Goal: Task Accomplishment & Management: Complete application form

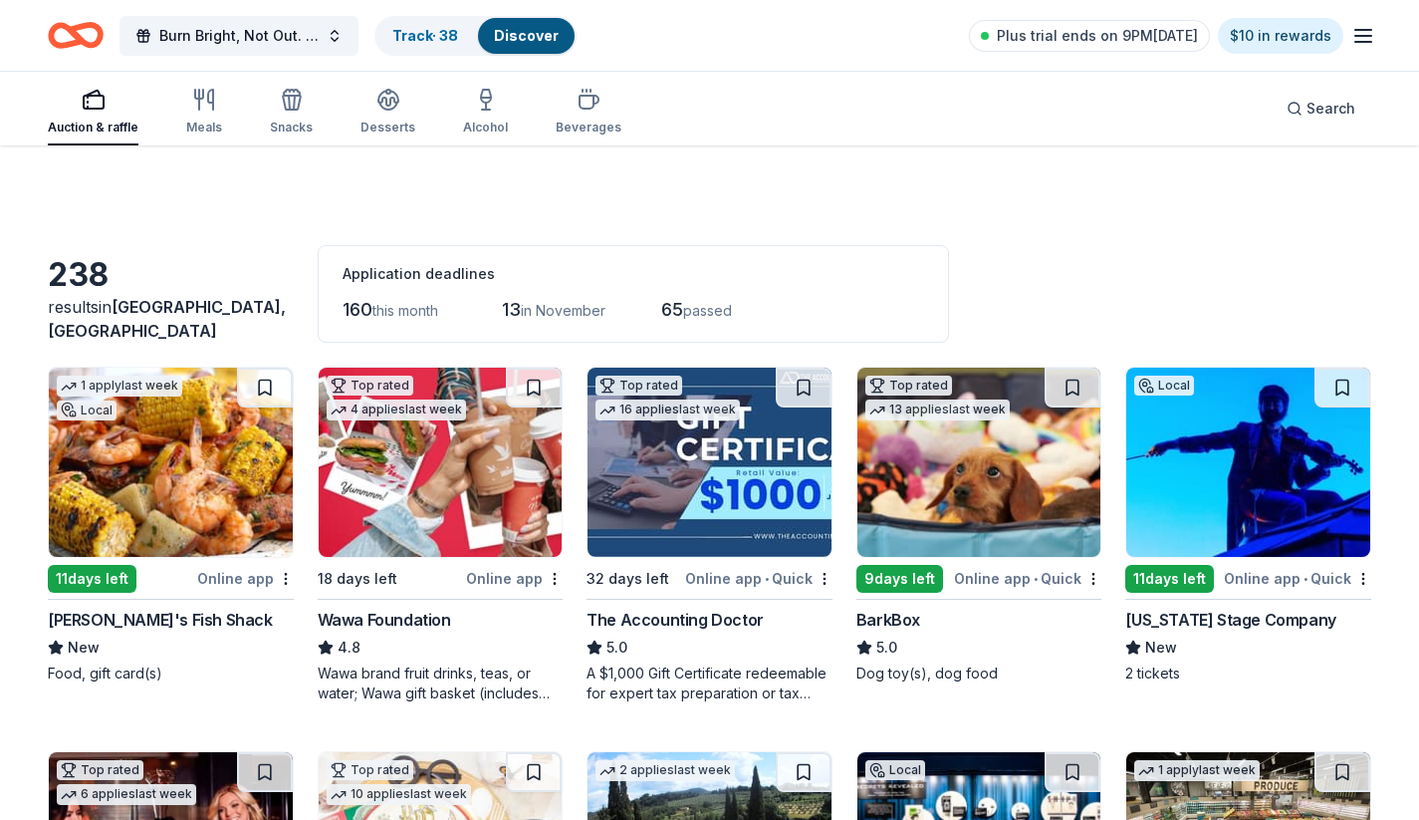
scroll to position [2409, 0]
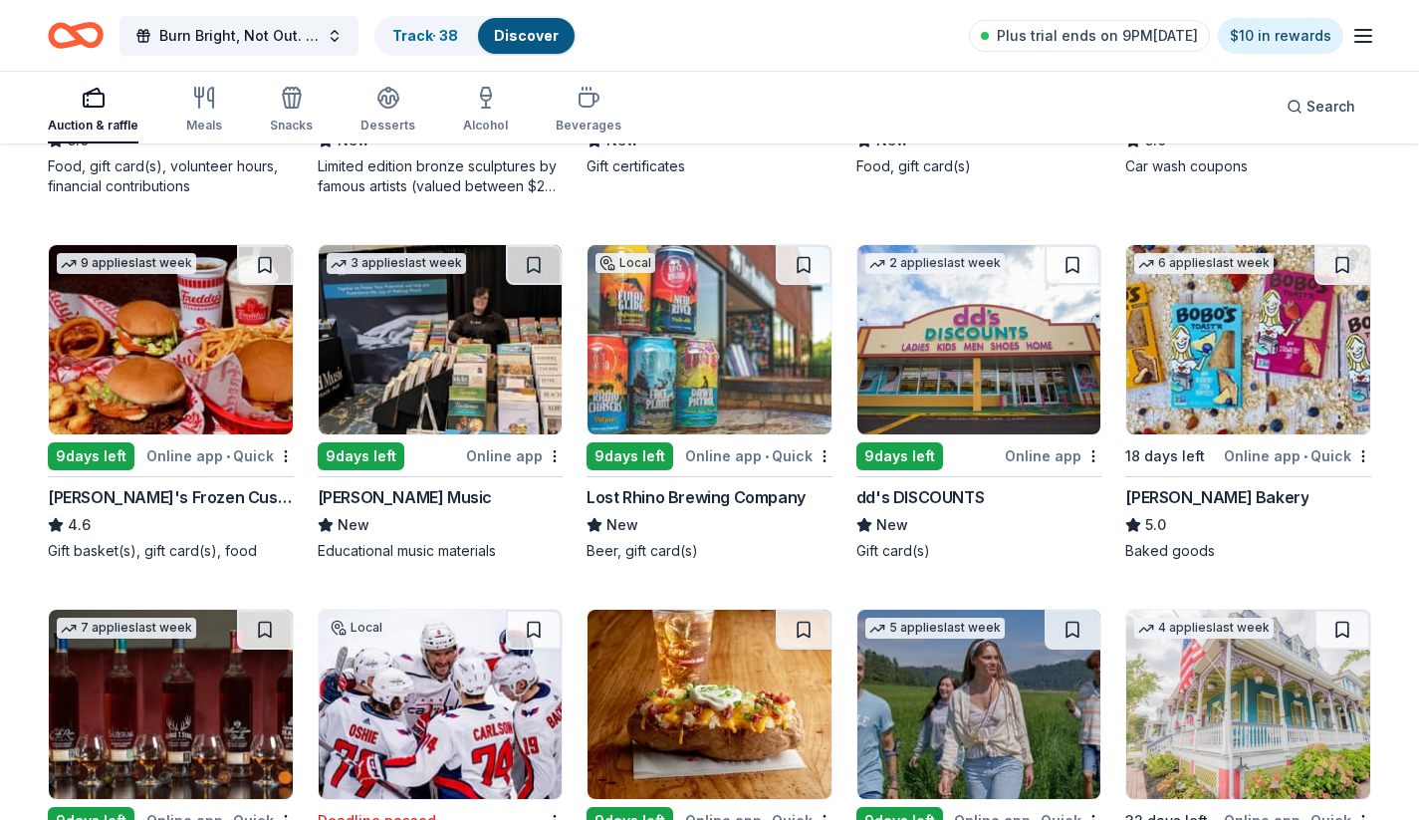
click at [750, 183] on div "Local Deadline passed [GEOGRAPHIC_DATA] New Gift certificates" at bounding box center [710, 28] width 246 height 337
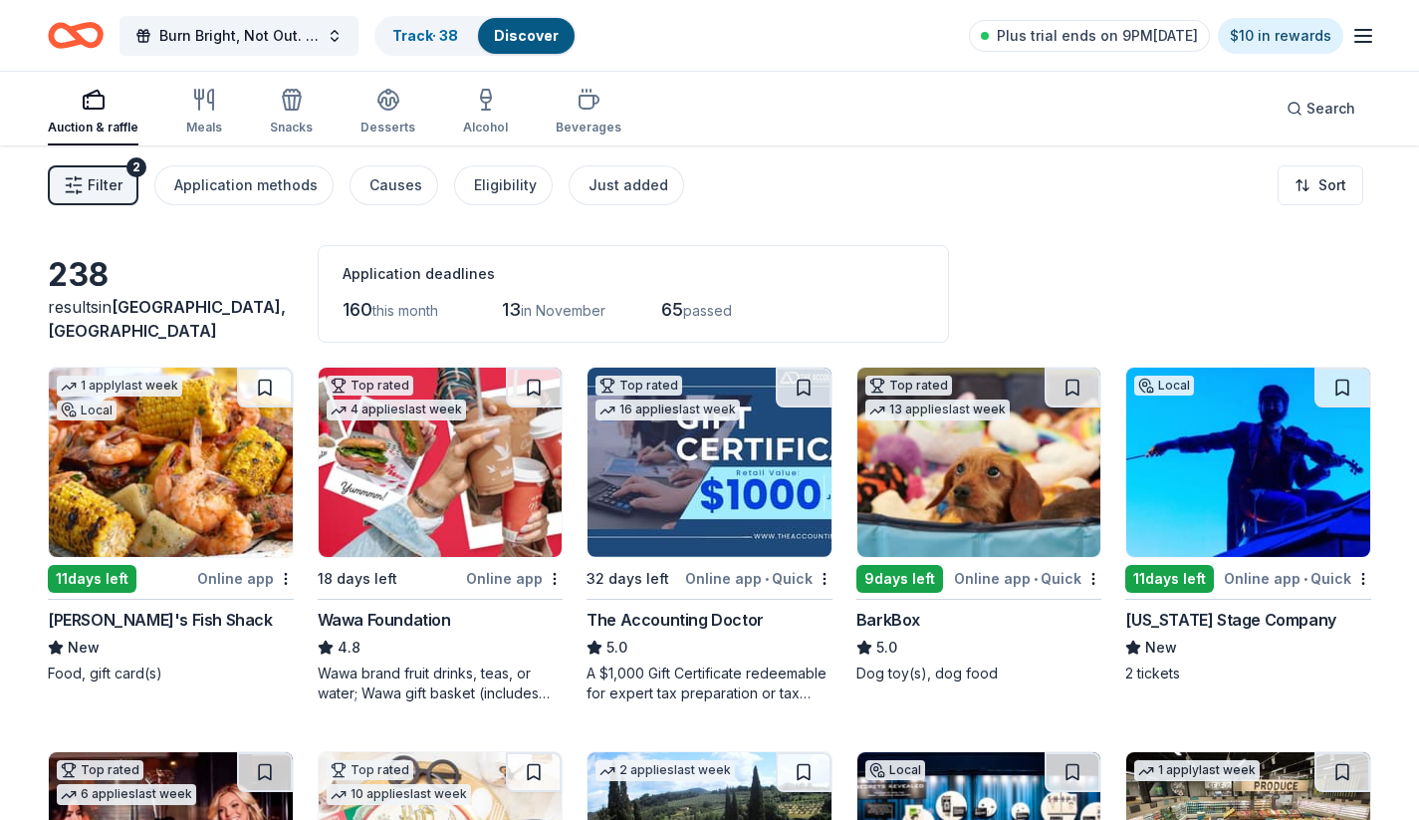
scroll to position [0, 0]
click at [76, 36] on icon "Home" at bounding box center [85, 35] width 31 height 20
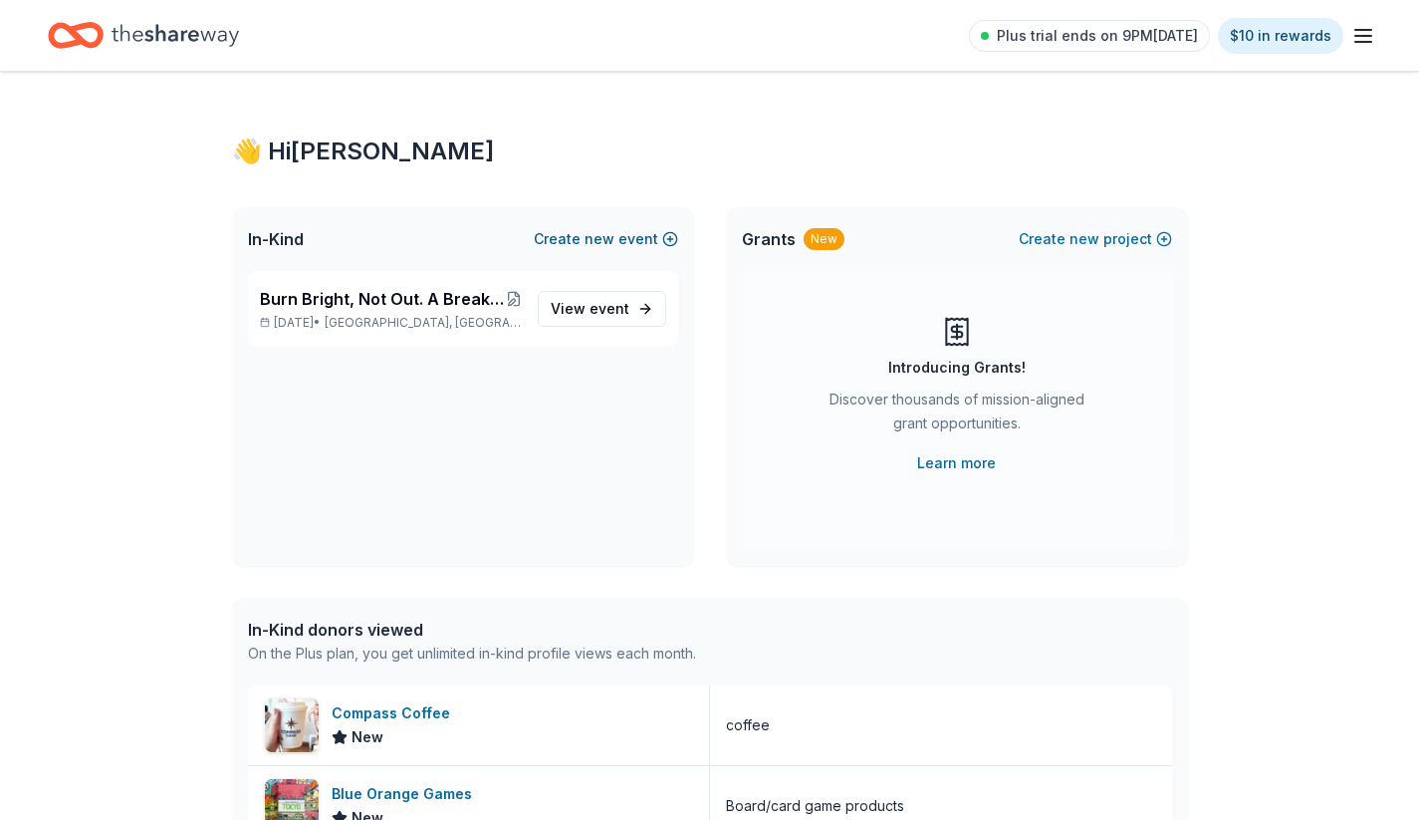
click at [571, 235] on button "Create new event" at bounding box center [606, 239] width 144 height 24
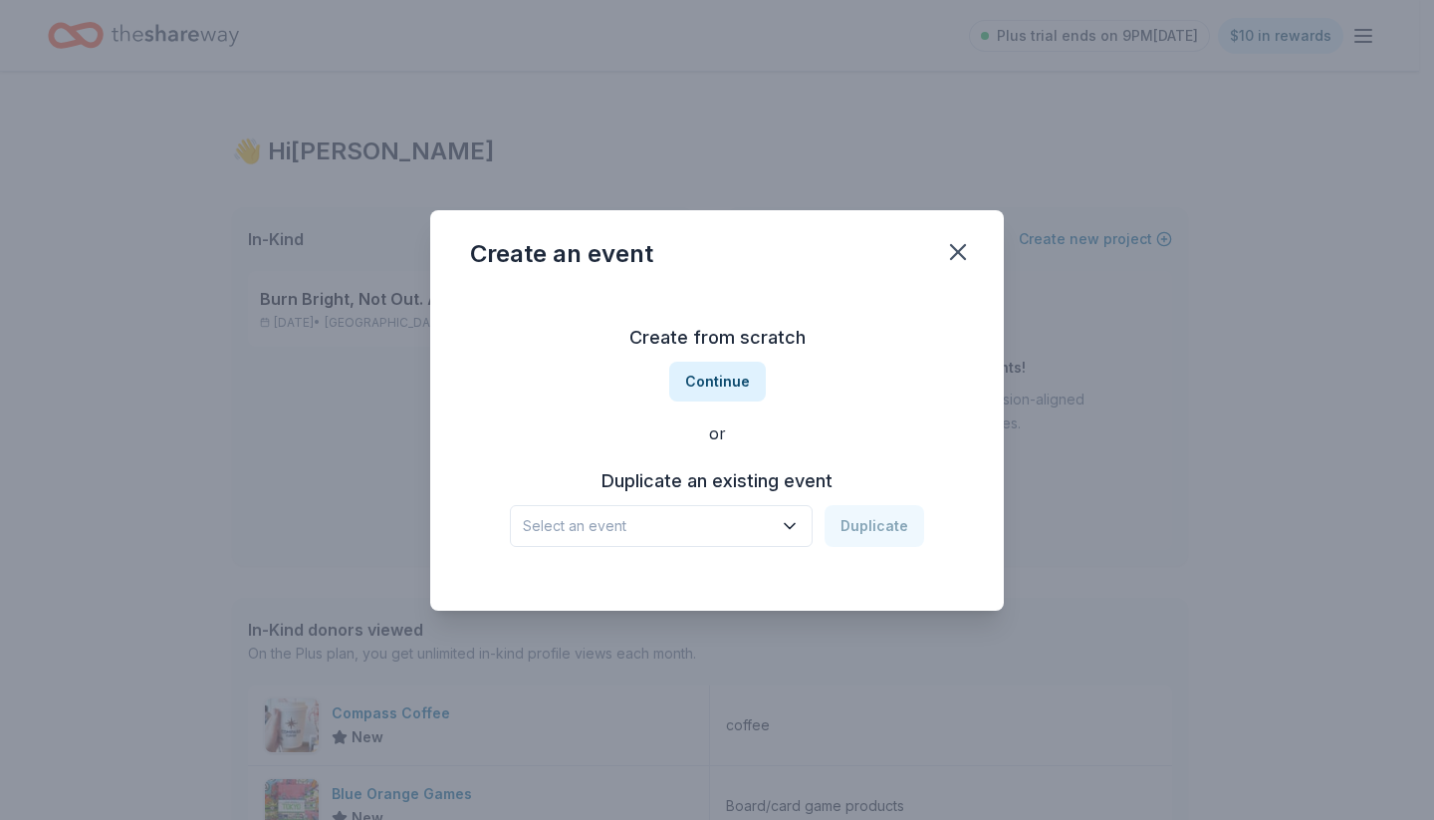
click at [726, 532] on span "Select an event" at bounding box center [647, 526] width 249 height 24
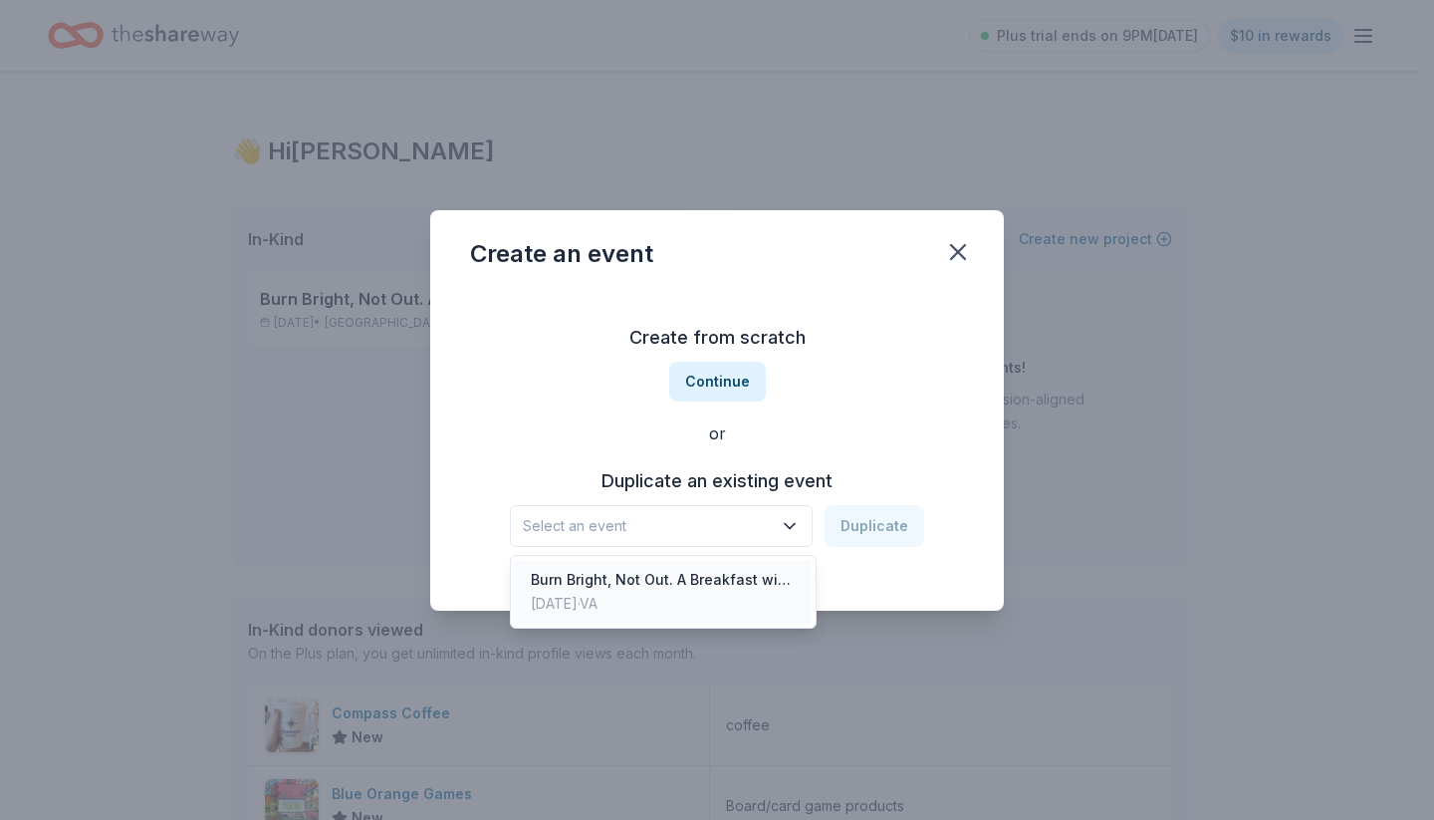
click at [731, 575] on div "Burn Bright, Not Out. A Breakfast with Junior League of [GEOGRAPHIC_DATA][US_ST…" at bounding box center [663, 580] width 265 height 24
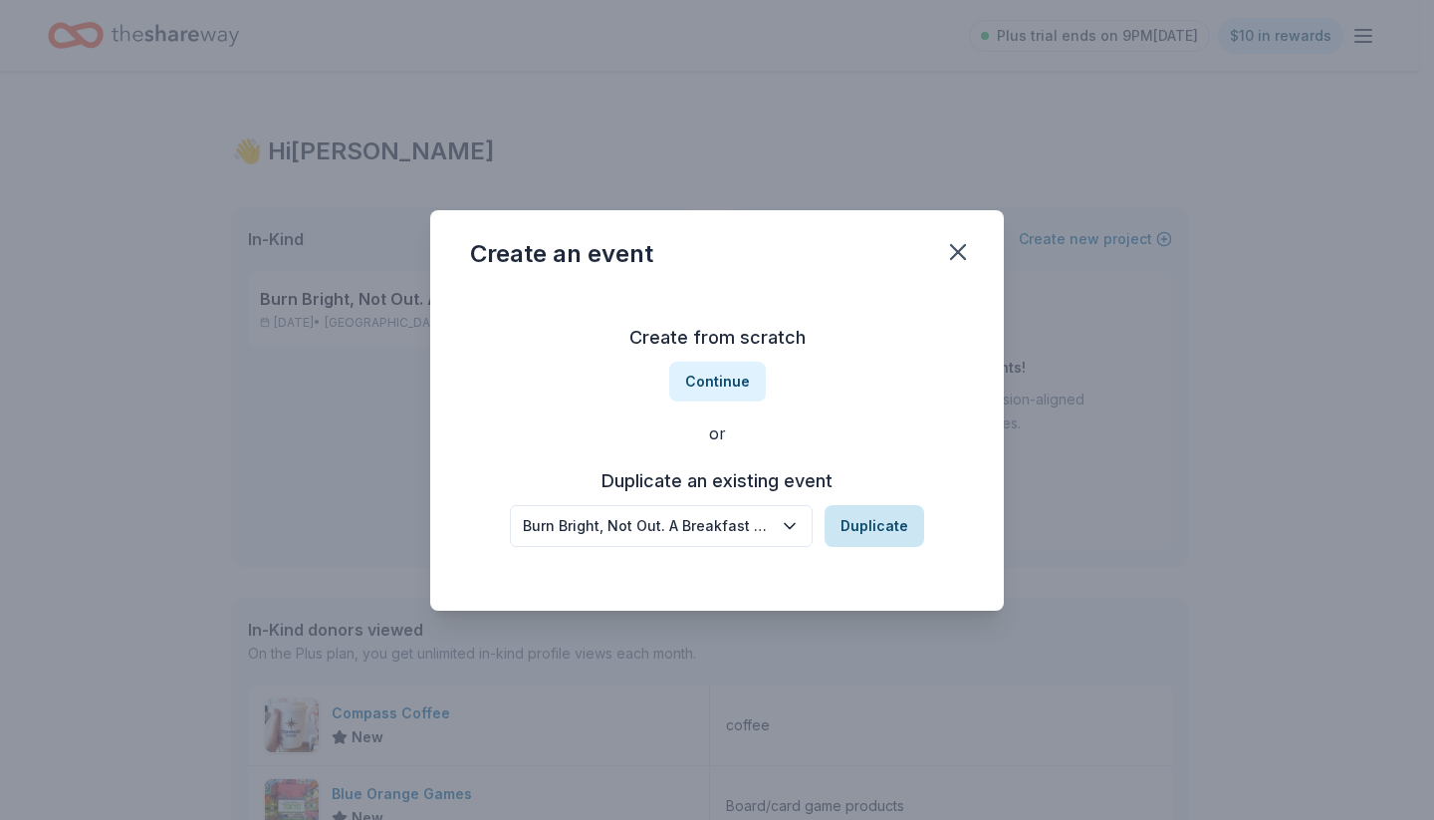
click at [858, 522] on button "Duplicate" at bounding box center [875, 526] width 100 height 42
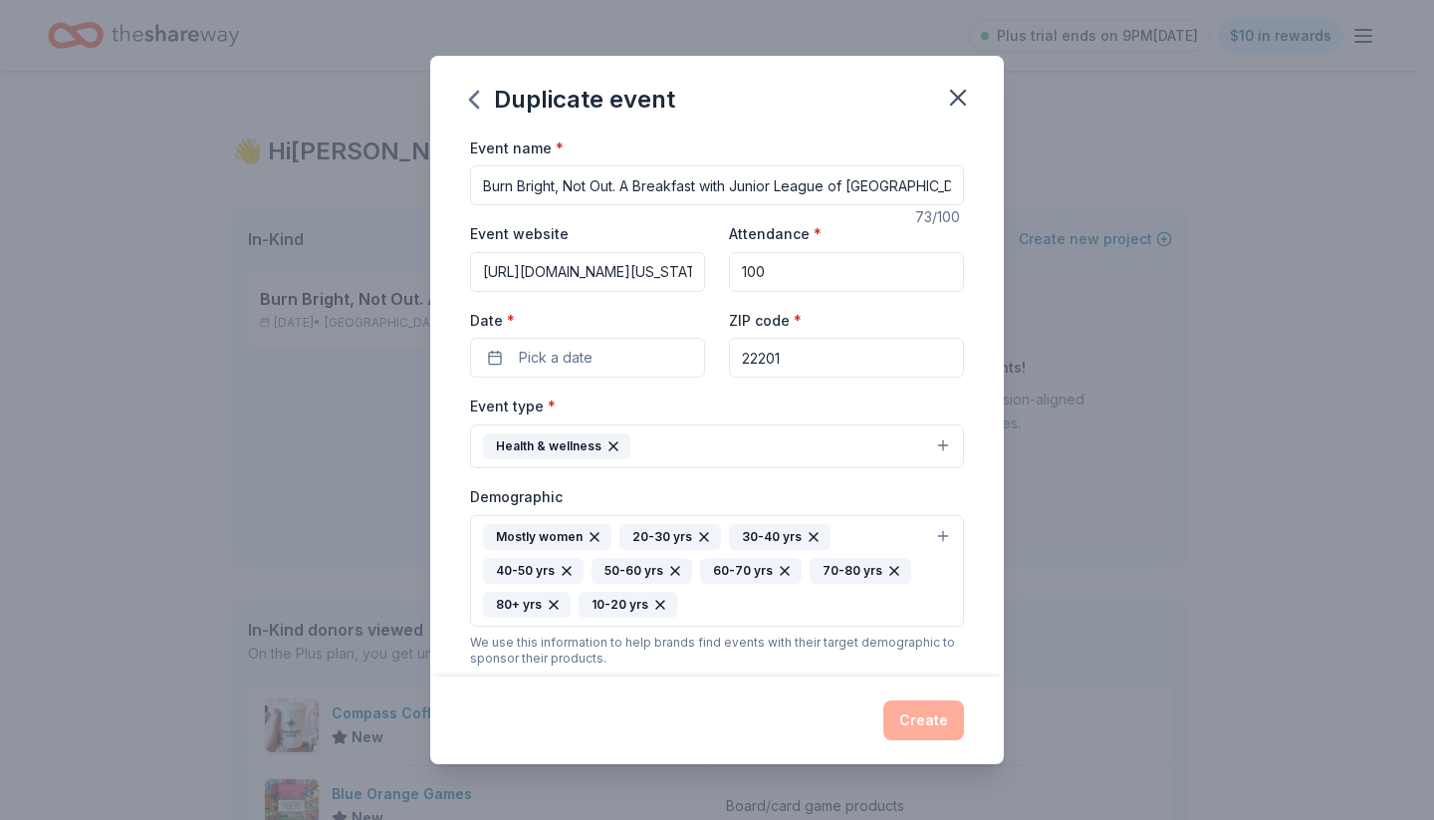
click at [599, 190] on input "Burn Bright, Not Out. A Breakfast with Junior League of [GEOGRAPHIC_DATA][US_ST…" at bounding box center [717, 185] width 494 height 40
click at [551, 185] on input "Event name *" at bounding box center [717, 185] width 494 height 40
type input "[PERSON_NAME] Purse Bingo Fundraiser"
click at [628, 269] on input "[URL][DOMAIN_NAME][US_STATE]" at bounding box center [587, 272] width 235 height 40
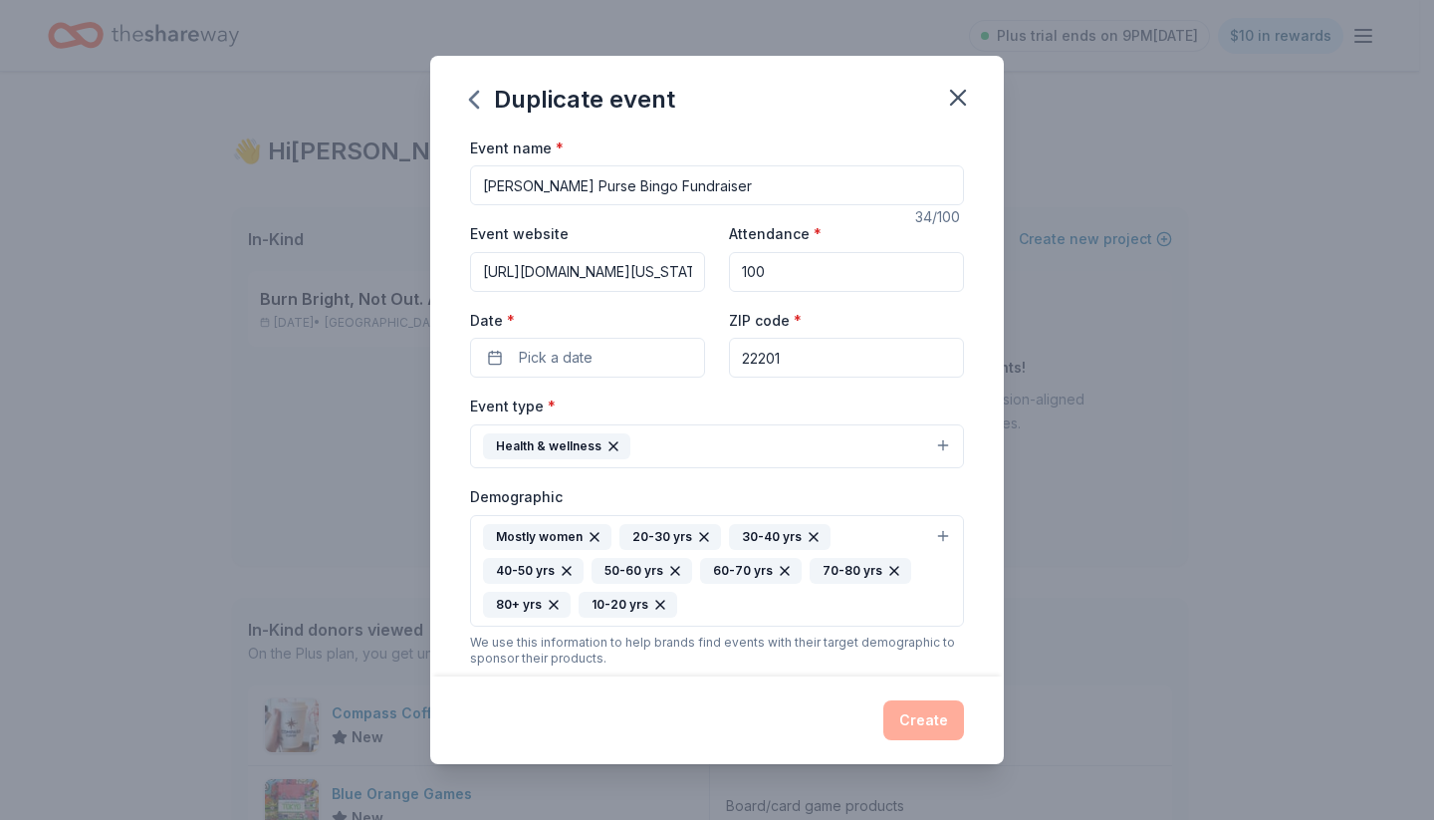
click at [628, 269] on input "[URL][DOMAIN_NAME][US_STATE]" at bounding box center [587, 272] width 235 height 40
paste input "[URL][DOMAIN_NAME]"
type input "[URL][DOMAIN_NAME]"
click at [639, 301] on div "Event website [URL][DOMAIN_NAME] Attendance * 100 Date * Pick a date ZIP code *…" at bounding box center [717, 299] width 494 height 156
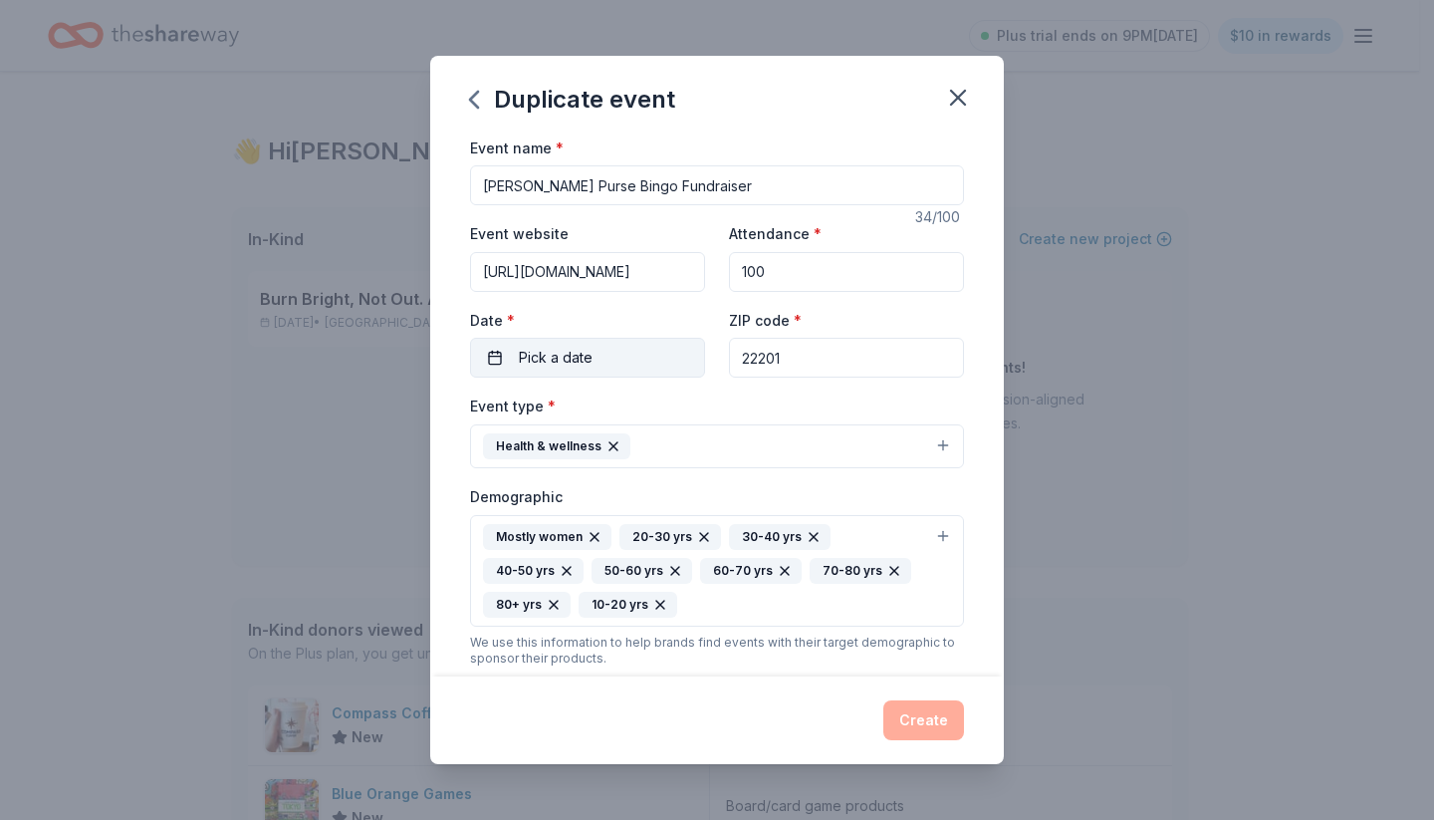
click at [504, 357] on button "Pick a date" at bounding box center [587, 358] width 235 height 40
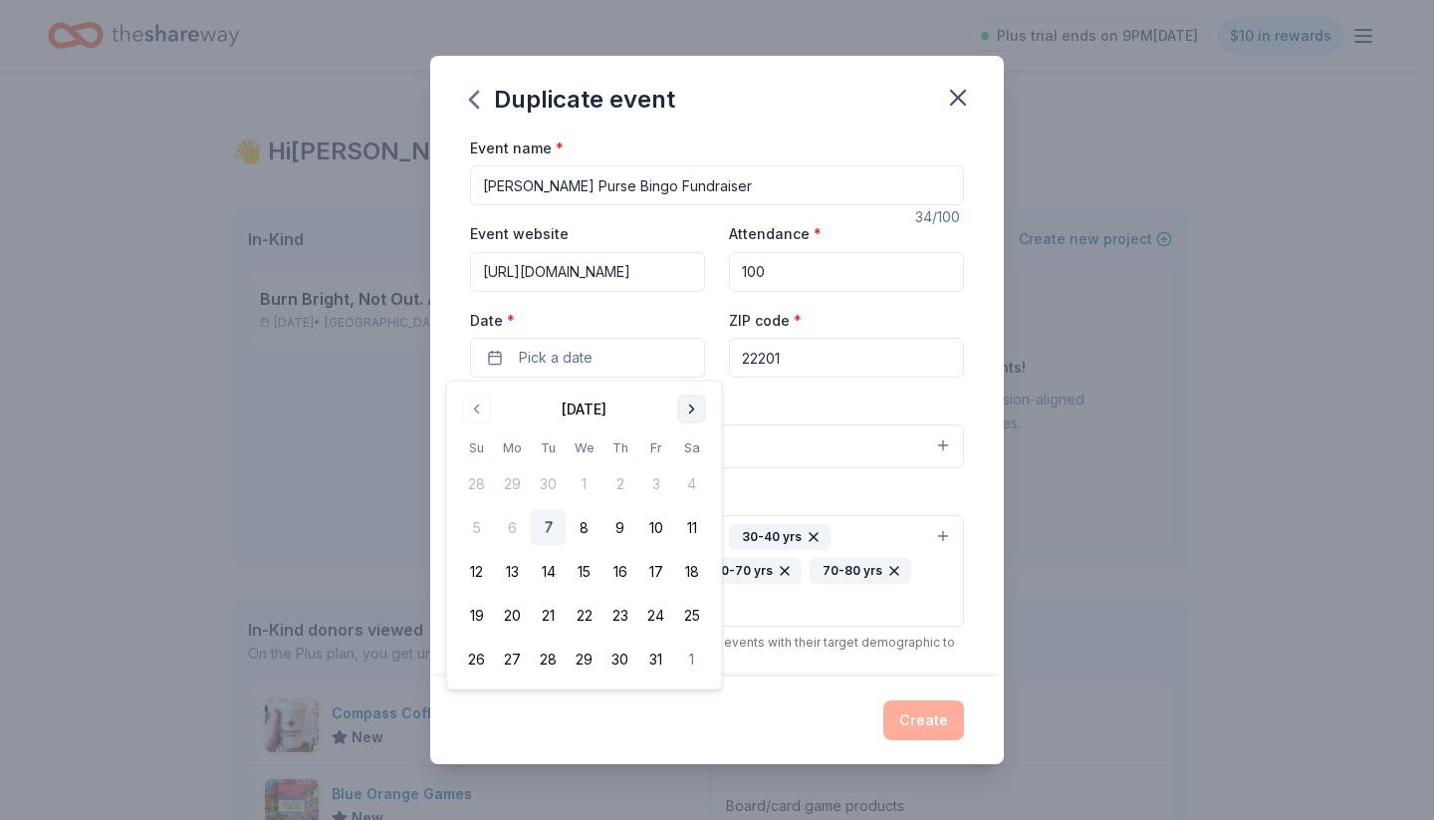
click at [691, 412] on button "Go to next month" at bounding box center [692, 409] width 28 height 28
click at [694, 487] on button "7" at bounding box center [692, 484] width 36 height 36
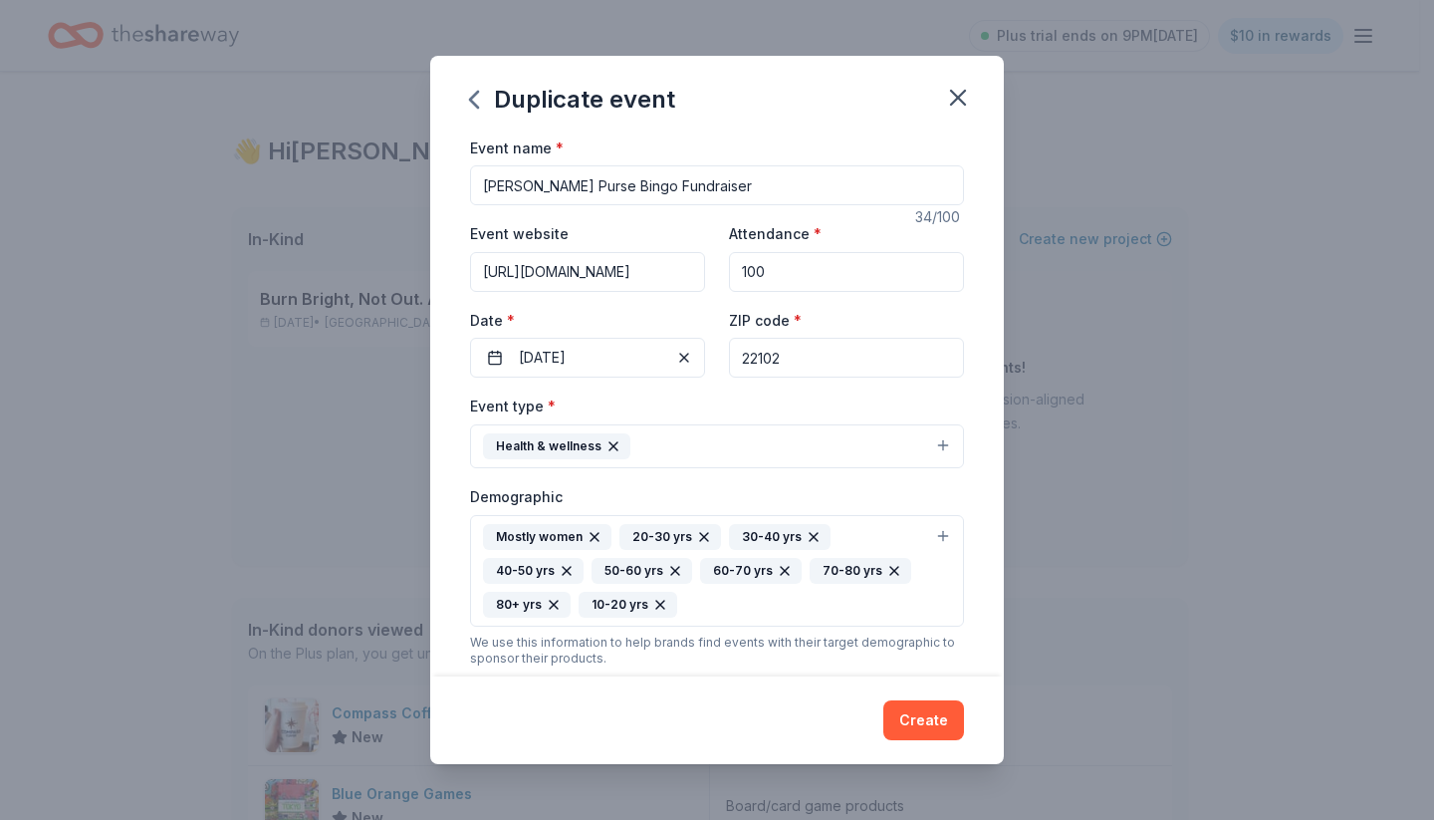
click at [854, 397] on div "Event type * Health & wellness" at bounding box center [717, 430] width 494 height 75
click at [807, 353] on input "22102" at bounding box center [846, 358] width 235 height 40
type input "22202"
click at [784, 402] on div "Event type * Health & wellness" at bounding box center [717, 430] width 494 height 75
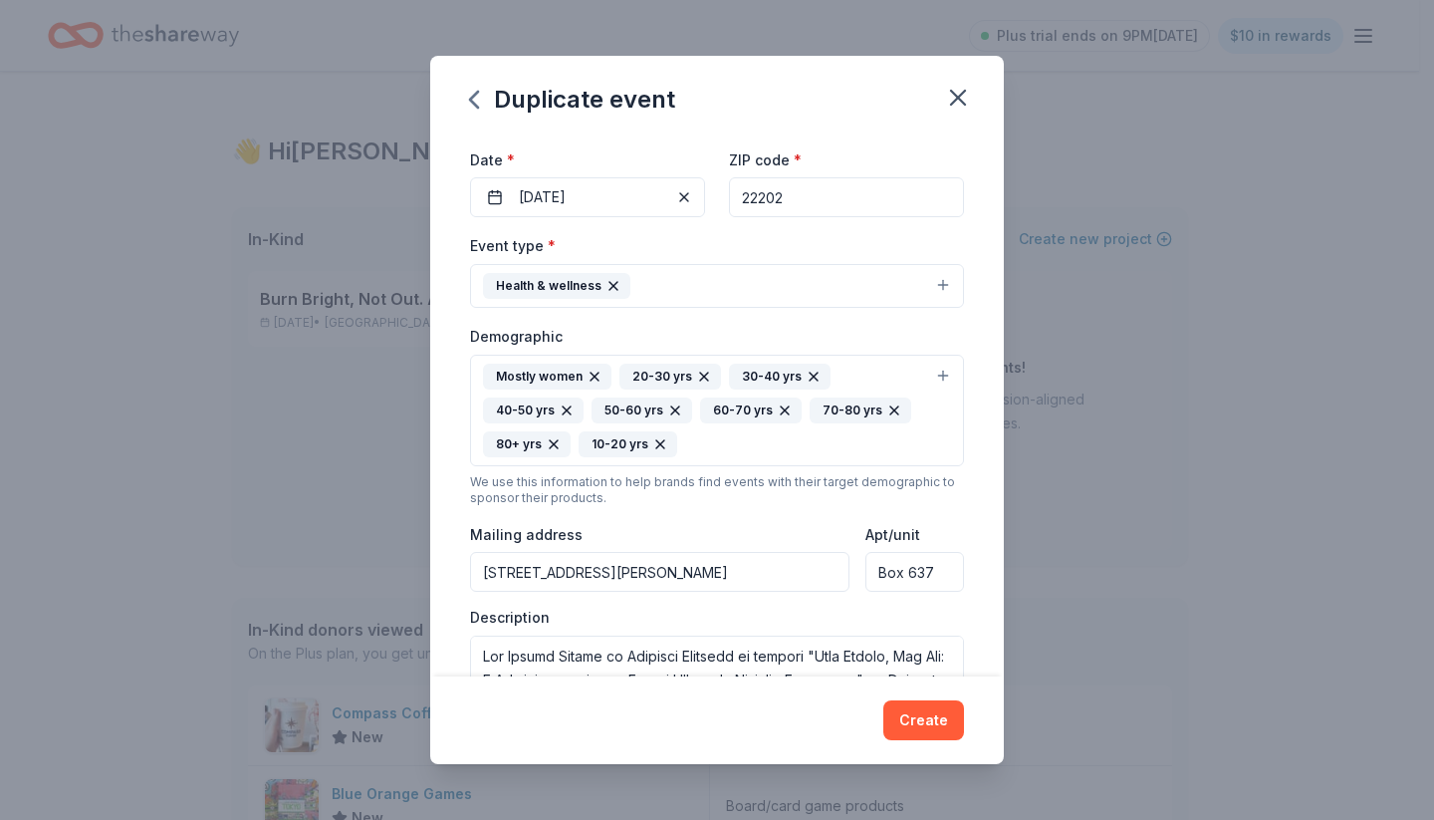
scroll to position [176, 0]
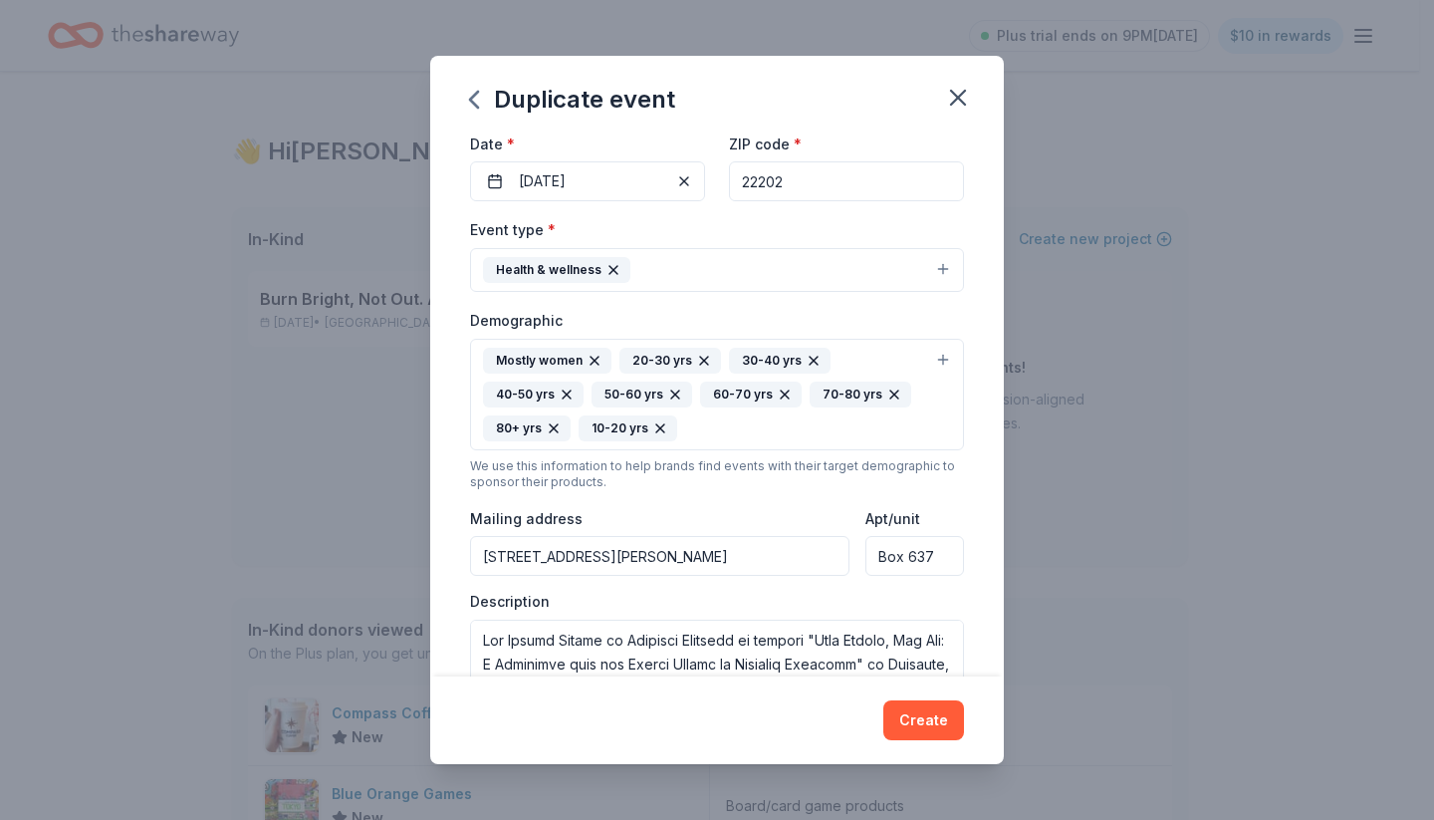
click at [613, 263] on icon "button" at bounding box center [614, 270] width 16 height 16
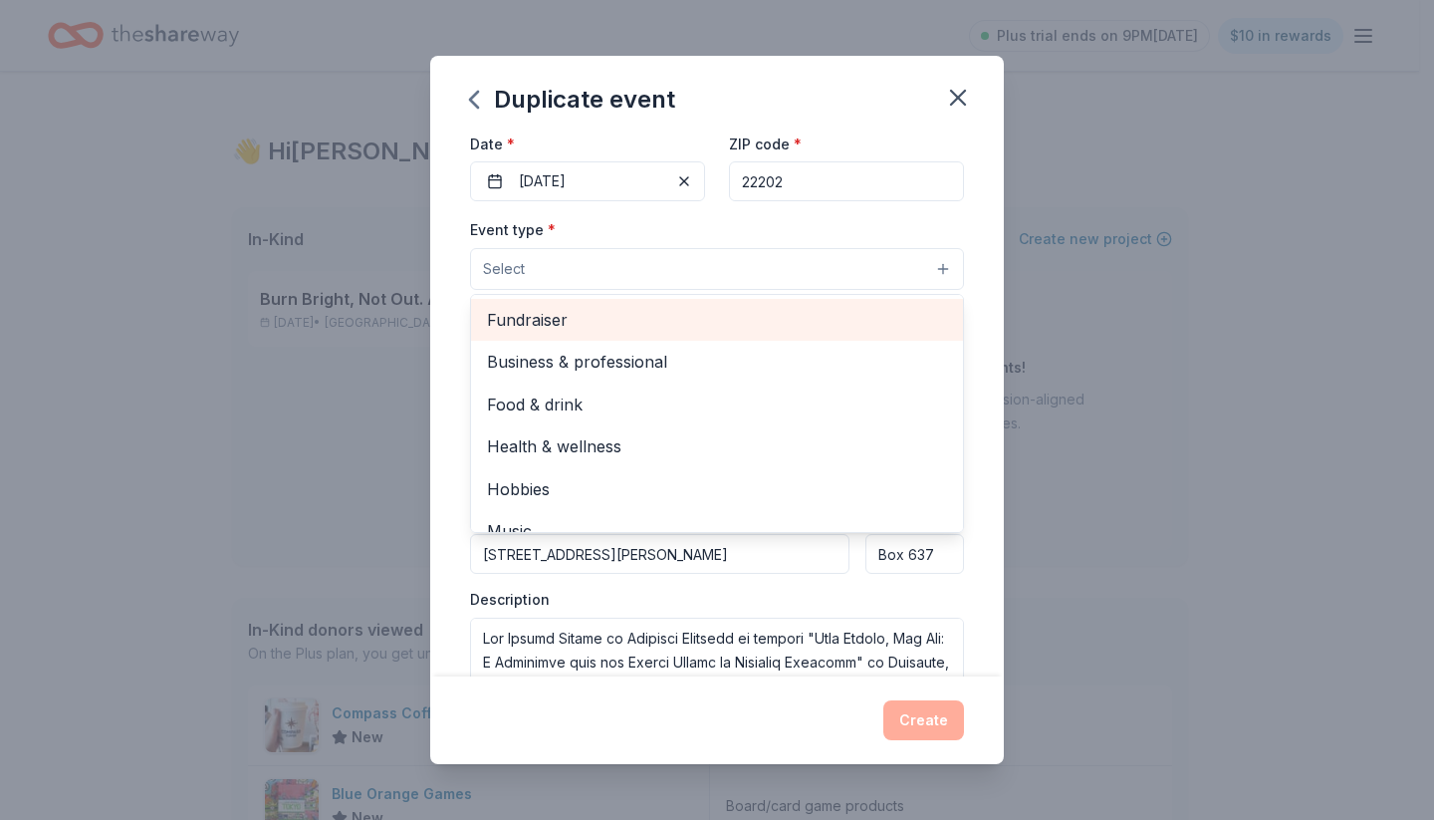
click at [538, 311] on span "Fundraiser" at bounding box center [717, 320] width 460 height 26
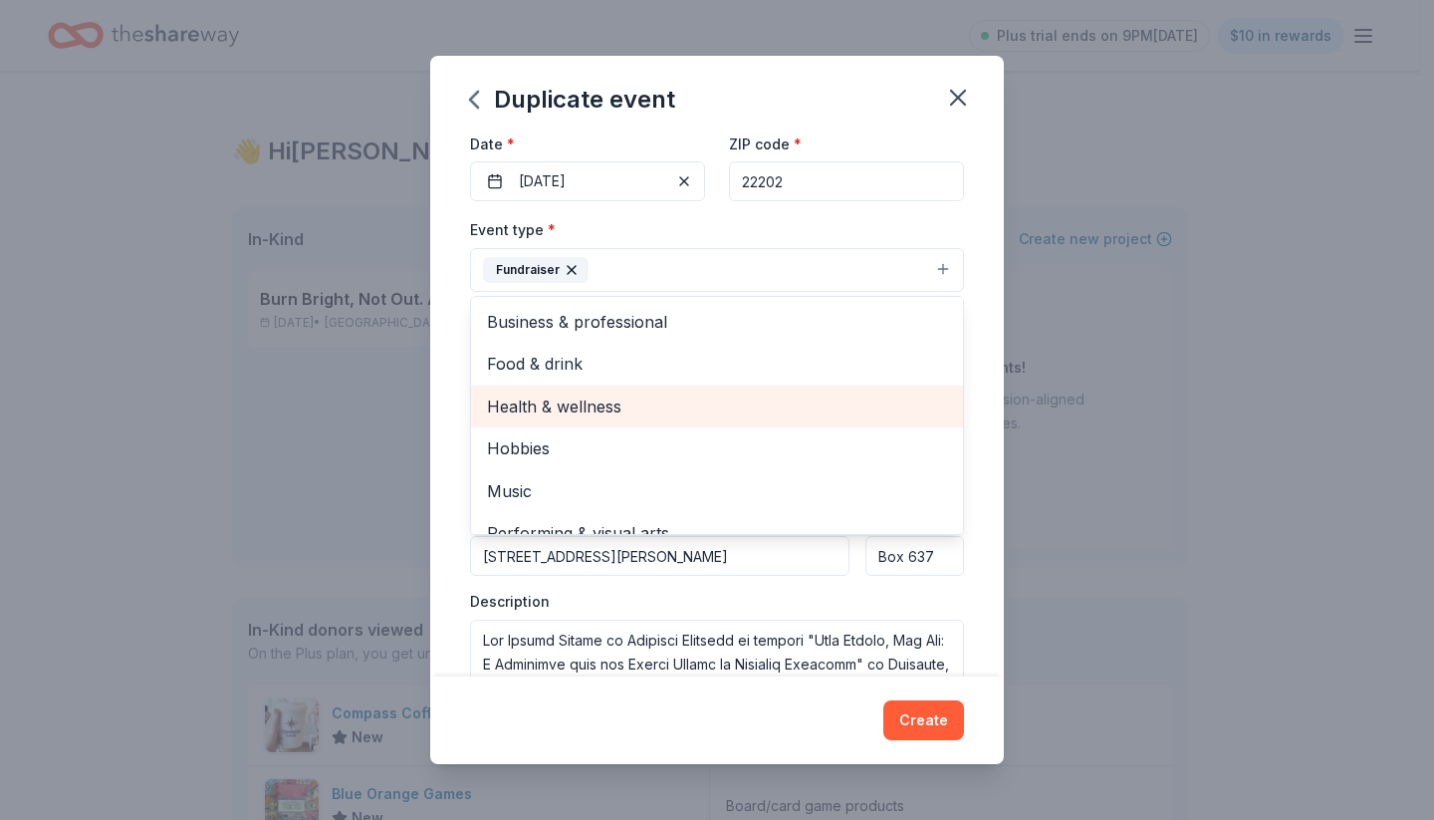
scroll to position [0, 0]
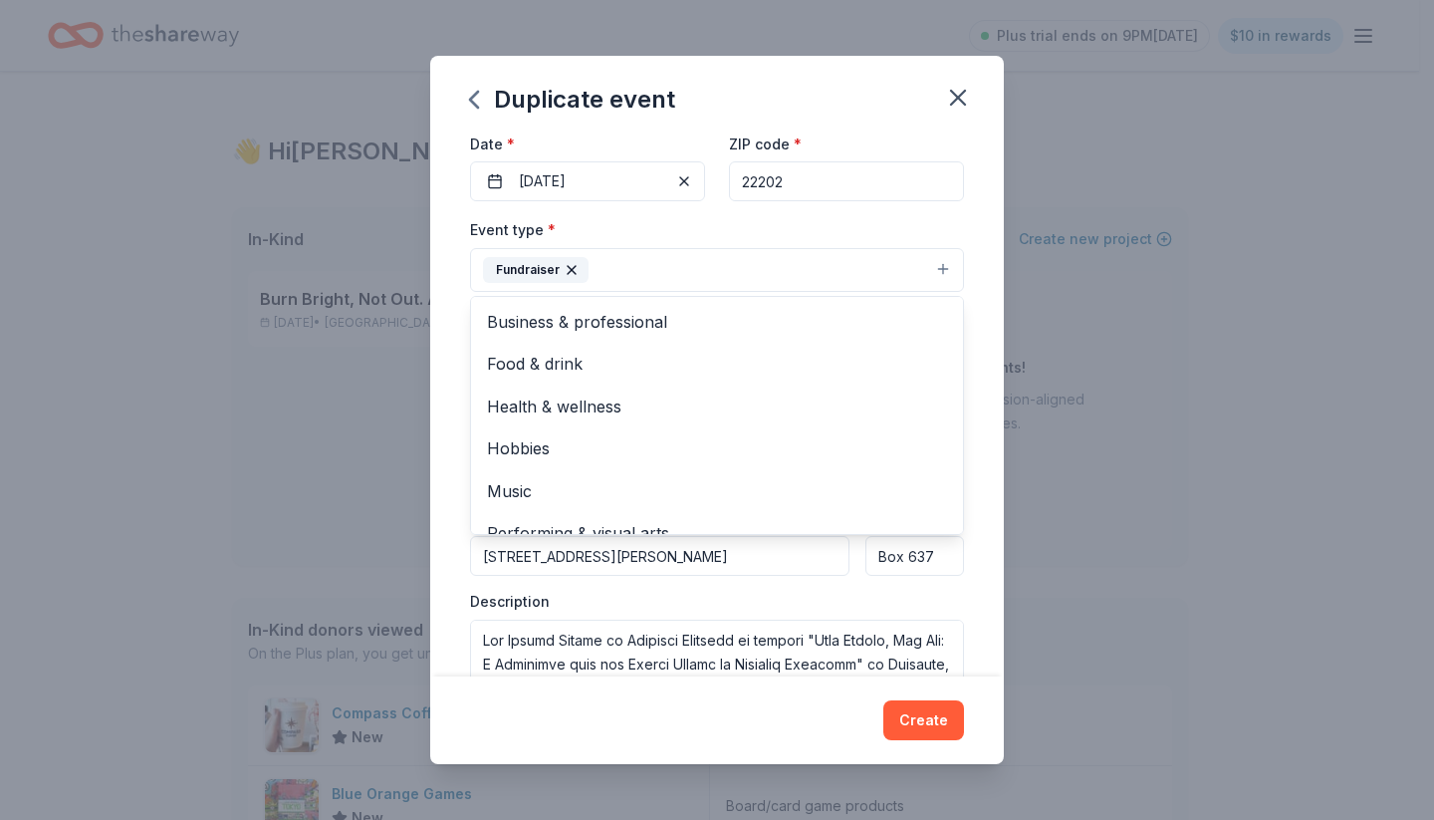
click at [452, 380] on div "Event name * [PERSON_NAME] Purse Bingo Fundraiser 34 /100 Event website [URL][D…" at bounding box center [717, 406] width 574 height 542
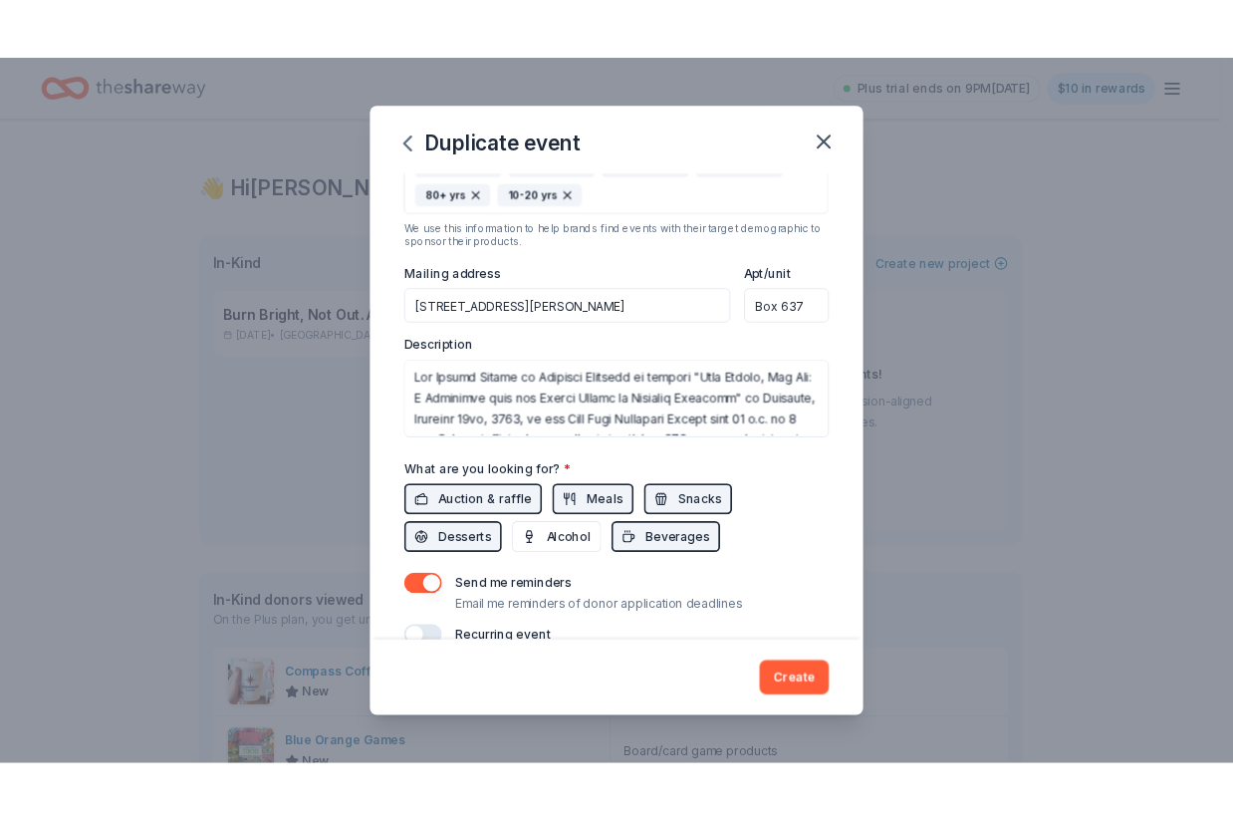
scroll to position [460, 0]
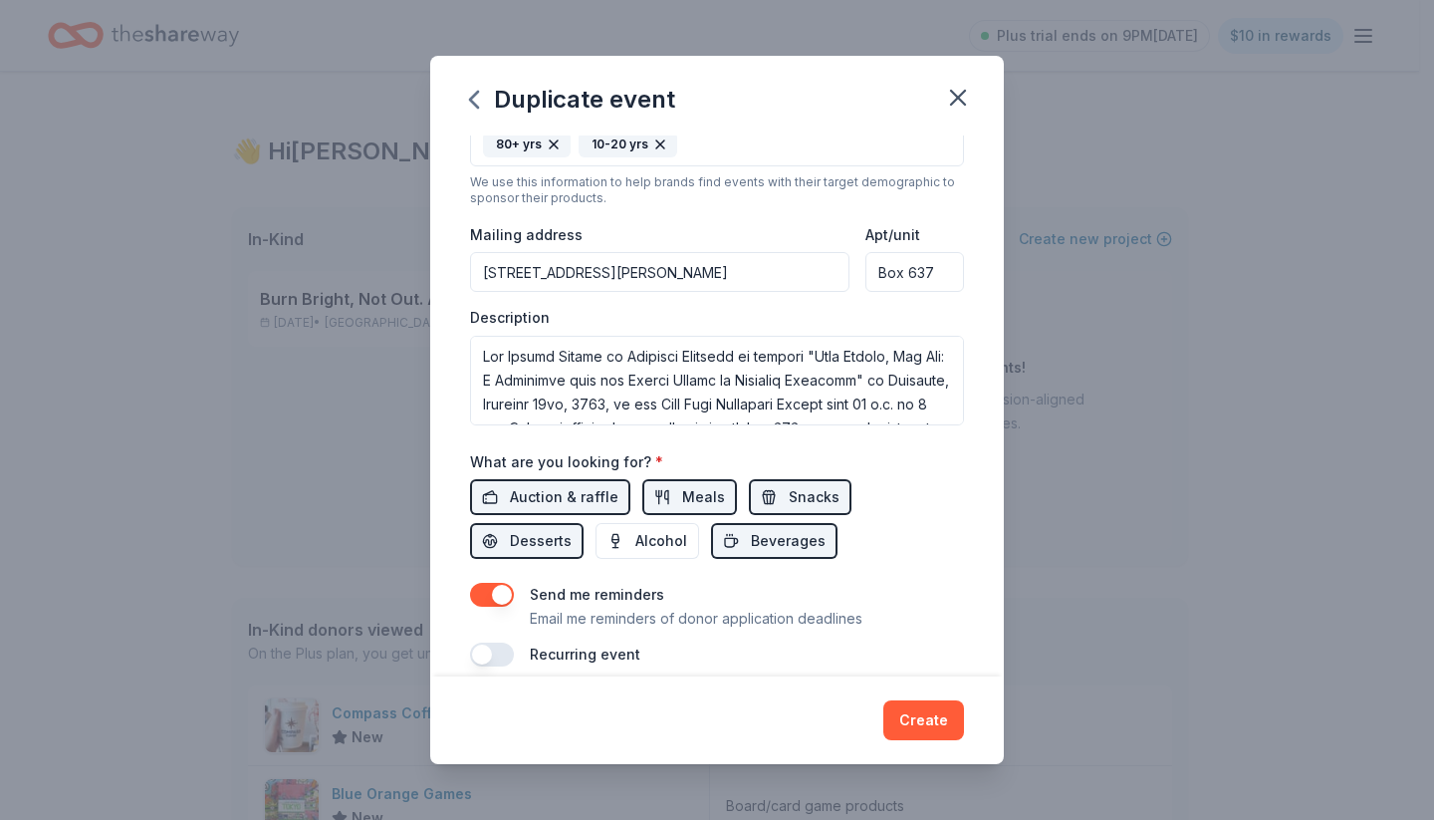
click at [870, 276] on input "Box 637" at bounding box center [914, 272] width 99 height 40
type input "[STREET_ADDRESS]"
click at [763, 314] on div "Description" at bounding box center [717, 367] width 494 height 118
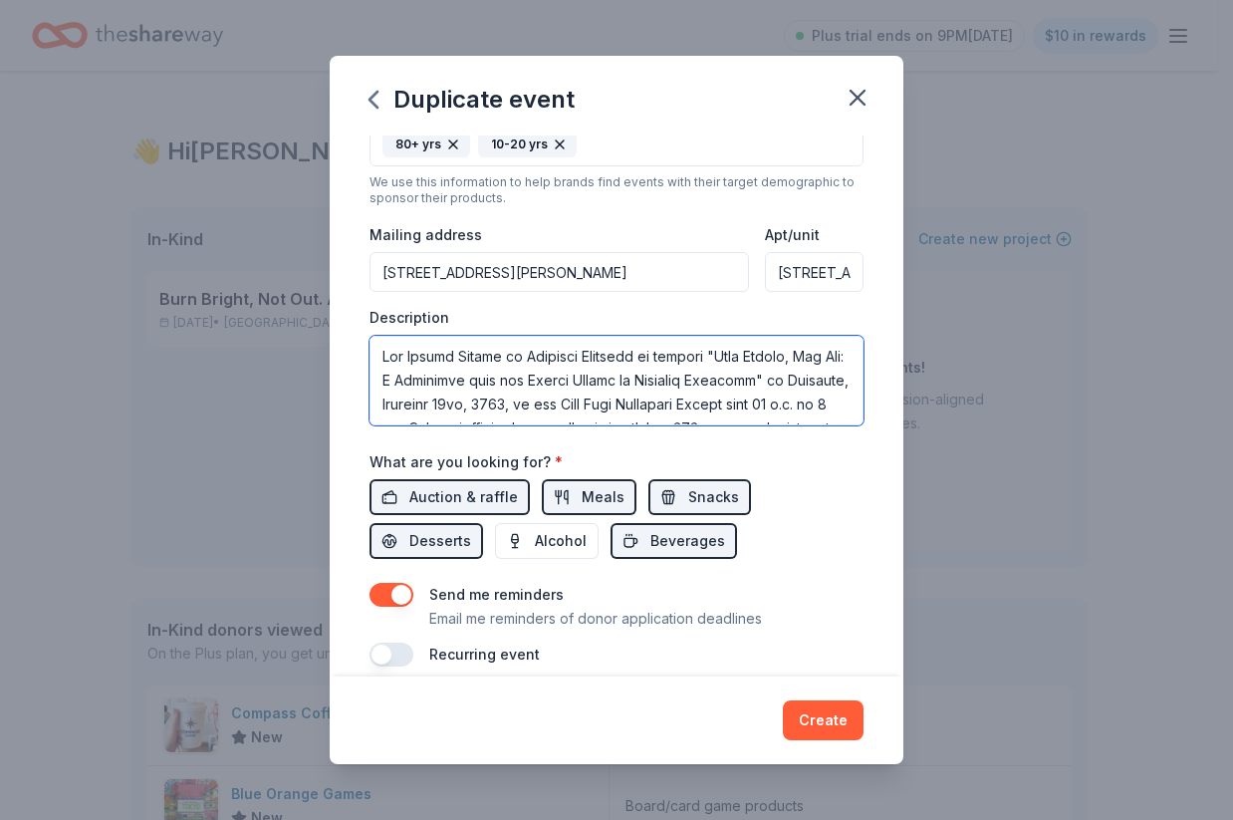
click at [541, 378] on textarea at bounding box center [616, 381] width 494 height 90
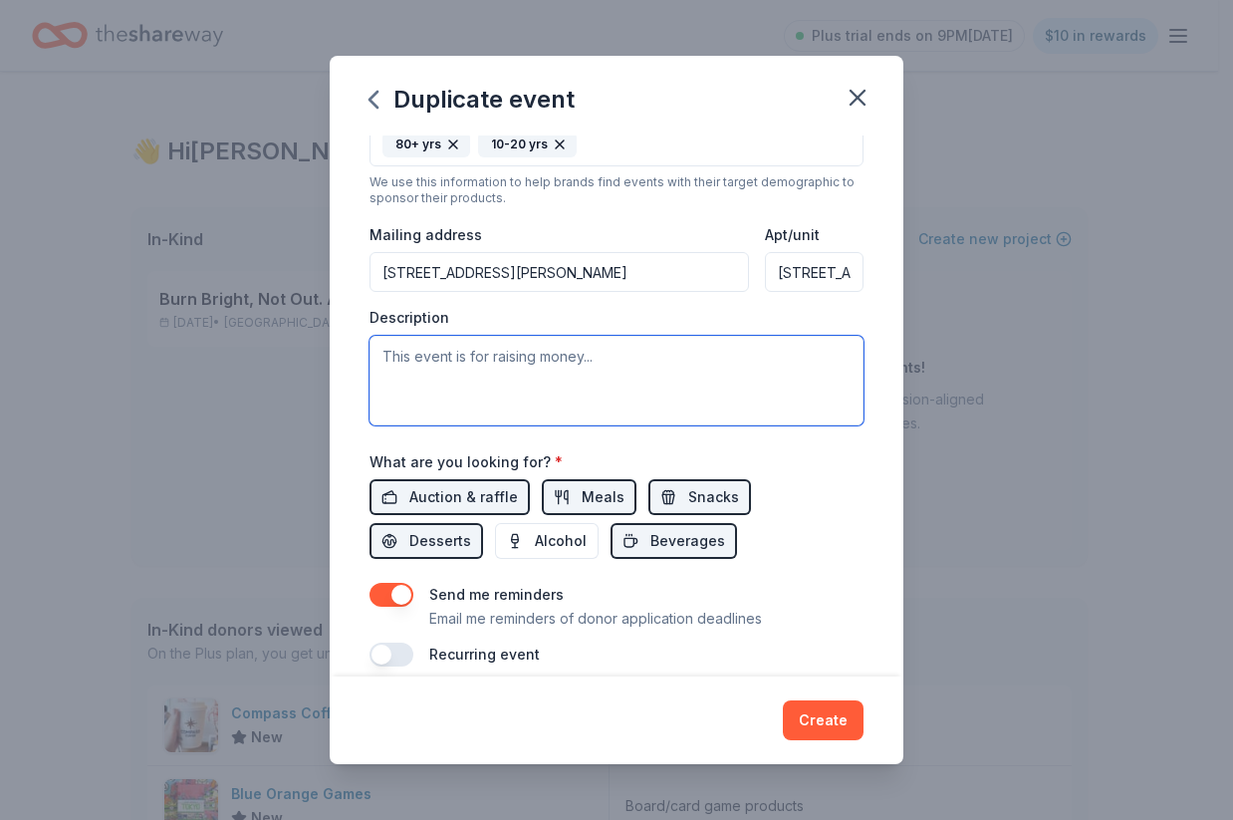
paste textarea "Lore ip dol Sitametco'a Elits Doeiu te Incididu, Utlabore 0, 4803, etdo 93 m.a.…"
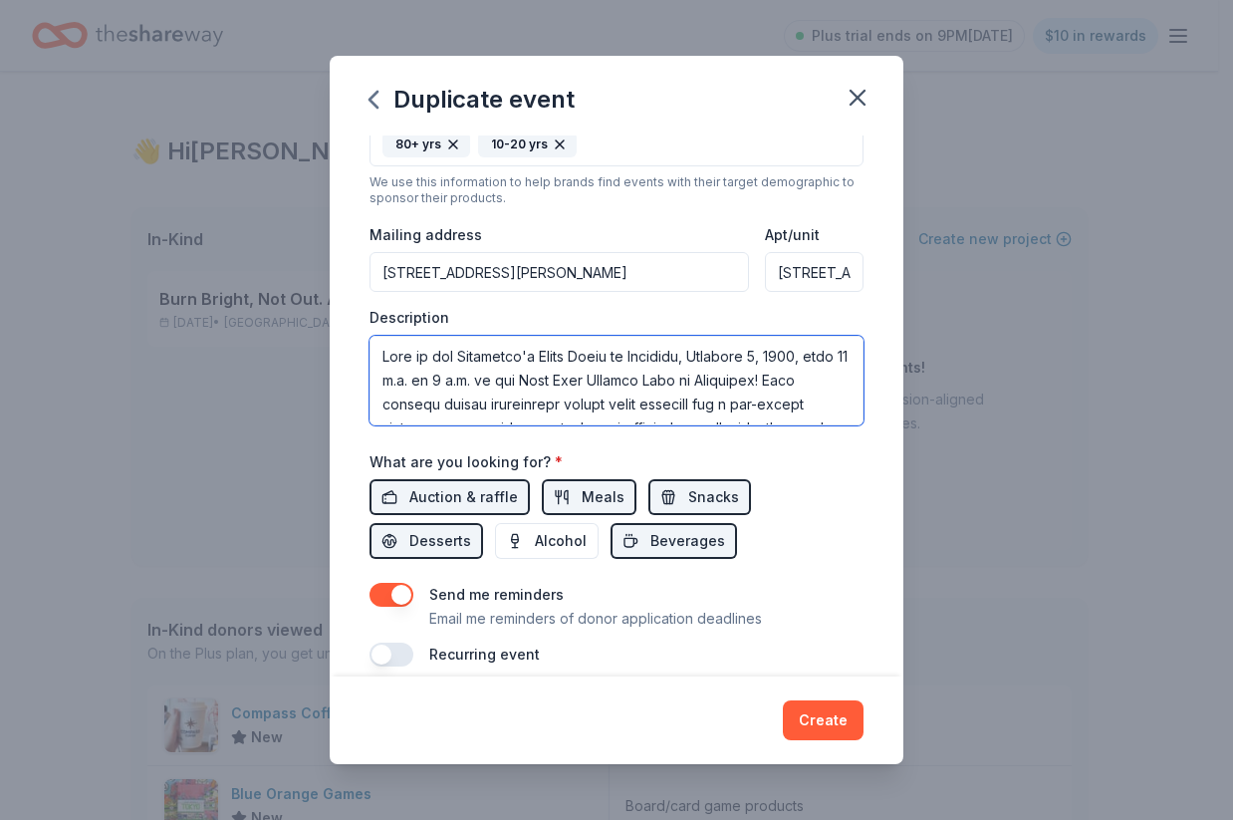
scroll to position [621, 0]
type textarea "Lore ip dol Sitametco'a Elits Doeiu te Incididu, Utlabore 0, 4803, etdo 93 m.a.…"
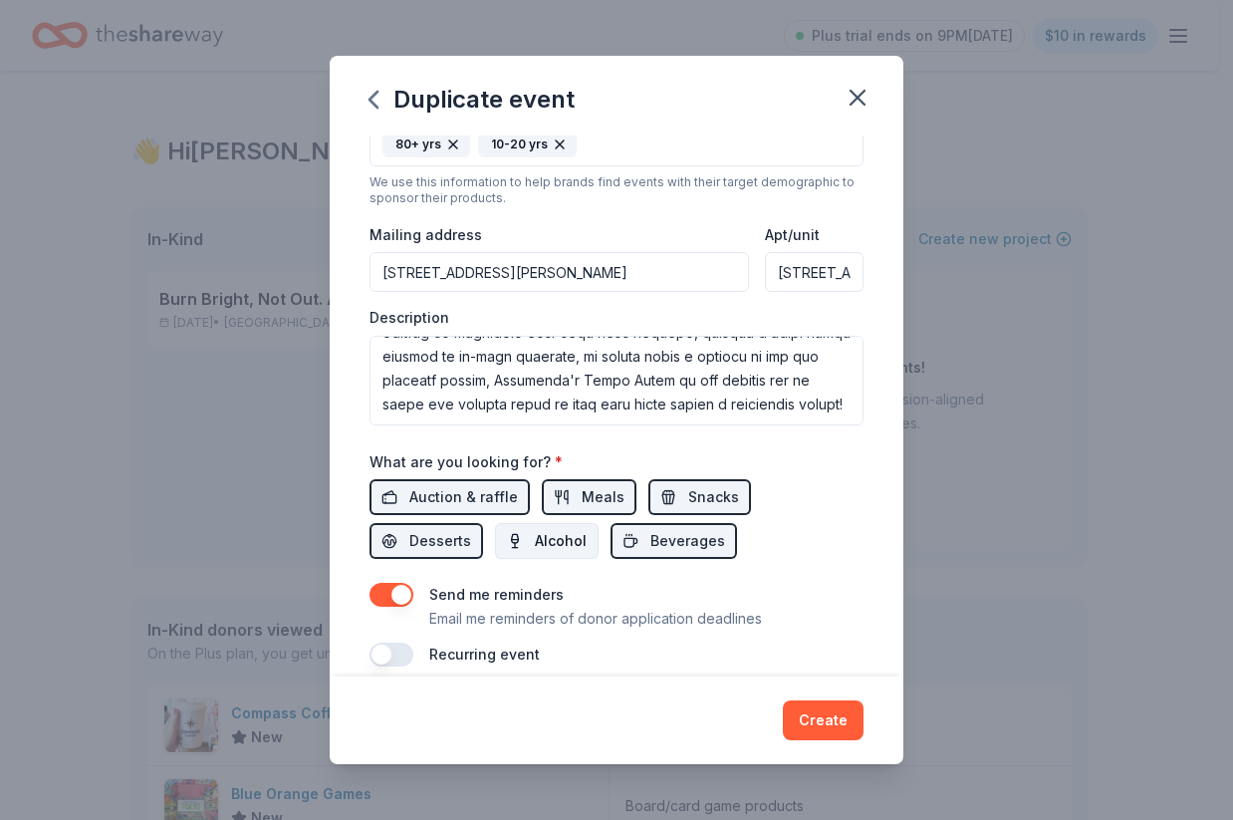
click at [557, 529] on span "Alcohol" at bounding box center [561, 541] width 52 height 24
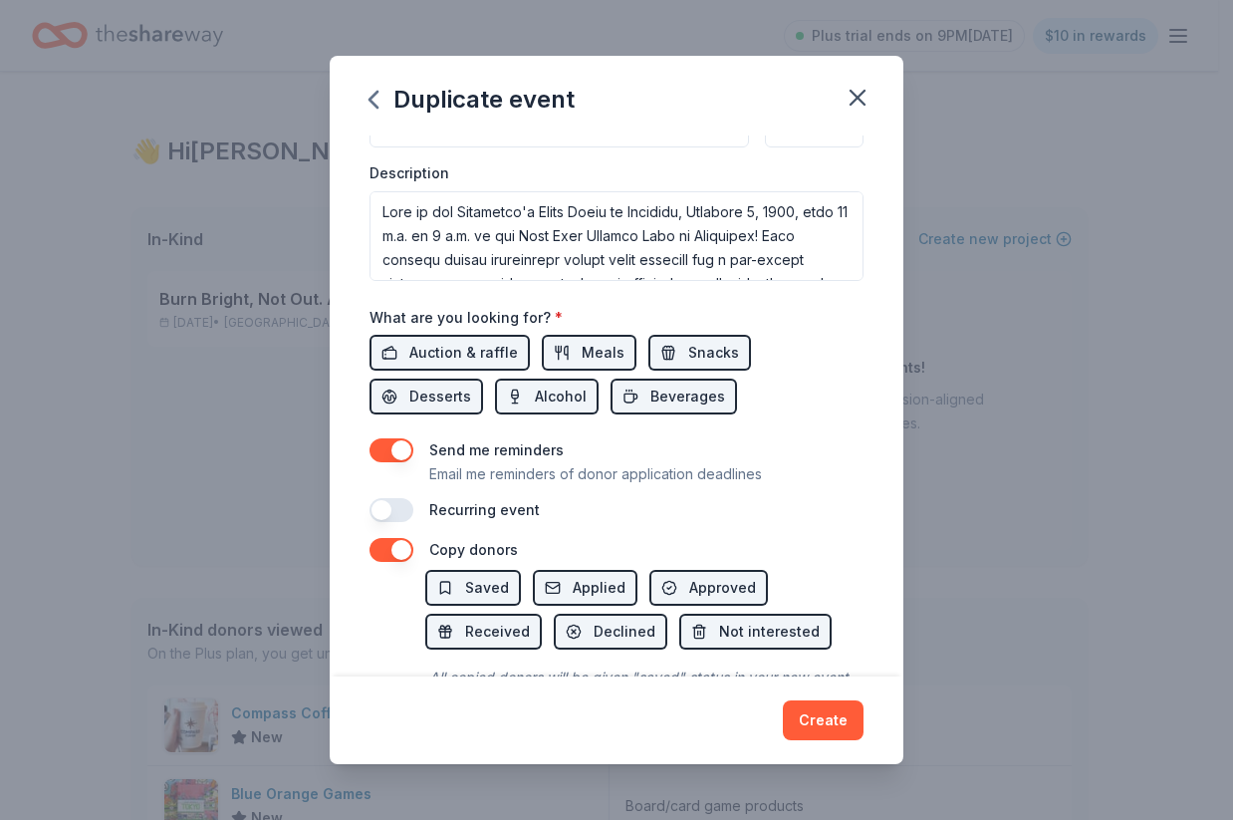
scroll to position [609, 0]
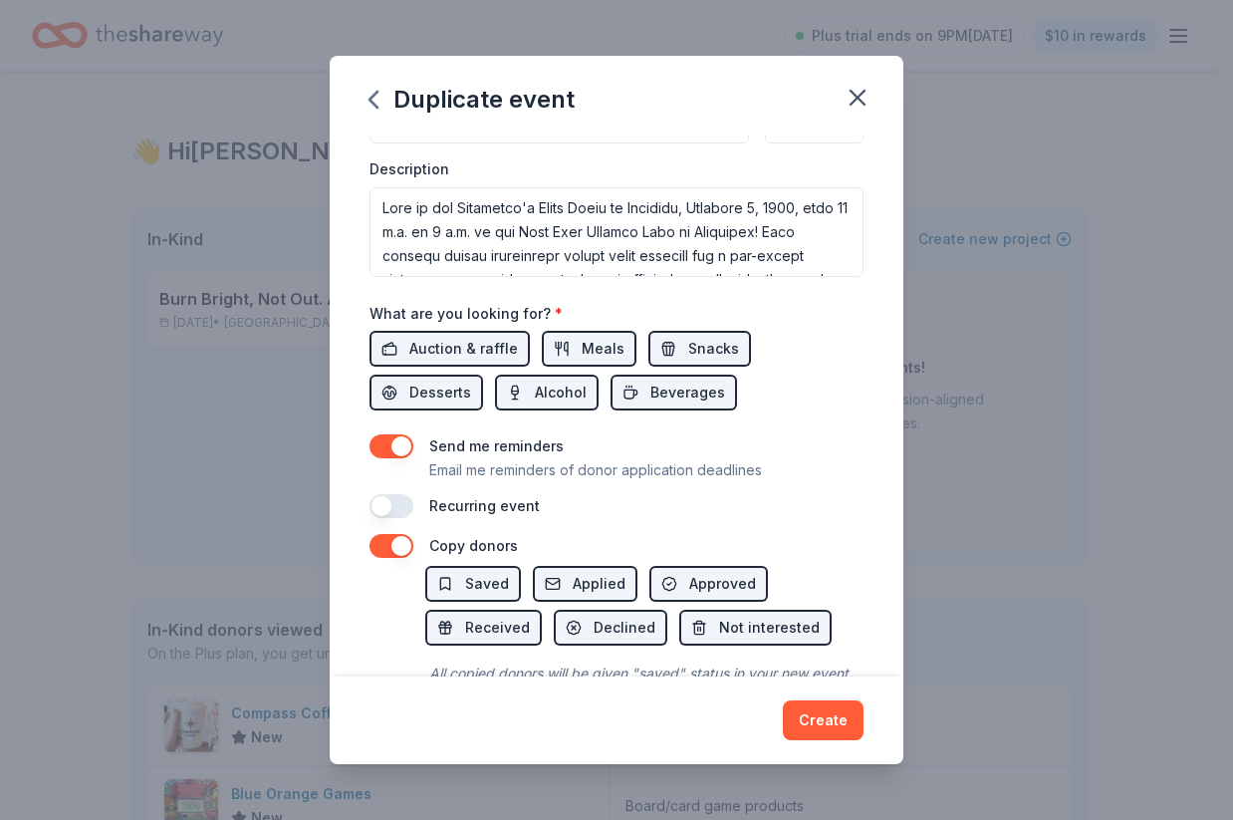
click at [383, 504] on button "button" at bounding box center [391, 506] width 44 height 24
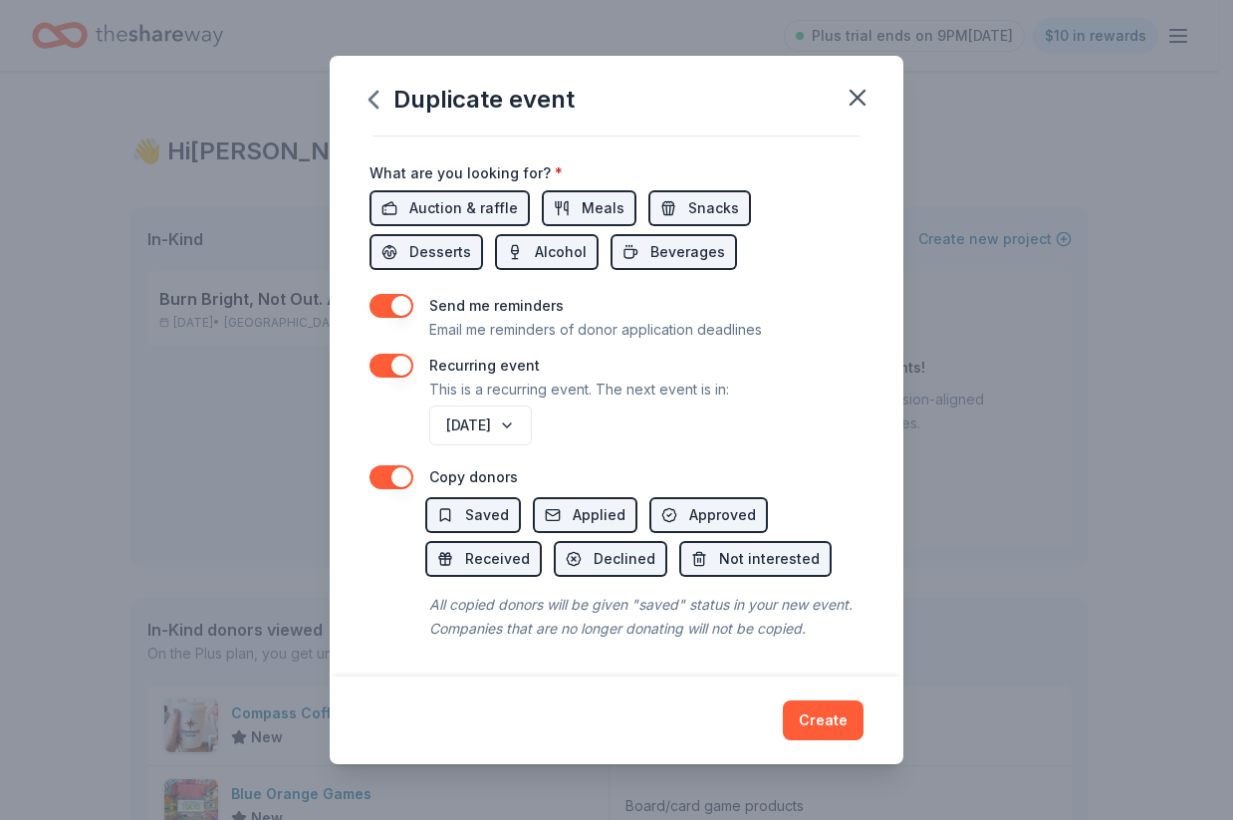
scroll to position [768, 0]
click at [813, 720] on button "Create" at bounding box center [823, 720] width 81 height 40
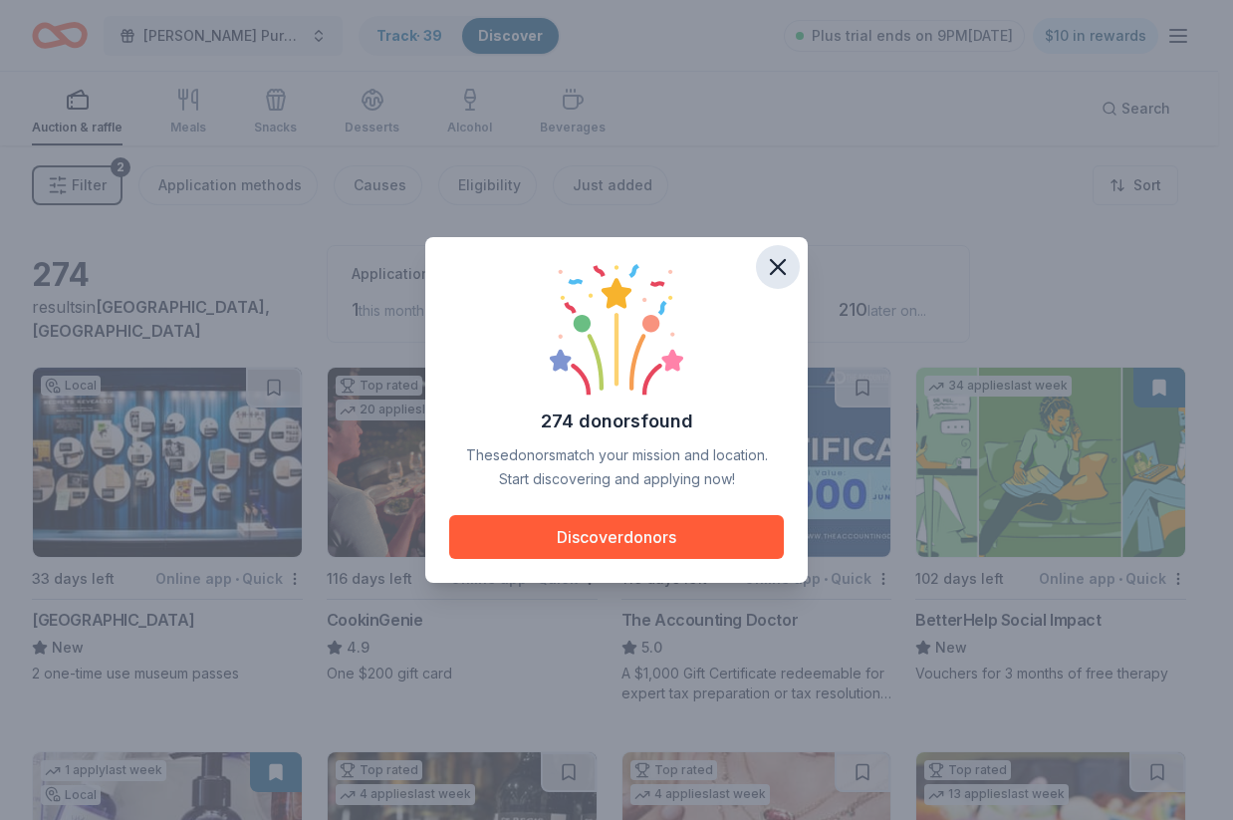
click at [777, 267] on icon "button" at bounding box center [778, 267] width 14 height 14
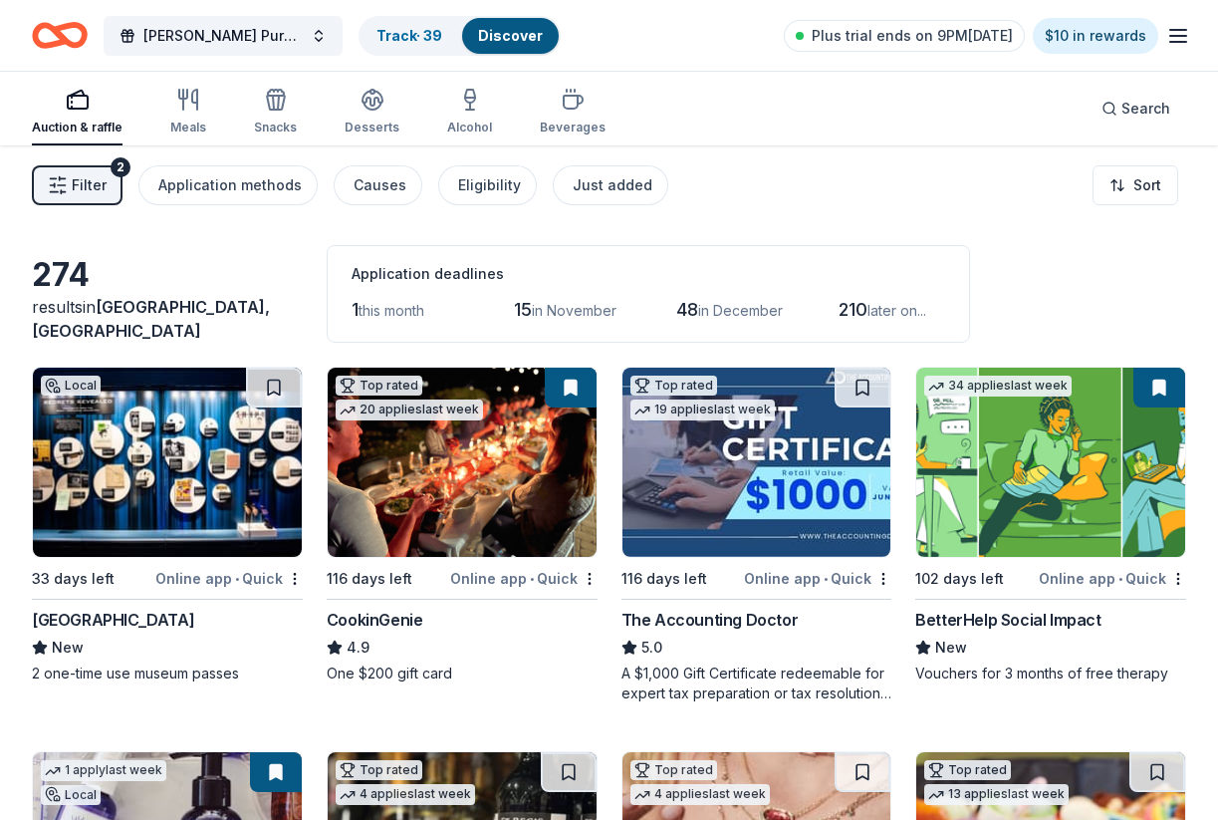
click at [81, 187] on span "Filter" at bounding box center [89, 185] width 35 height 24
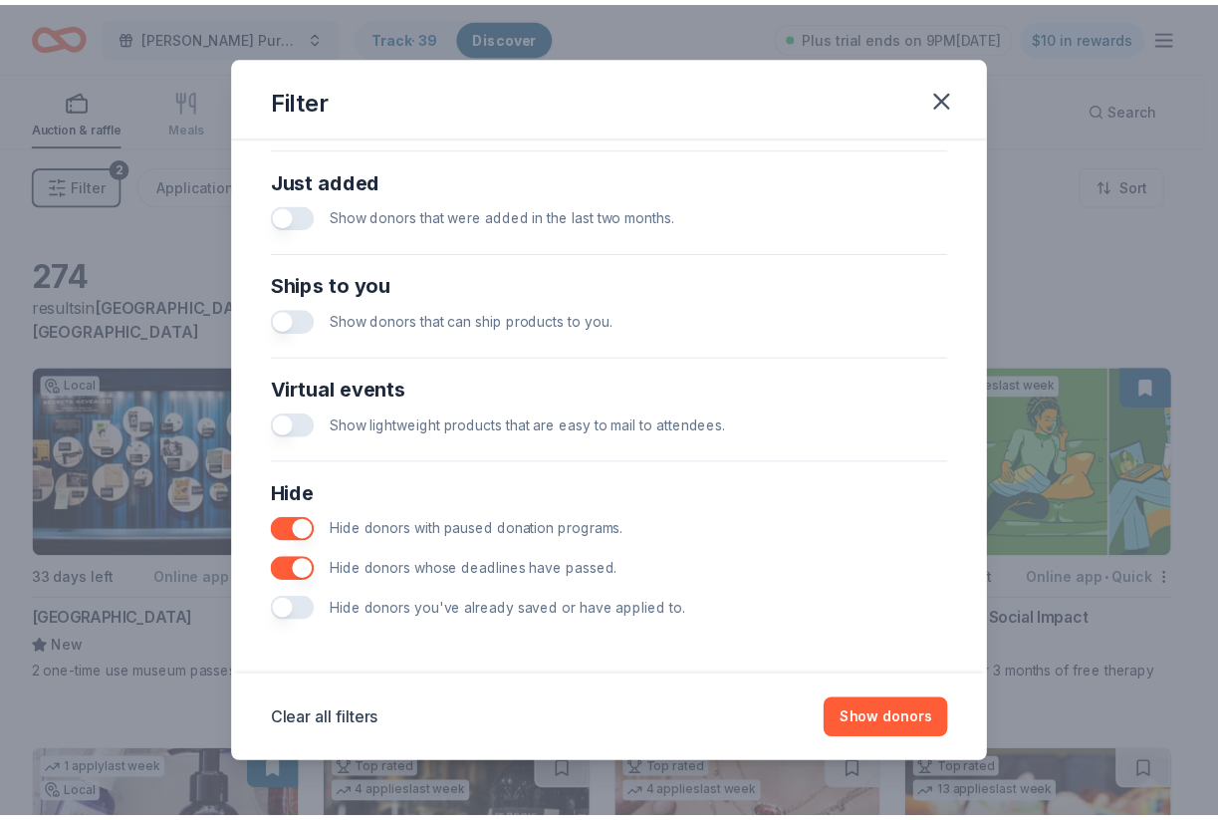
scroll to position [772, 0]
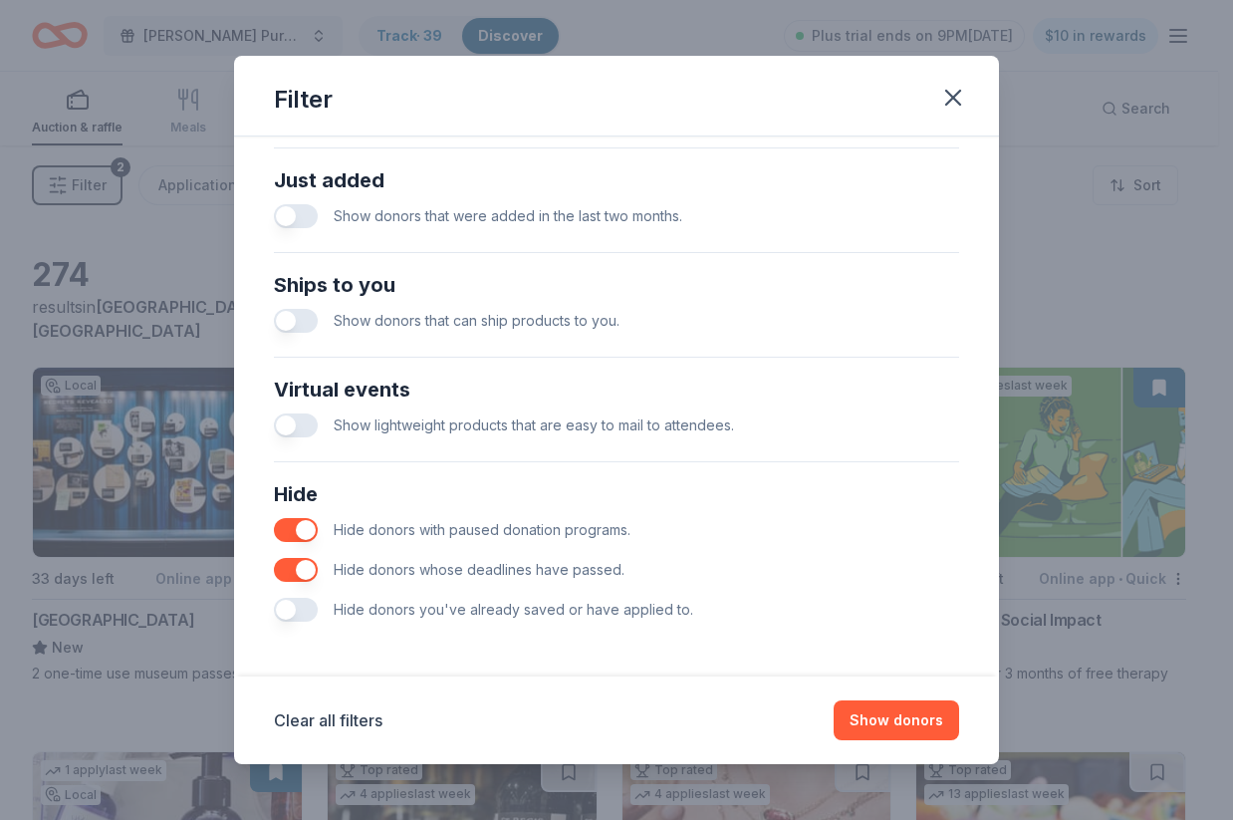
click at [302, 571] on button "button" at bounding box center [296, 570] width 44 height 24
click at [894, 720] on button "Show 275 donors" at bounding box center [883, 720] width 152 height 40
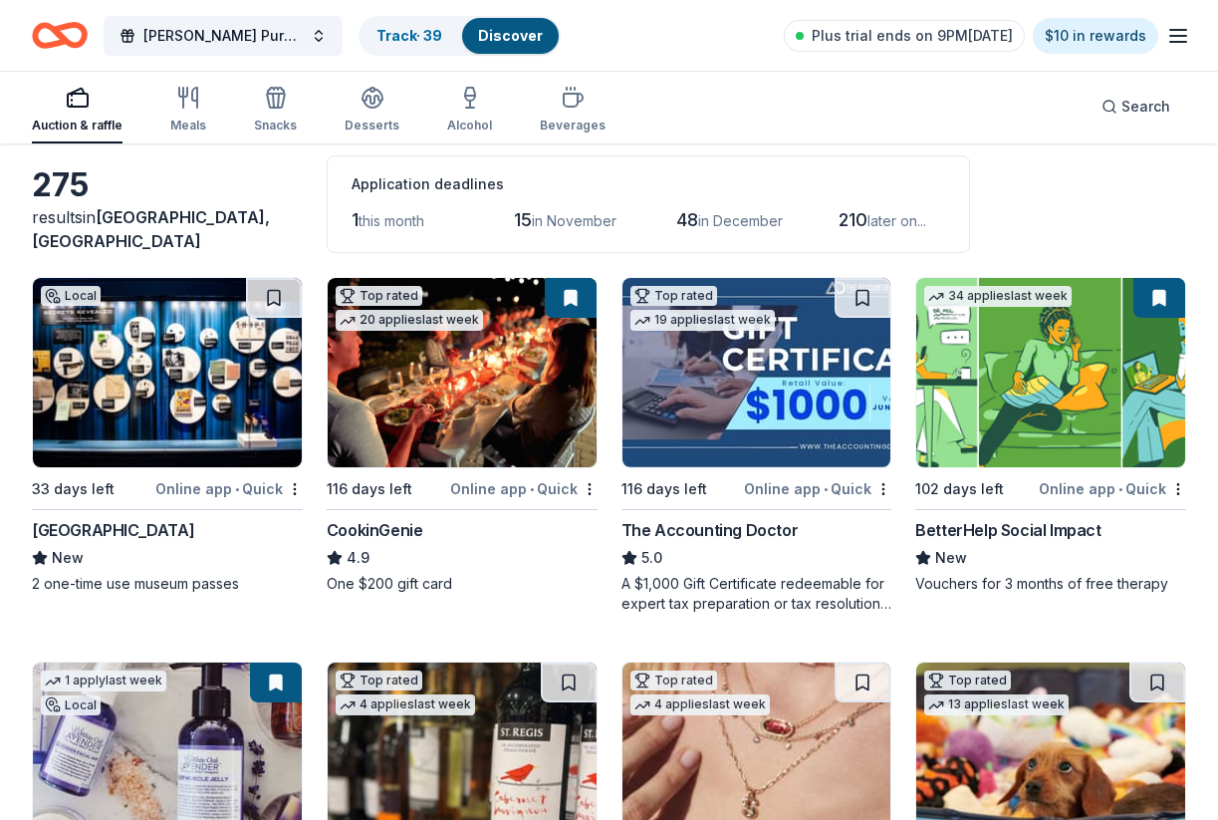
scroll to position [97, 0]
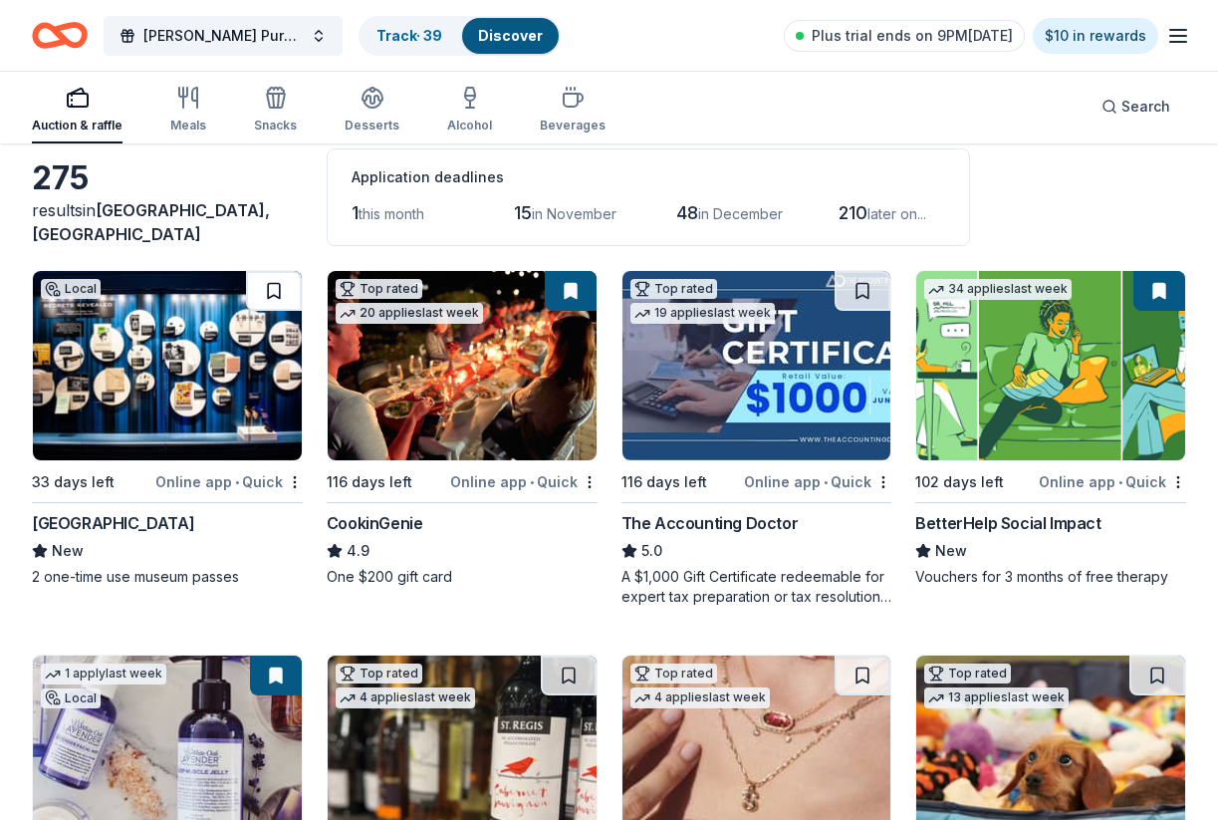
click at [273, 282] on button at bounding box center [274, 291] width 56 height 40
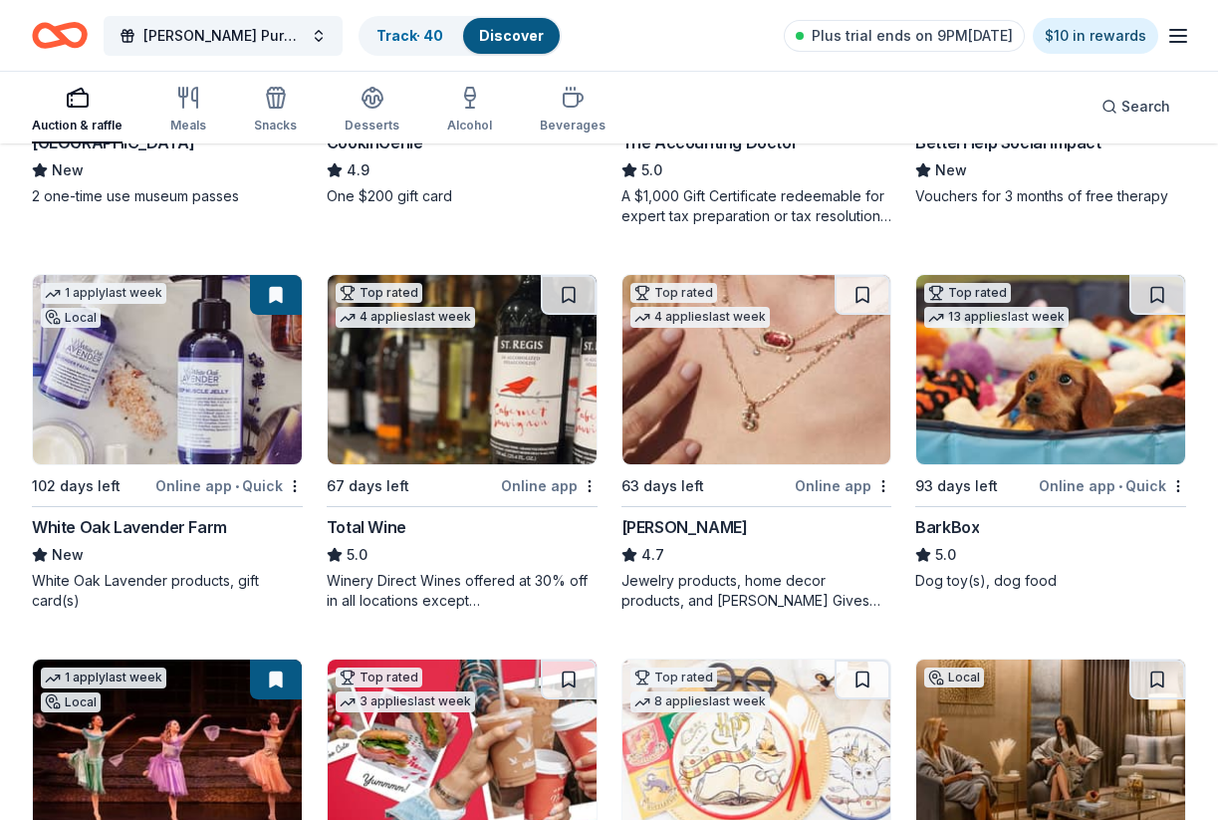
scroll to position [503, 0]
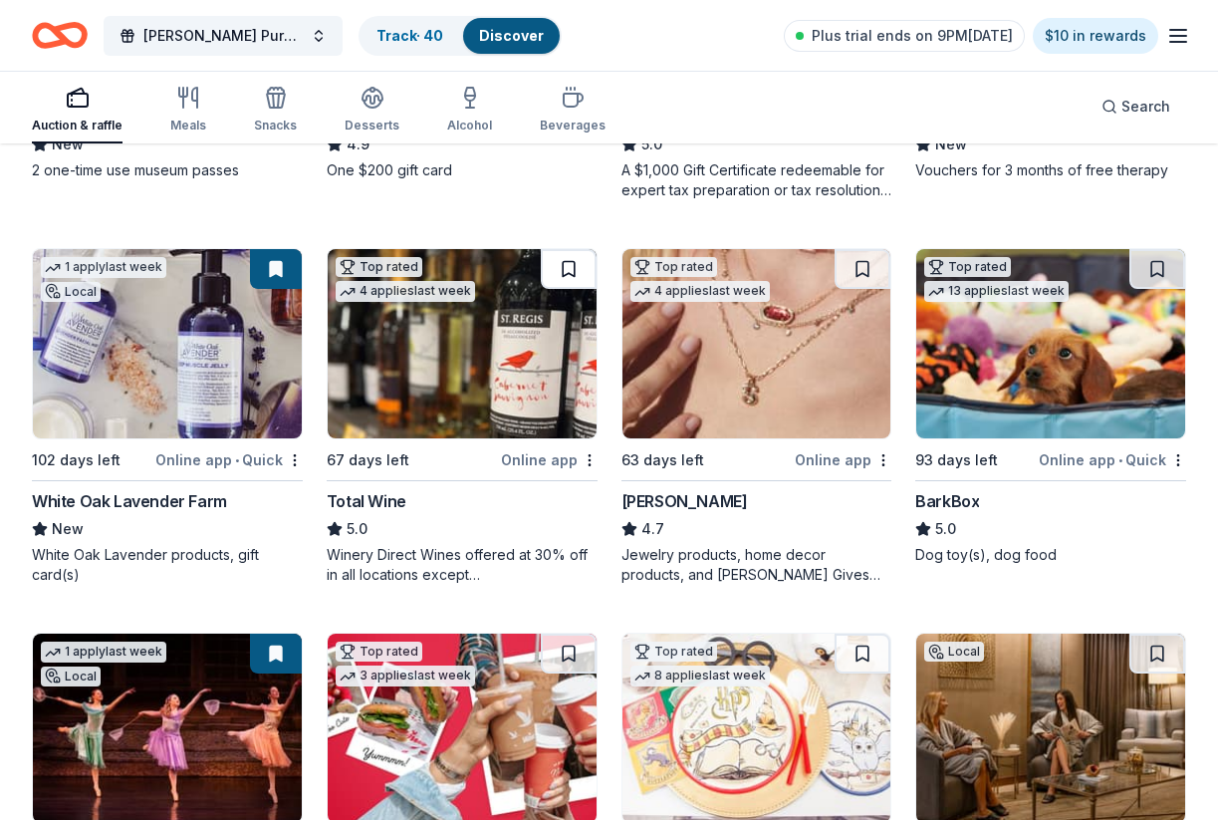
click at [572, 264] on button at bounding box center [569, 269] width 56 height 40
click at [865, 266] on button at bounding box center [863, 269] width 56 height 40
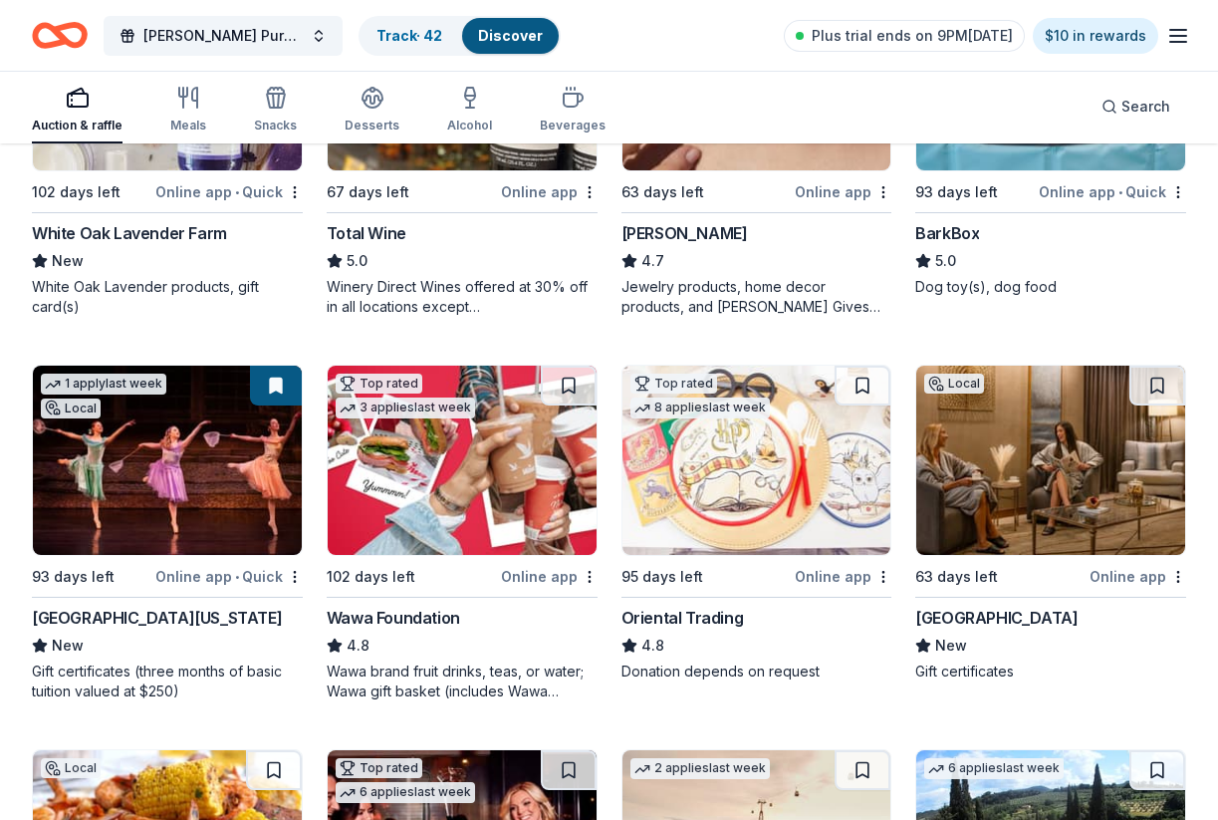
scroll to position [822, 0]
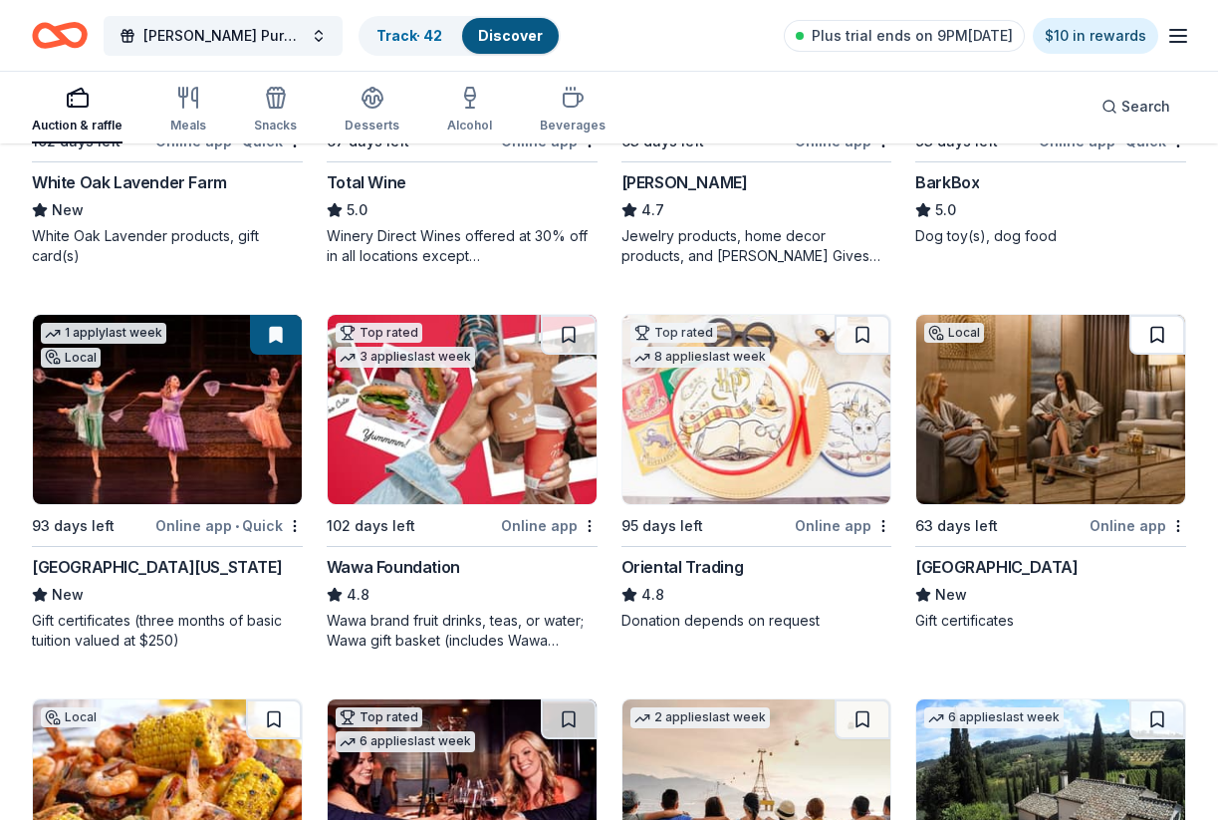
click at [1161, 337] on button at bounding box center [1157, 335] width 56 height 40
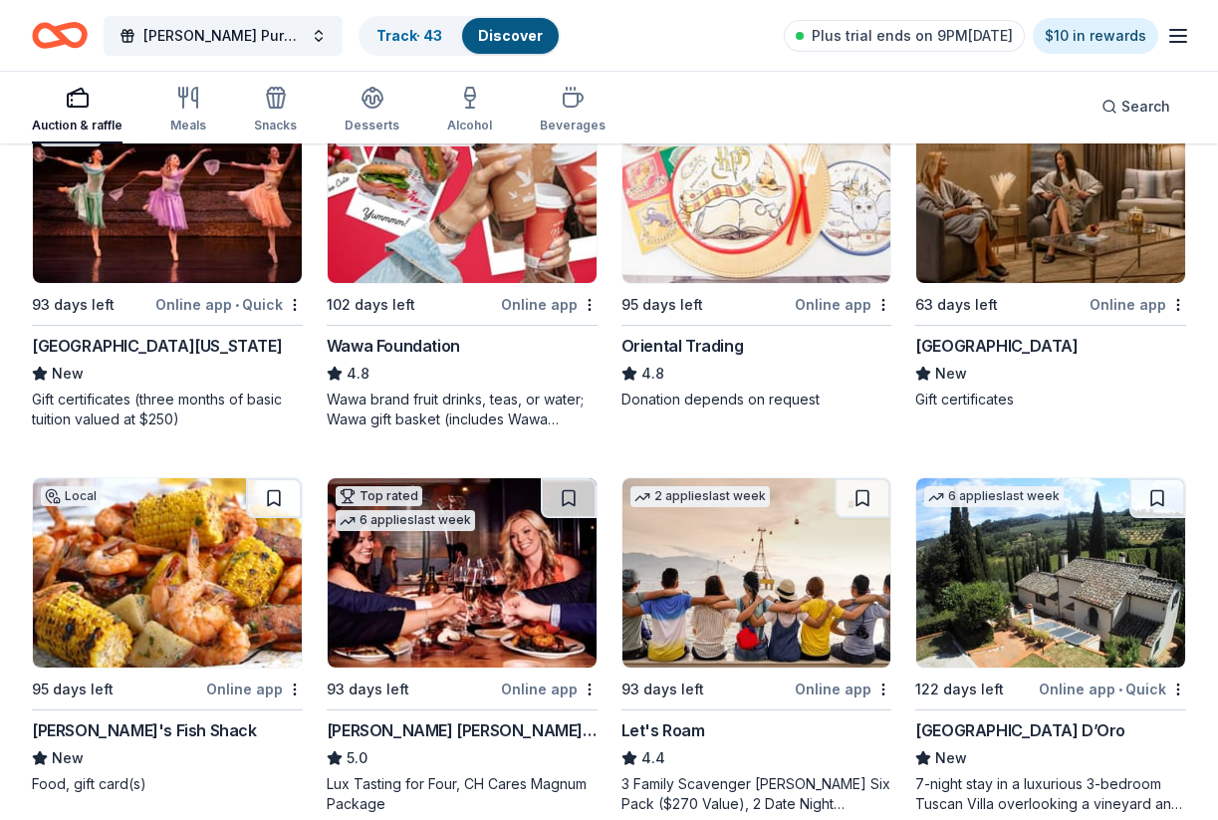
scroll to position [1197, 0]
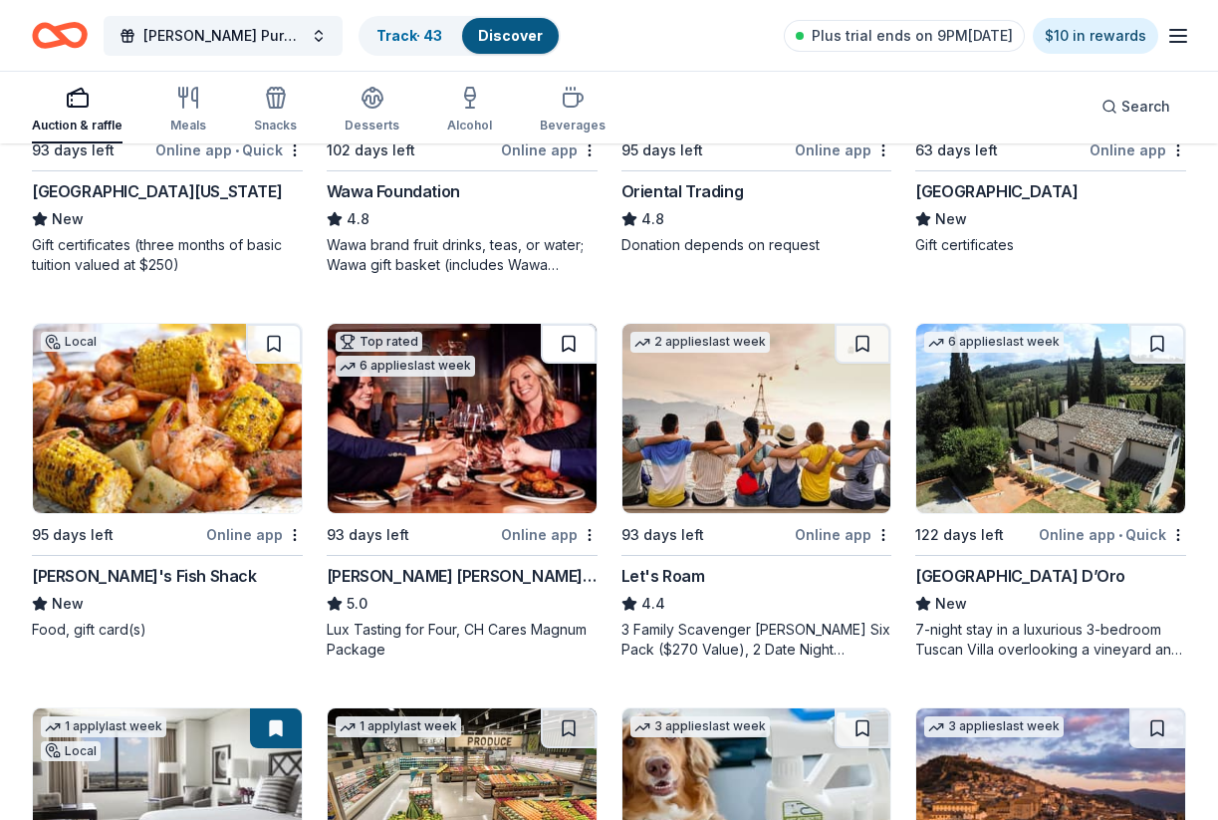
click at [574, 344] on button at bounding box center [569, 344] width 56 height 40
click at [862, 344] on button at bounding box center [863, 344] width 56 height 40
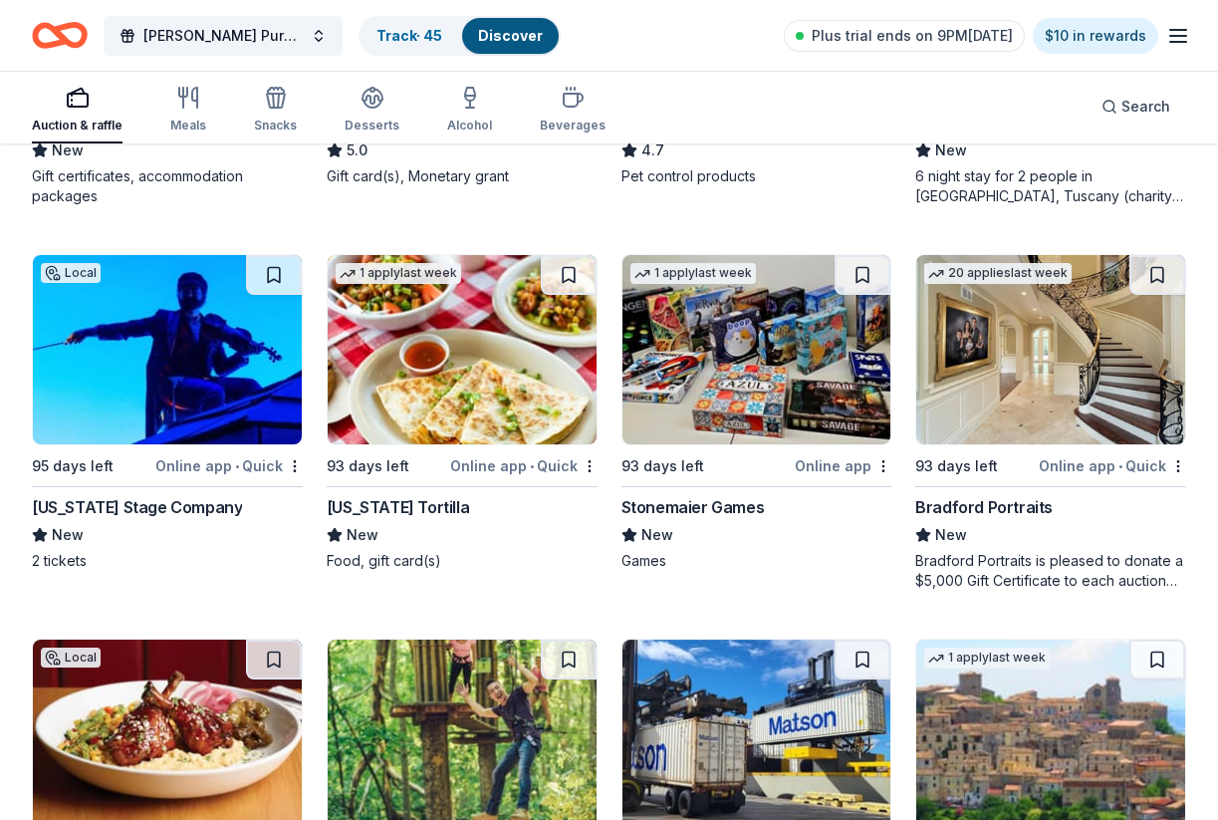
scroll to position [2037, 0]
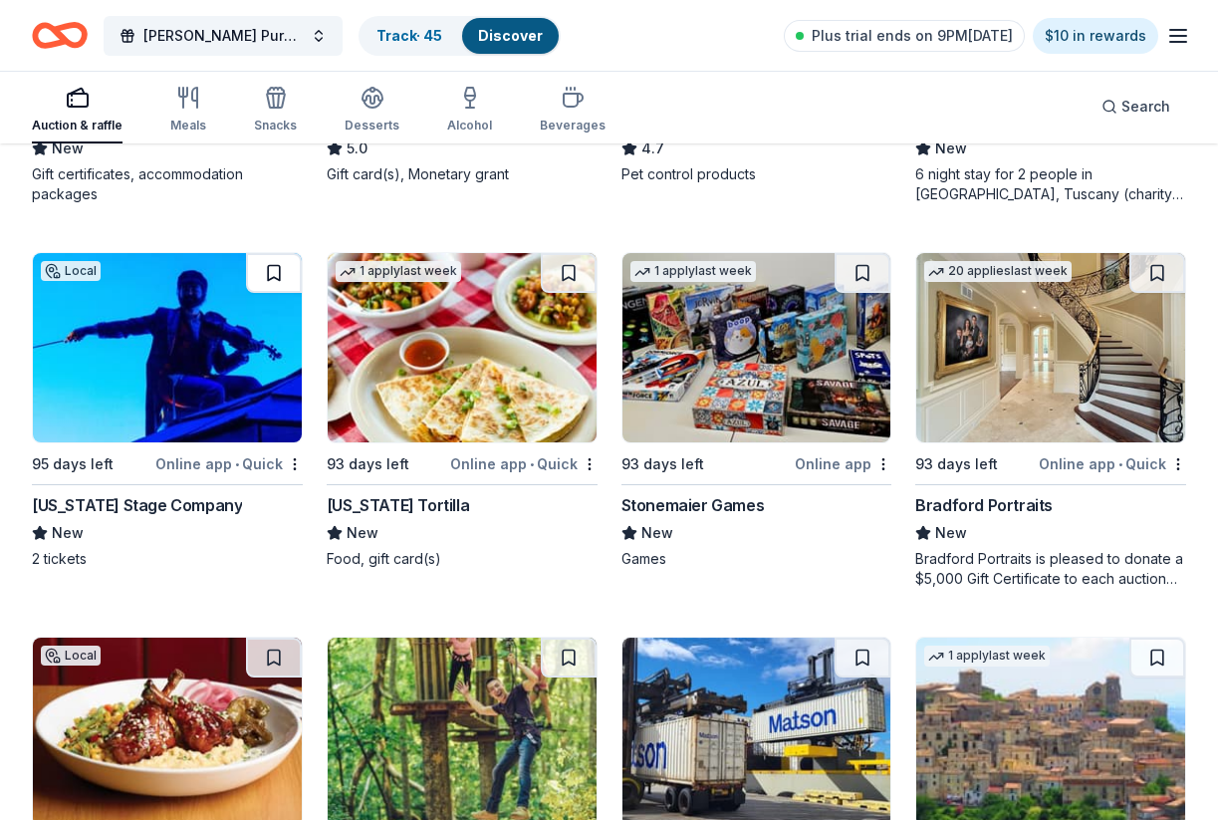
click at [275, 275] on button at bounding box center [274, 273] width 56 height 40
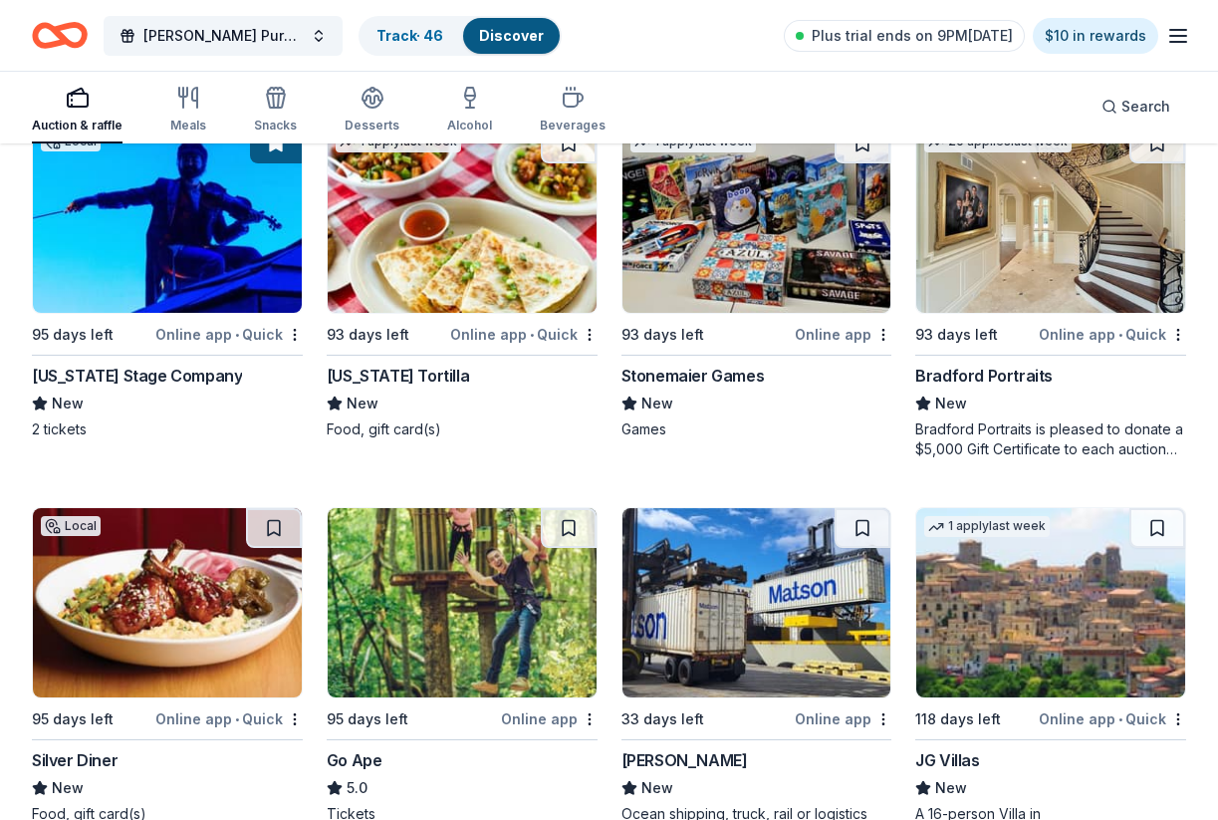
scroll to position [2294, 0]
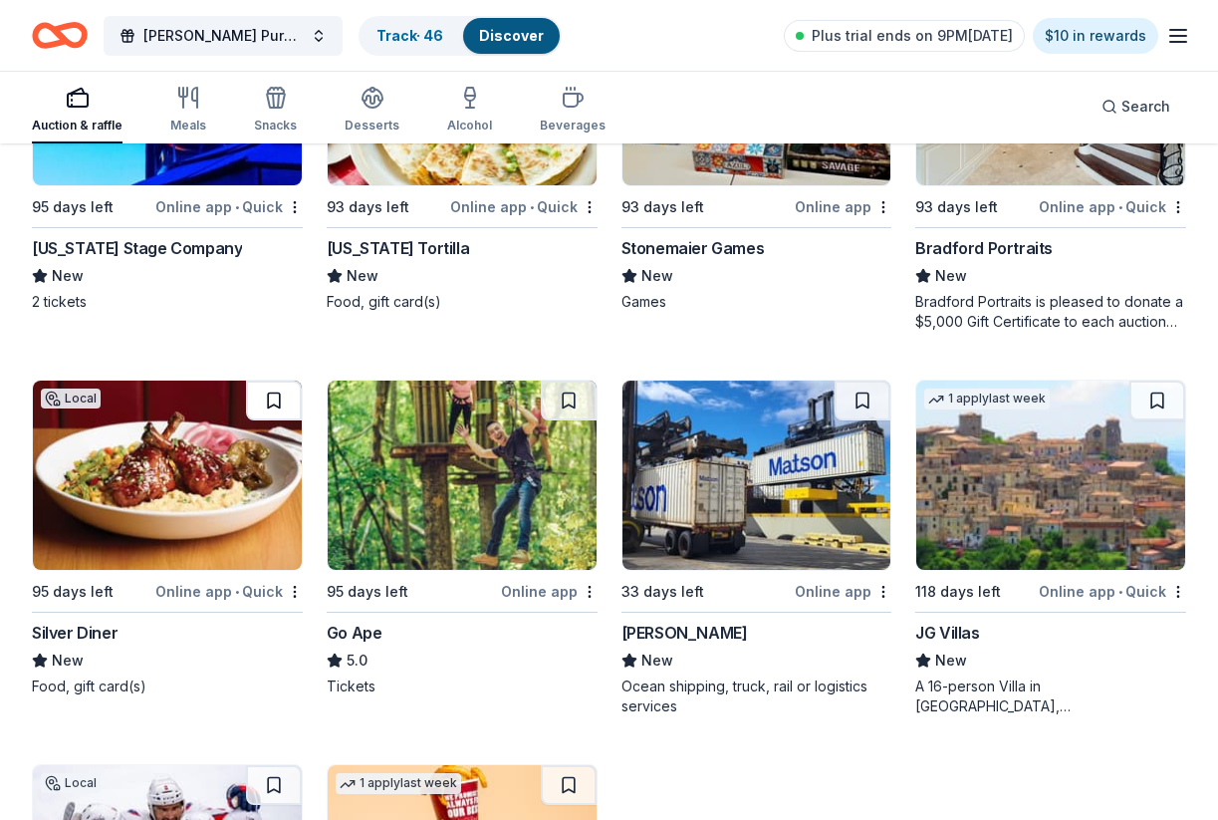
click at [279, 399] on button at bounding box center [274, 400] width 56 height 40
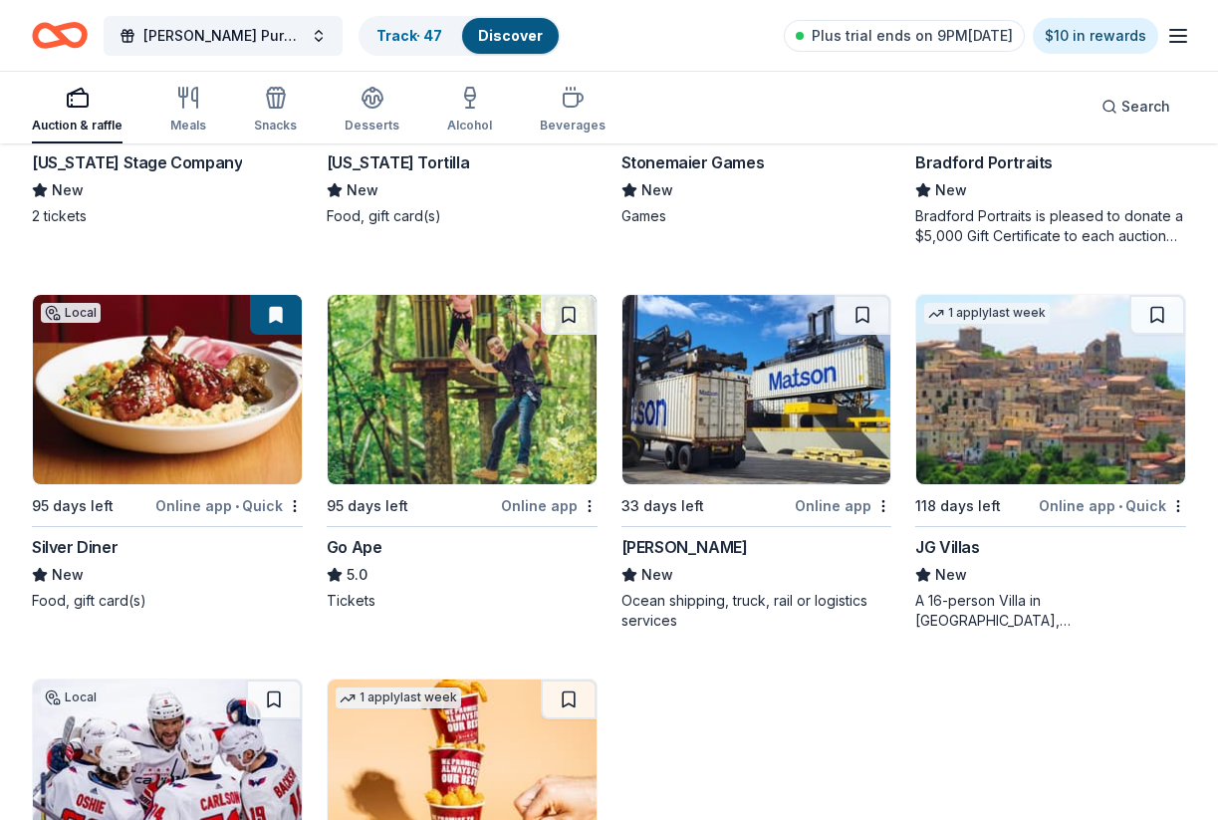
scroll to position [2412, 0]
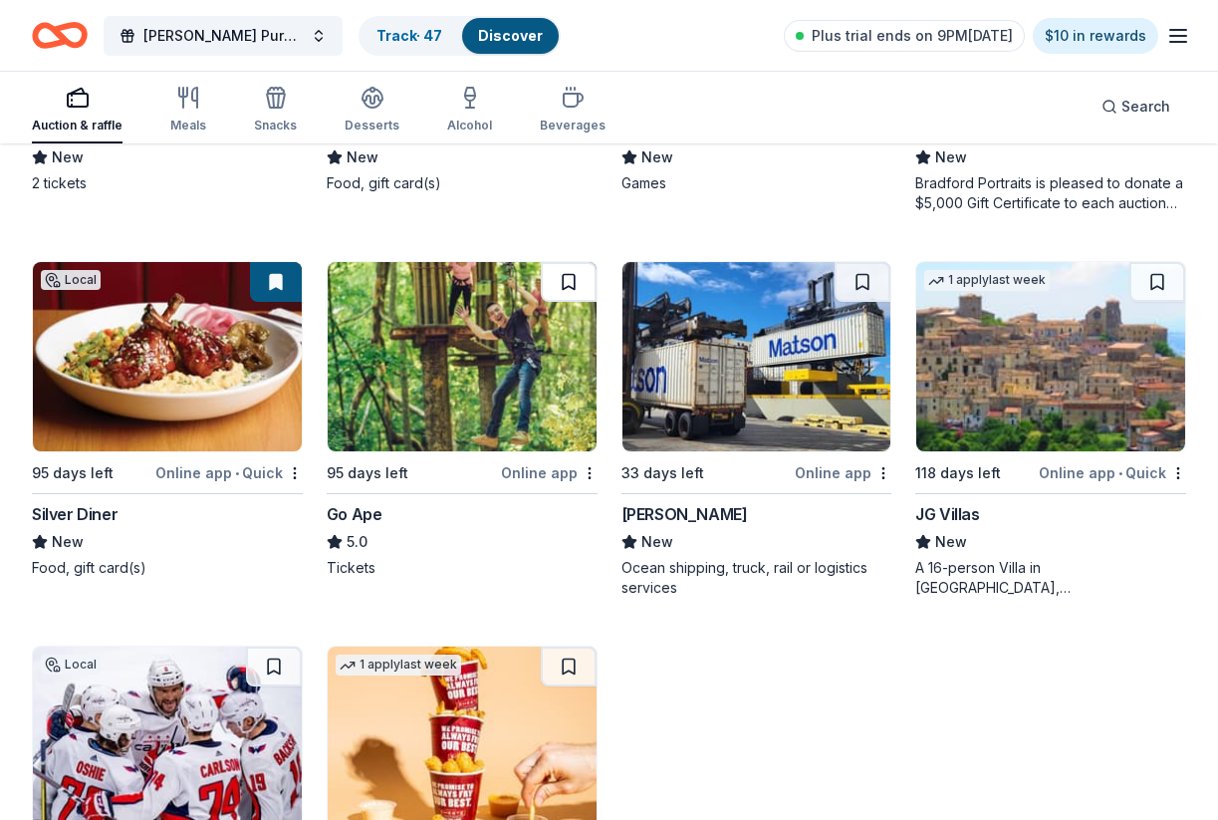
click at [566, 278] on button at bounding box center [569, 282] width 56 height 40
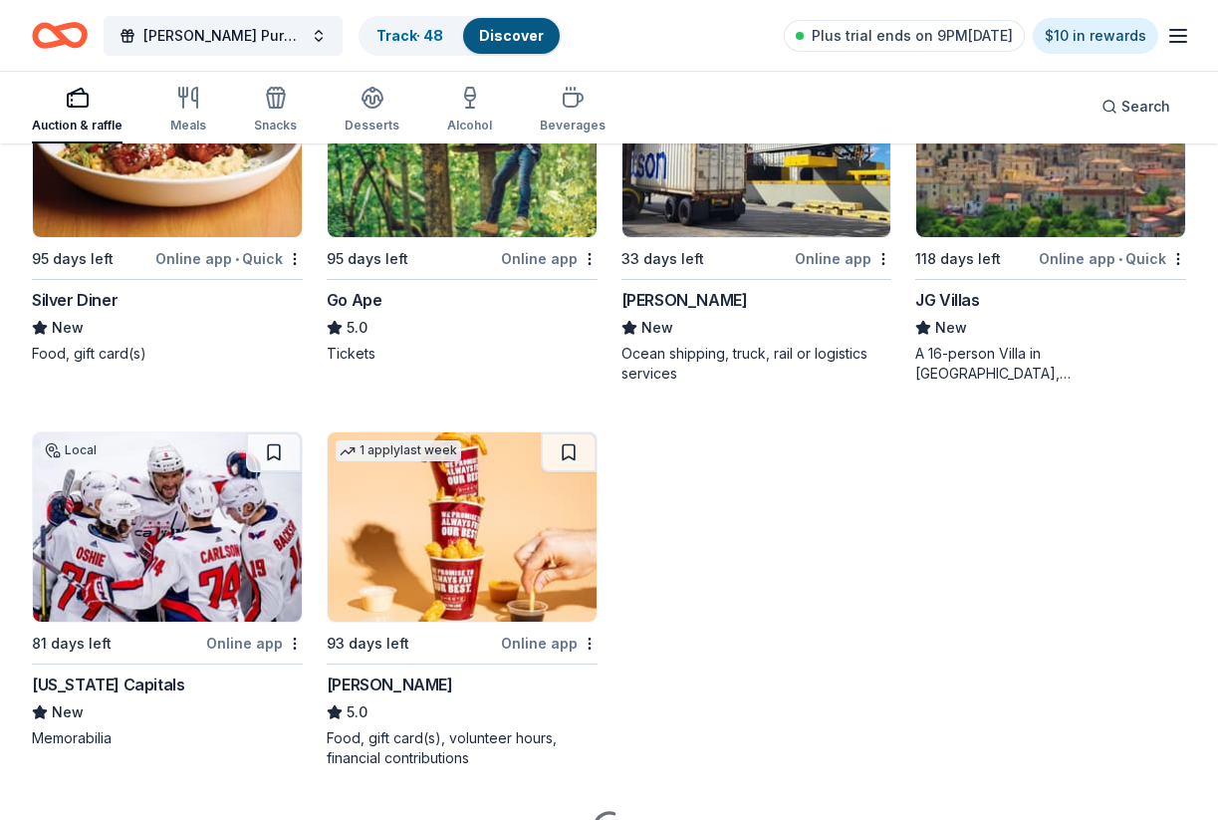
scroll to position [2641, 0]
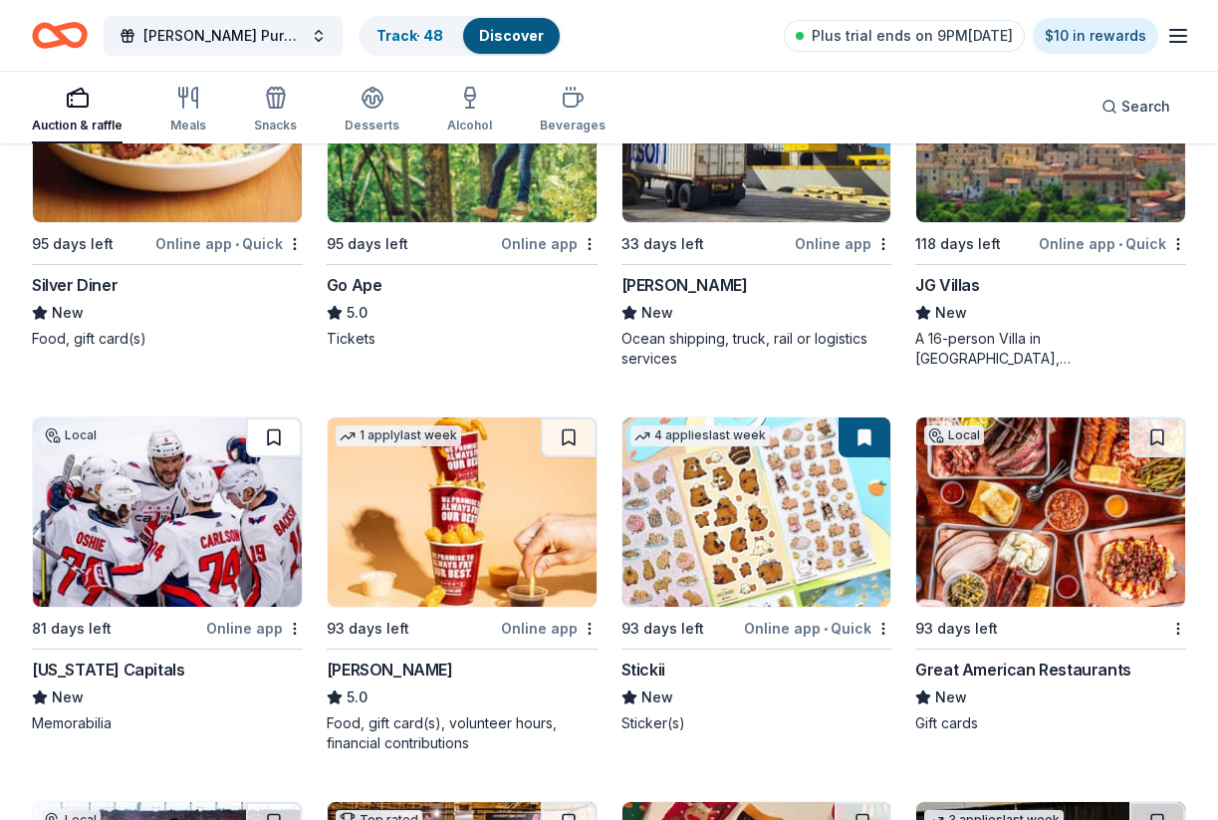
click at [271, 438] on button at bounding box center [274, 437] width 56 height 40
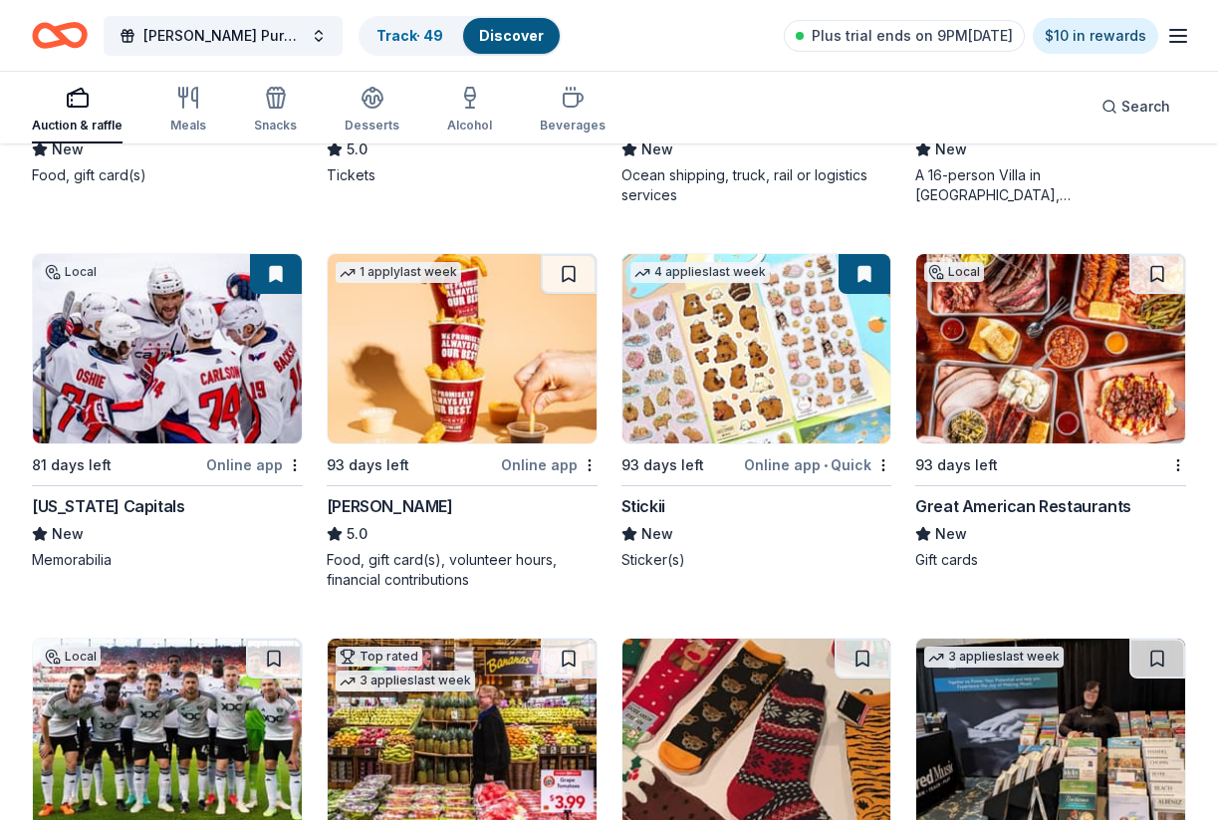
scroll to position [2818, 0]
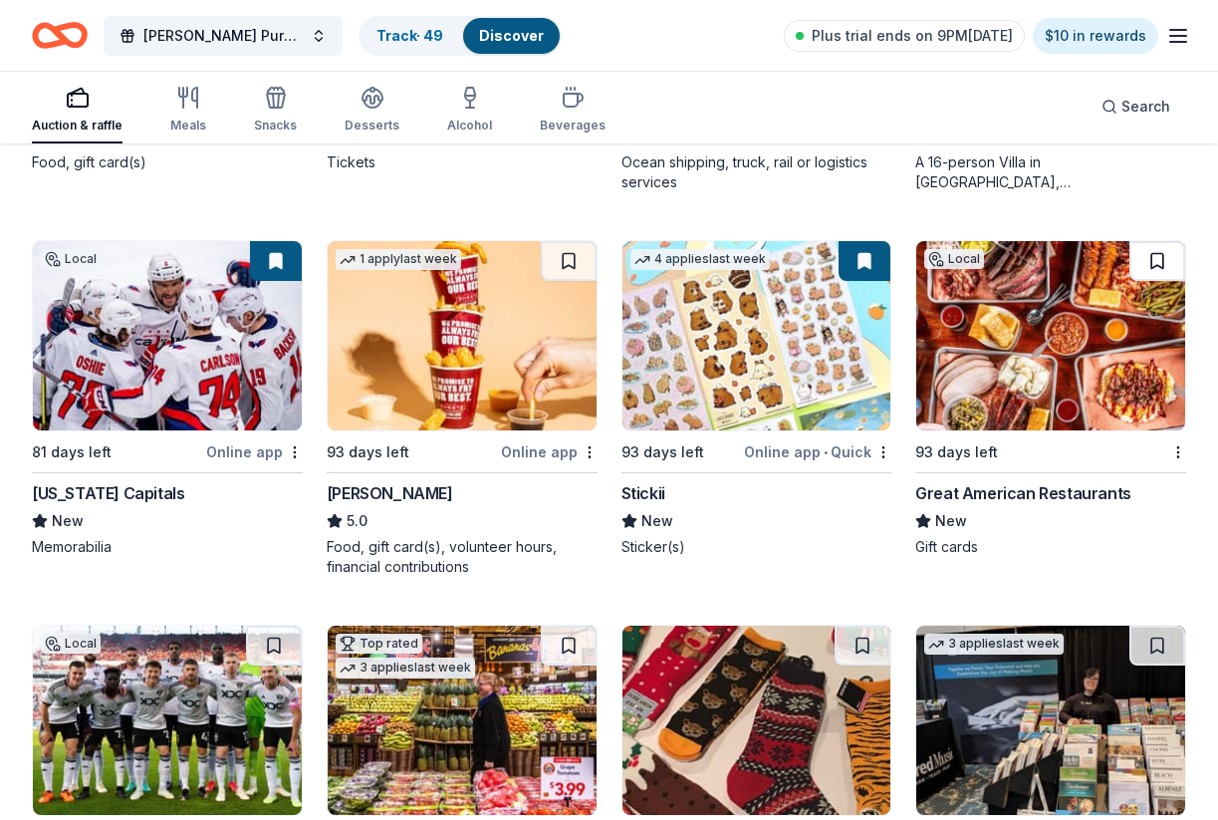
click at [1159, 262] on button at bounding box center [1157, 261] width 56 height 40
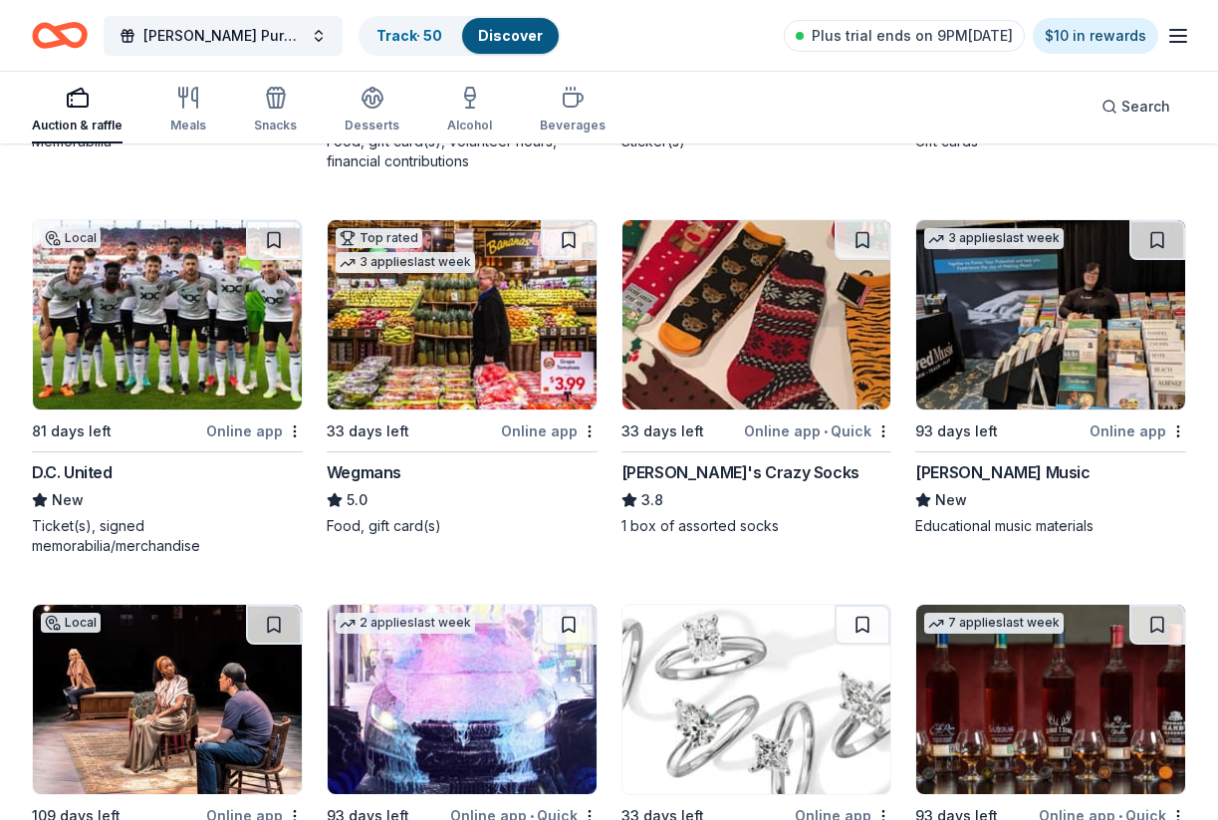
scroll to position [3243, 0]
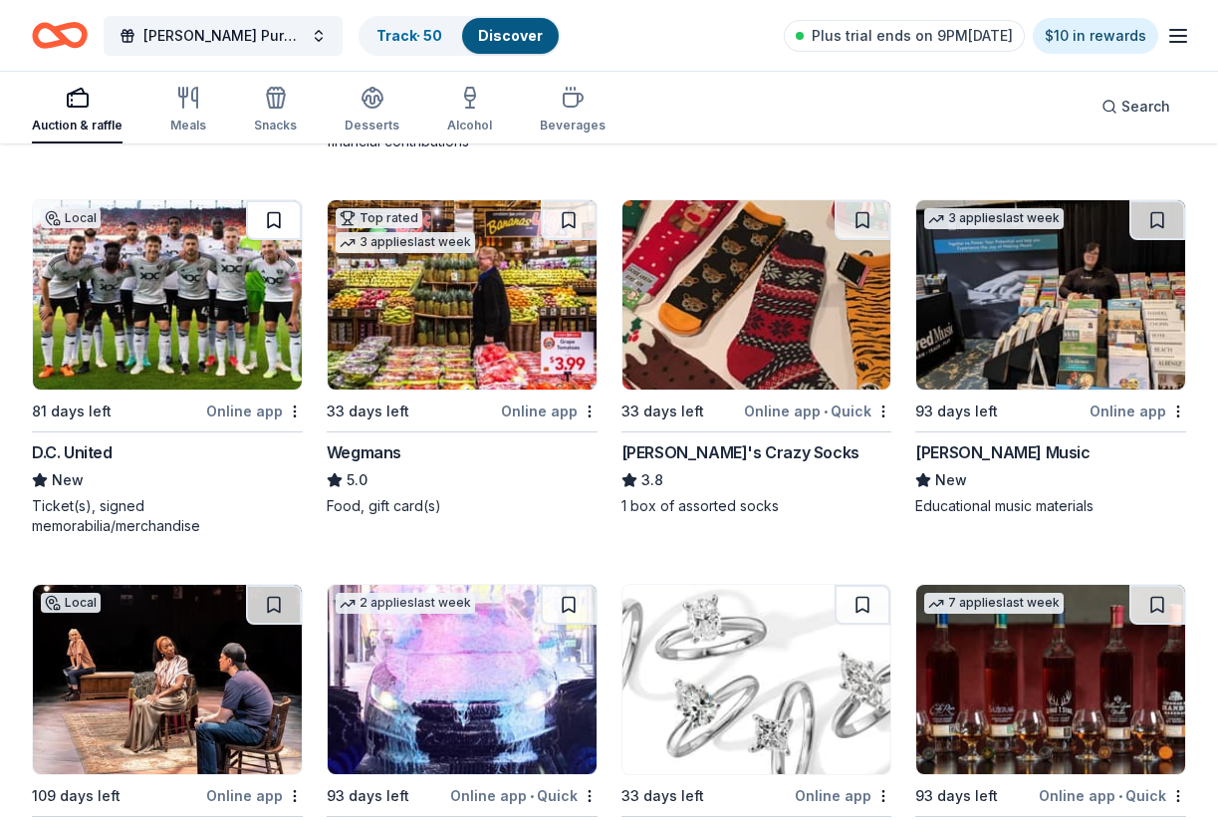
click at [274, 225] on button at bounding box center [274, 220] width 56 height 40
click at [271, 217] on button at bounding box center [276, 220] width 52 height 40
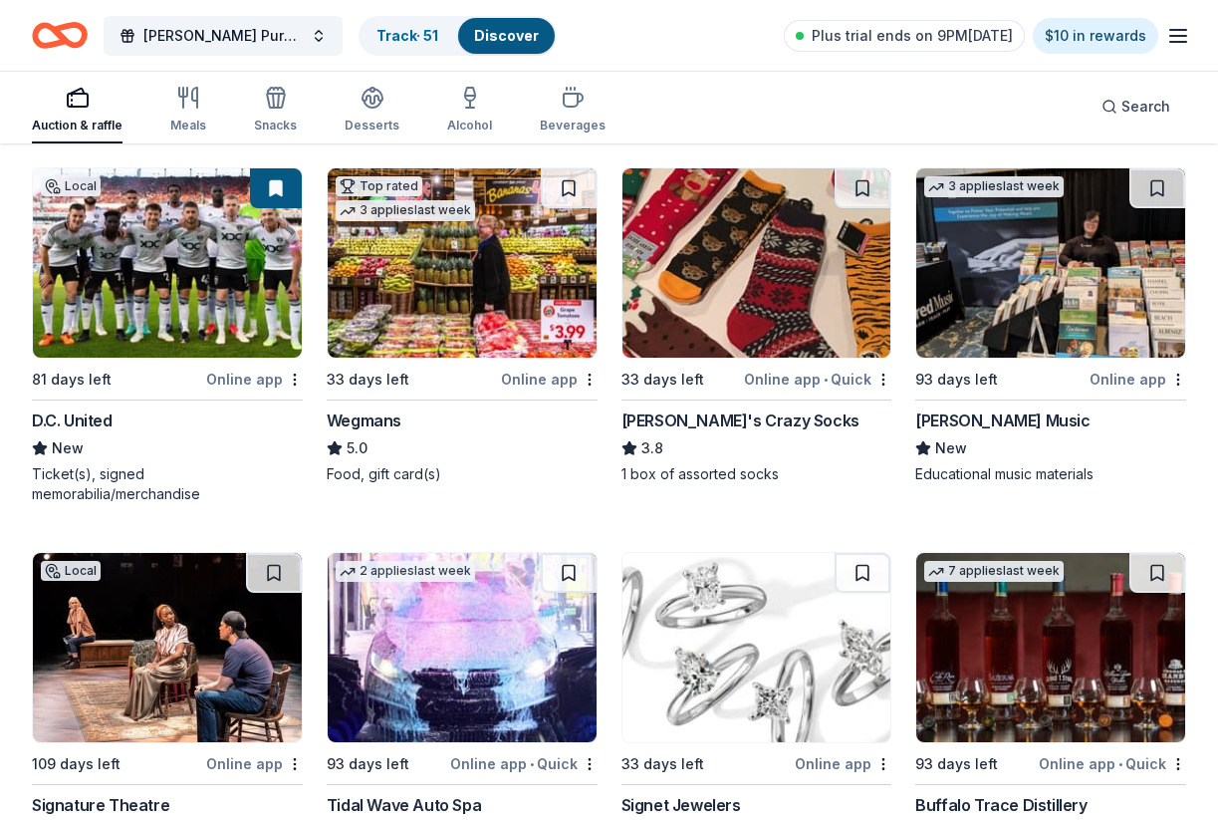
scroll to position [3198, 0]
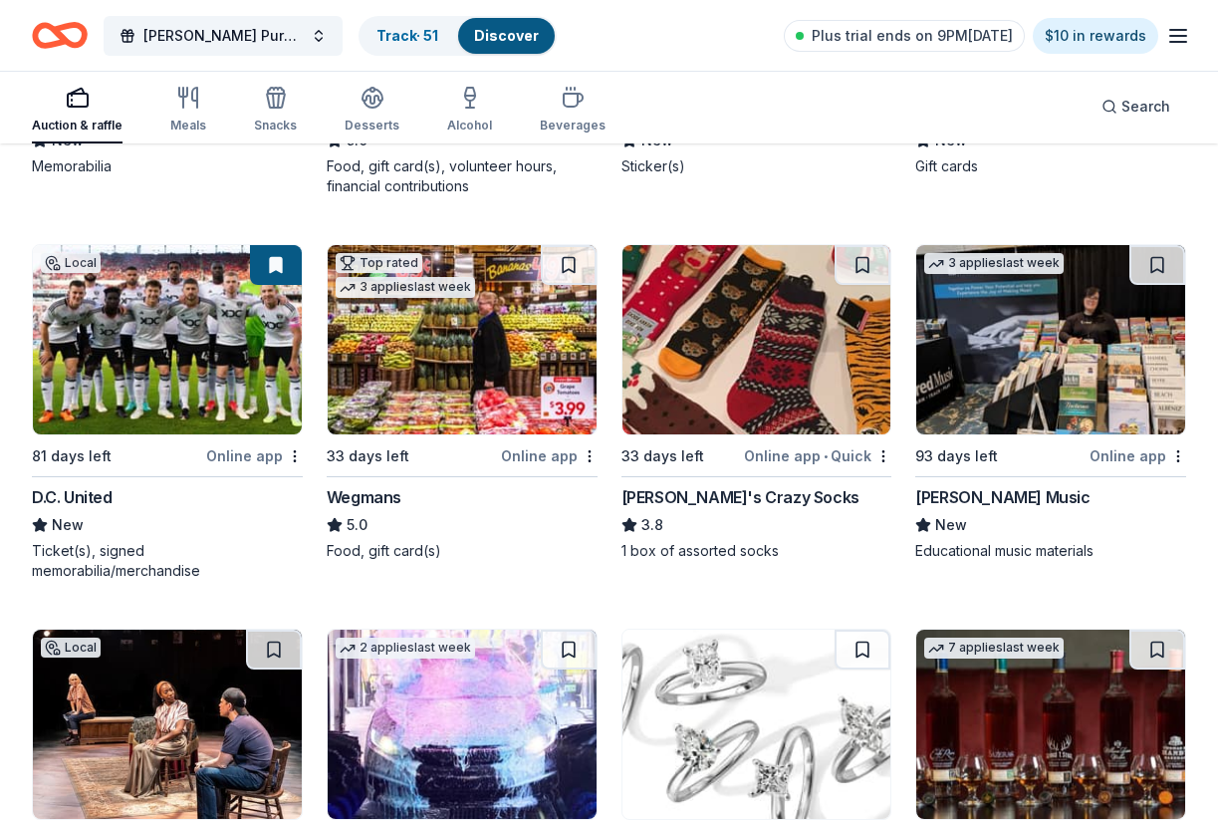
click at [273, 258] on button at bounding box center [276, 265] width 52 height 40
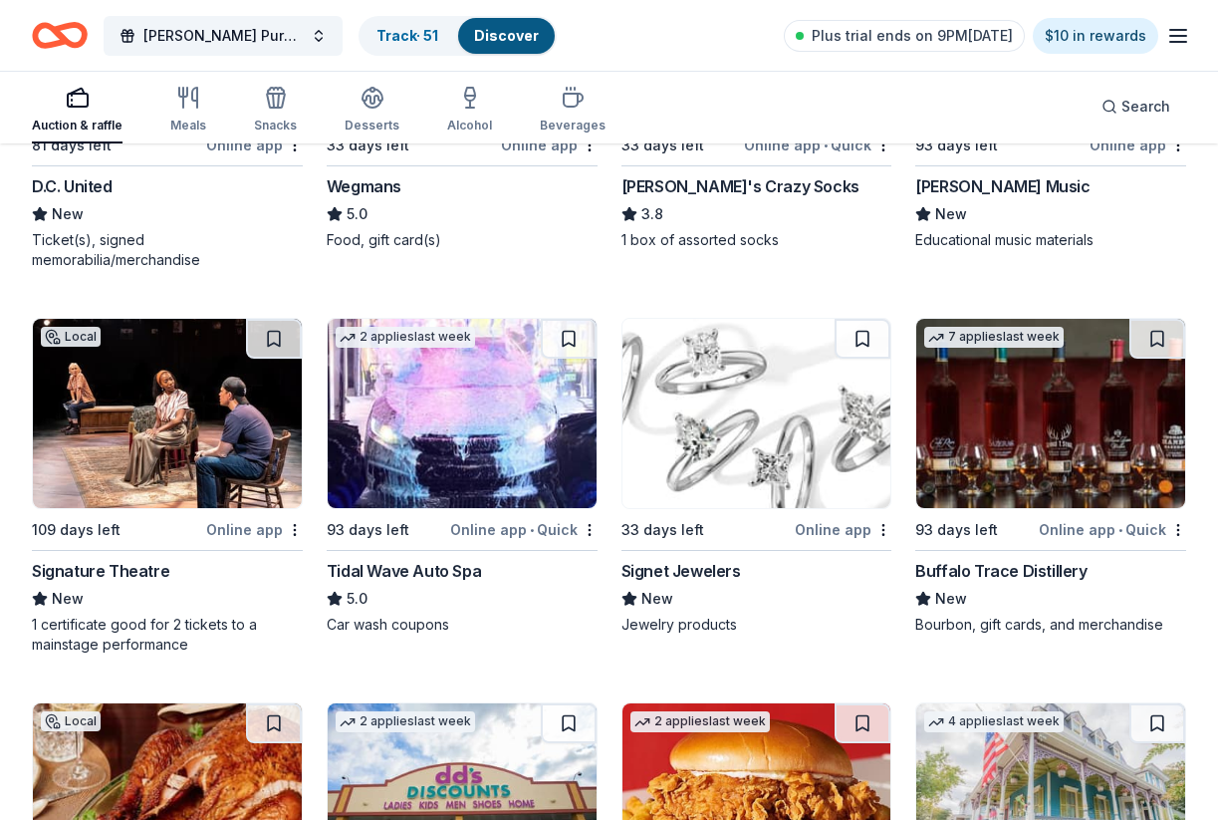
scroll to position [3503, 0]
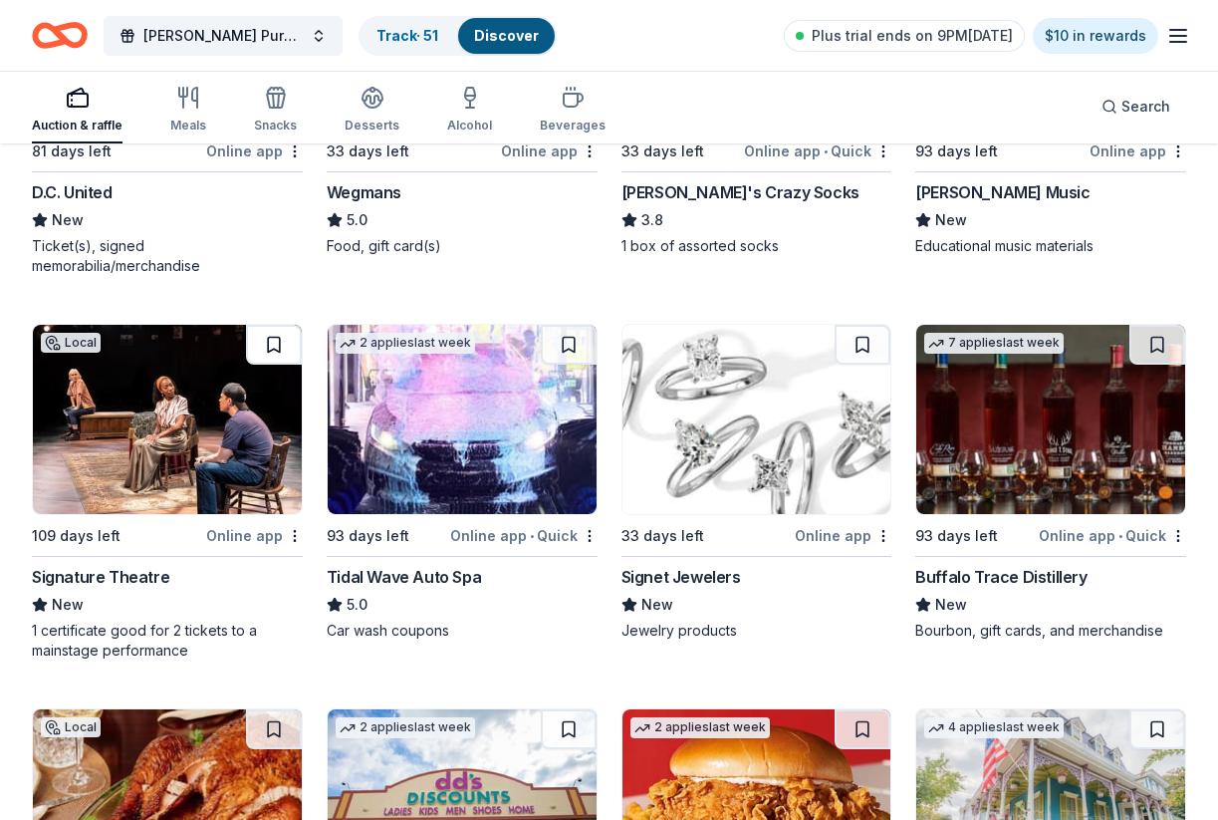
click at [274, 344] on button at bounding box center [274, 345] width 56 height 40
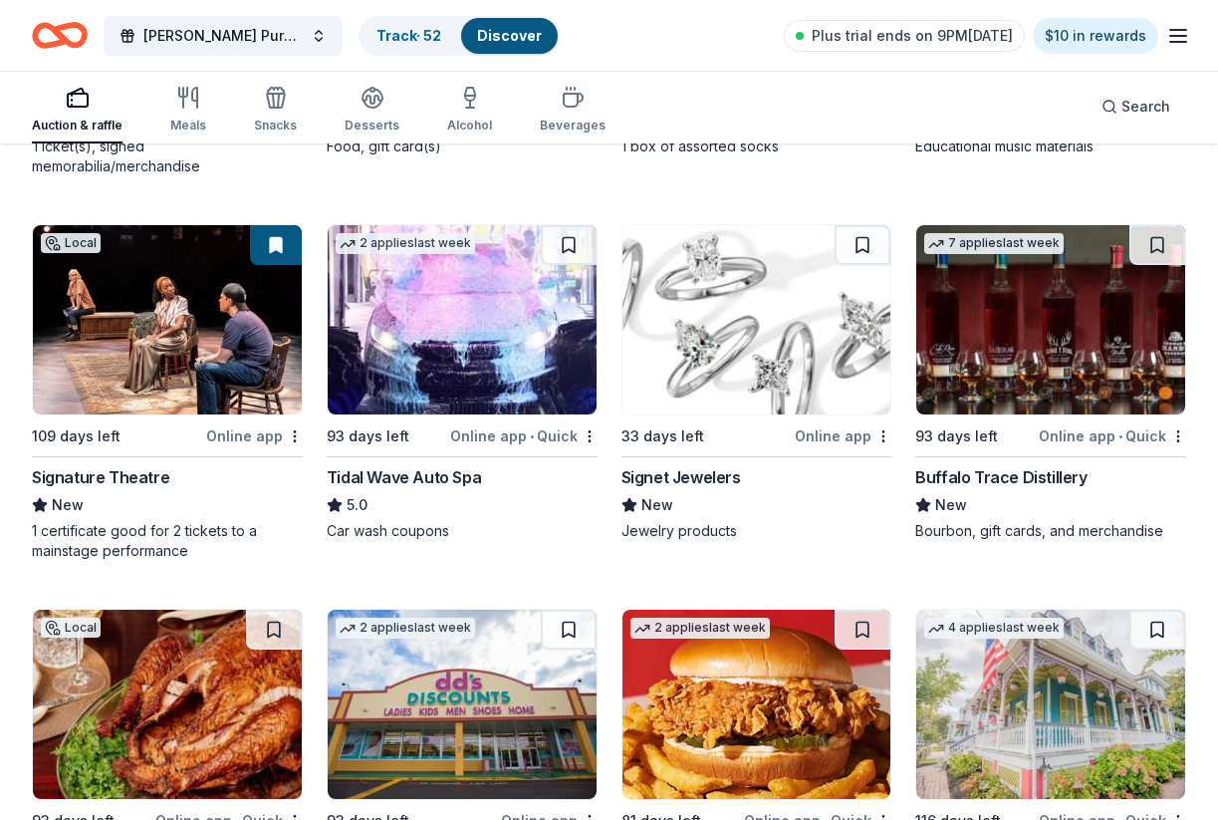
scroll to position [3609, 0]
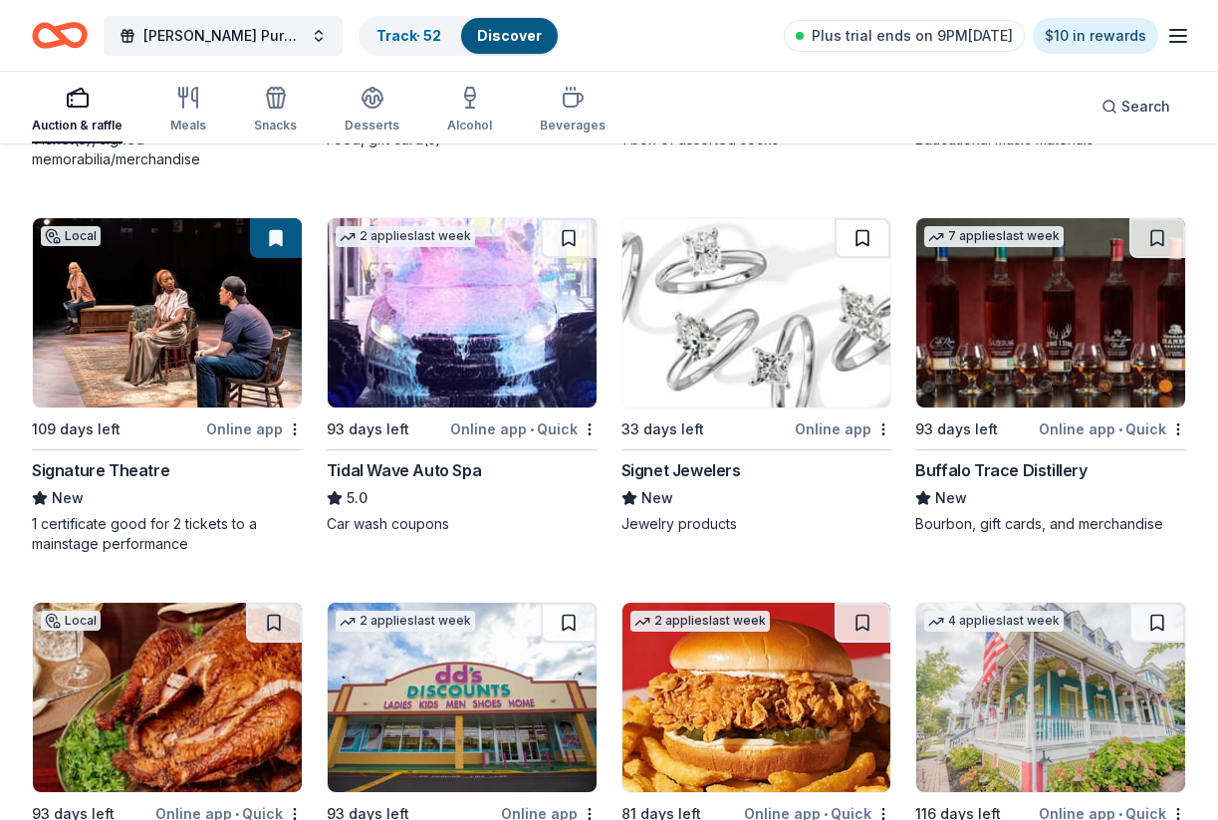
click at [868, 240] on button at bounding box center [863, 238] width 56 height 40
click at [1160, 236] on button at bounding box center [1157, 238] width 56 height 40
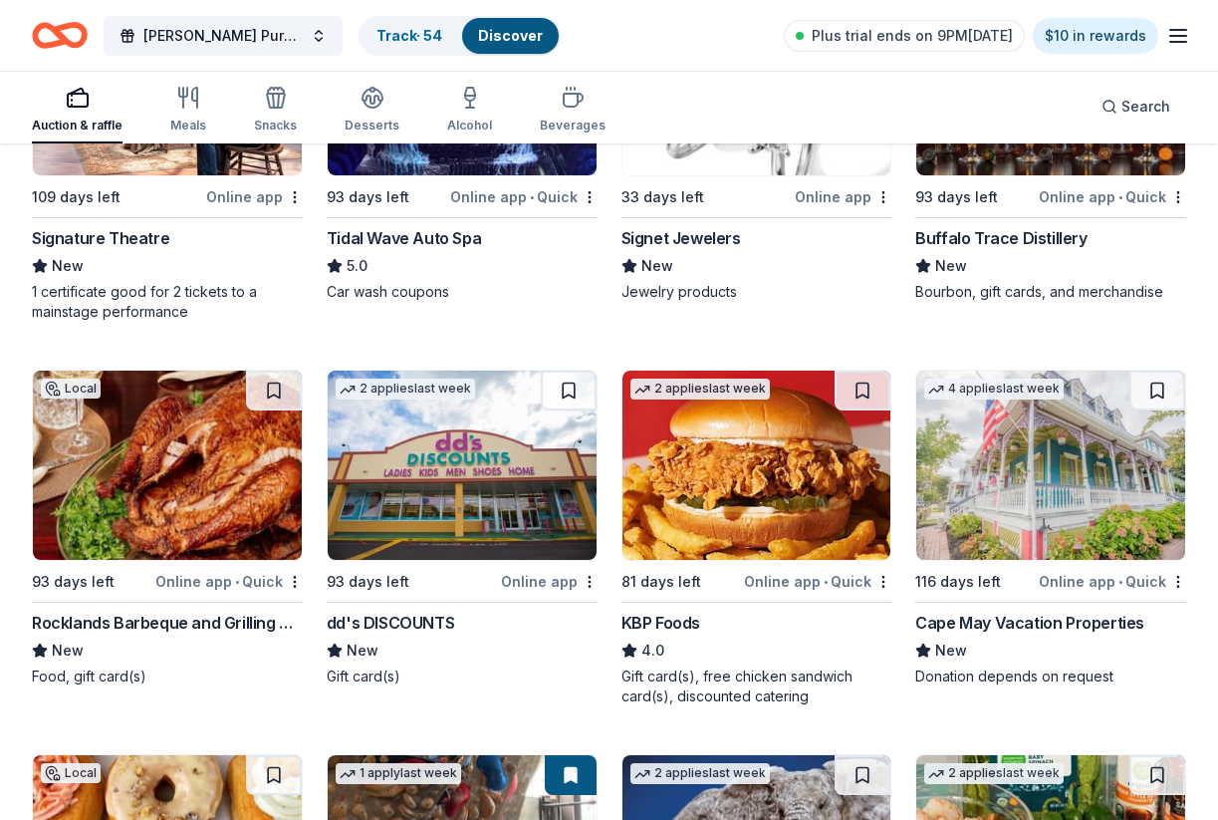
scroll to position [3922, 0]
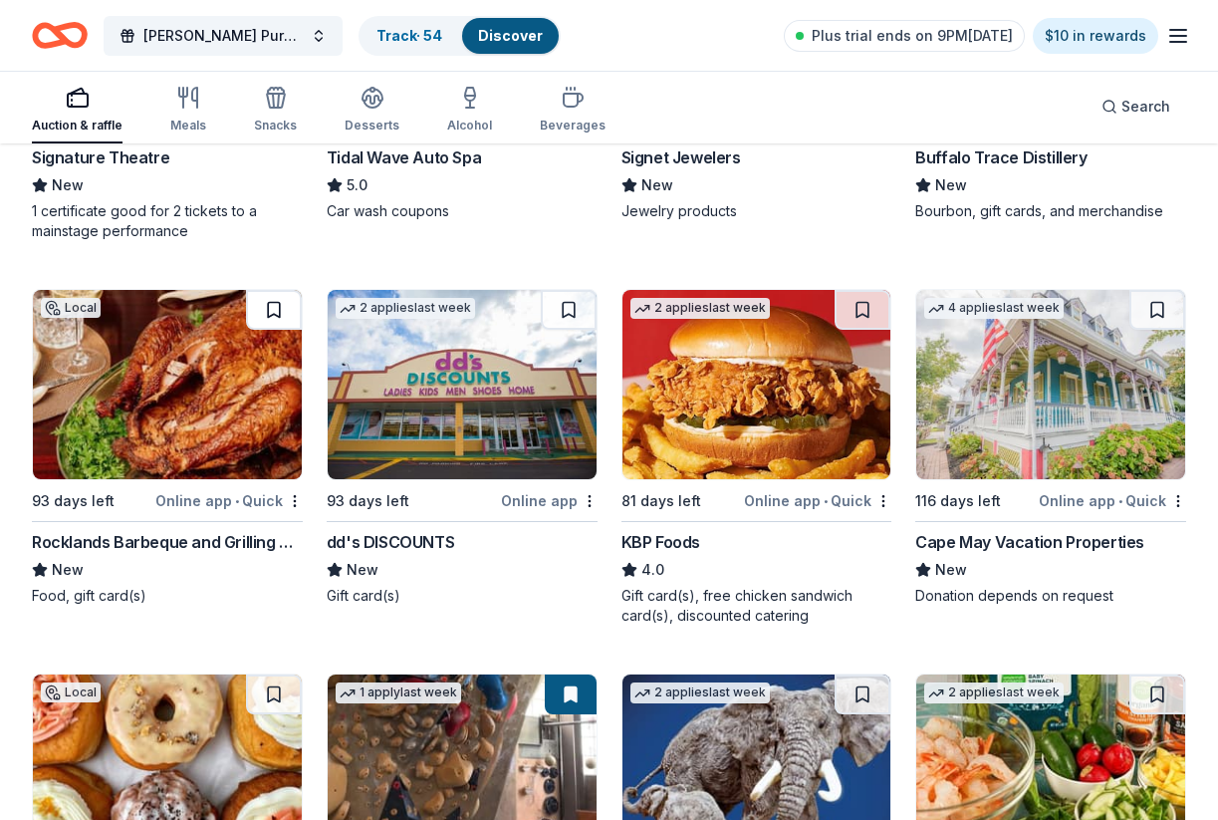
click at [278, 302] on button at bounding box center [274, 310] width 56 height 40
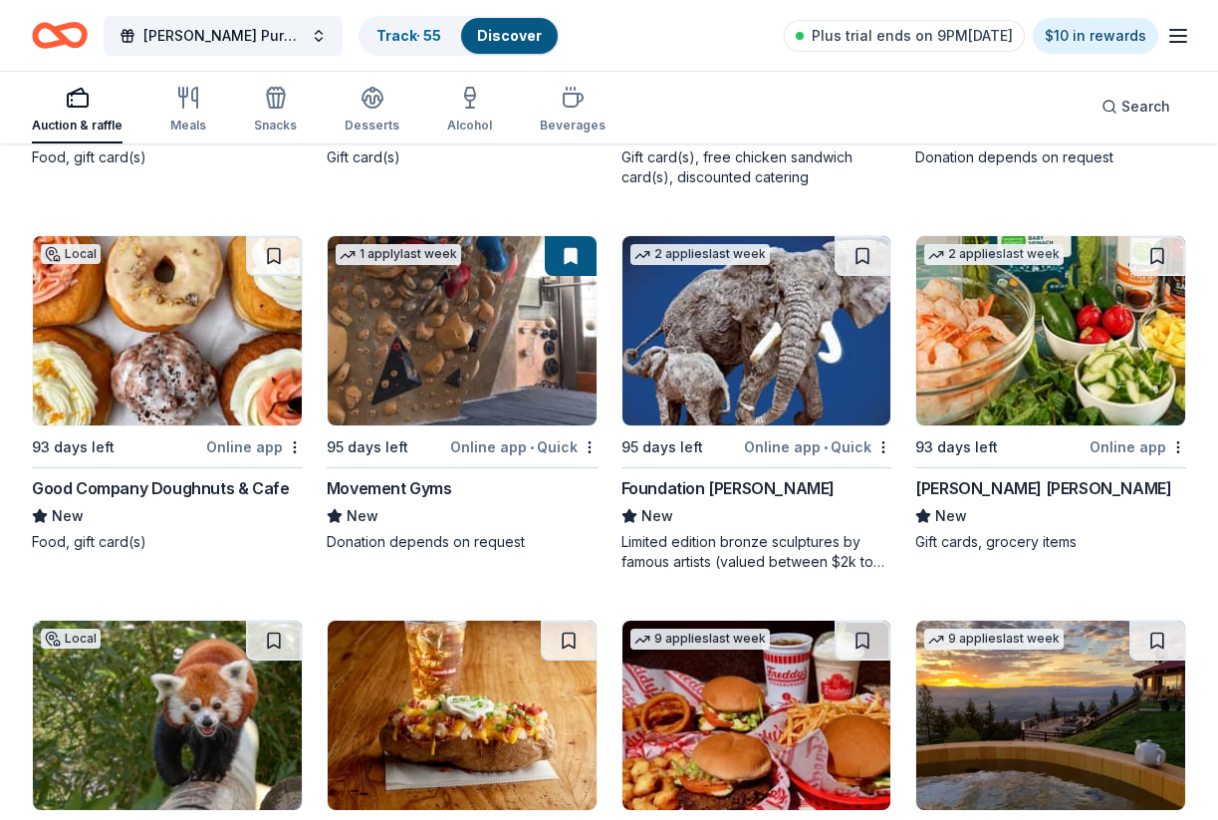
scroll to position [4715, 0]
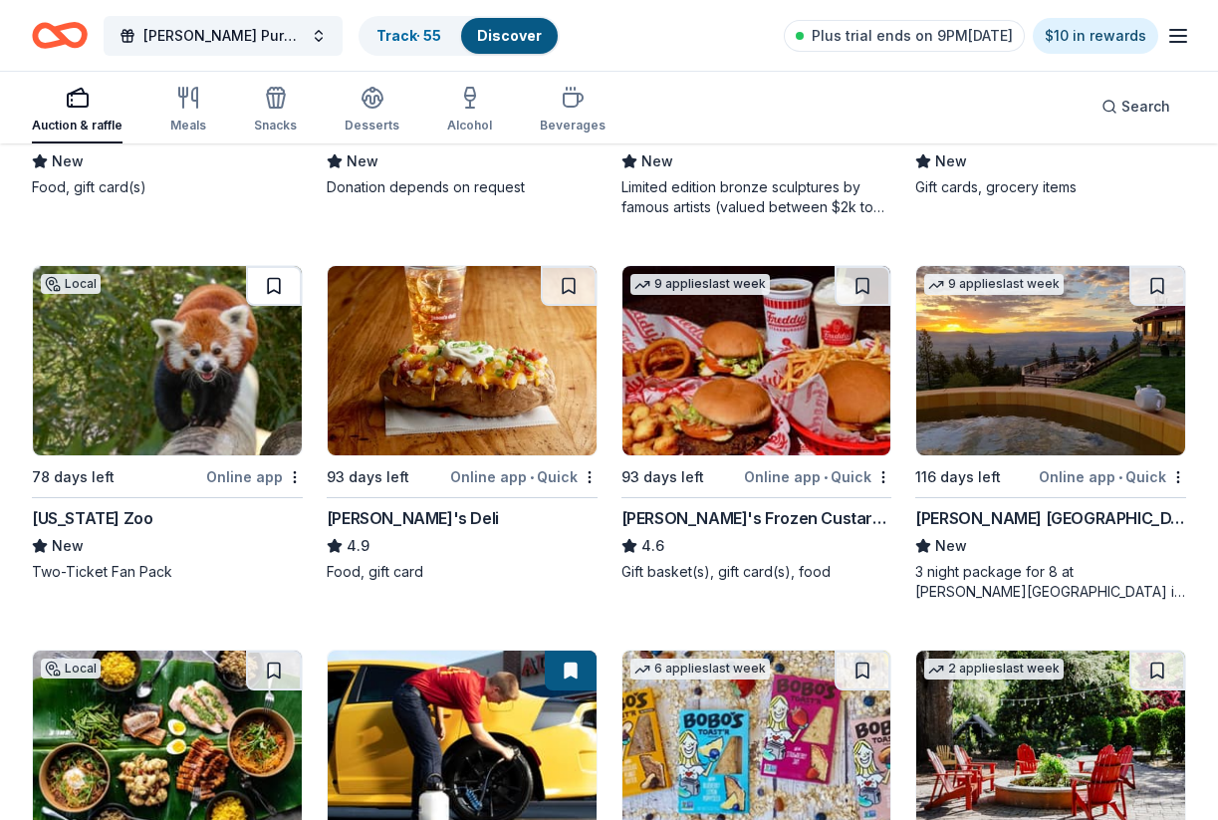
click at [271, 283] on button at bounding box center [274, 286] width 56 height 40
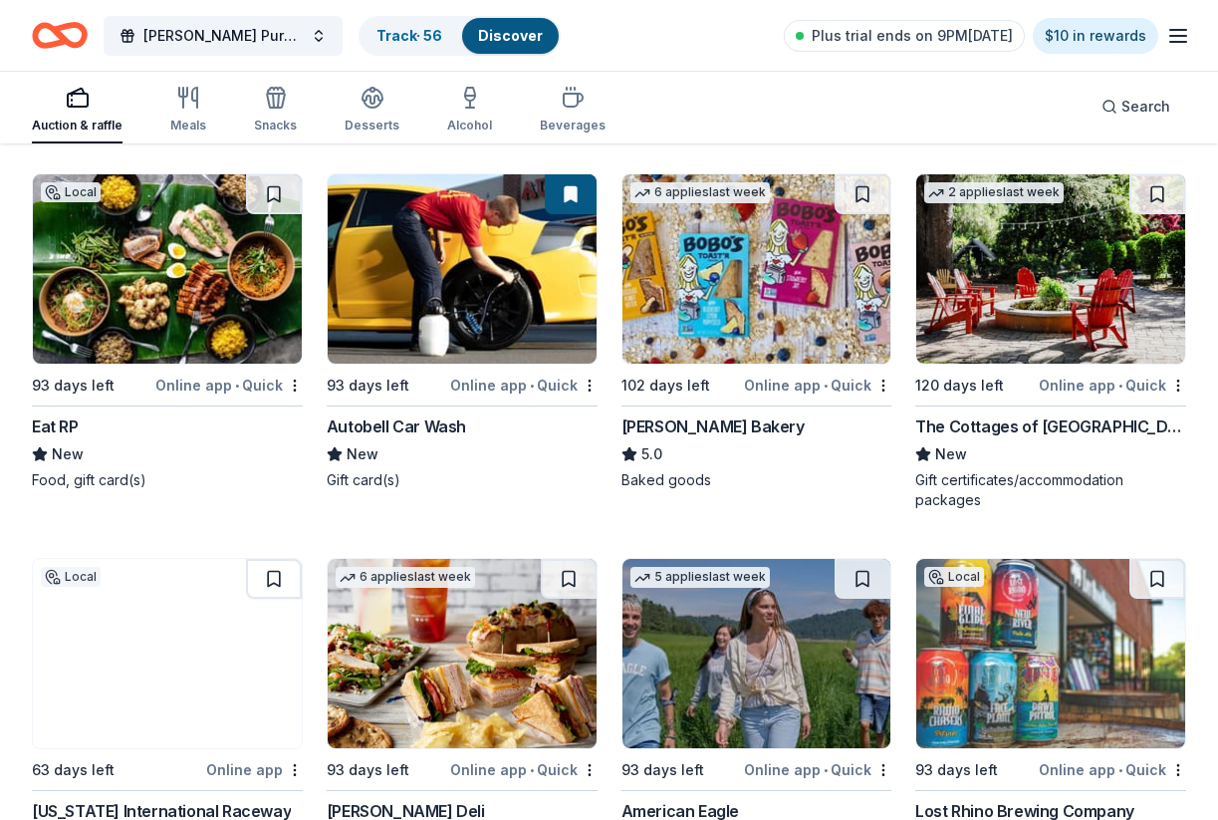
scroll to position [5220, 0]
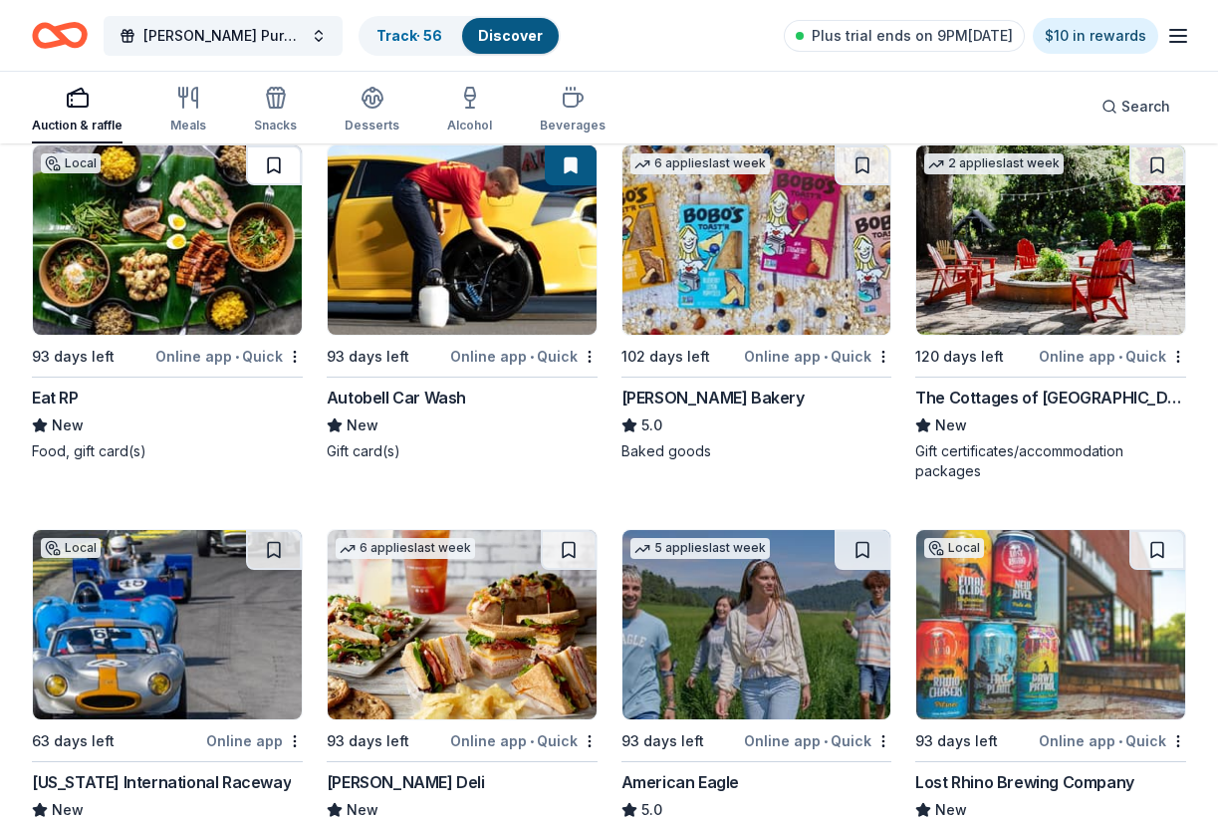
click at [276, 158] on button at bounding box center [274, 165] width 56 height 40
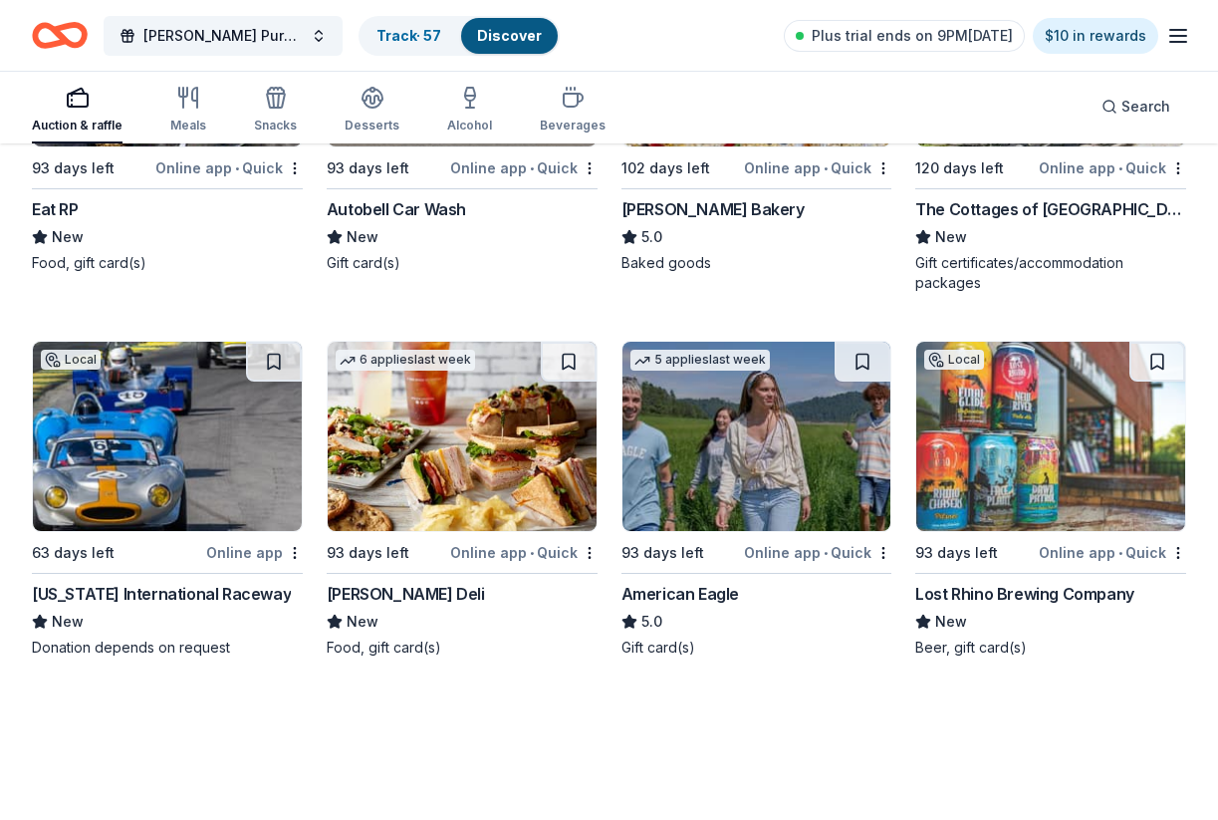
scroll to position [5405, 0]
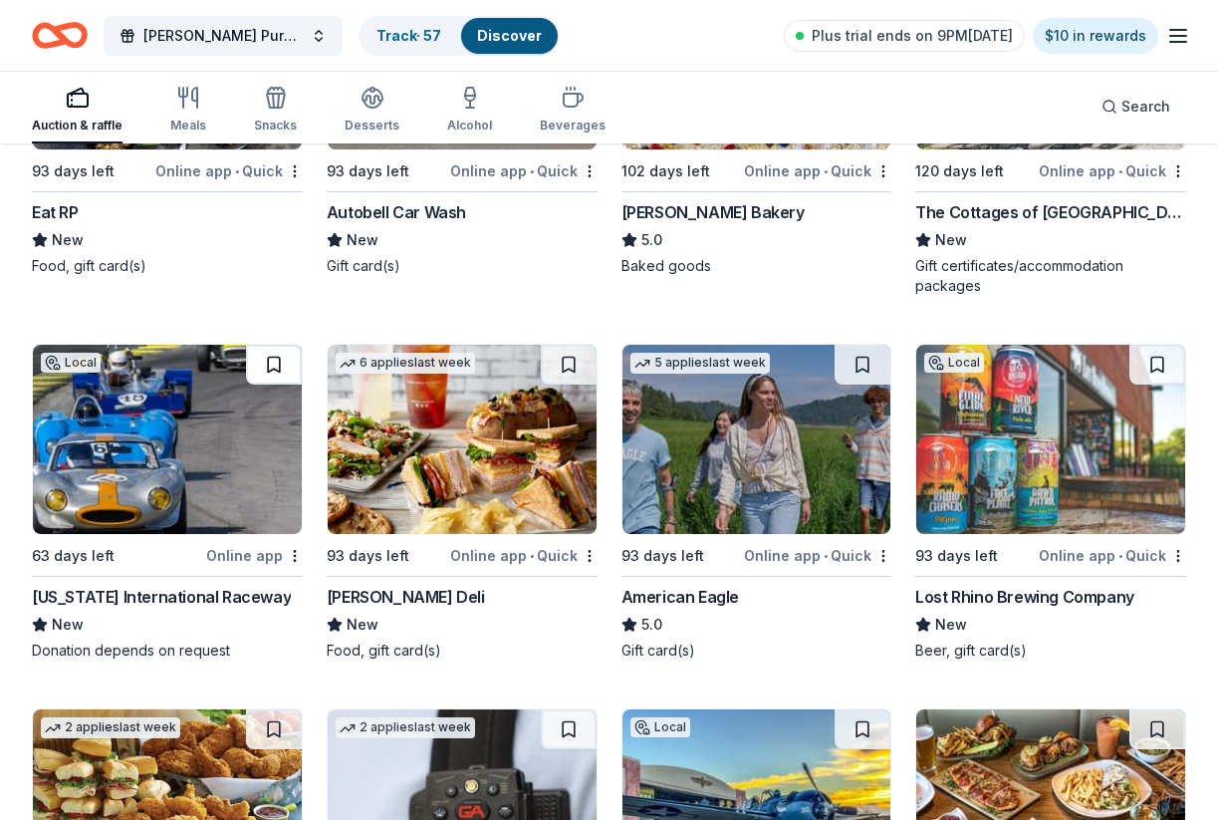
click at [272, 366] on button at bounding box center [274, 365] width 56 height 40
click at [858, 358] on button at bounding box center [863, 365] width 56 height 40
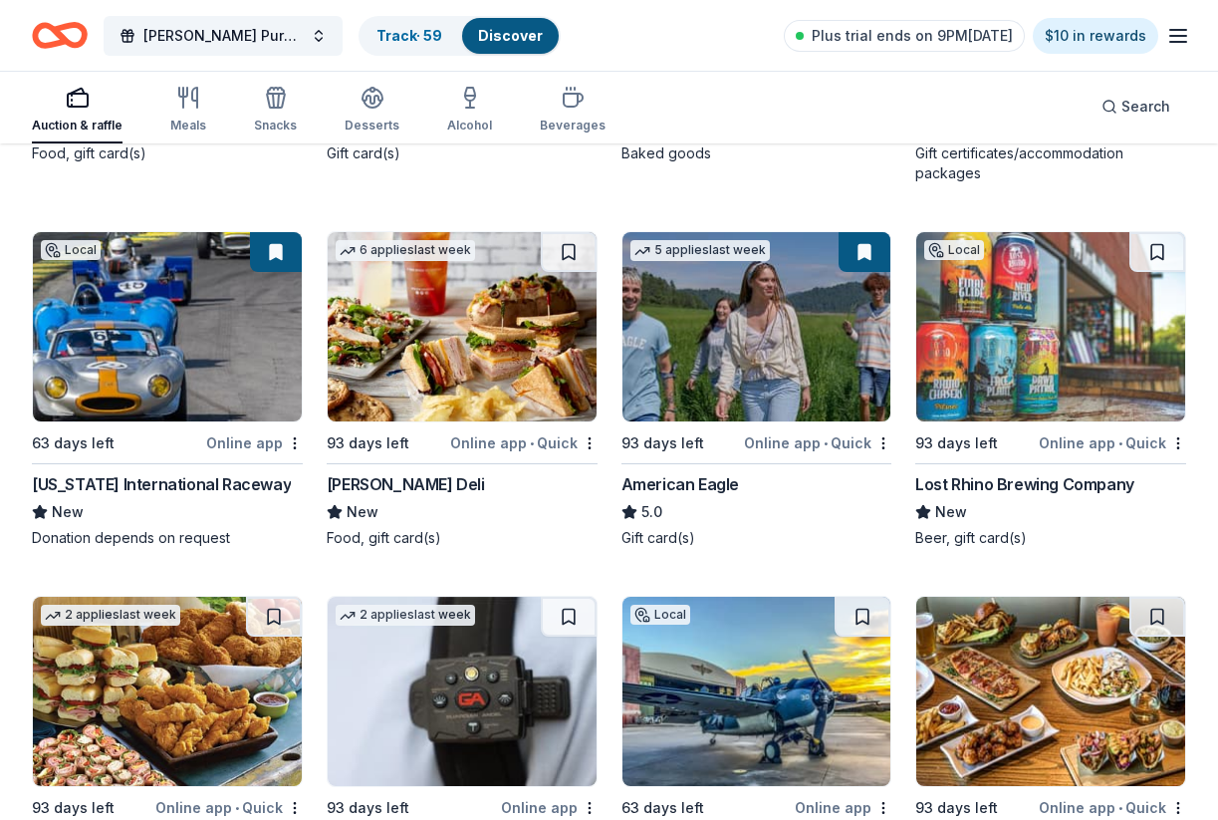
scroll to position [5523, 0]
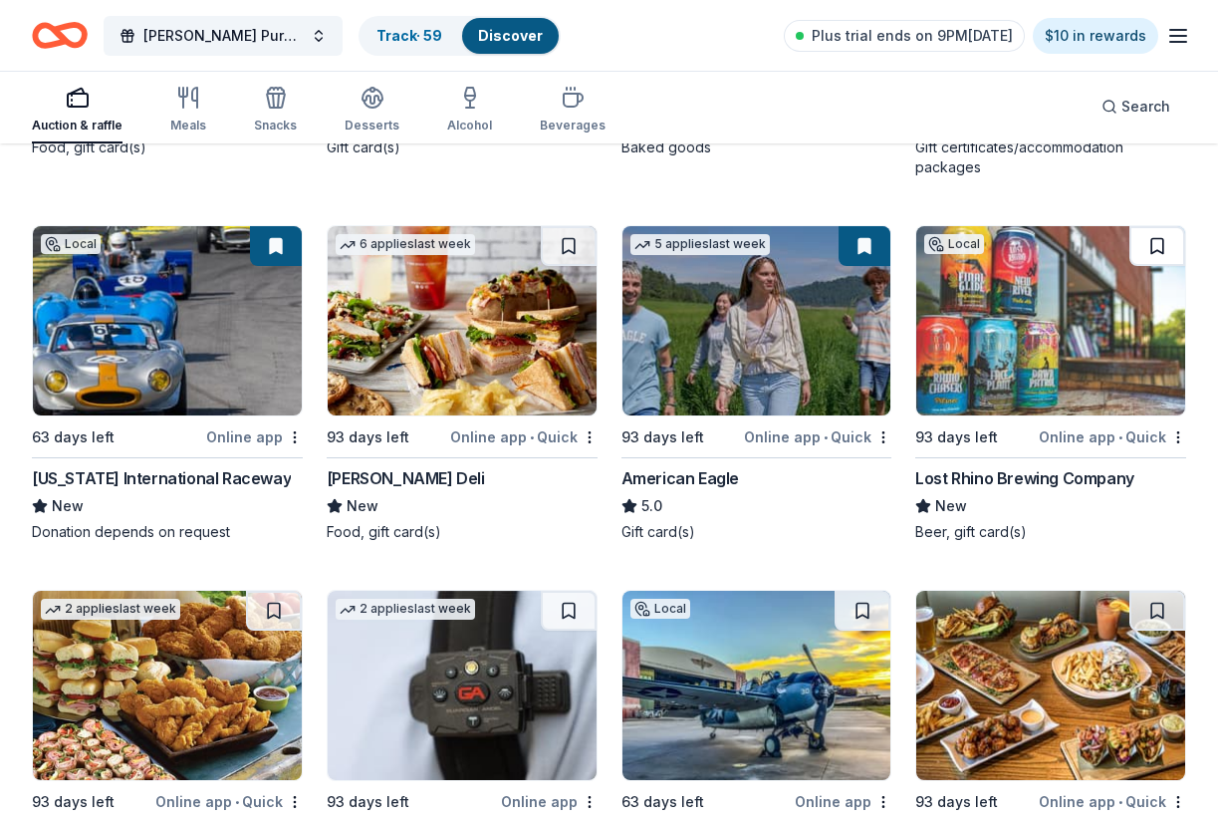
click at [1156, 246] on button at bounding box center [1157, 246] width 56 height 40
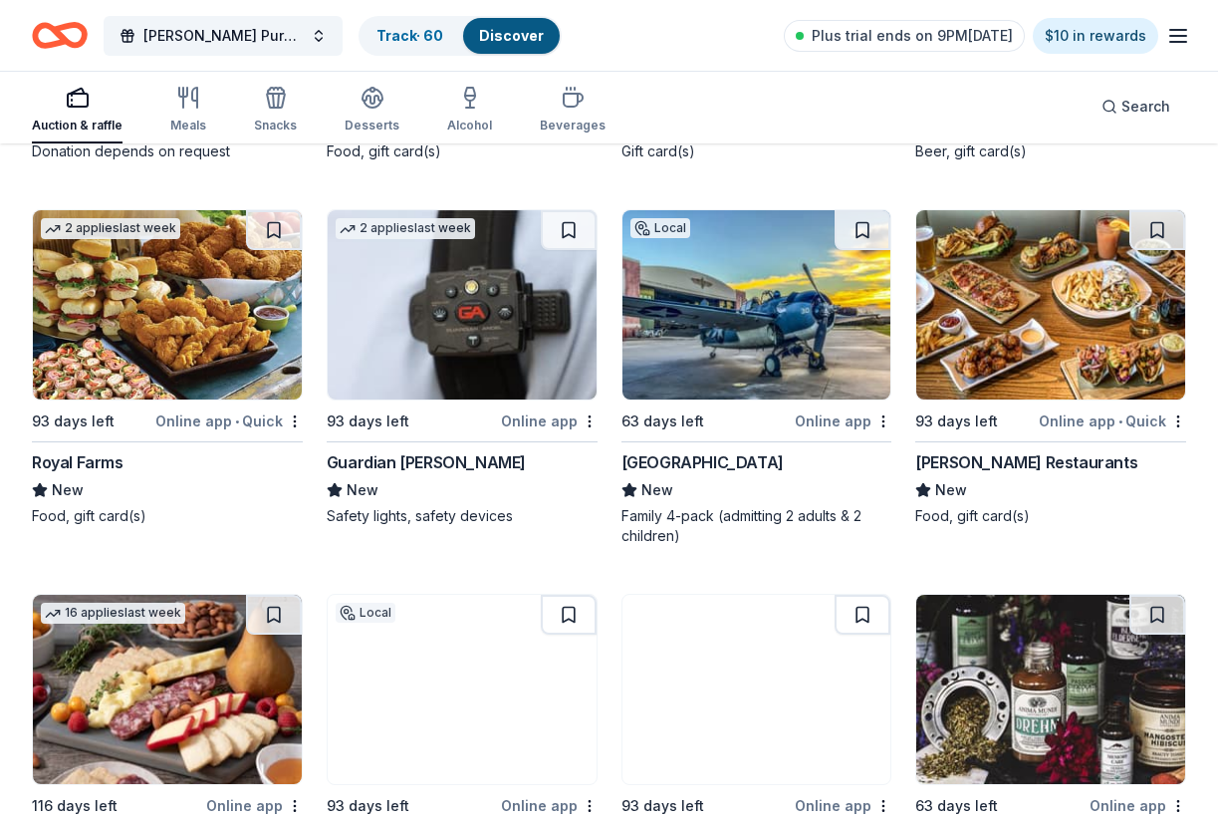
scroll to position [5904, 0]
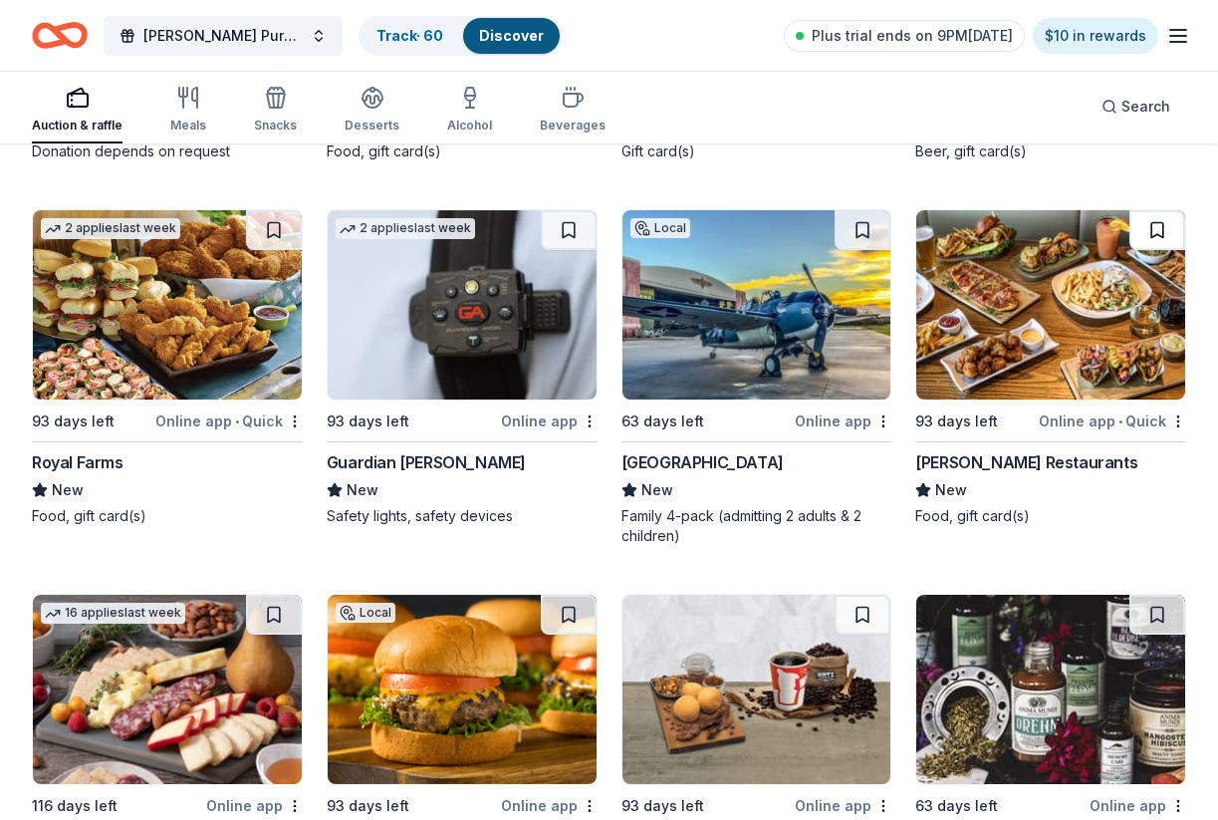
click at [1154, 228] on button at bounding box center [1157, 230] width 56 height 40
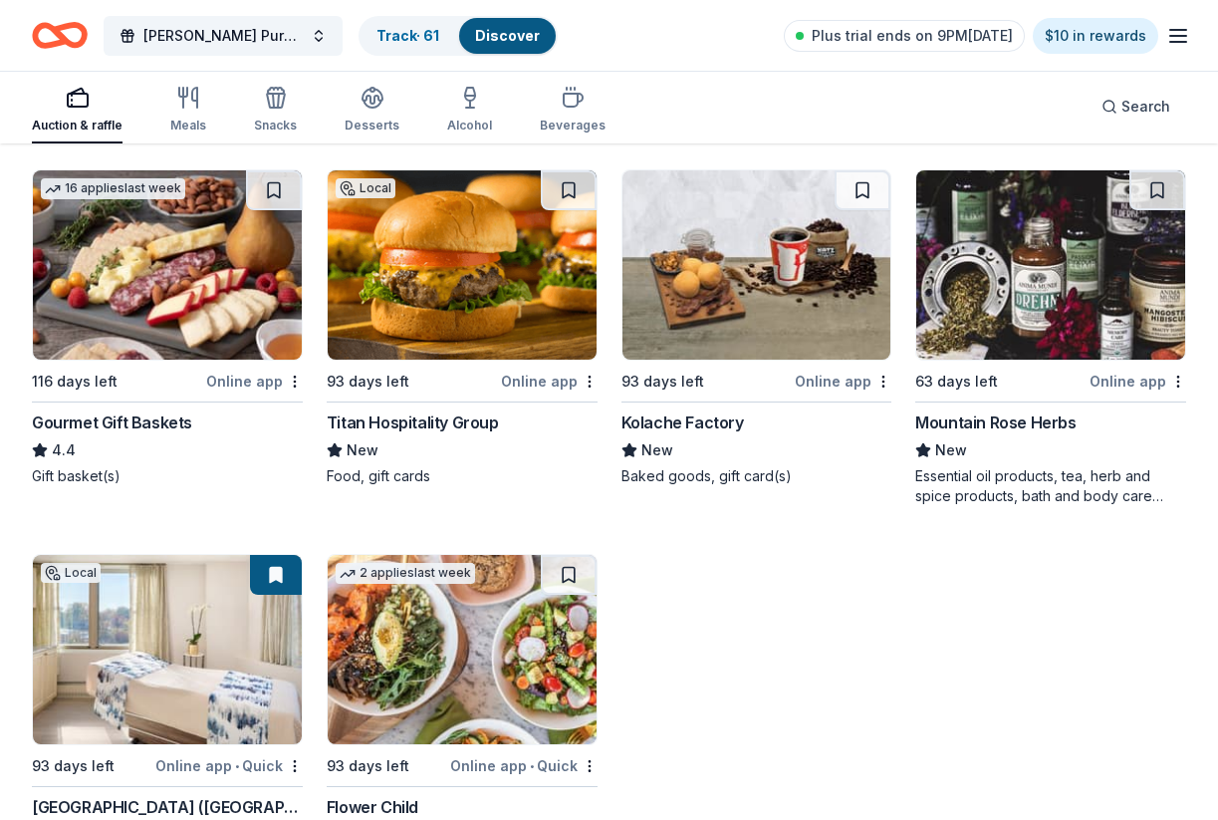
scroll to position [6347, 0]
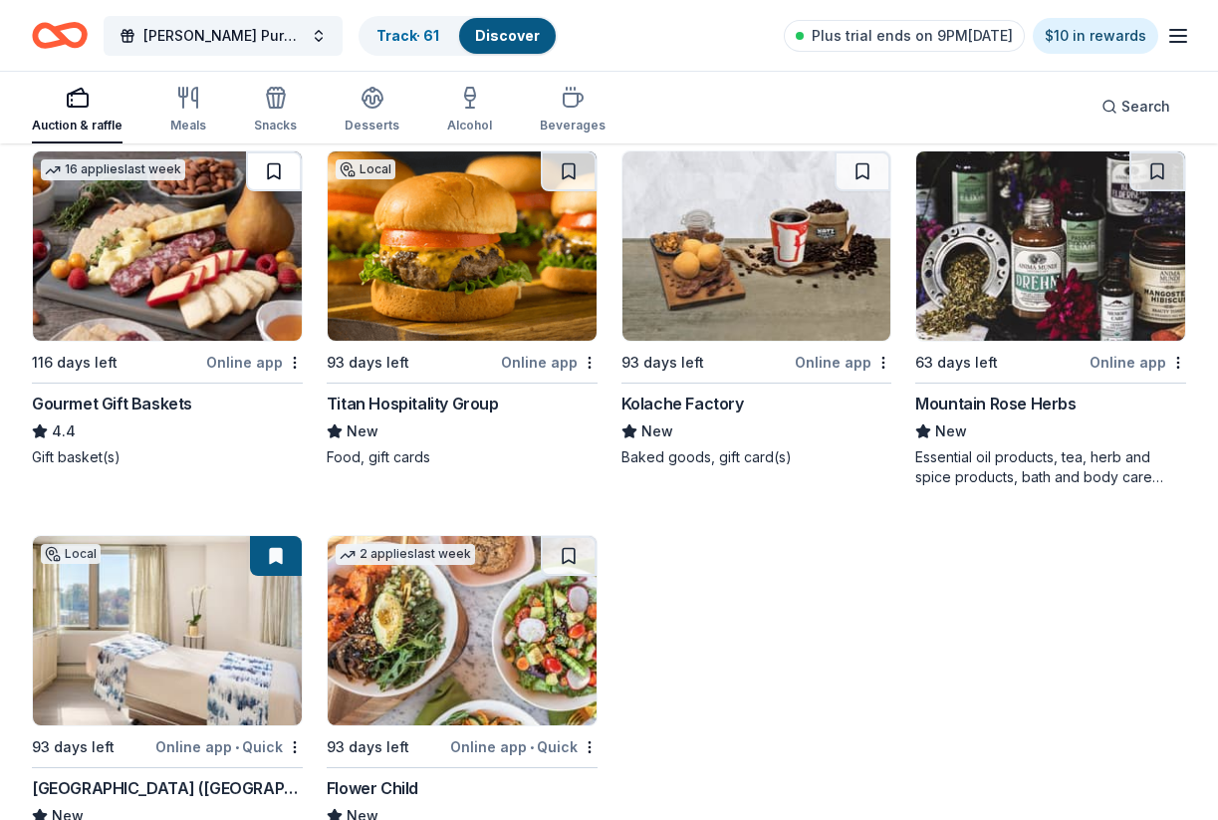
click at [269, 168] on button at bounding box center [274, 171] width 56 height 40
click at [572, 172] on button at bounding box center [569, 171] width 56 height 40
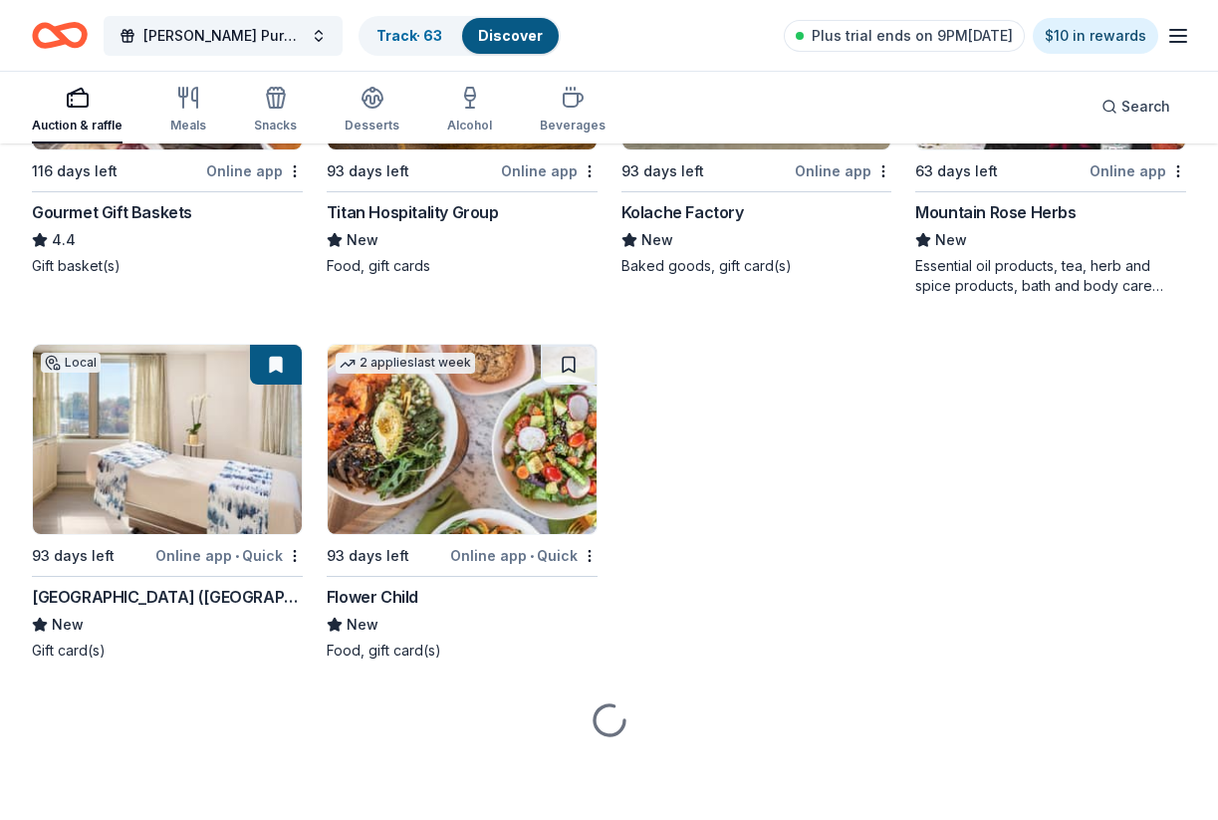
scroll to position [6538, 0]
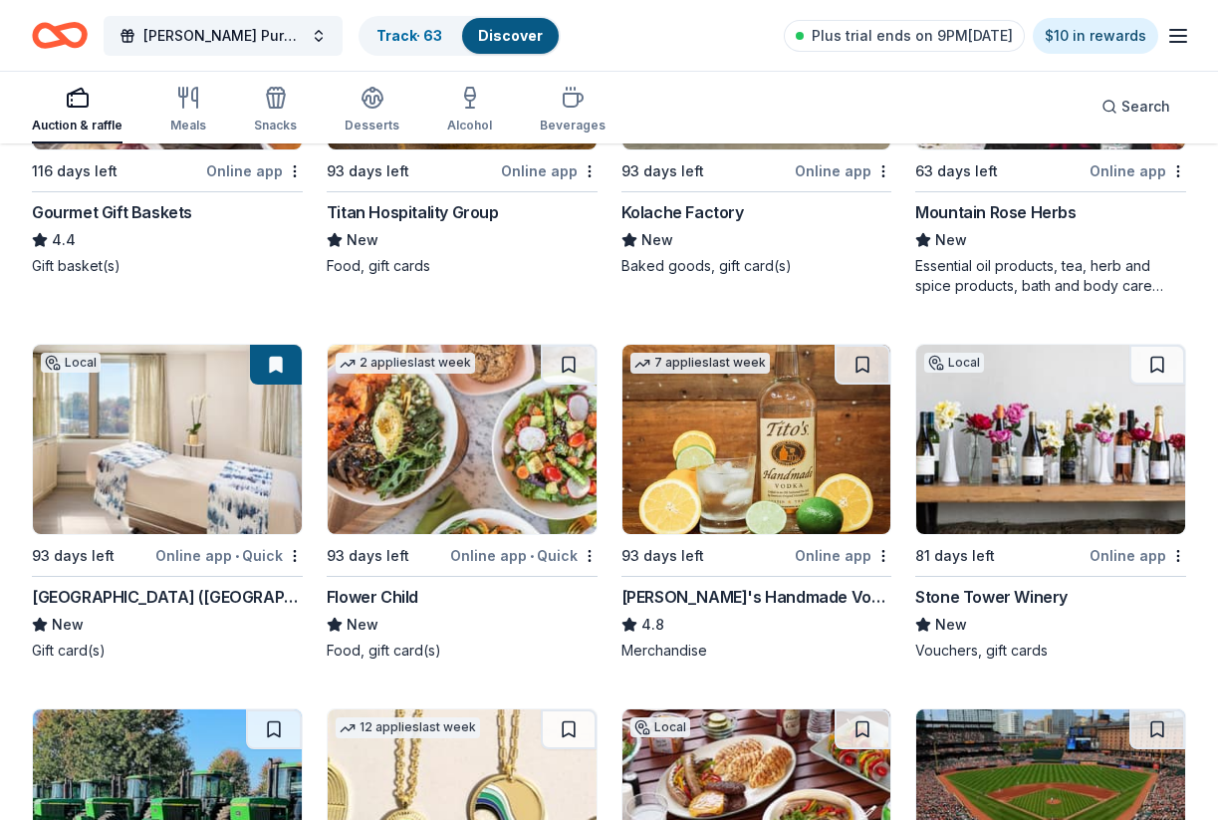
click at [276, 367] on button at bounding box center [276, 365] width 52 height 40
click at [1159, 370] on button at bounding box center [1157, 365] width 56 height 40
click at [862, 359] on button at bounding box center [863, 365] width 56 height 40
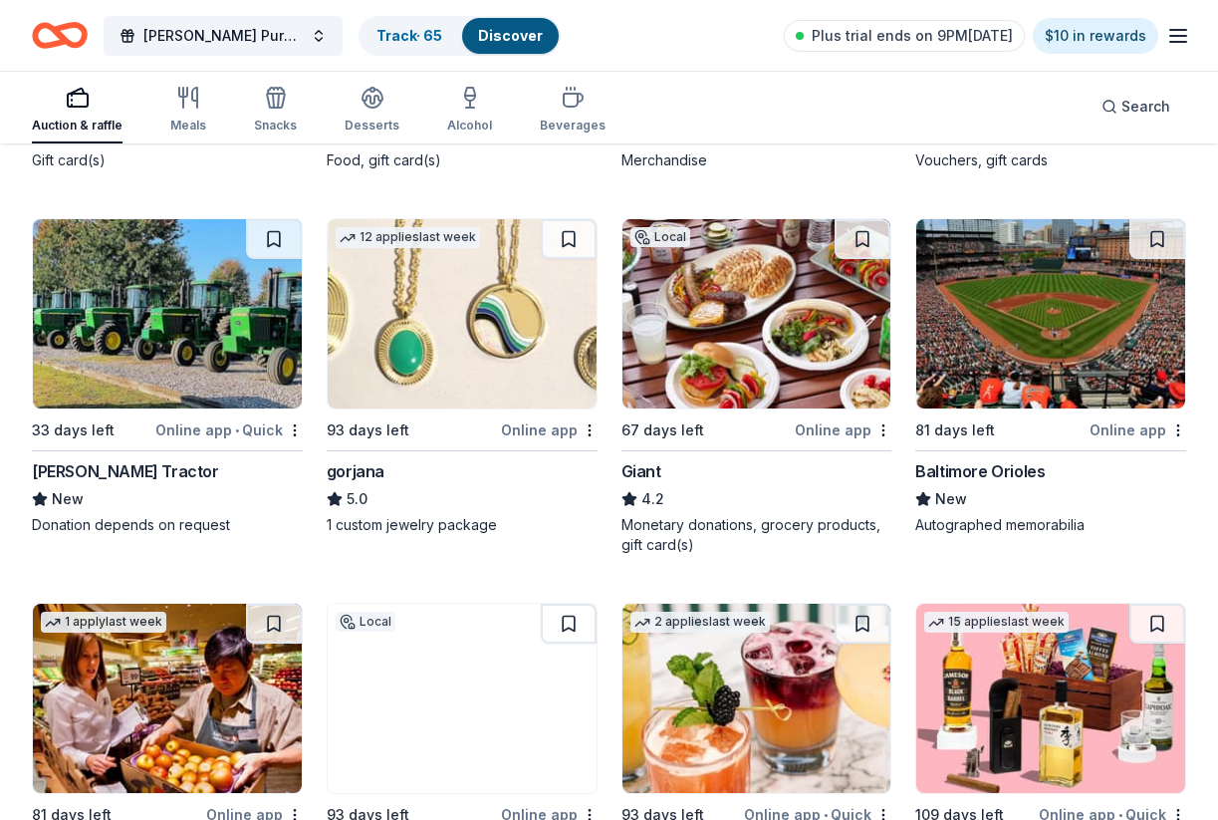
scroll to position [7061, 0]
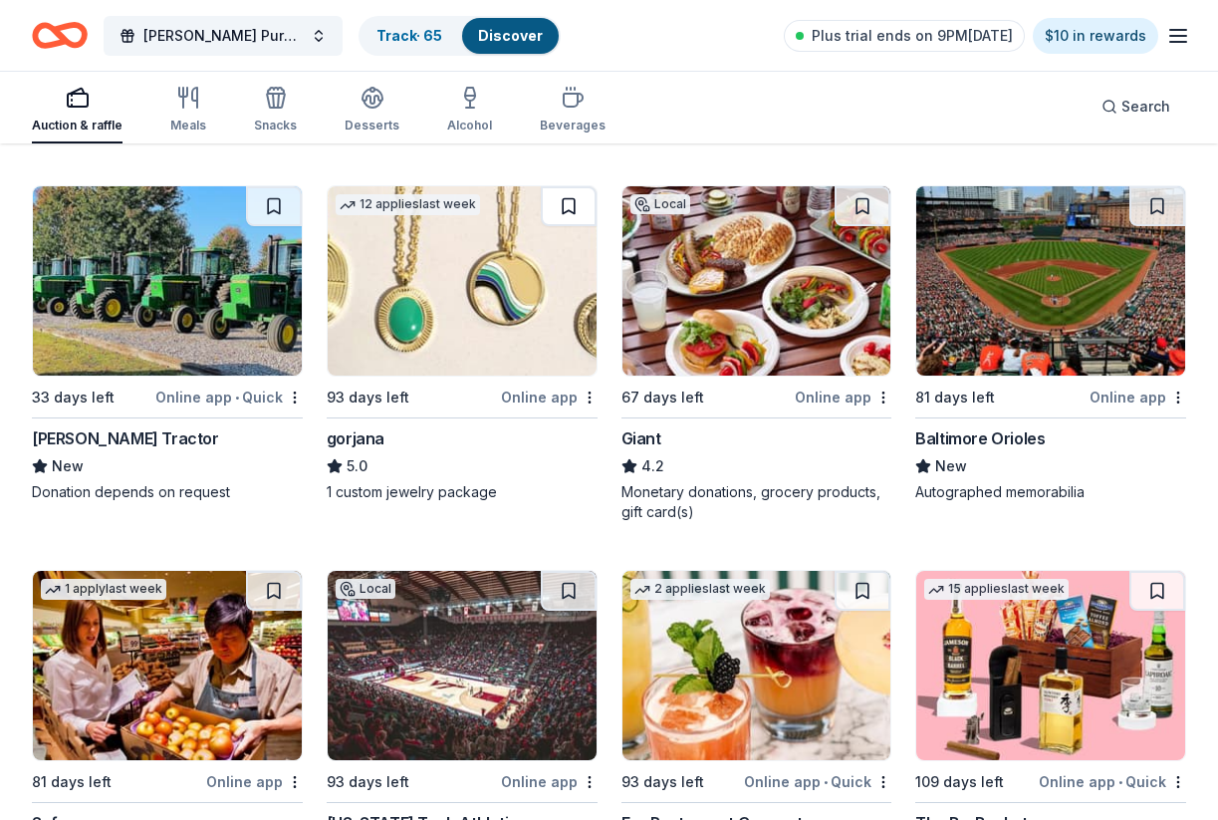
click at [577, 203] on button at bounding box center [569, 206] width 56 height 40
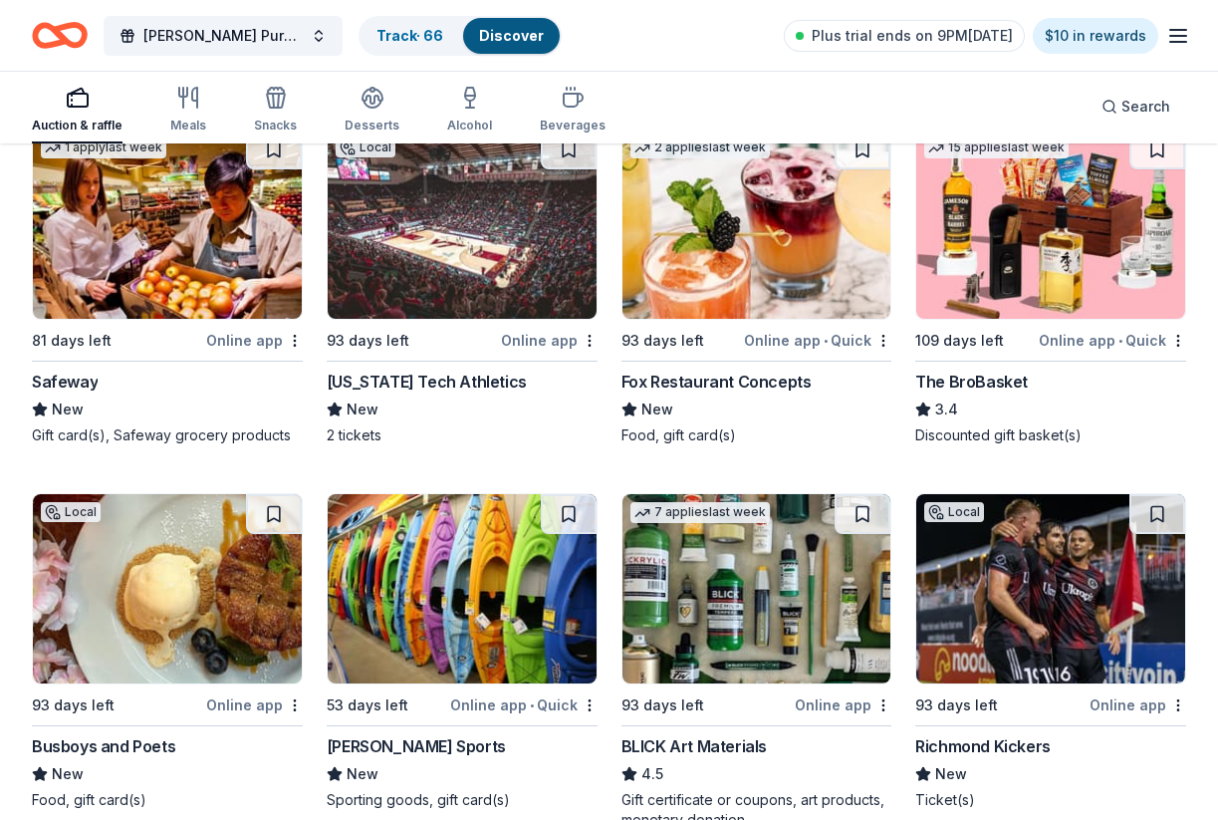
scroll to position [7370, 0]
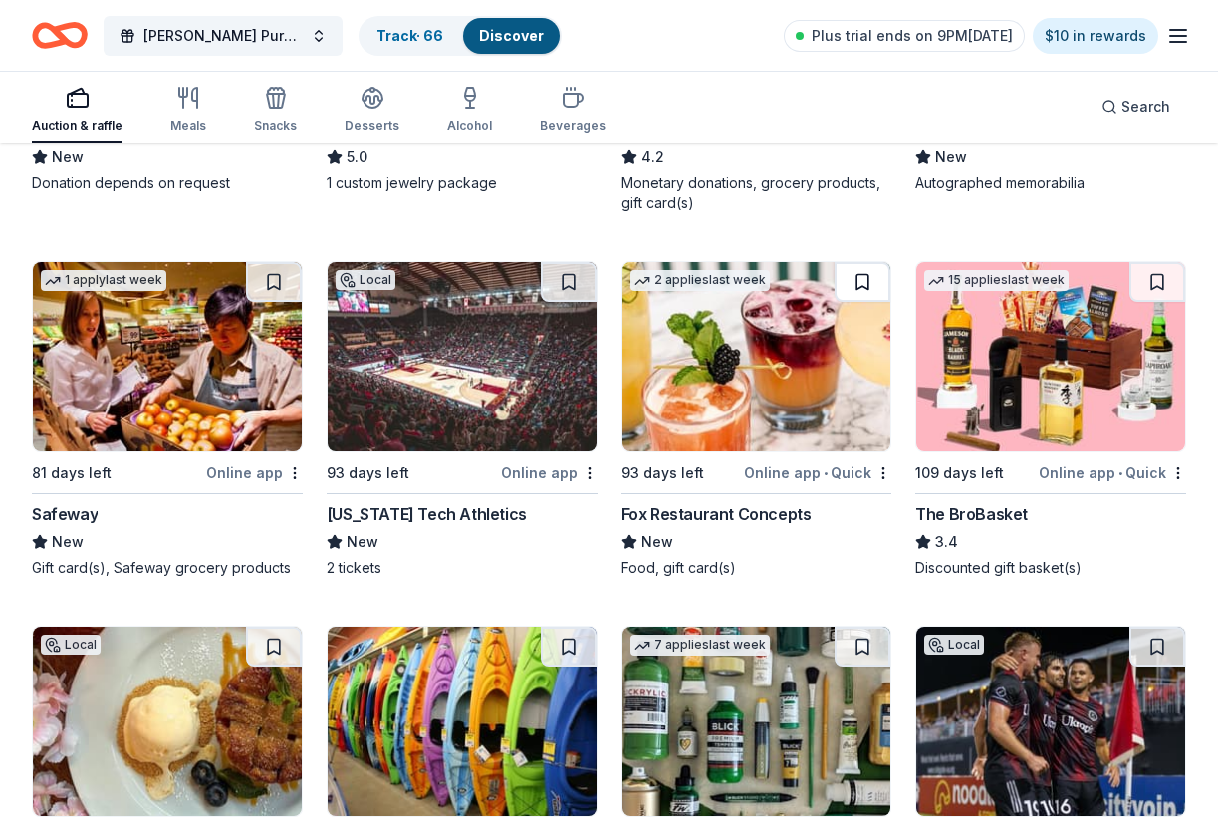
click at [858, 281] on button at bounding box center [863, 282] width 56 height 40
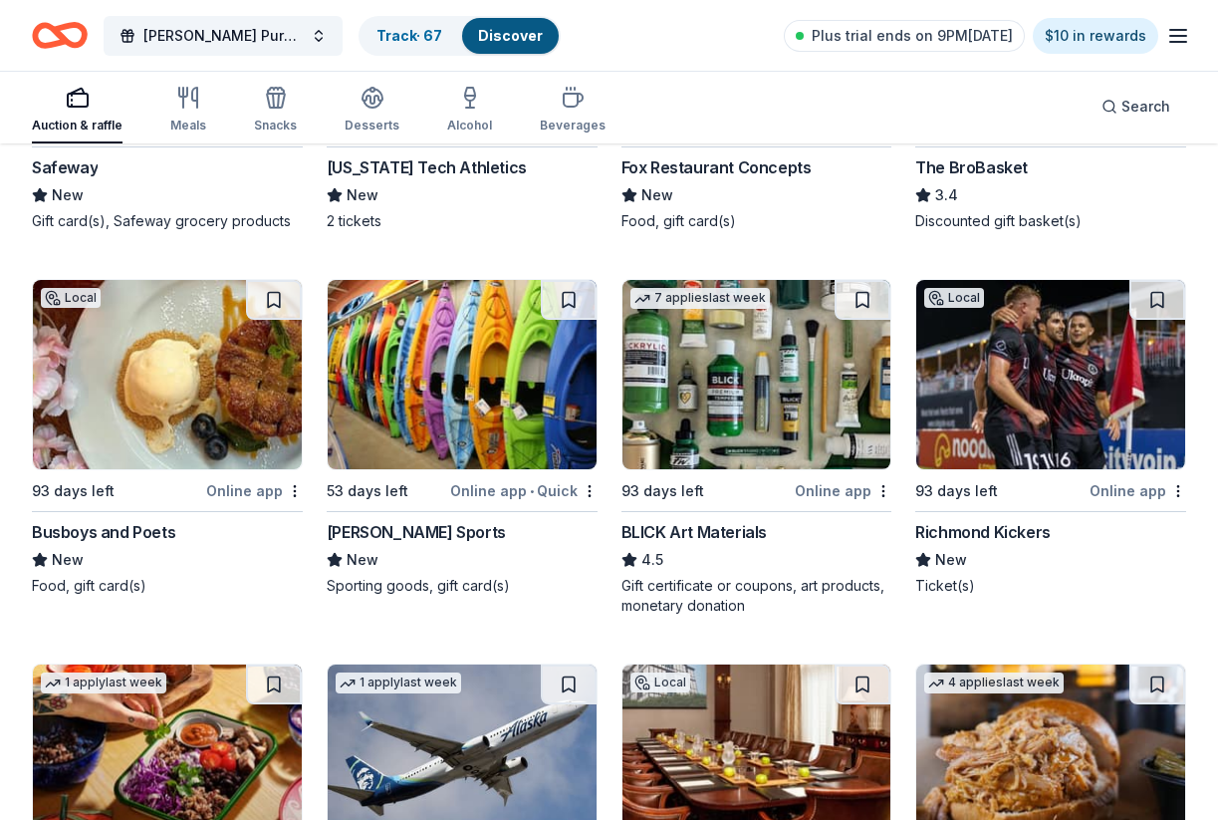
scroll to position [7733, 0]
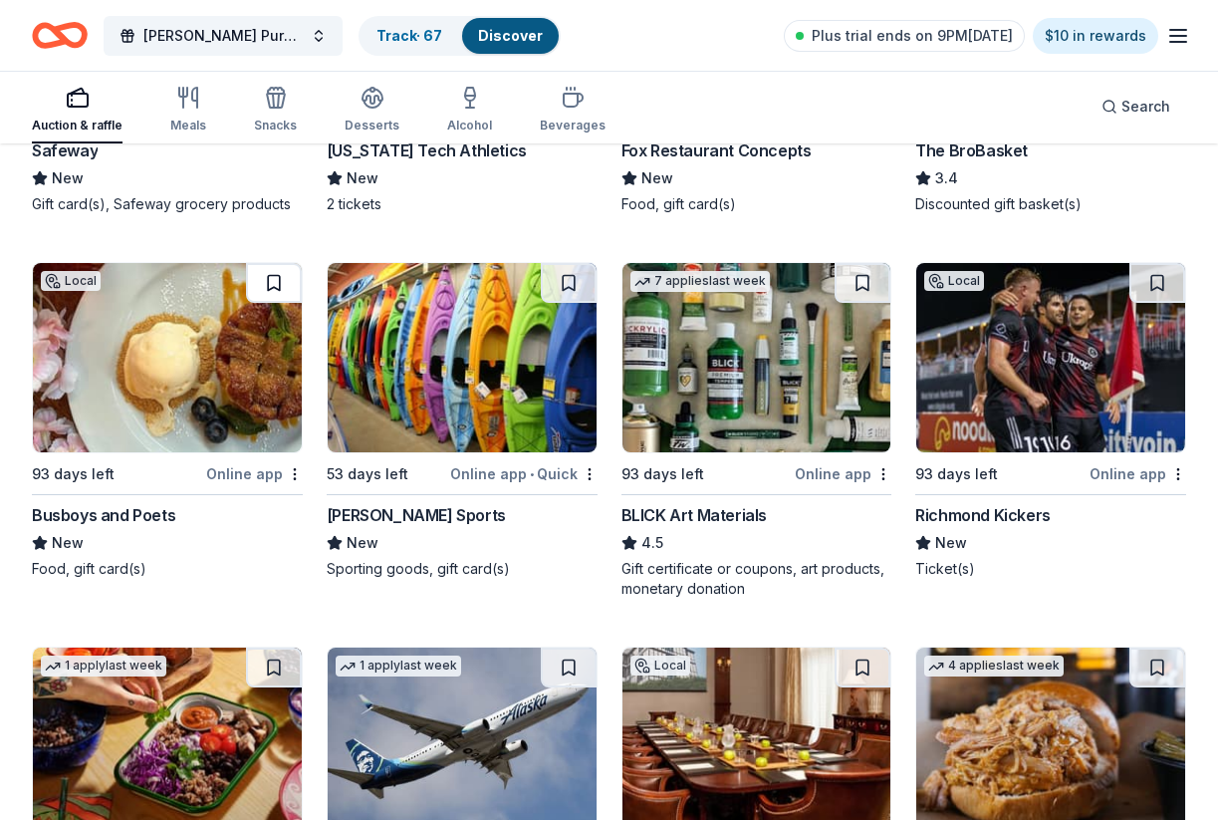
click at [285, 284] on button at bounding box center [274, 283] width 56 height 40
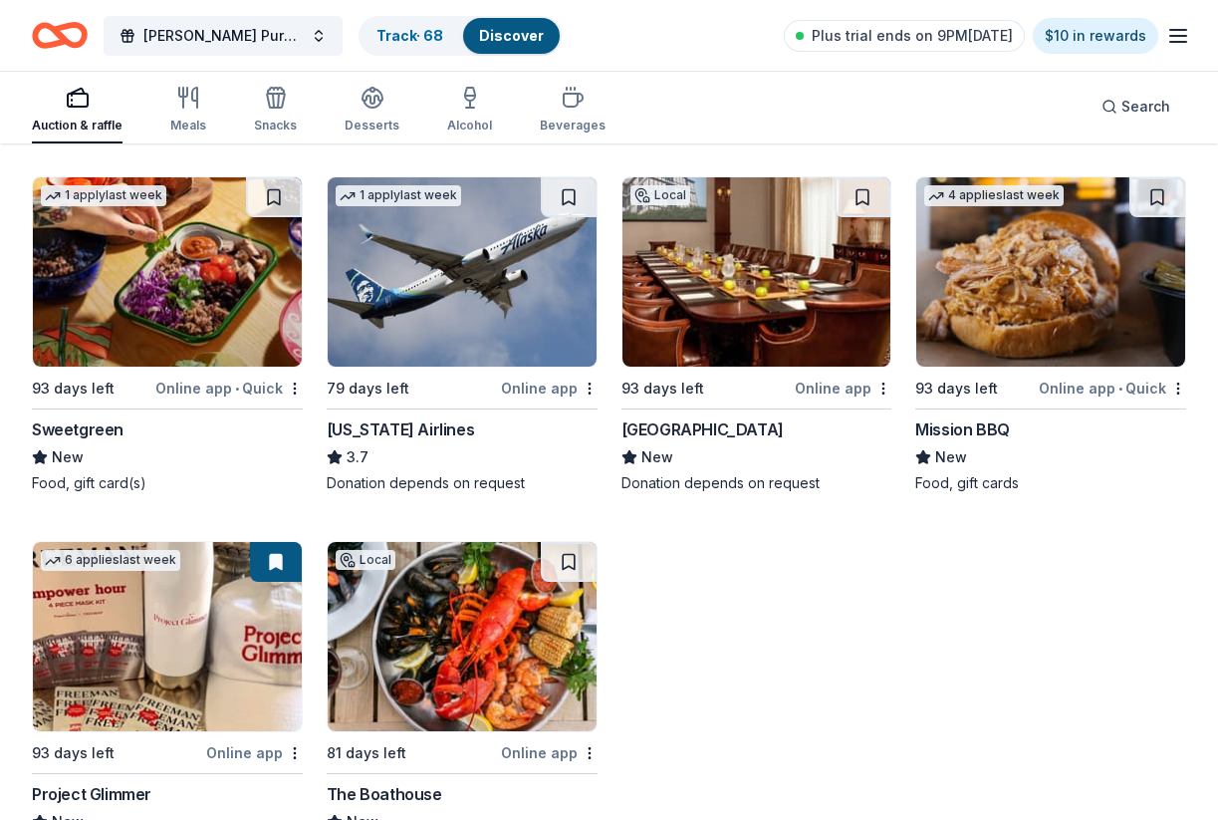
scroll to position [8206, 0]
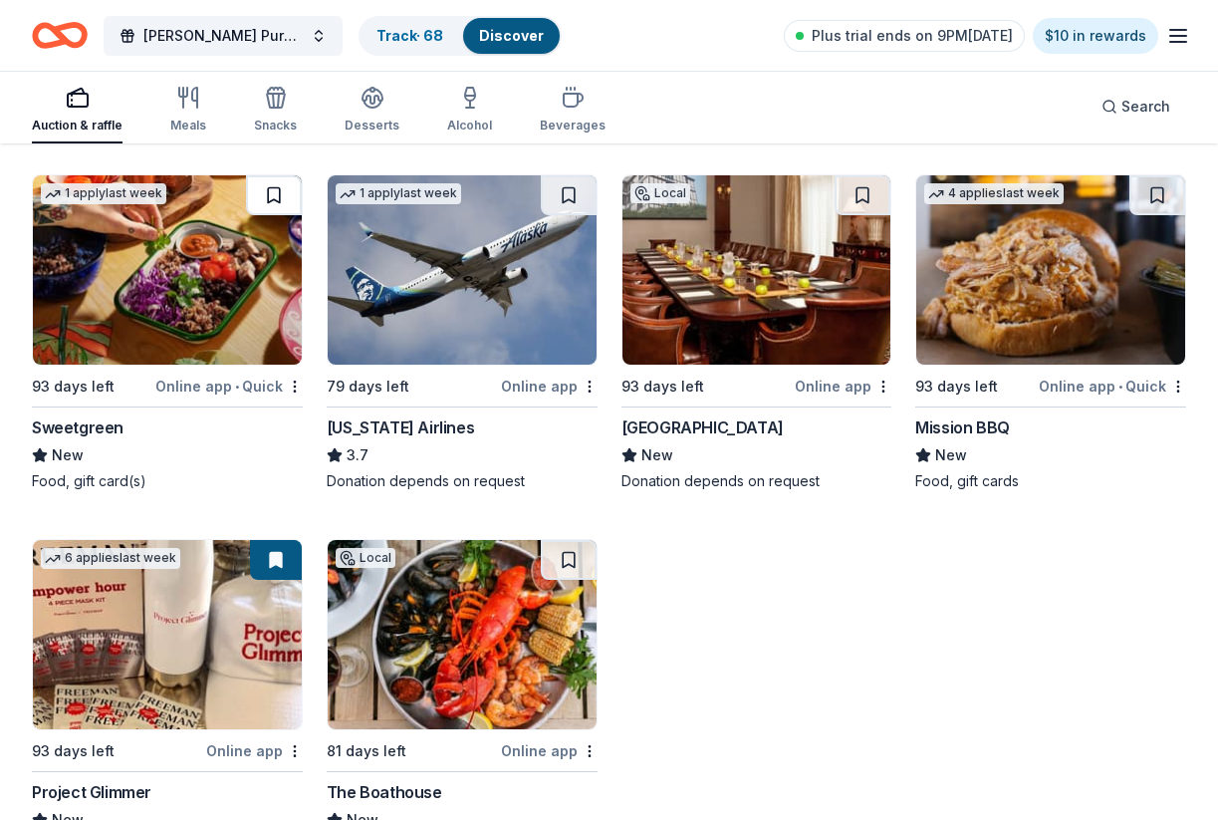
click at [270, 200] on button at bounding box center [274, 195] width 56 height 40
click at [876, 198] on button at bounding box center [863, 195] width 56 height 40
click at [570, 200] on button at bounding box center [569, 195] width 56 height 40
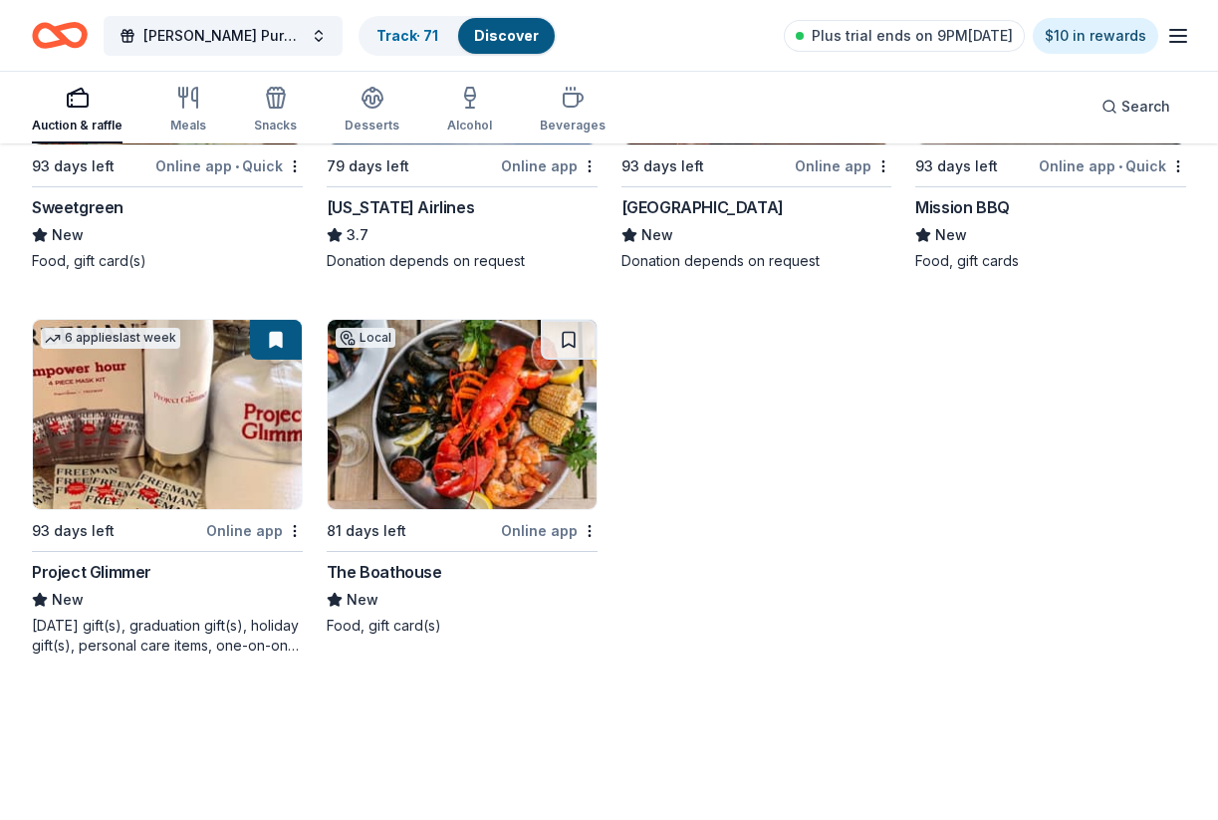
scroll to position [8421, 0]
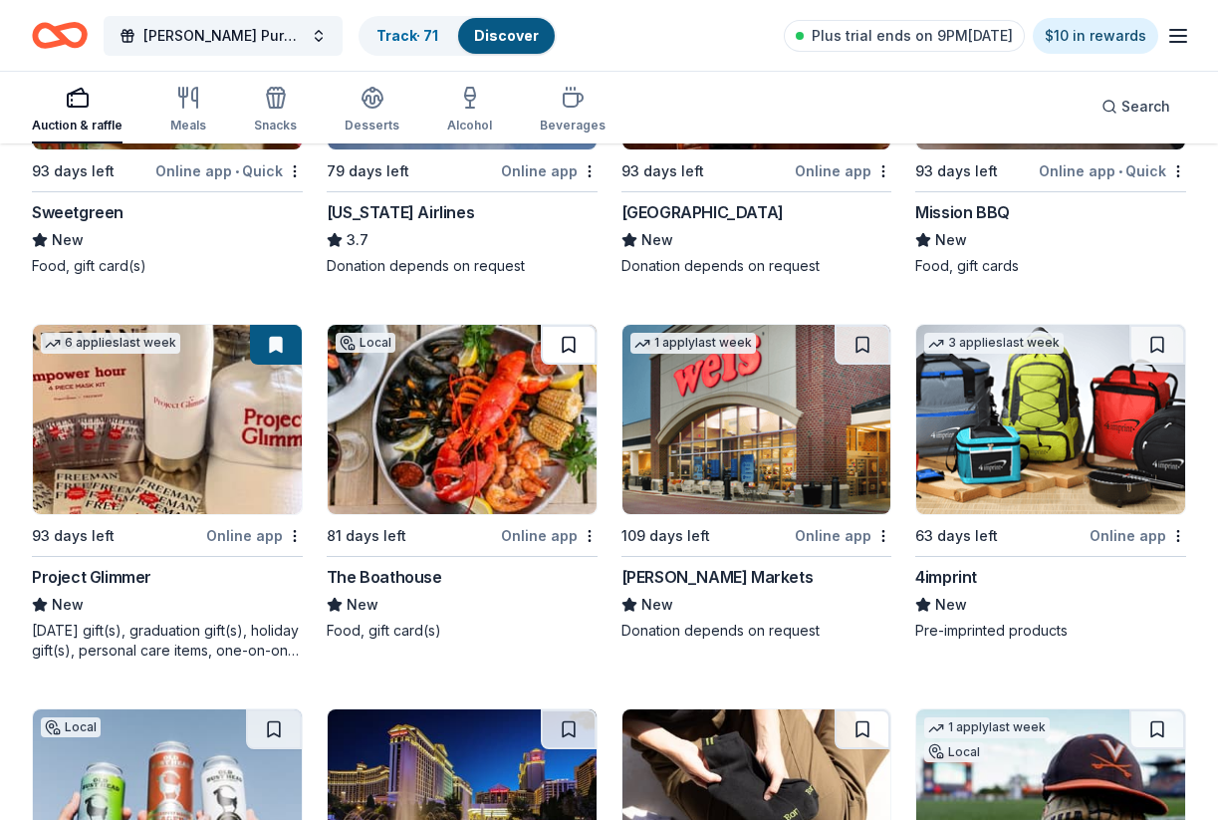
click at [570, 346] on button at bounding box center [569, 345] width 56 height 40
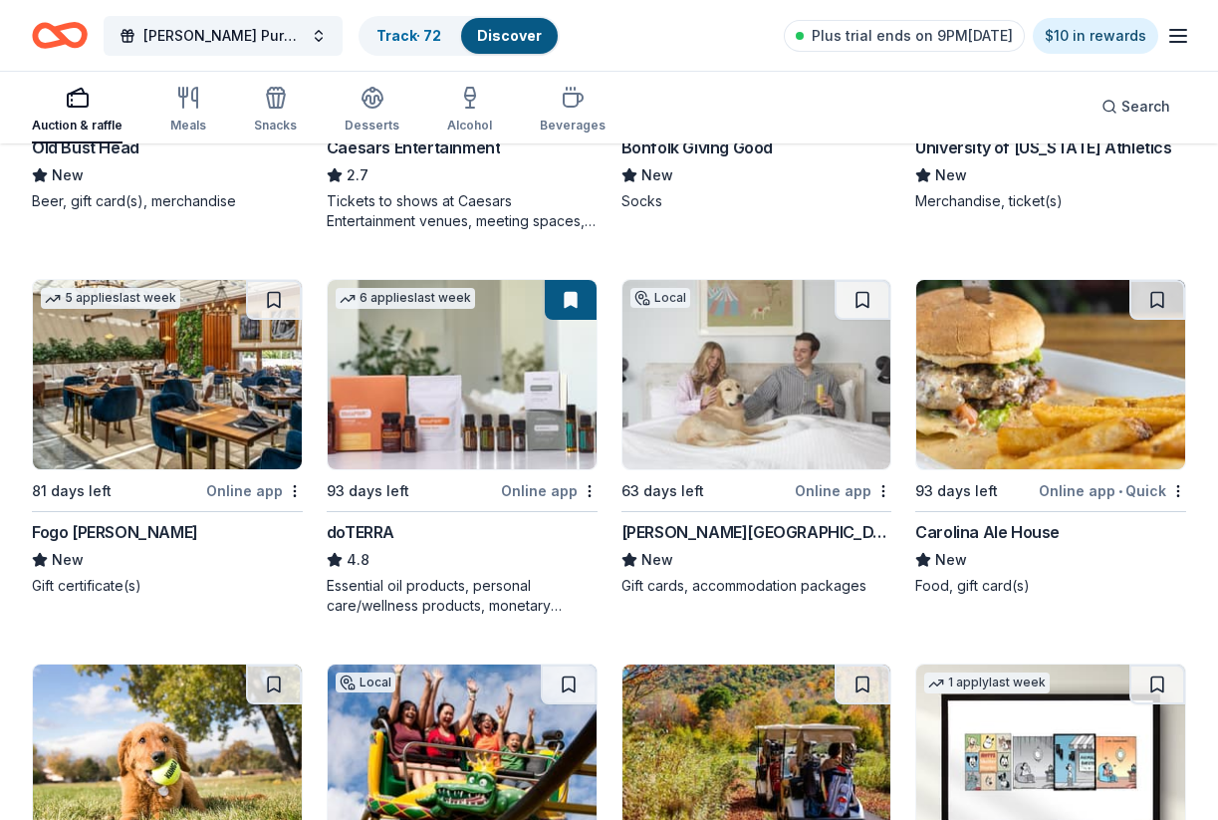
scroll to position [9240, 0]
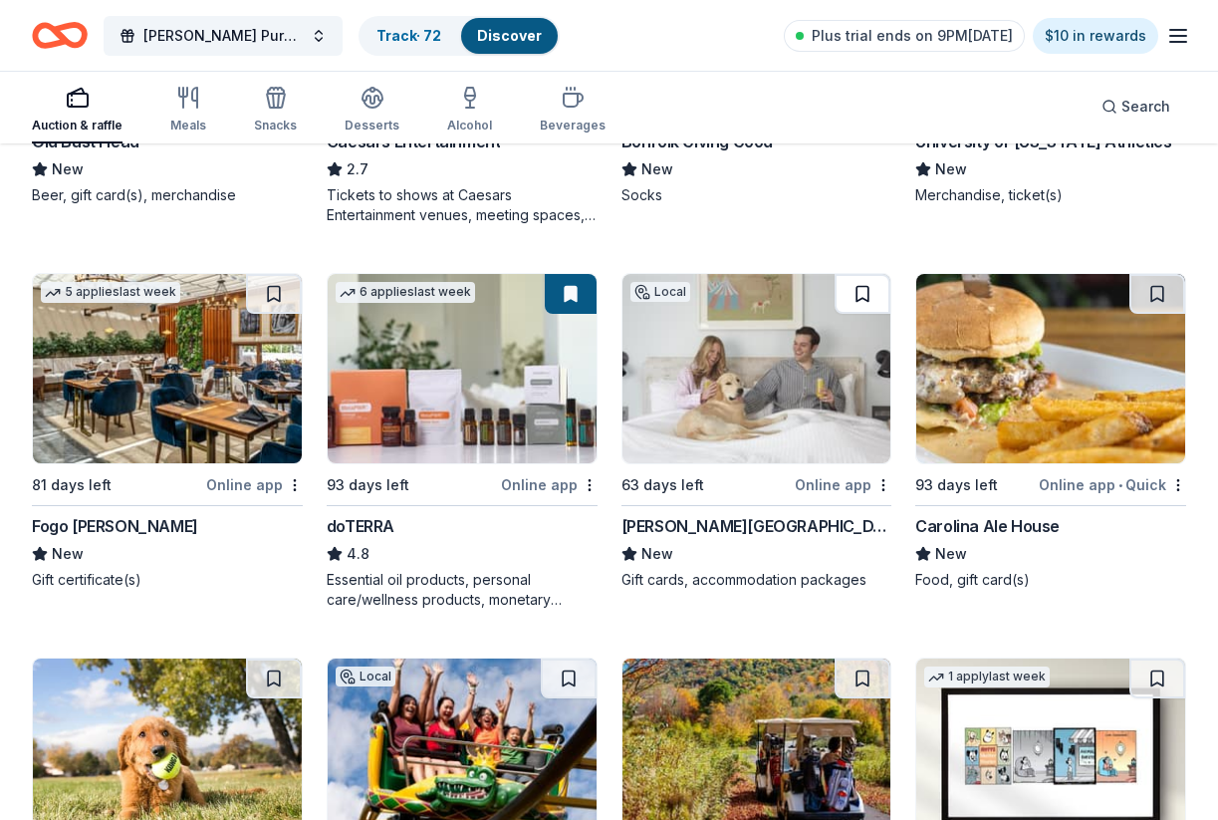
click at [866, 289] on button at bounding box center [863, 294] width 56 height 40
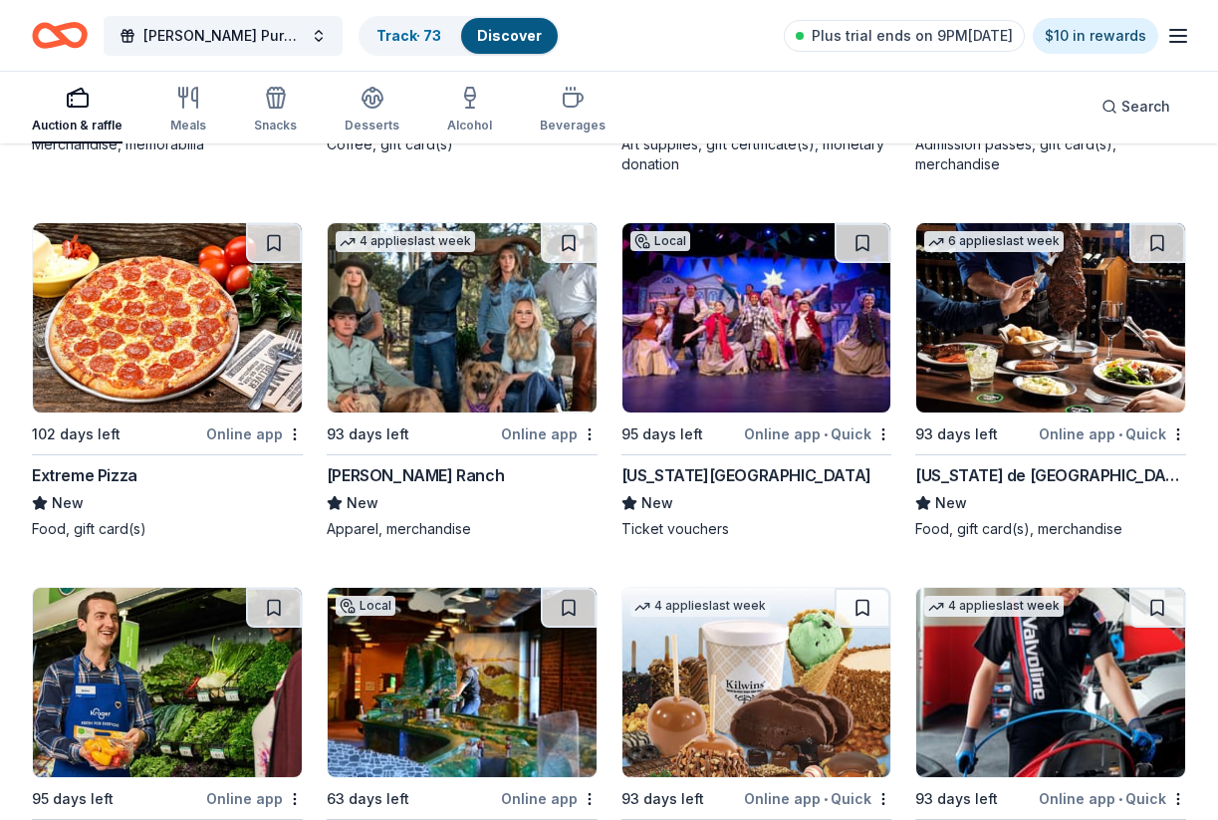
scroll to position [10443, 0]
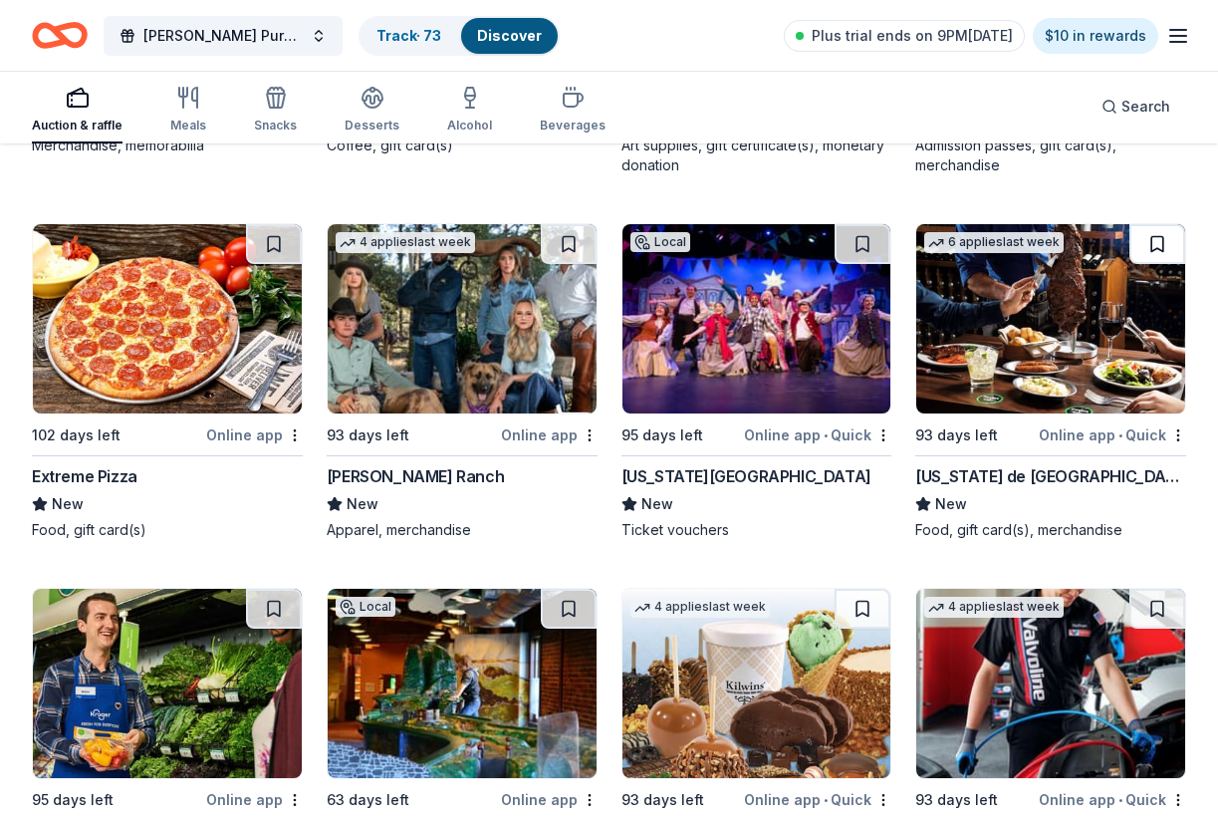
click at [1165, 247] on button at bounding box center [1157, 244] width 56 height 40
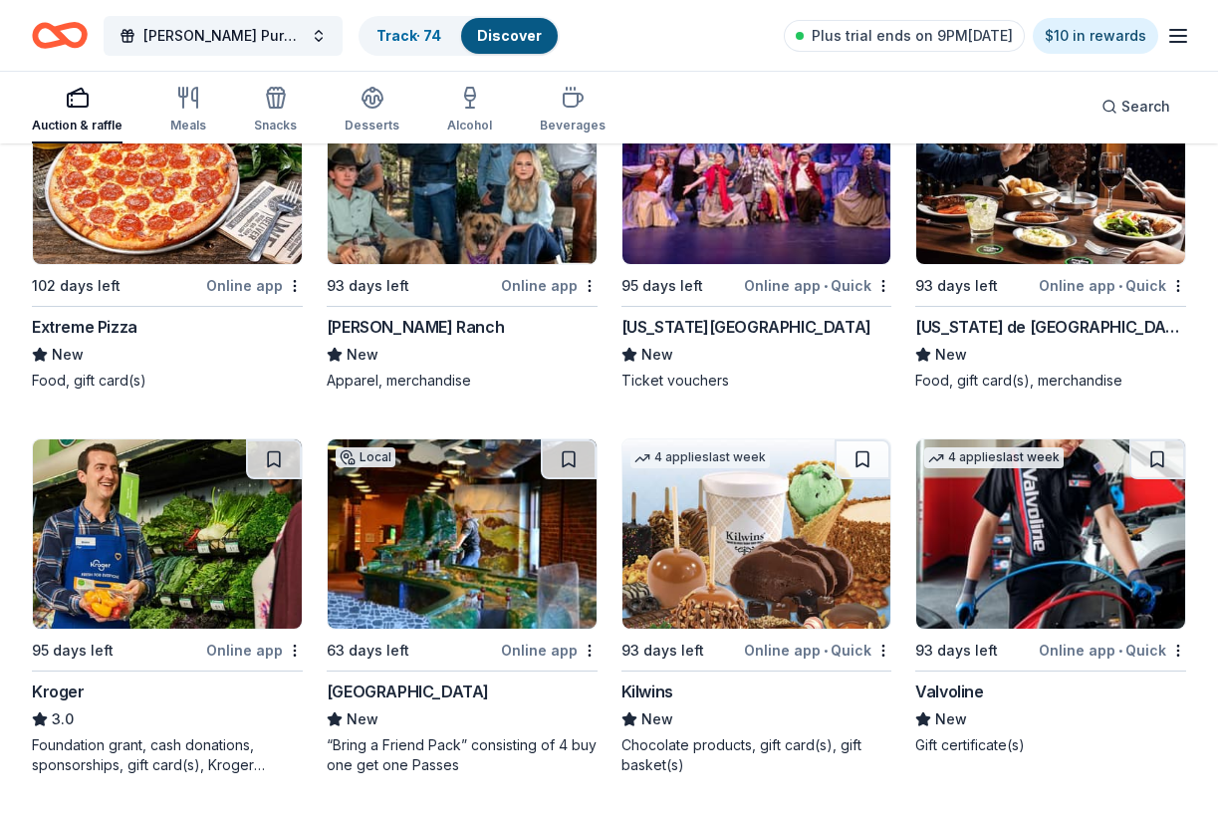
scroll to position [10707, 0]
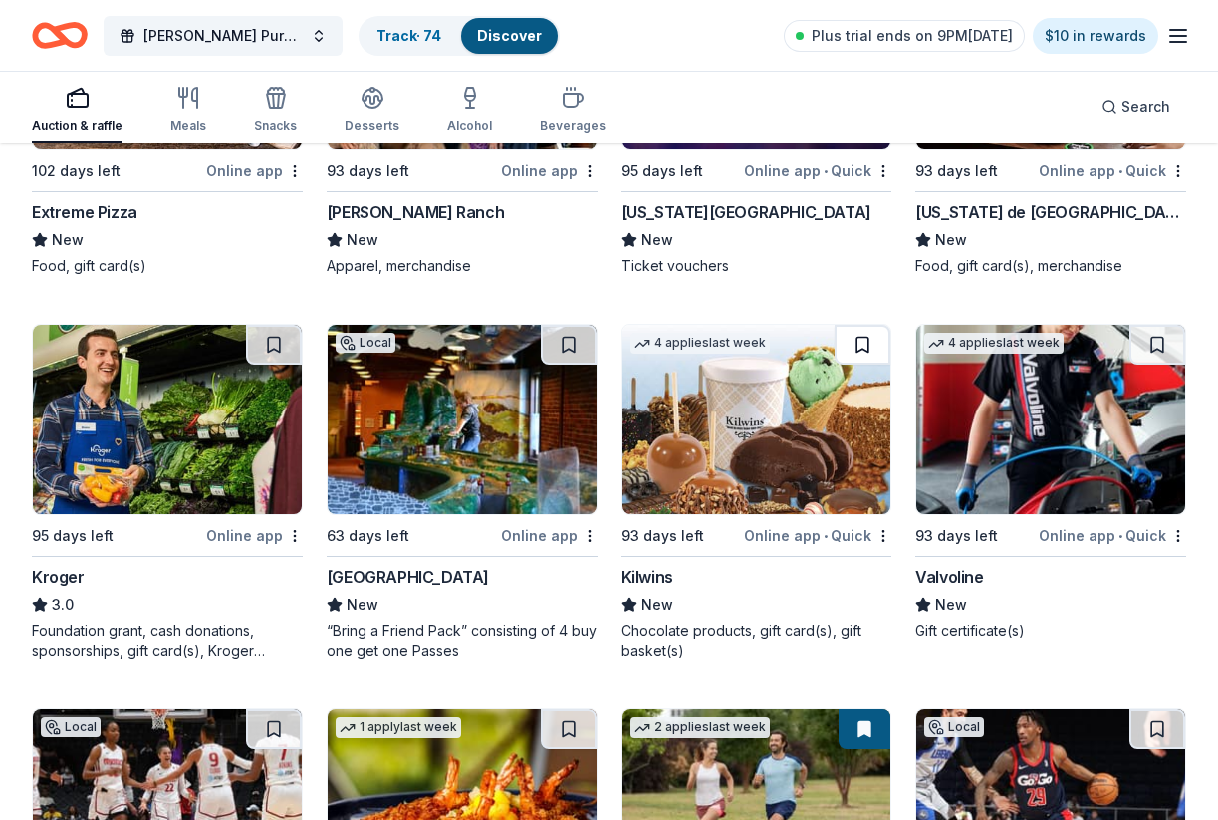
click at [860, 346] on button at bounding box center [863, 345] width 56 height 40
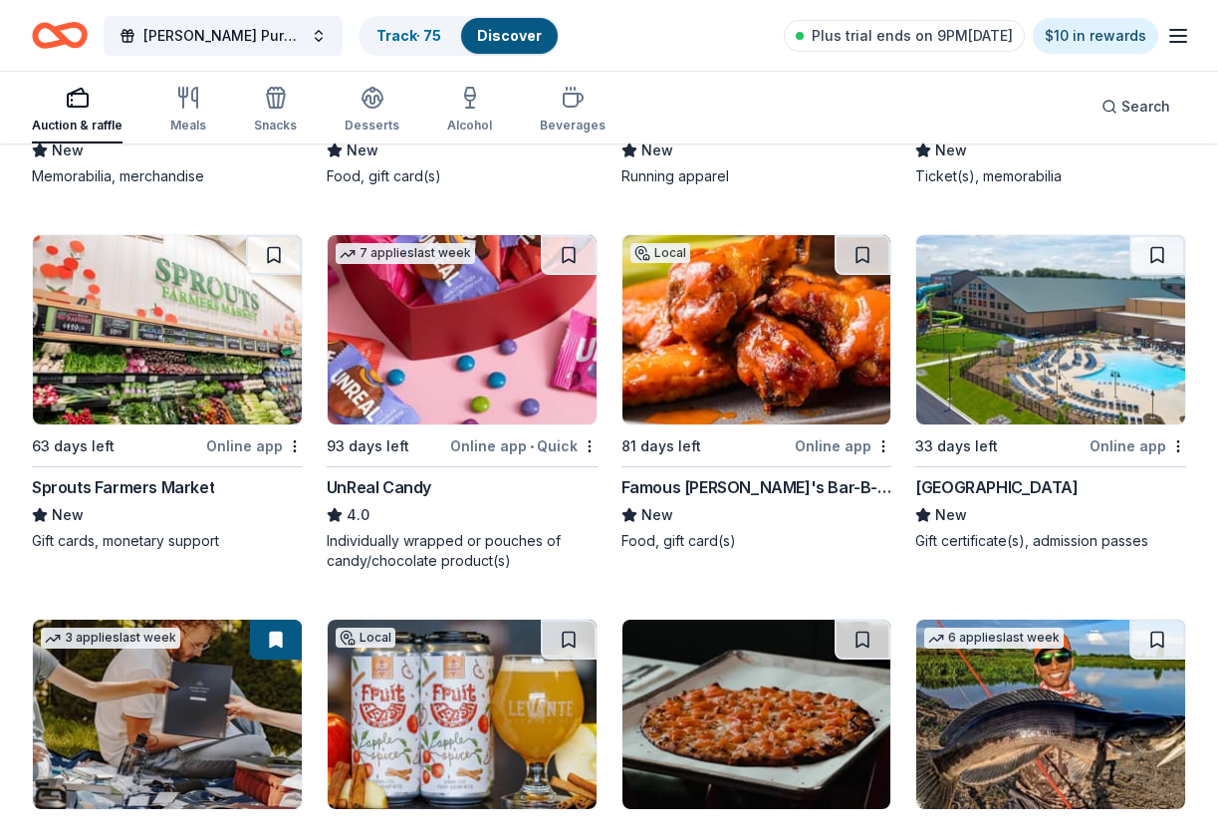
scroll to position [11550, 0]
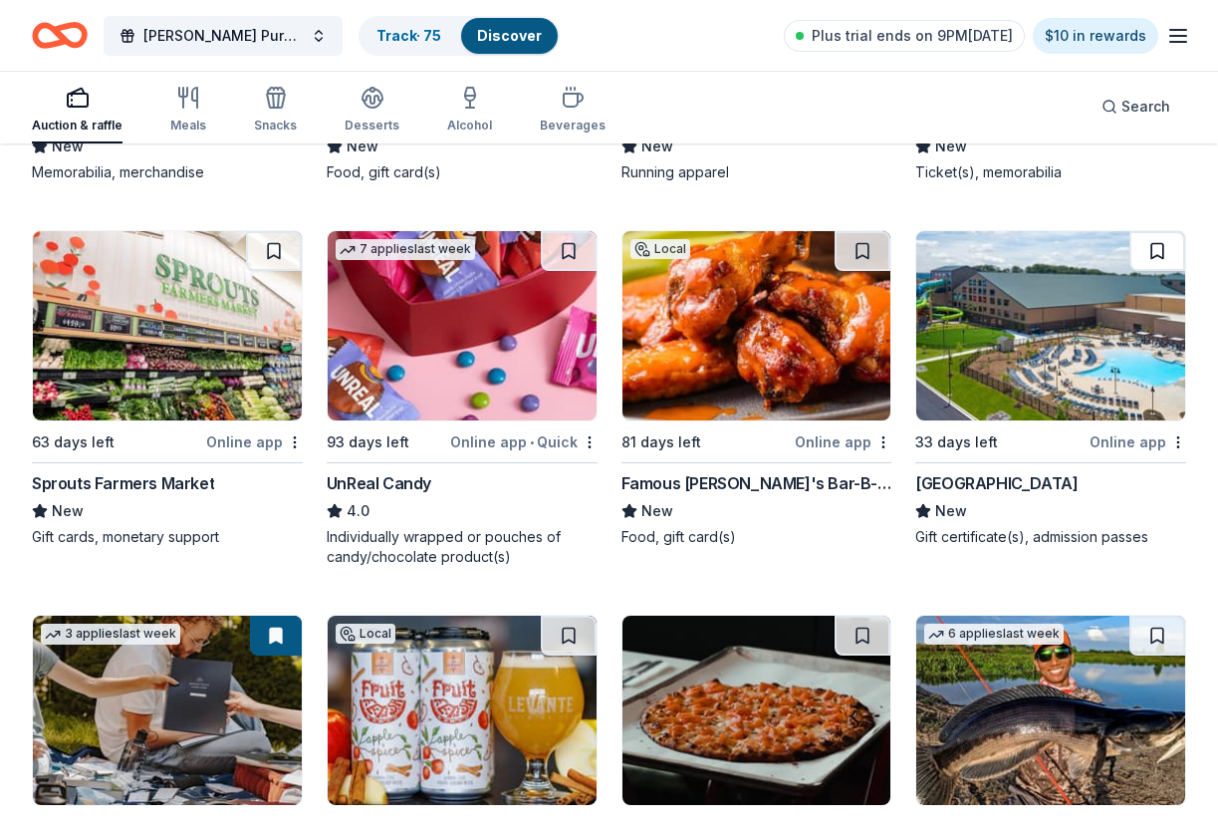
click at [1153, 248] on button at bounding box center [1157, 251] width 56 height 40
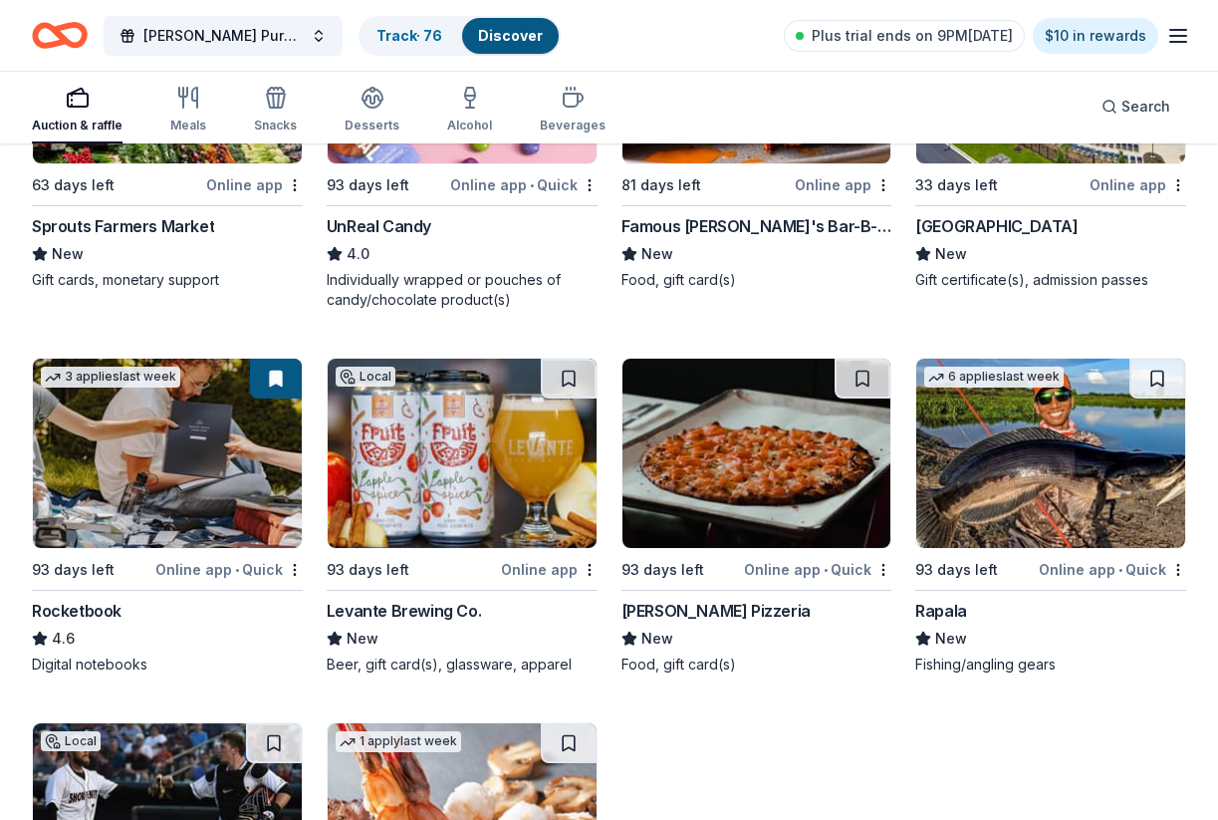
scroll to position [11587, 0]
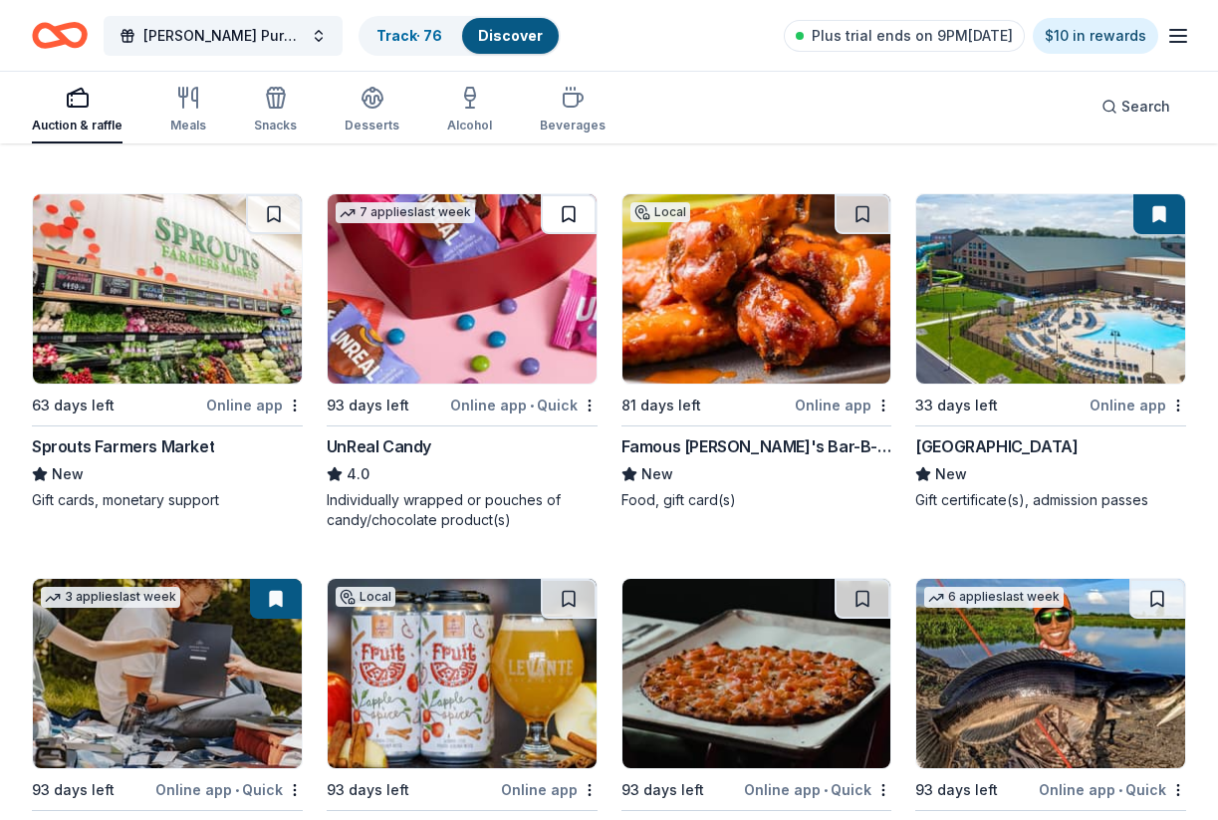
click at [562, 218] on button at bounding box center [569, 214] width 56 height 40
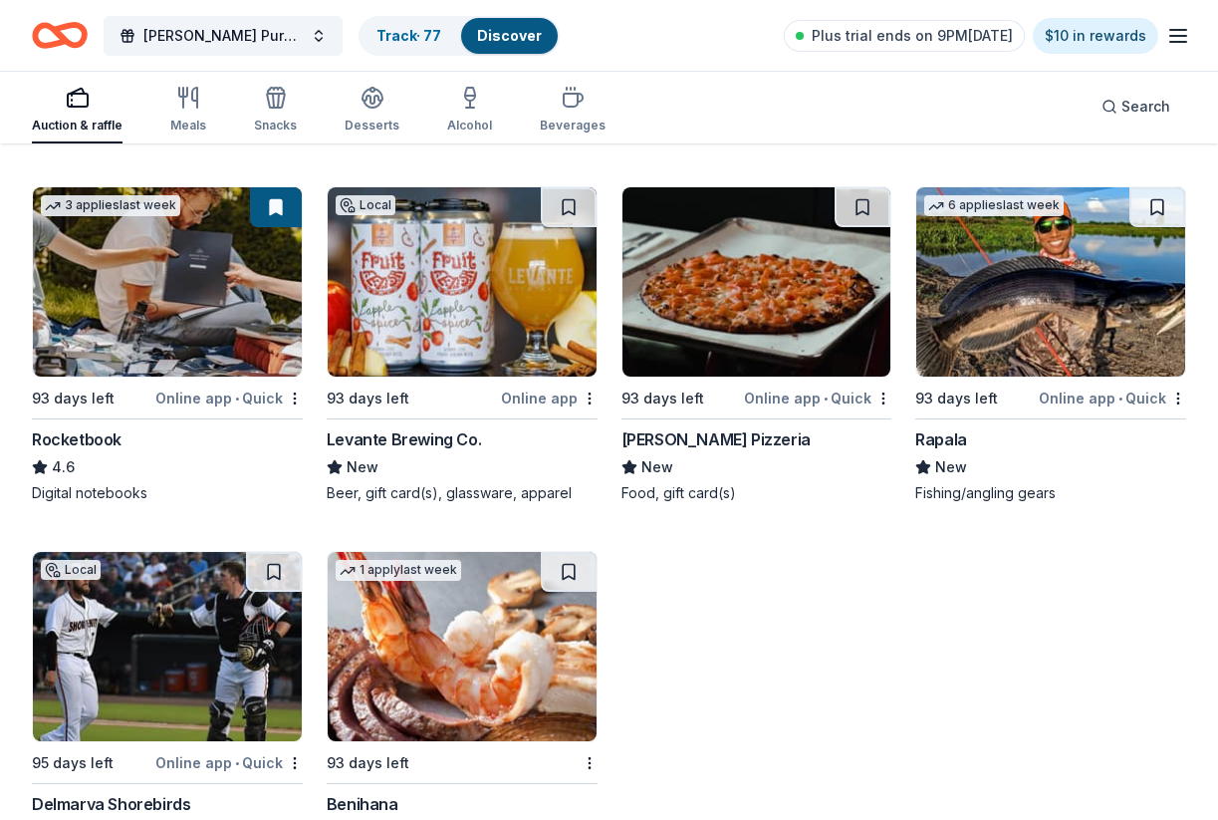
scroll to position [11983, 0]
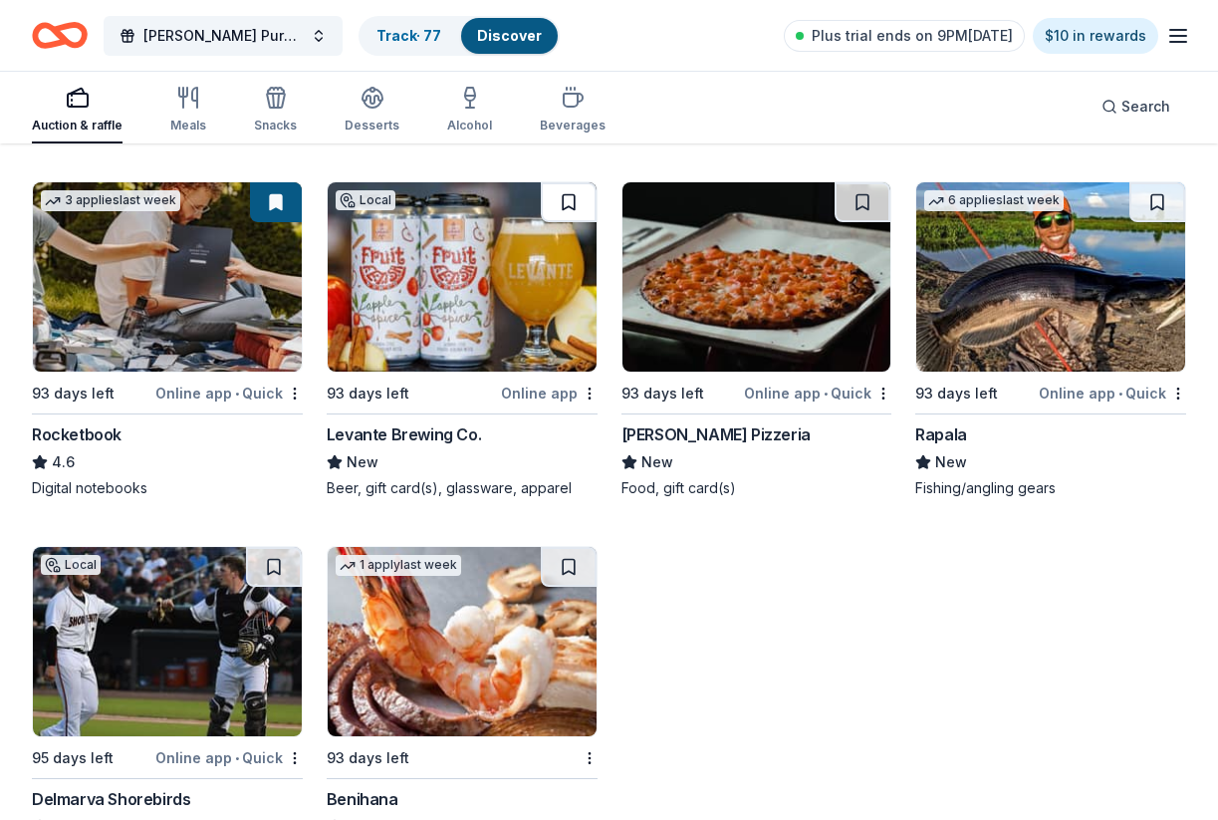
click at [565, 201] on button at bounding box center [569, 202] width 56 height 40
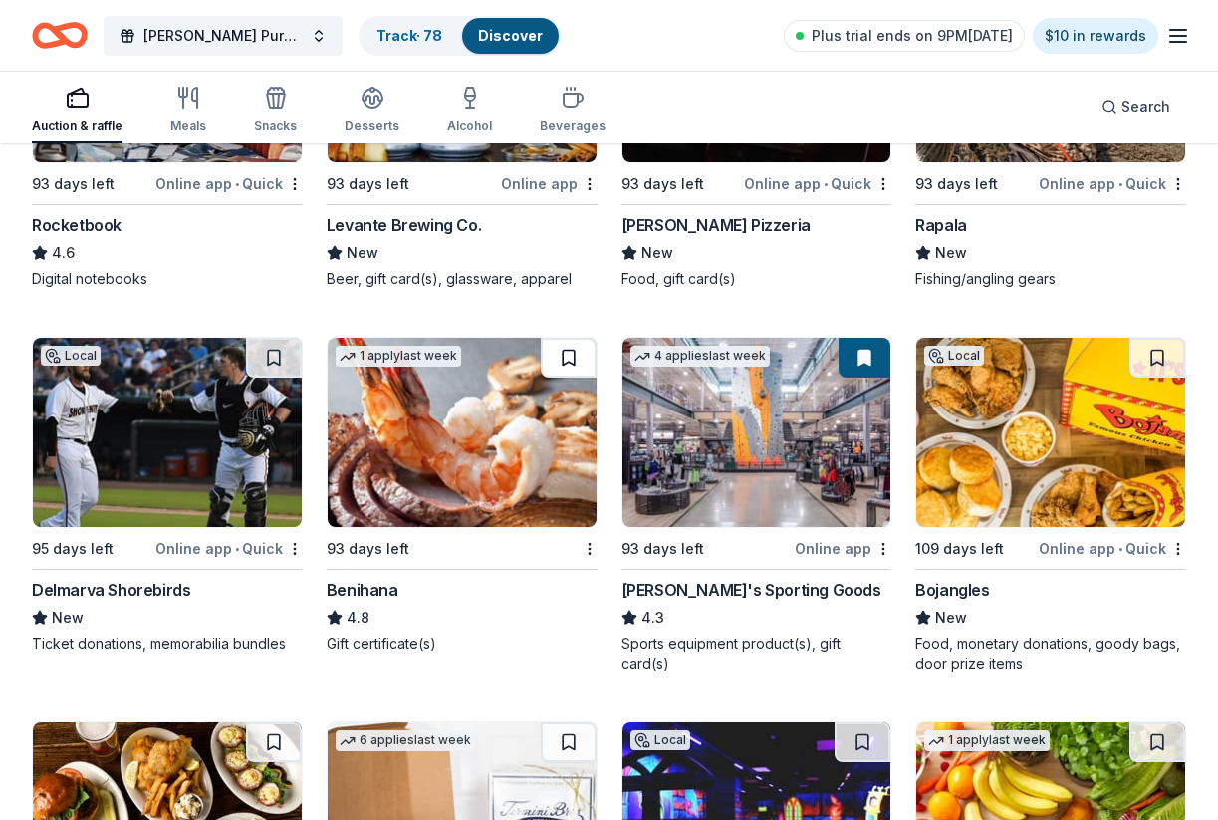
scroll to position [12185, 0]
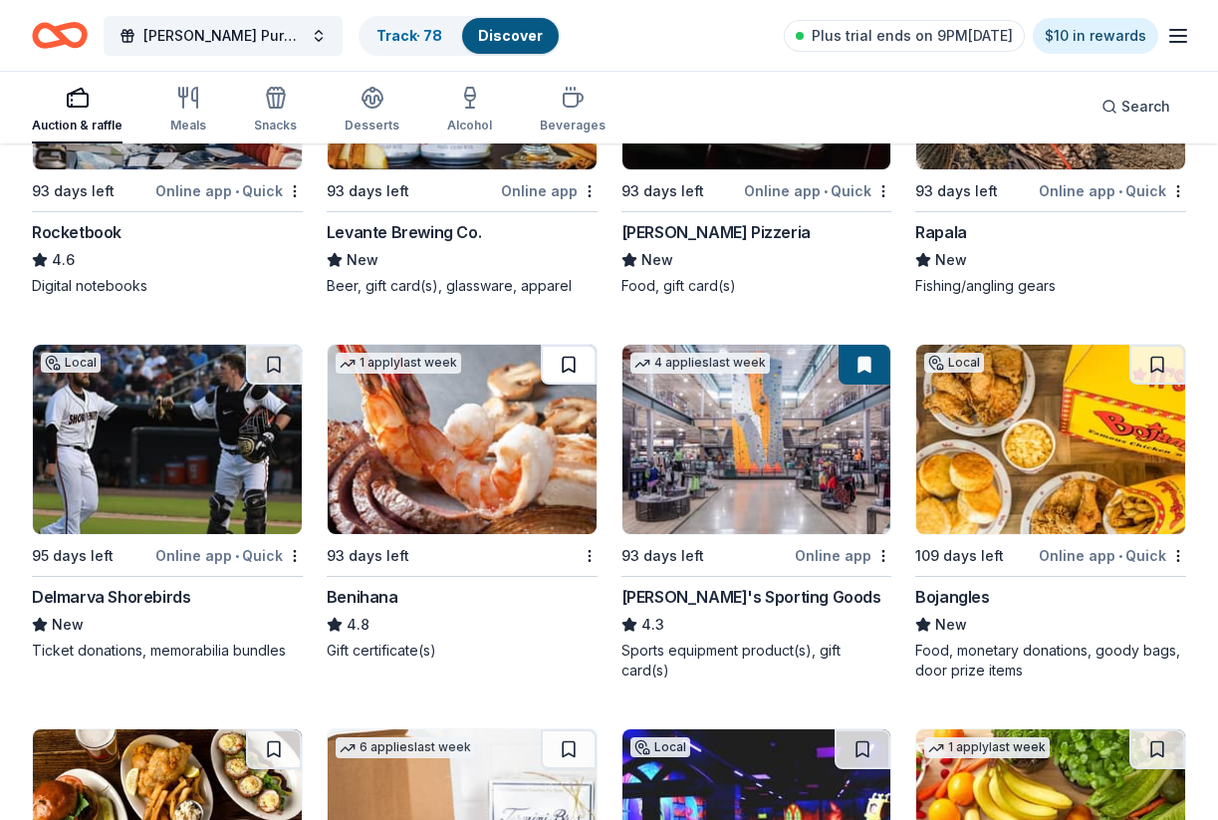
click at [567, 362] on button at bounding box center [569, 365] width 56 height 40
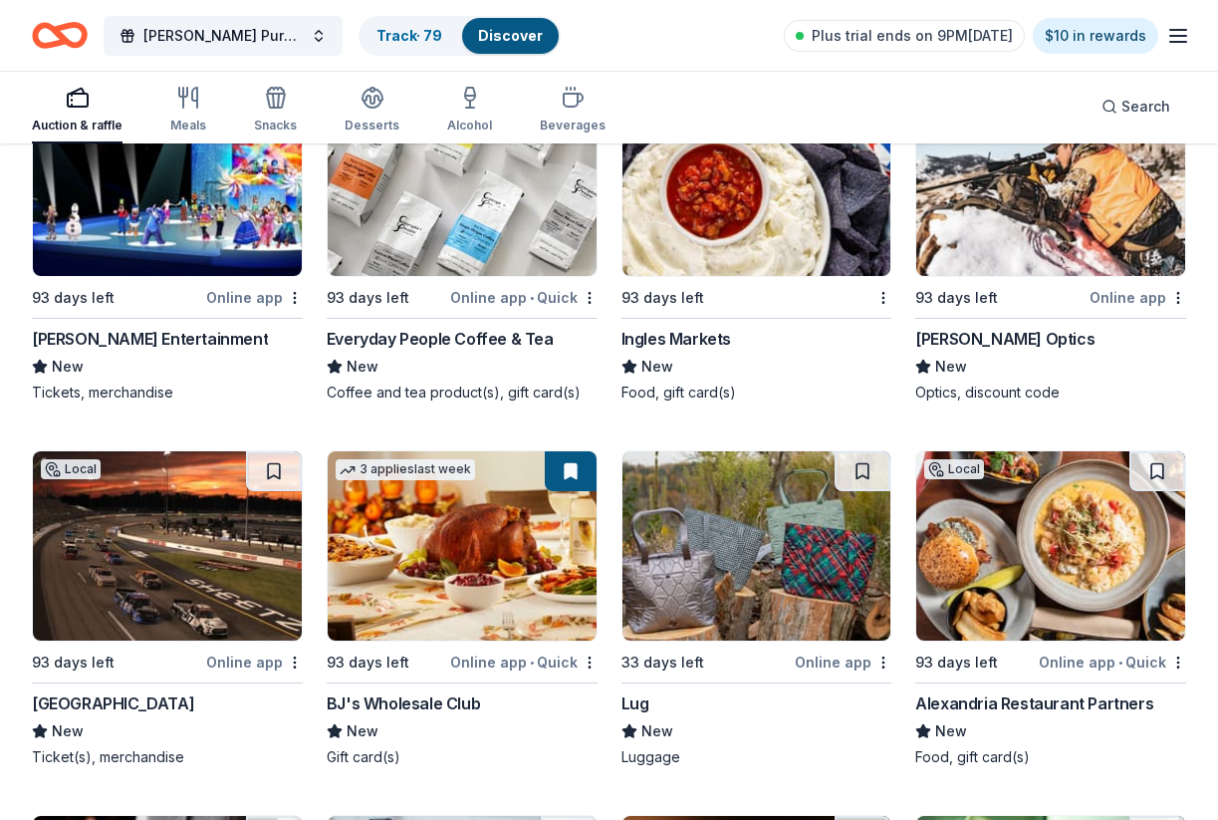
scroll to position [13069, 0]
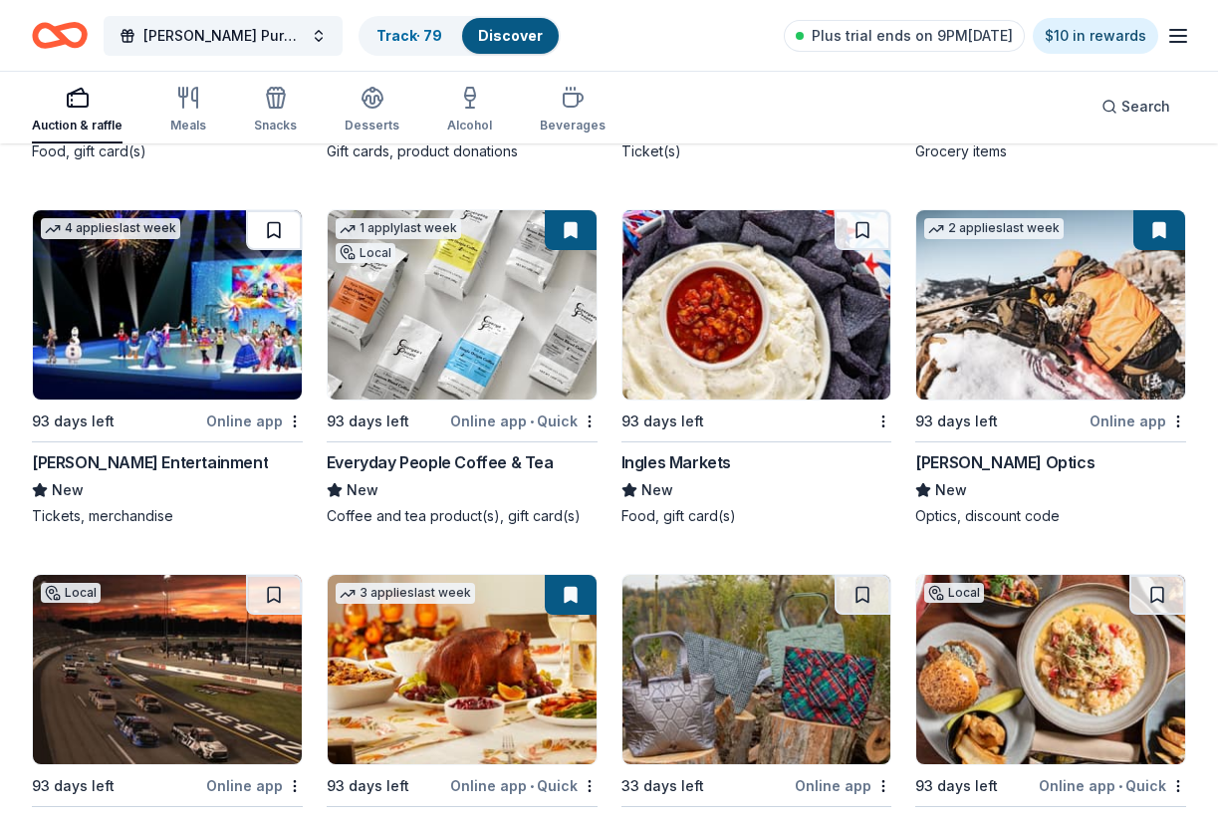
click at [270, 224] on button at bounding box center [274, 230] width 56 height 40
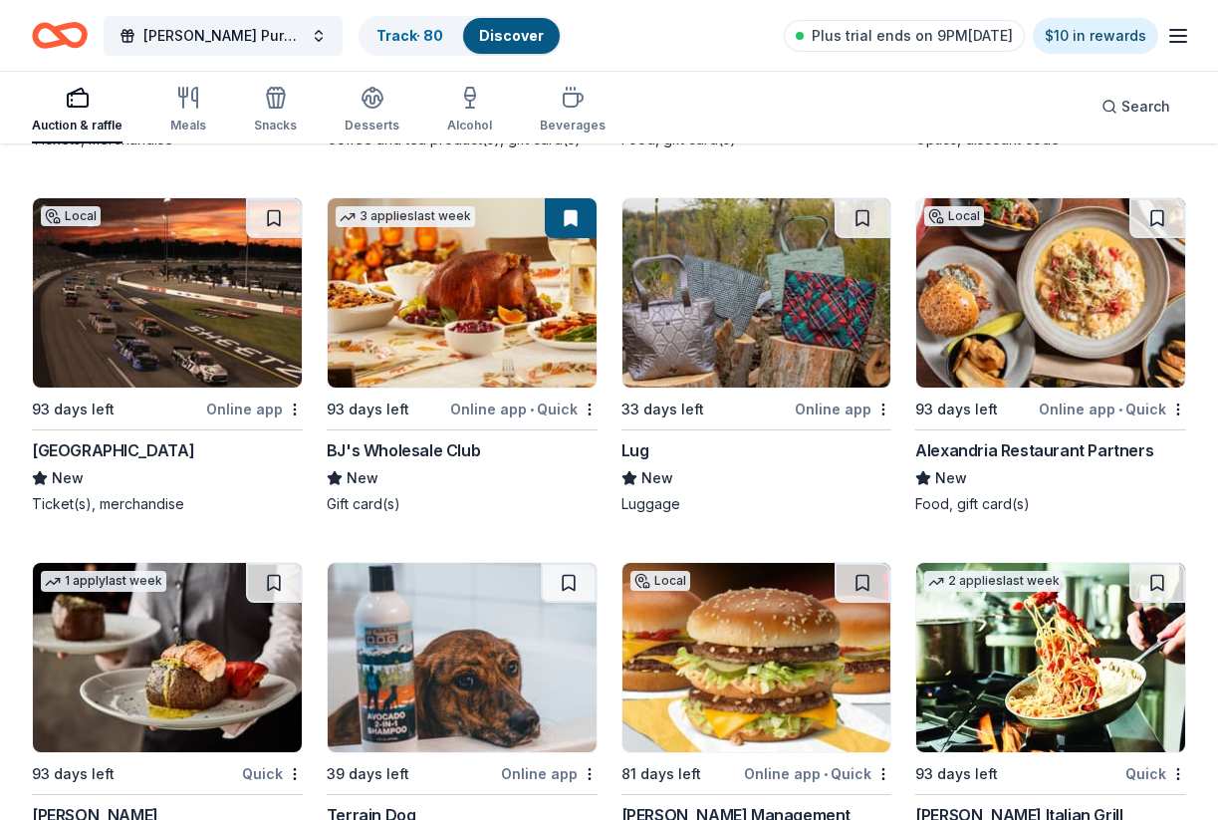
scroll to position [13445, 0]
click at [1153, 223] on button at bounding box center [1157, 218] width 56 height 40
click at [867, 211] on button at bounding box center [863, 218] width 56 height 40
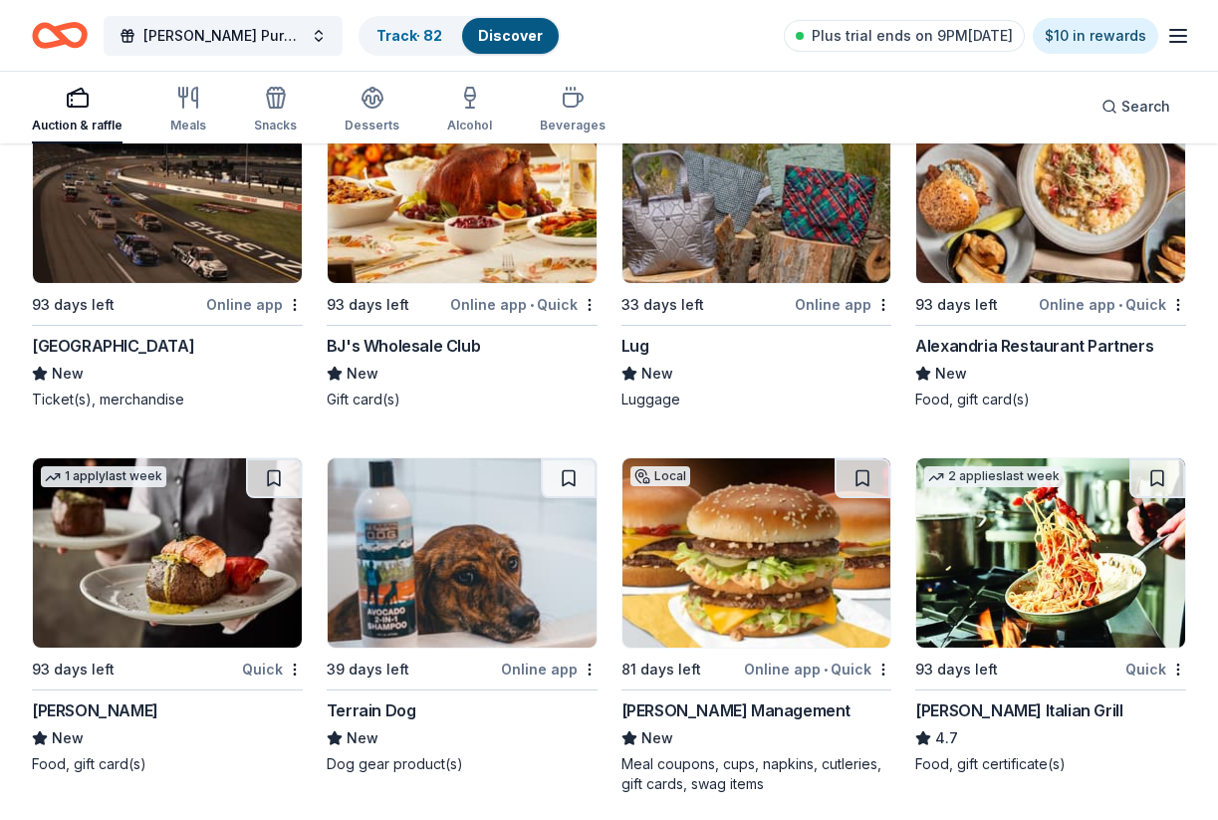
scroll to position [13553, 0]
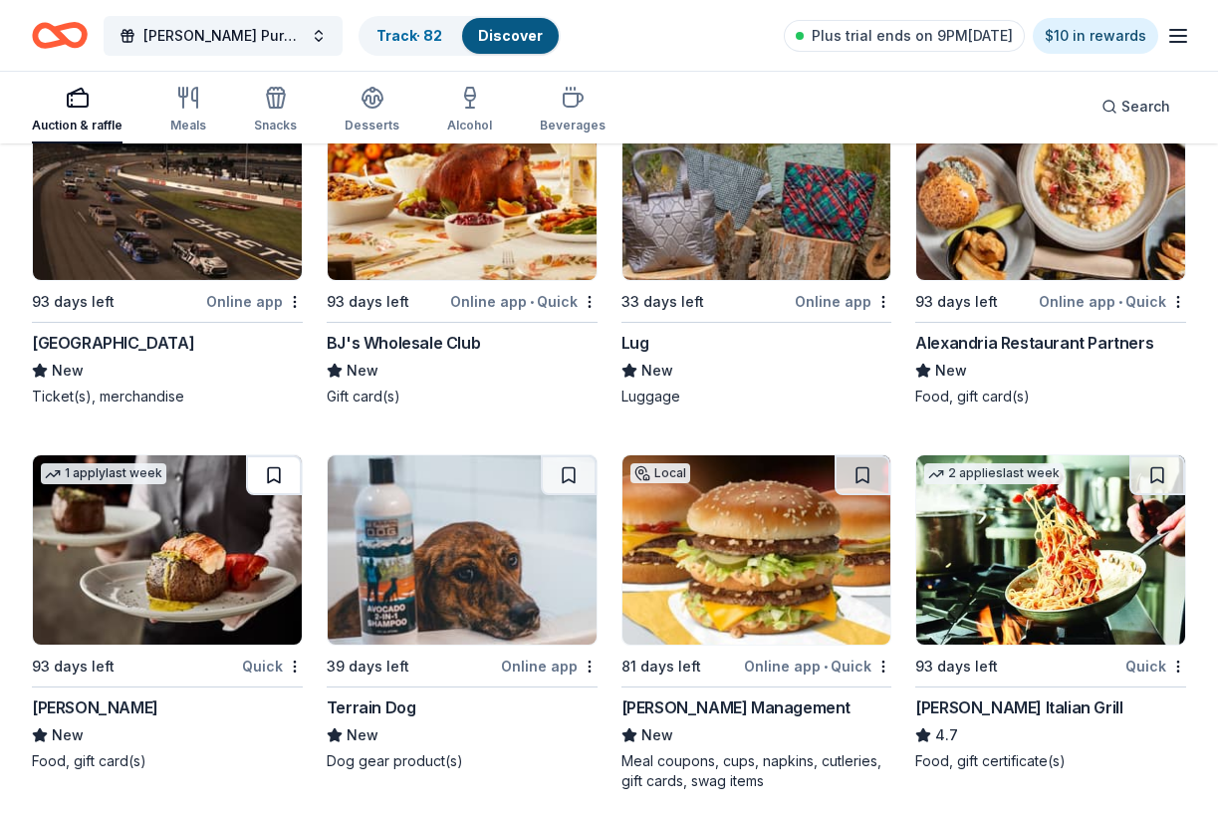
click at [271, 481] on button at bounding box center [274, 475] width 56 height 40
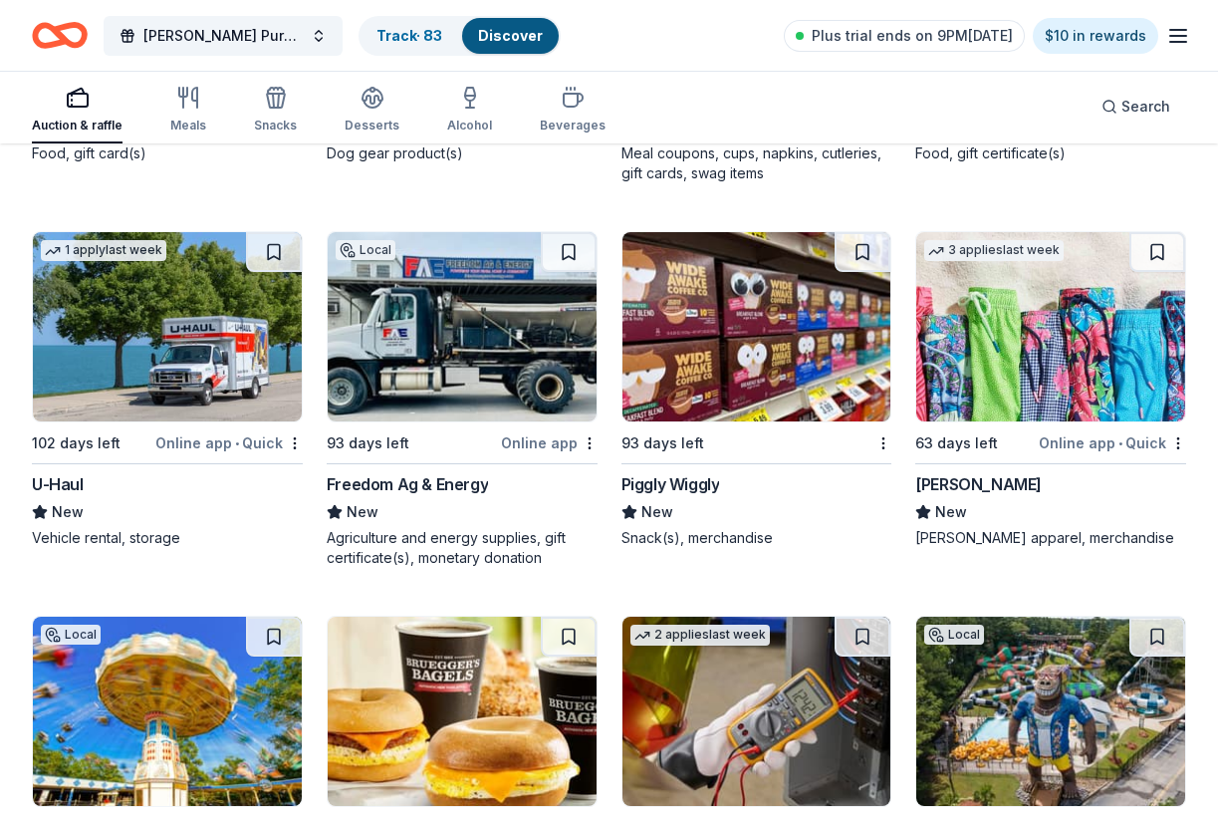
scroll to position [14145, 0]
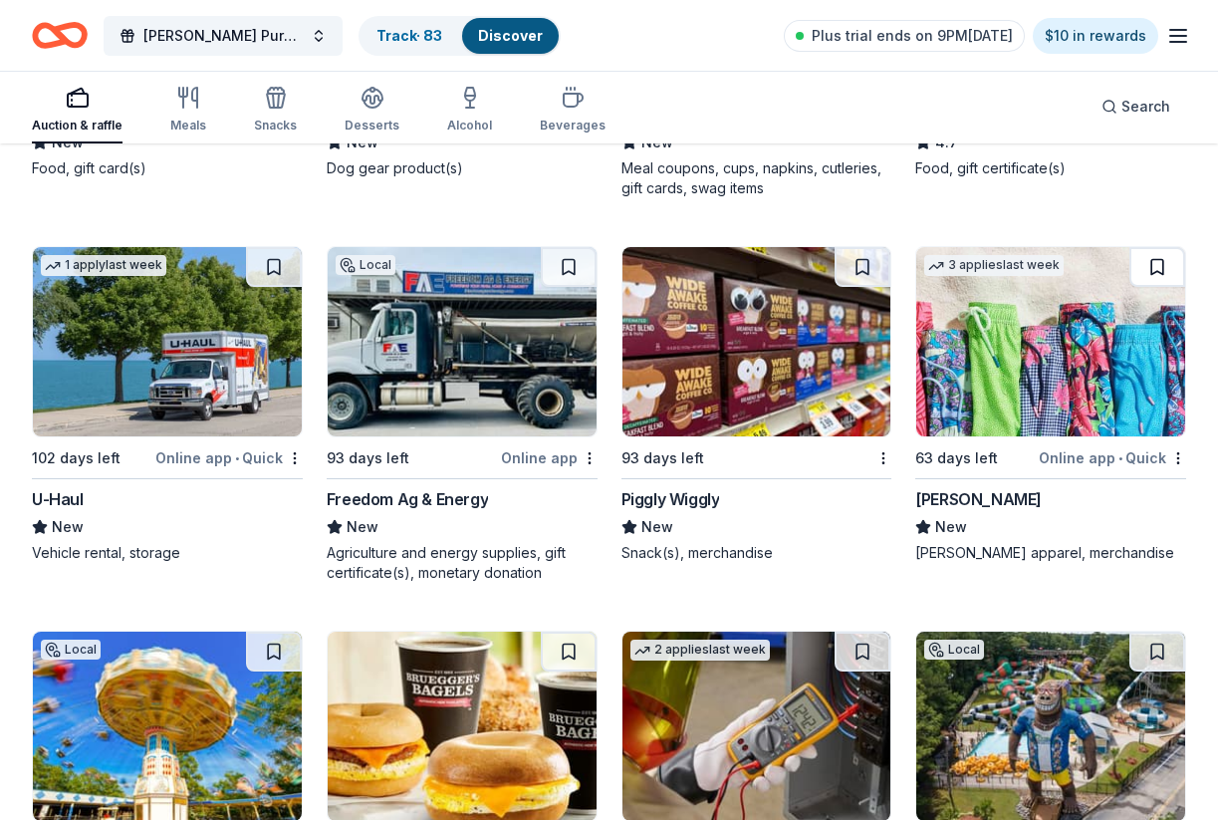
click at [1154, 263] on button at bounding box center [1157, 267] width 56 height 40
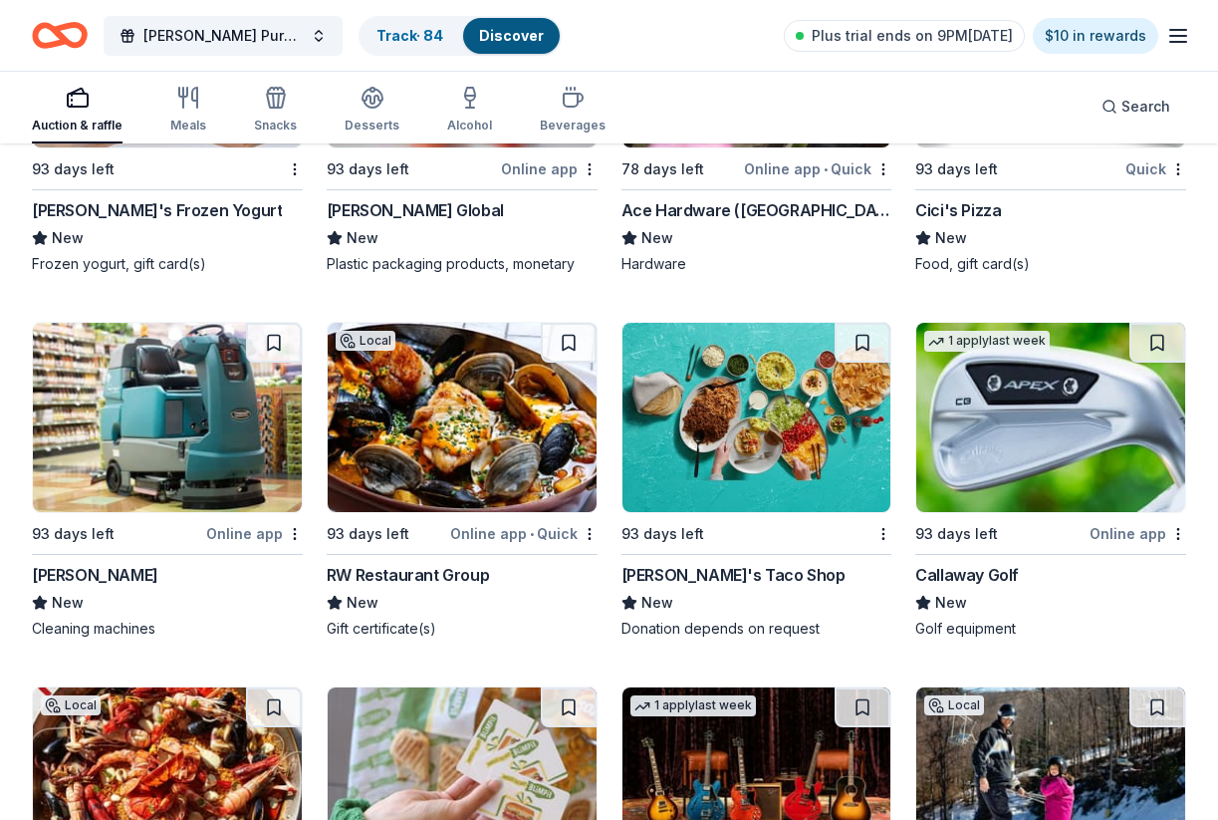
scroll to position [15202, 0]
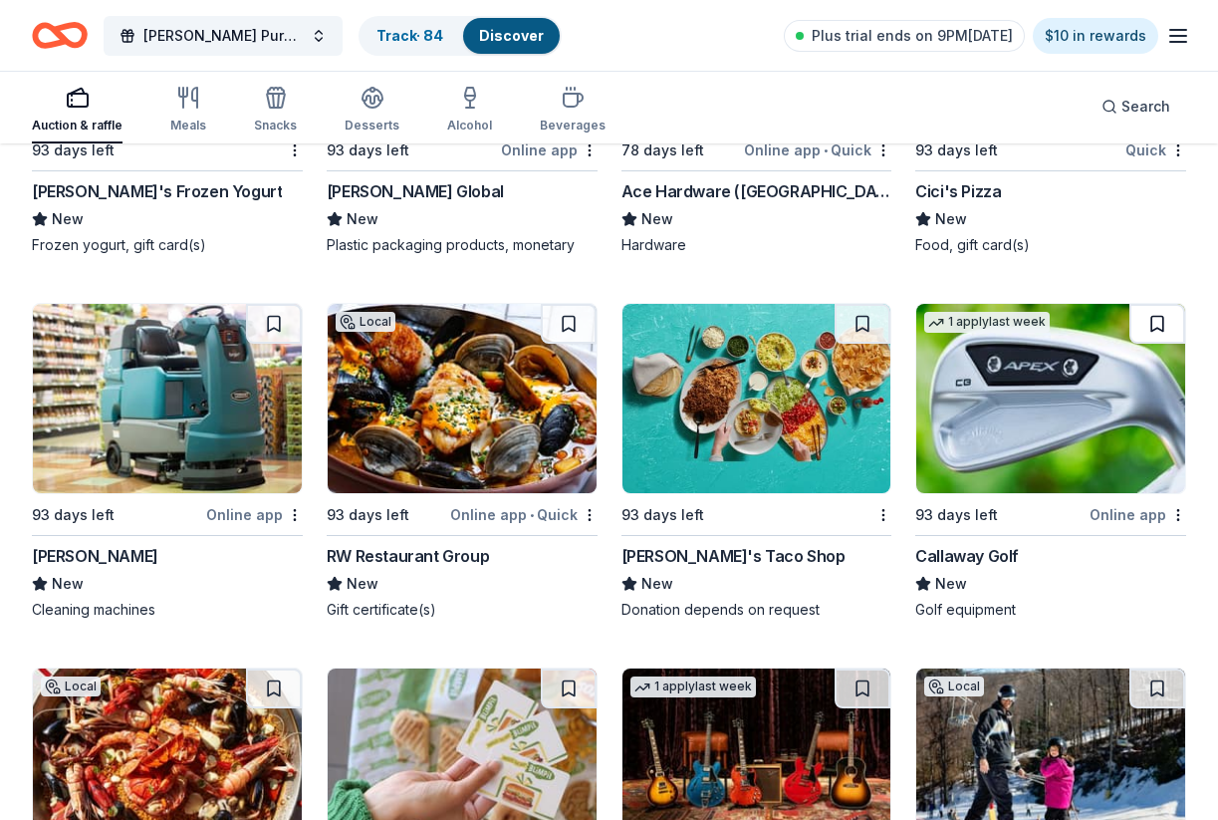
click at [1157, 324] on button at bounding box center [1157, 324] width 56 height 40
click at [568, 333] on button at bounding box center [569, 324] width 56 height 40
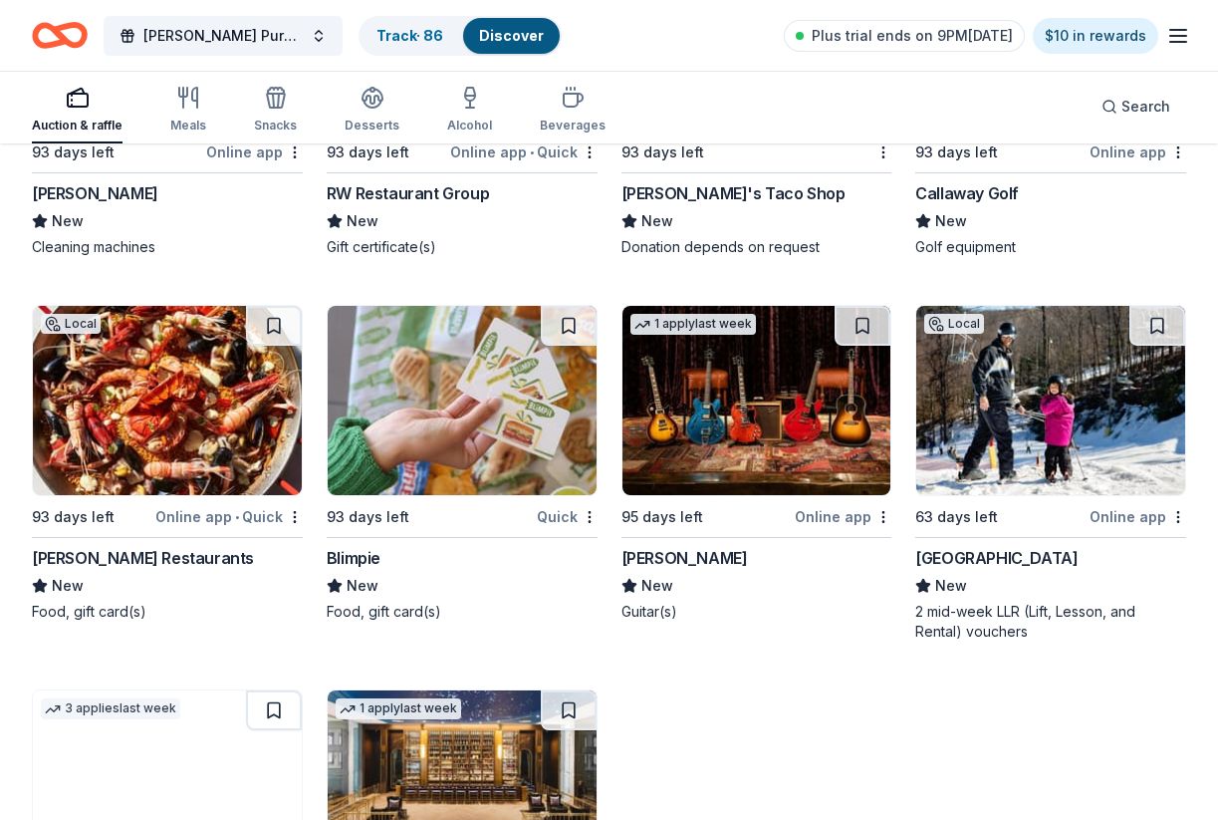
scroll to position [15587, 0]
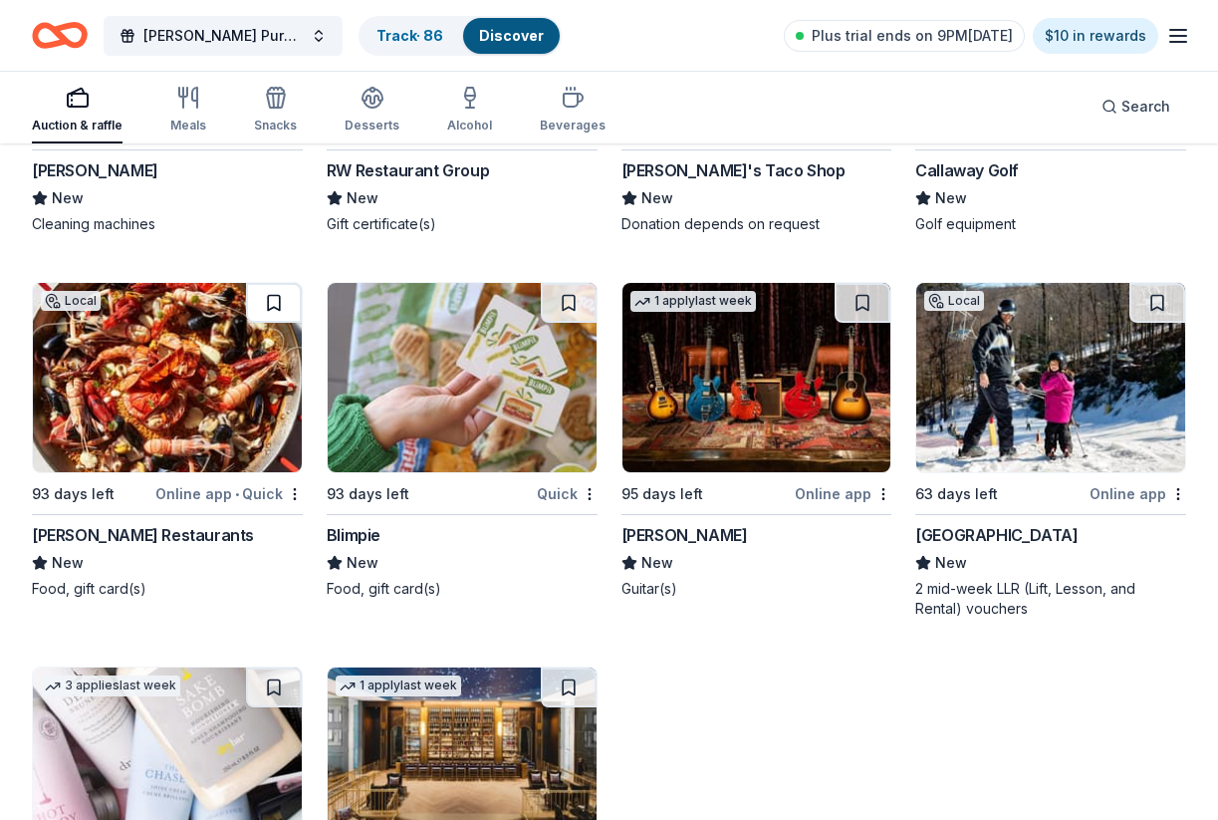
click at [274, 299] on button at bounding box center [274, 303] width 56 height 40
click at [858, 300] on button at bounding box center [863, 303] width 56 height 40
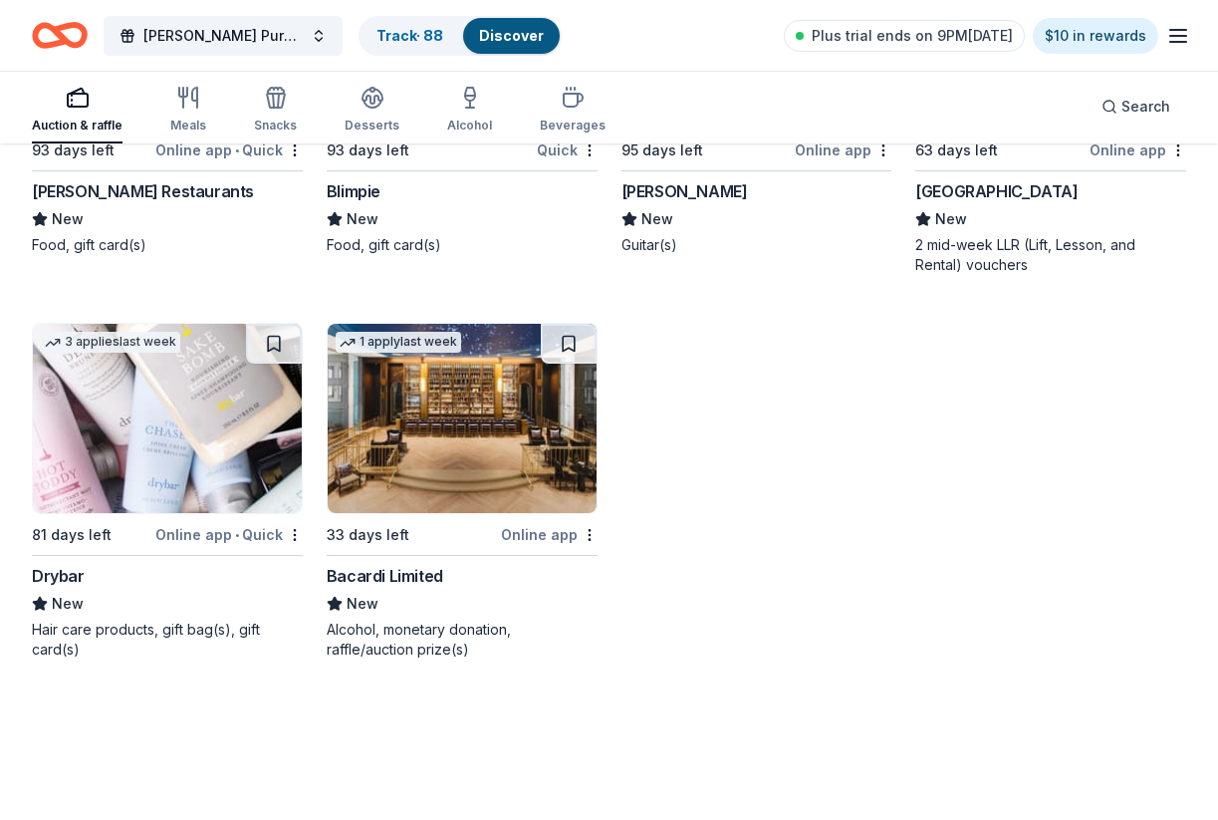
scroll to position [15930, 0]
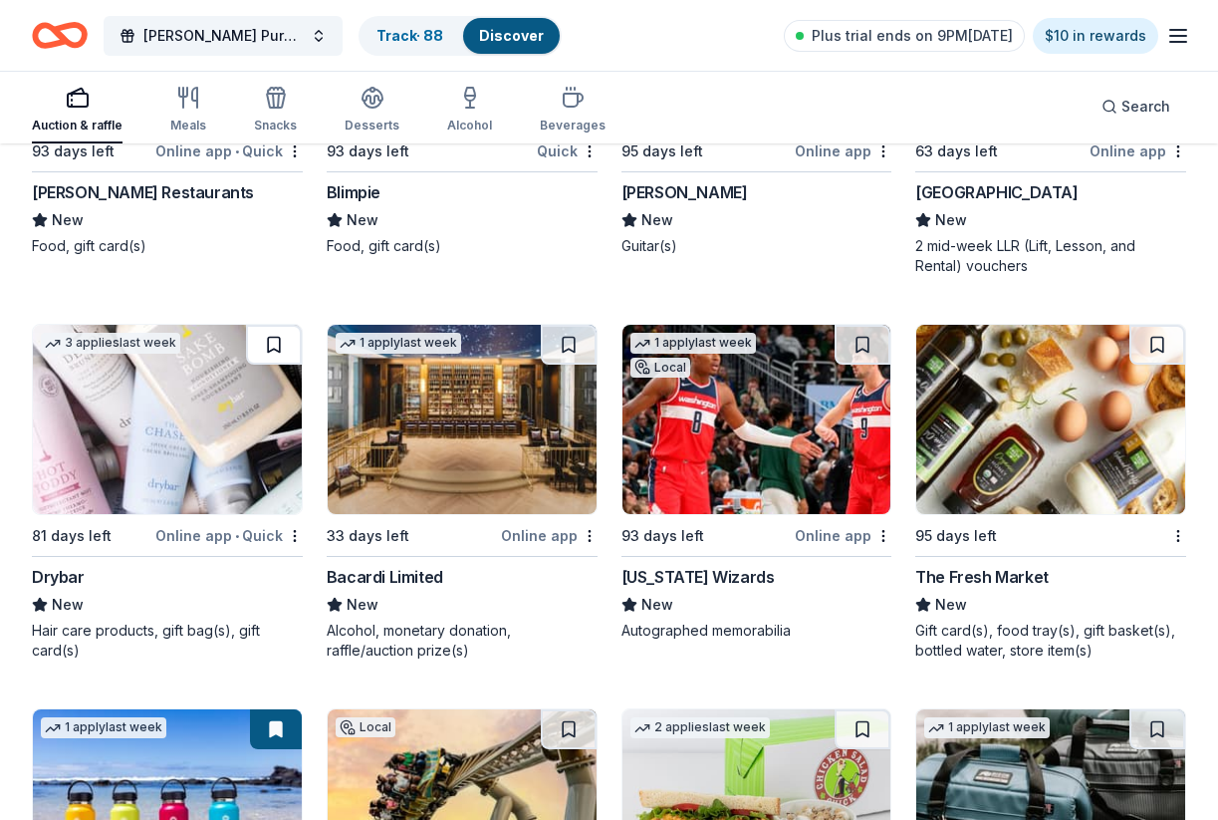
click at [272, 348] on button at bounding box center [274, 345] width 56 height 40
click at [564, 345] on button at bounding box center [569, 345] width 56 height 40
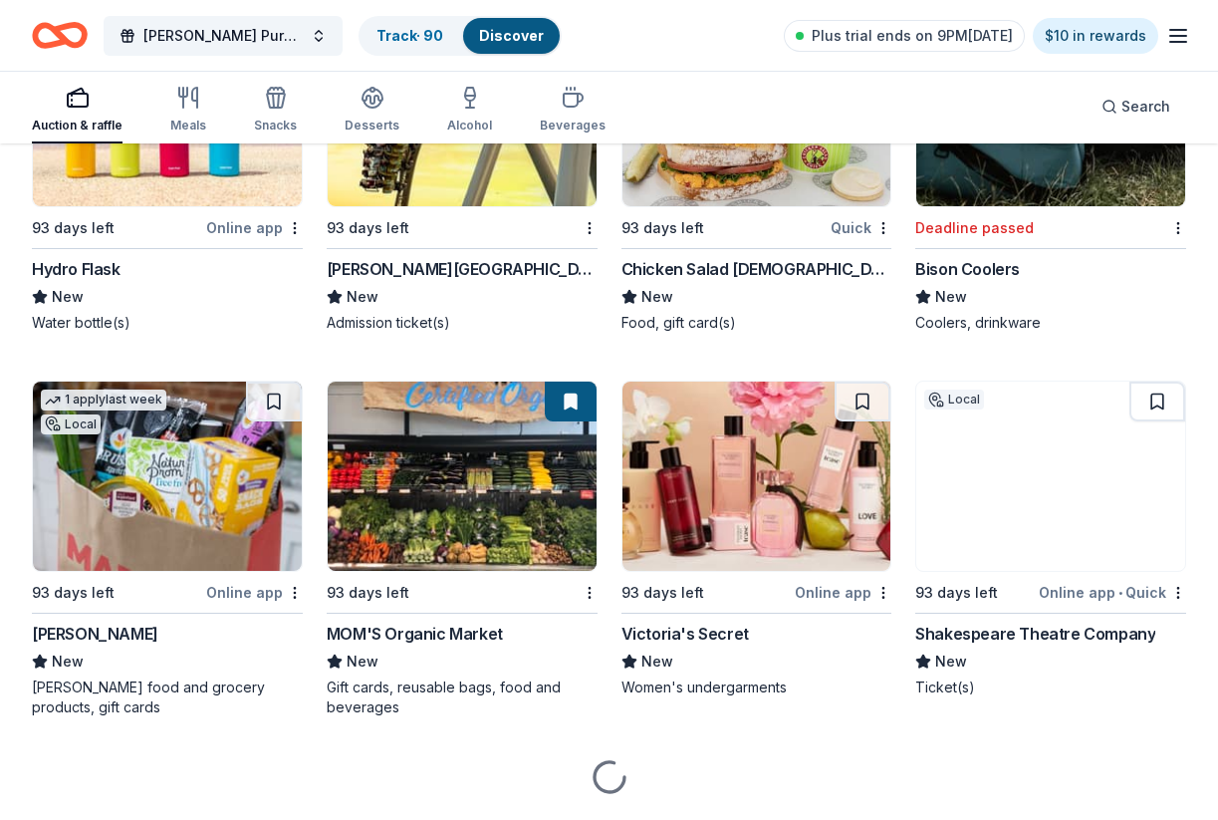
scroll to position [16624, 0]
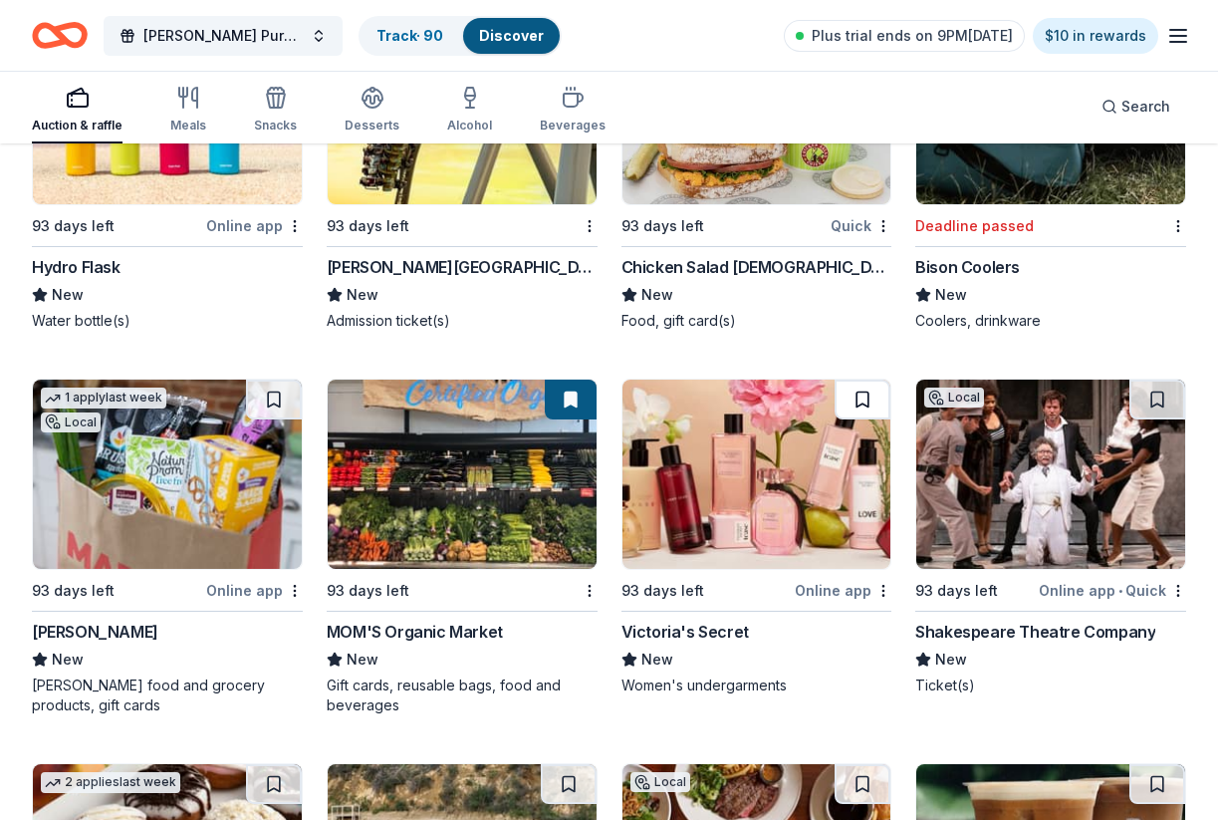
click at [870, 400] on button at bounding box center [863, 399] width 56 height 40
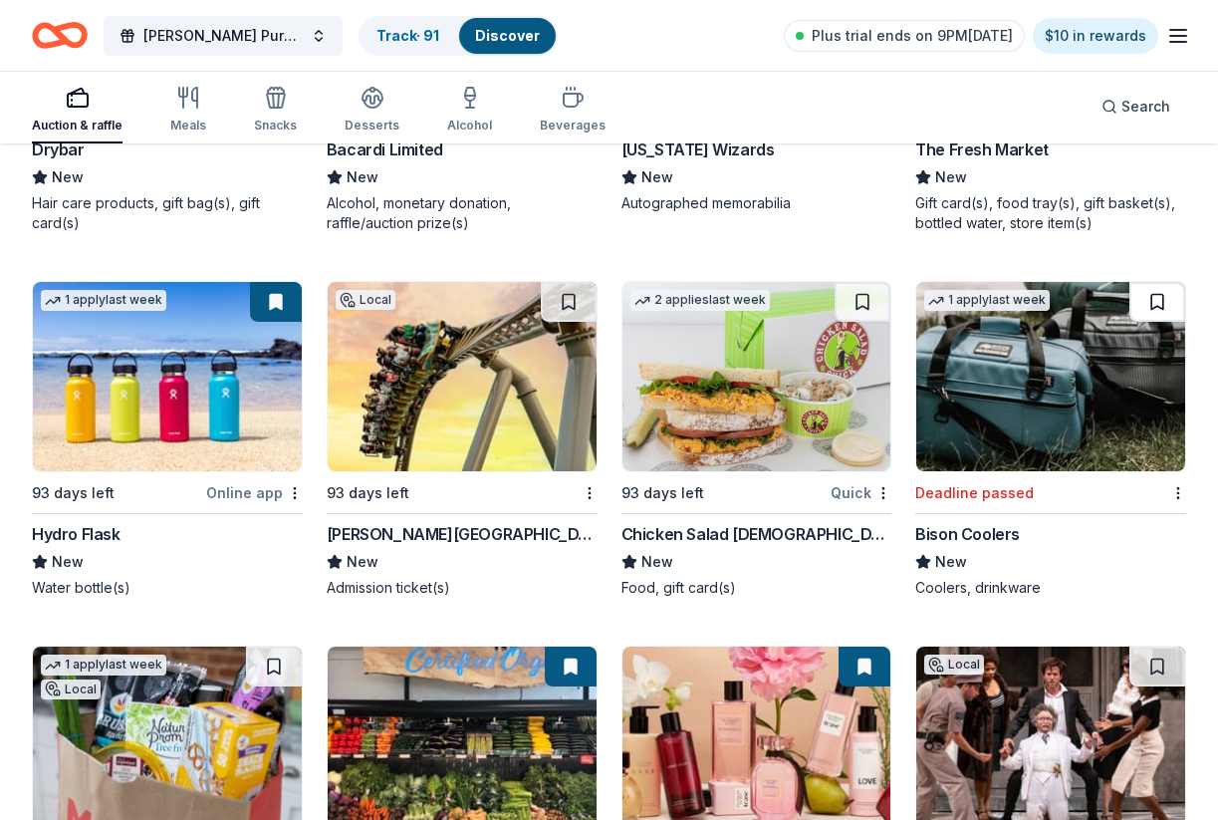
click at [1167, 303] on button at bounding box center [1157, 302] width 56 height 40
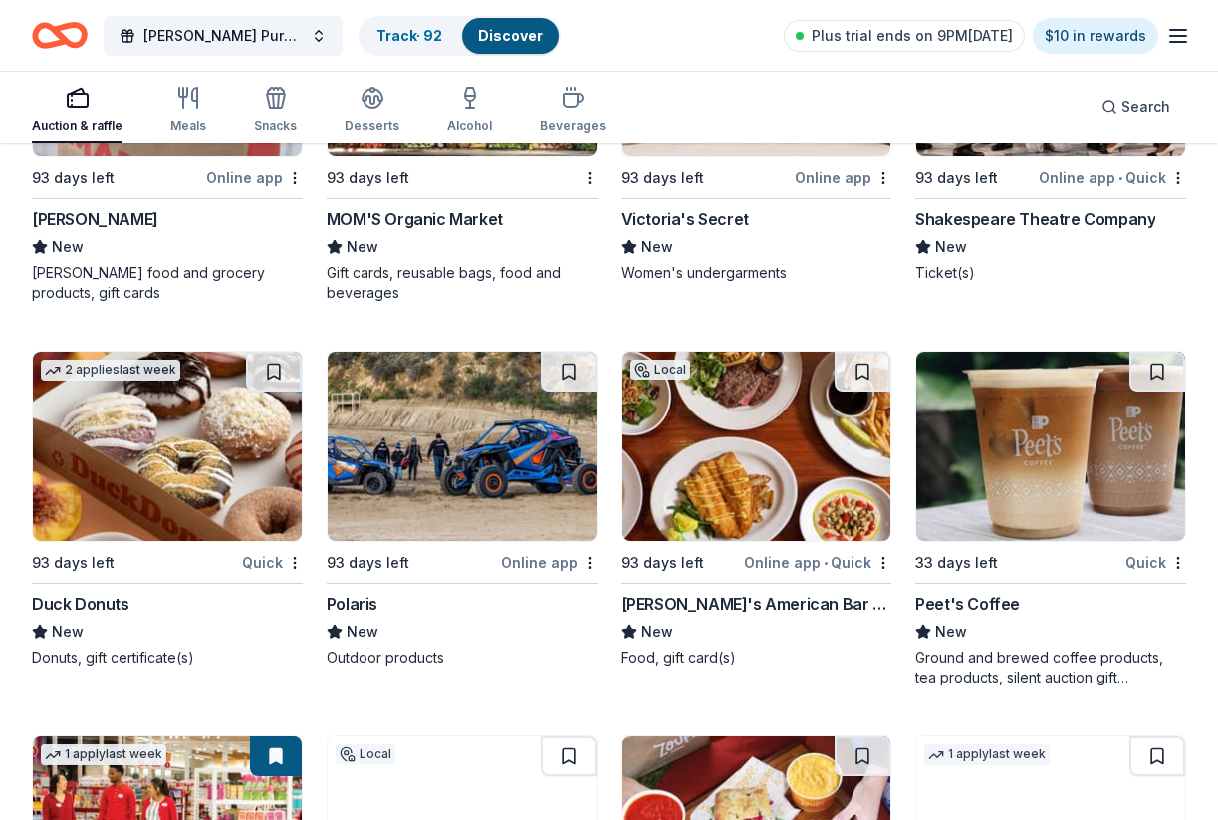
scroll to position [17048, 0]
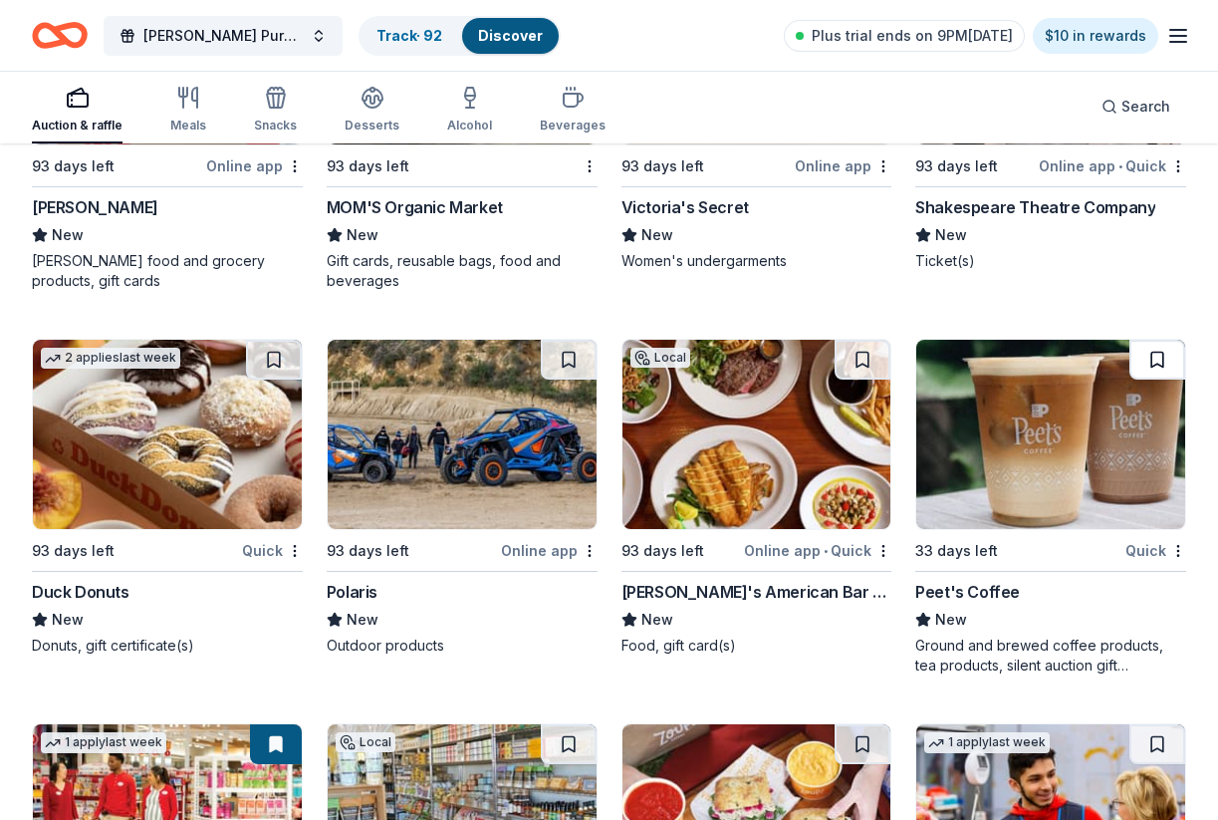
click at [1160, 358] on button at bounding box center [1157, 360] width 56 height 40
click at [858, 357] on button at bounding box center [863, 360] width 56 height 40
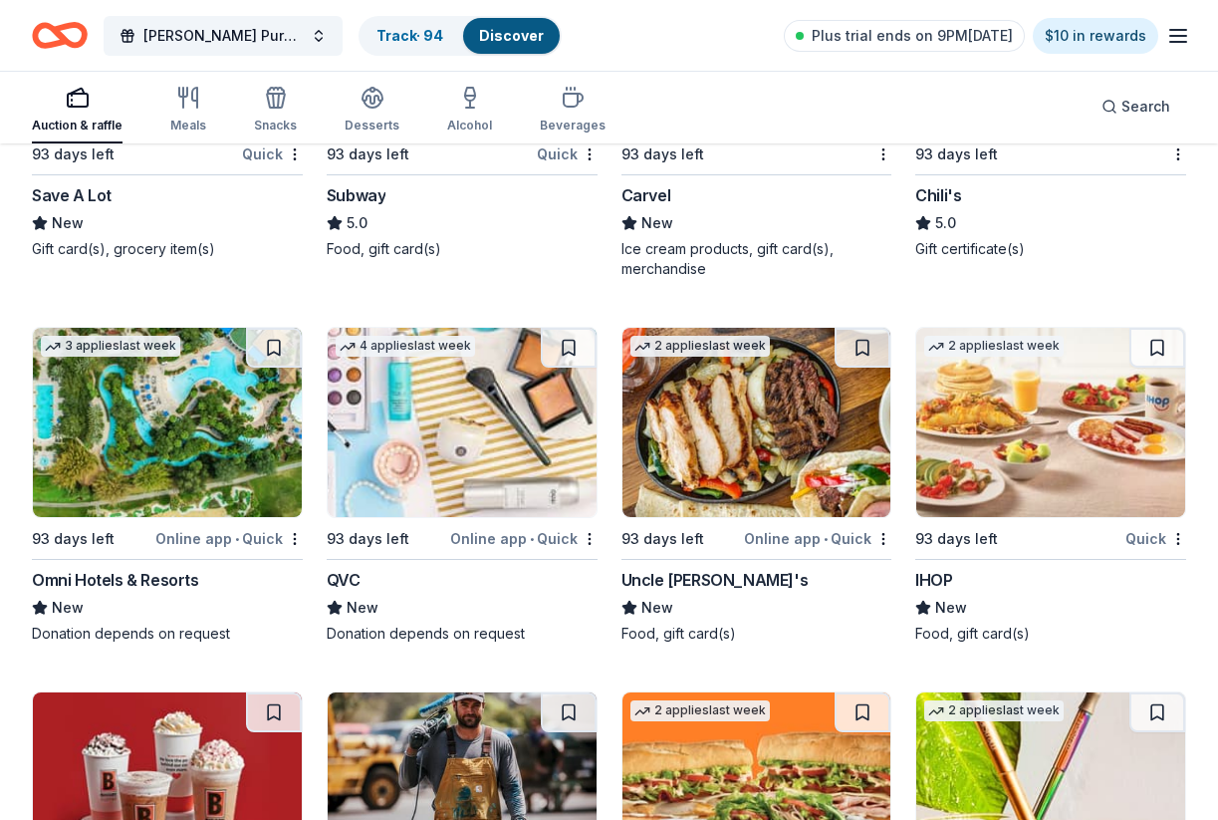
scroll to position [18296, 0]
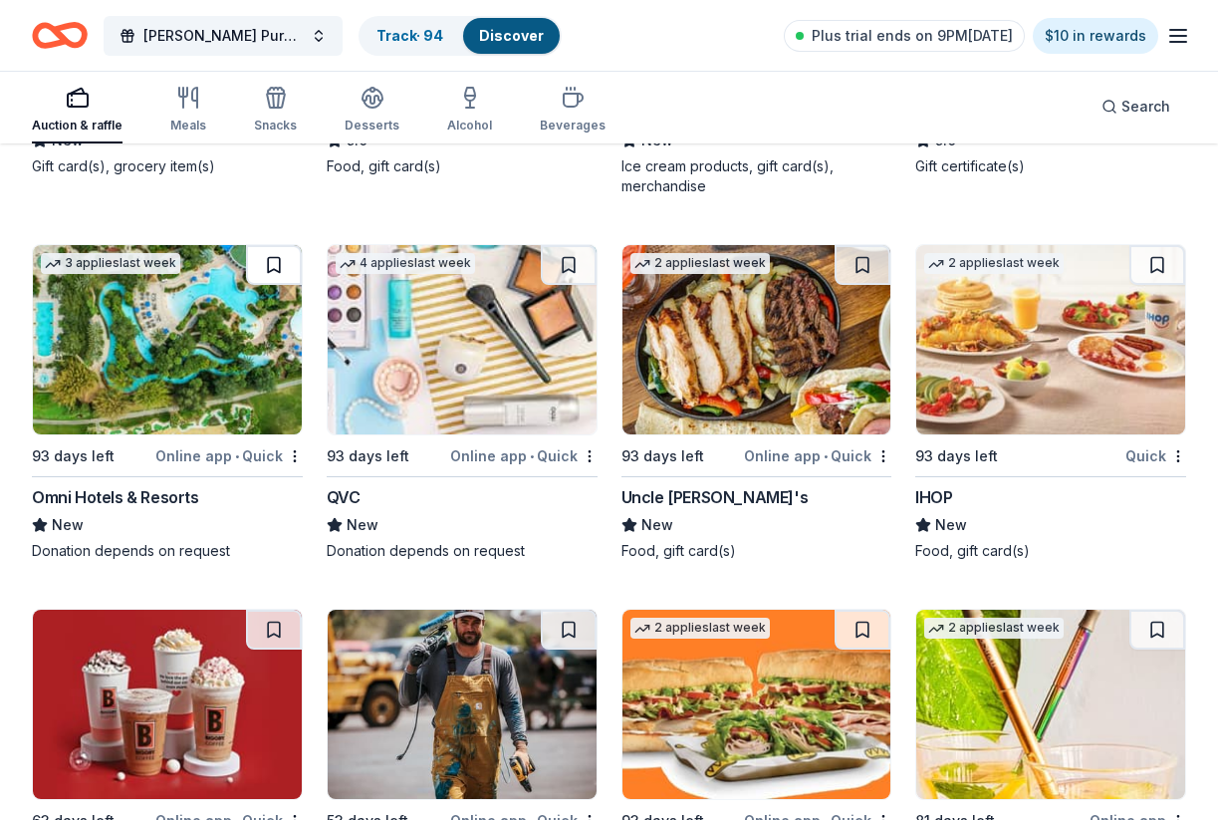
click at [272, 268] on button at bounding box center [274, 265] width 56 height 40
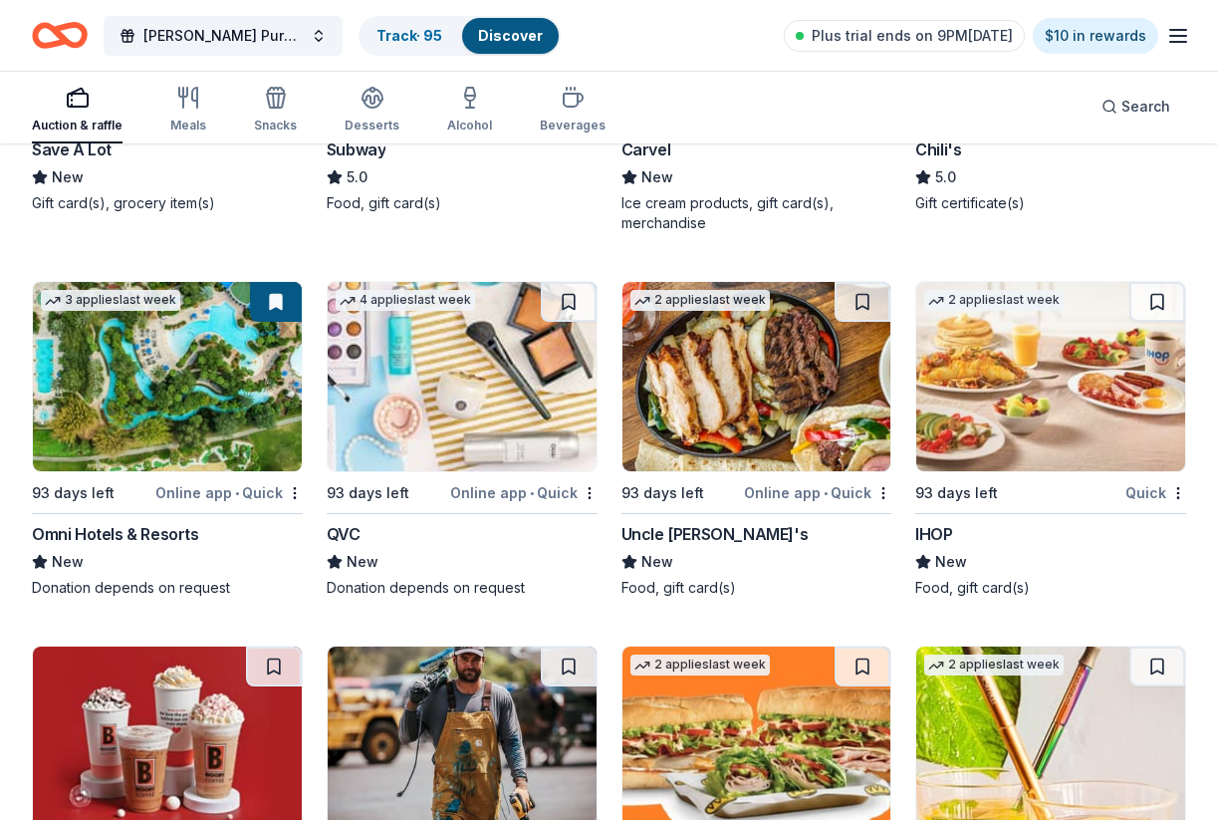
scroll to position [18254, 0]
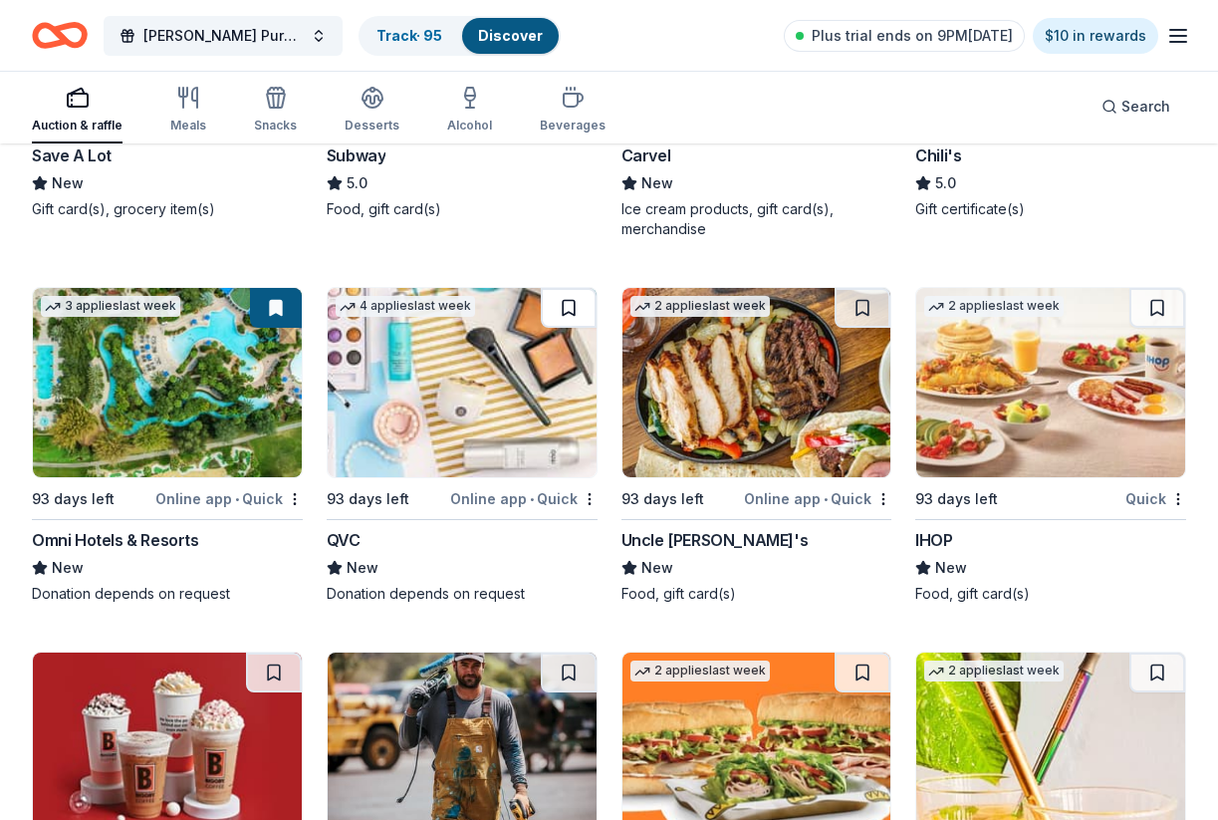
click at [564, 316] on button at bounding box center [569, 308] width 56 height 40
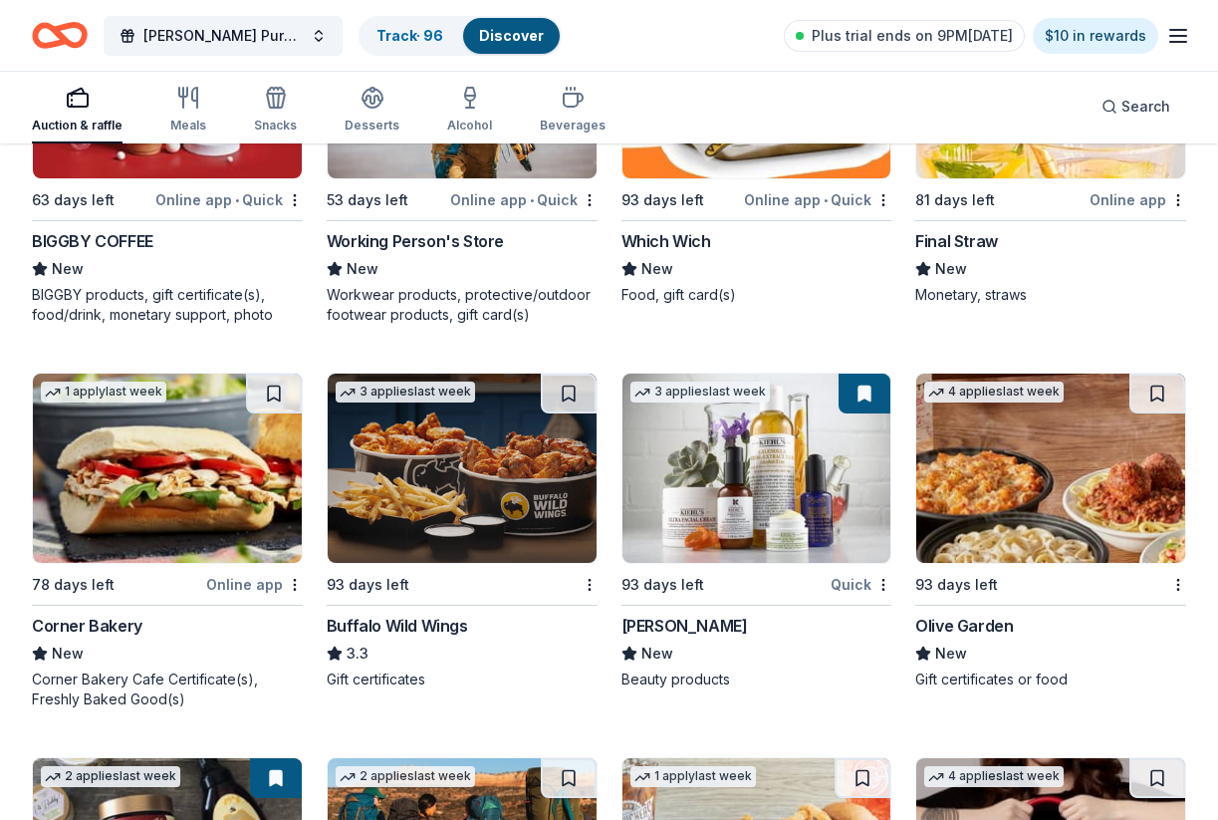
scroll to position [18726, 0]
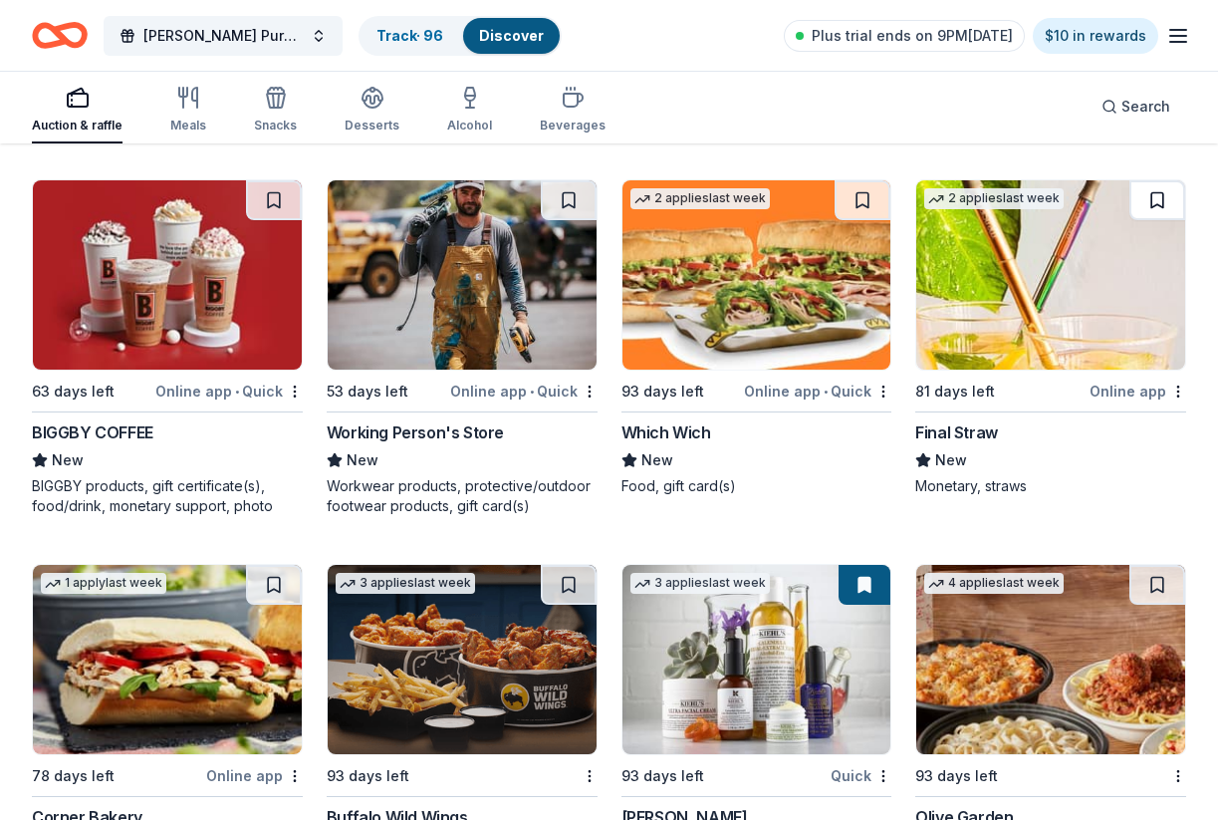
click at [1167, 198] on button at bounding box center [1157, 200] width 56 height 40
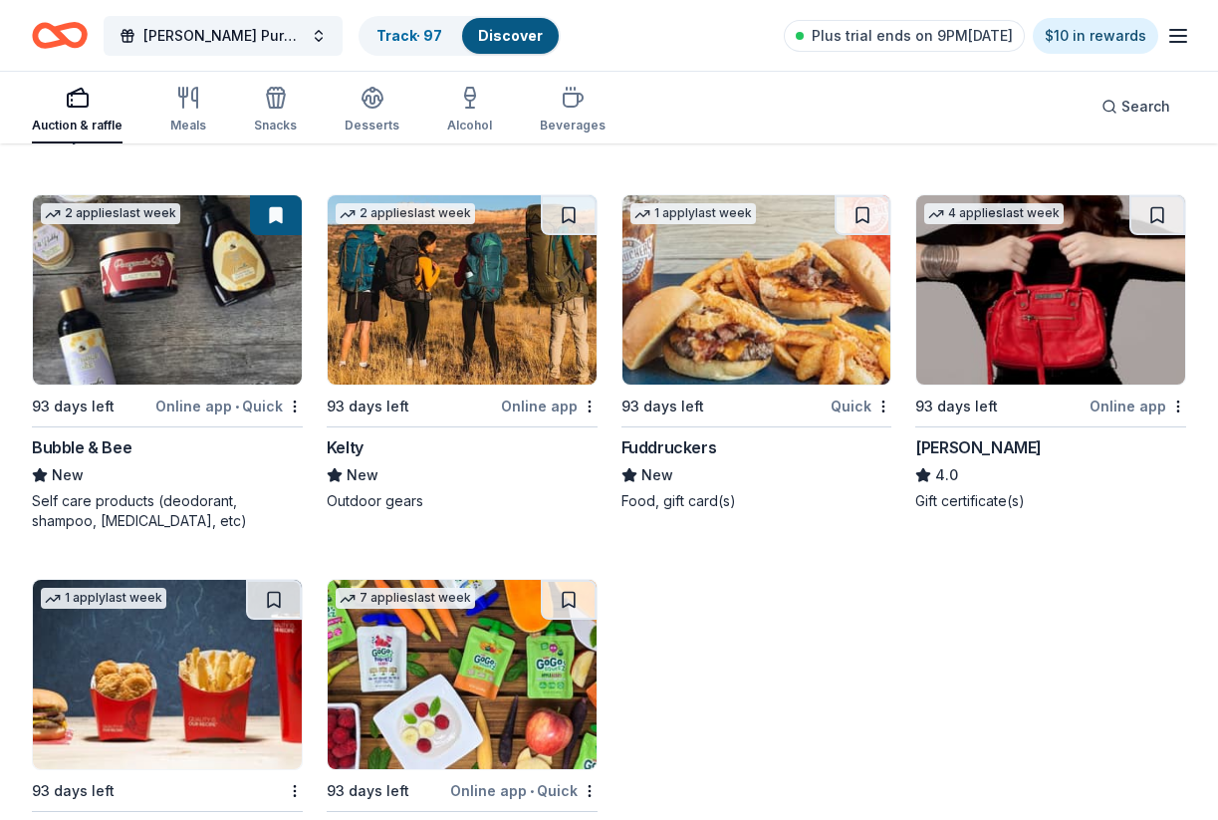
scroll to position [19491, 0]
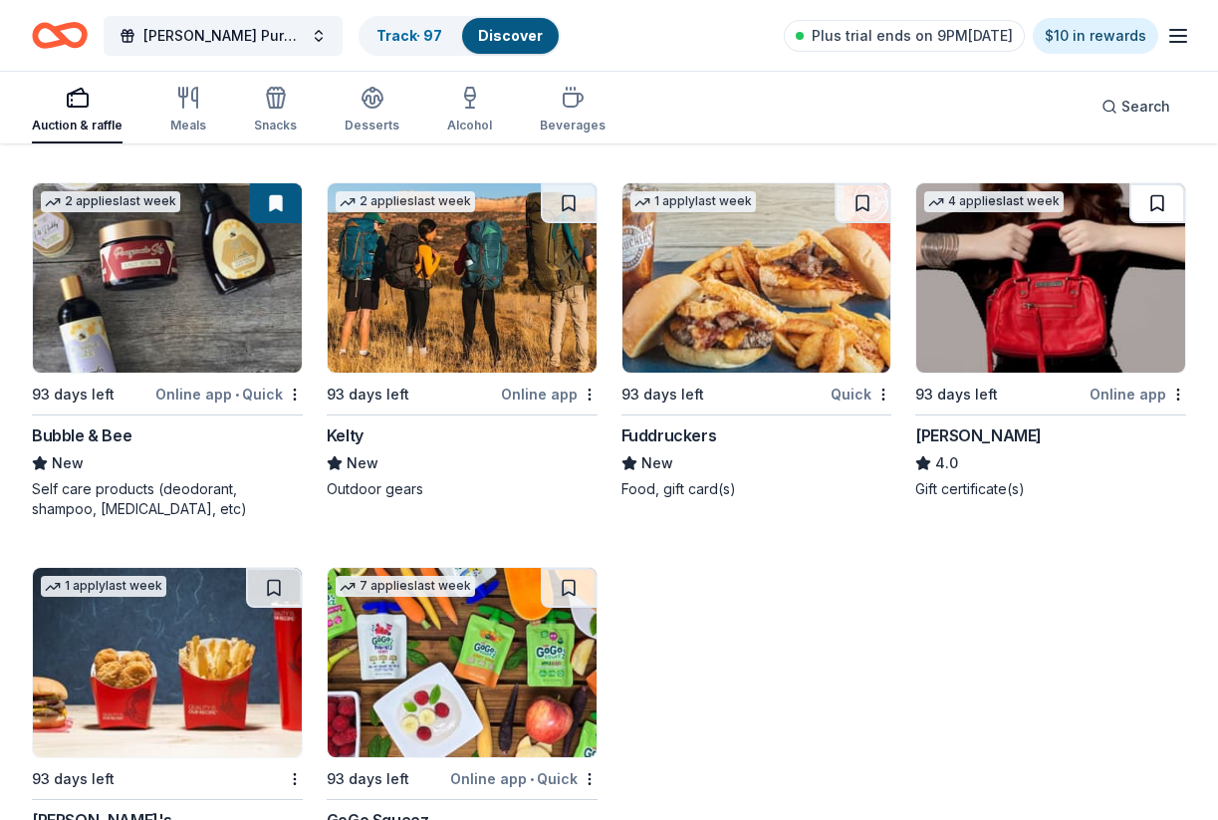
click at [1153, 201] on button at bounding box center [1157, 203] width 56 height 40
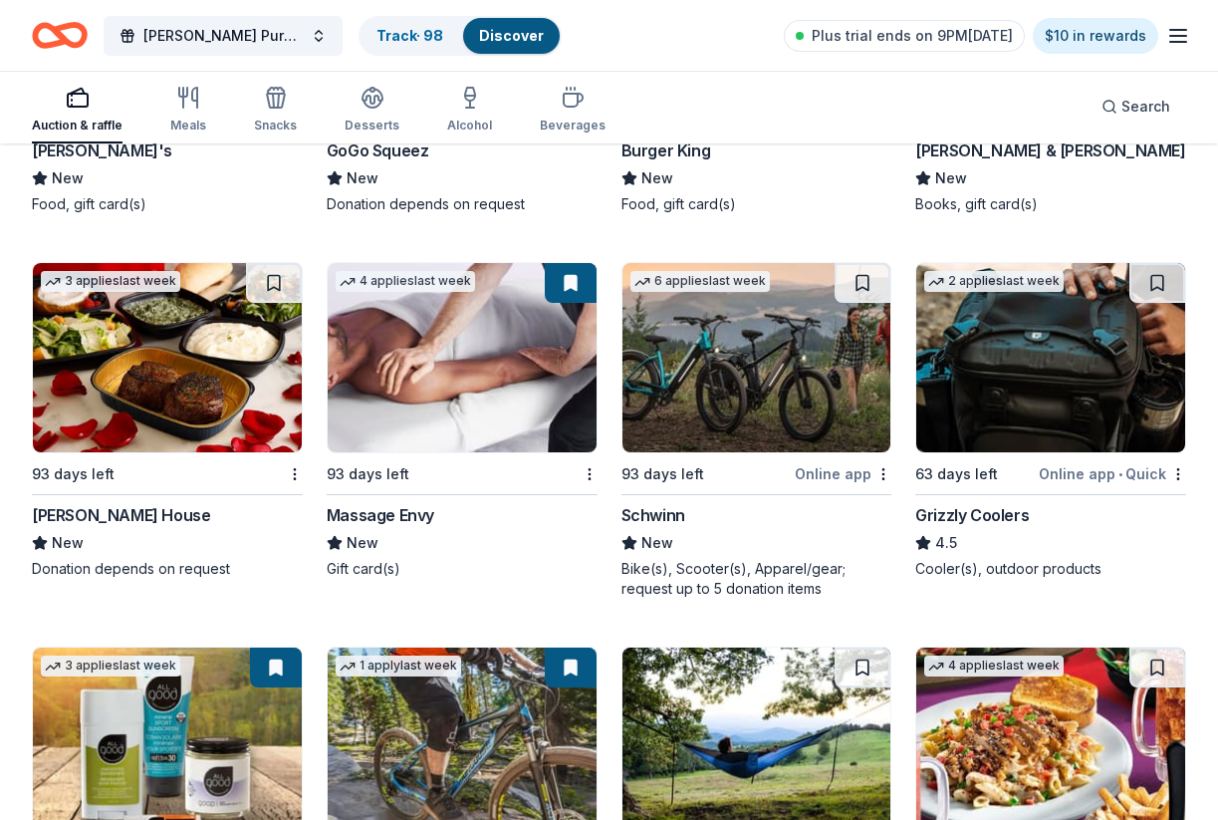
scroll to position [20193, 0]
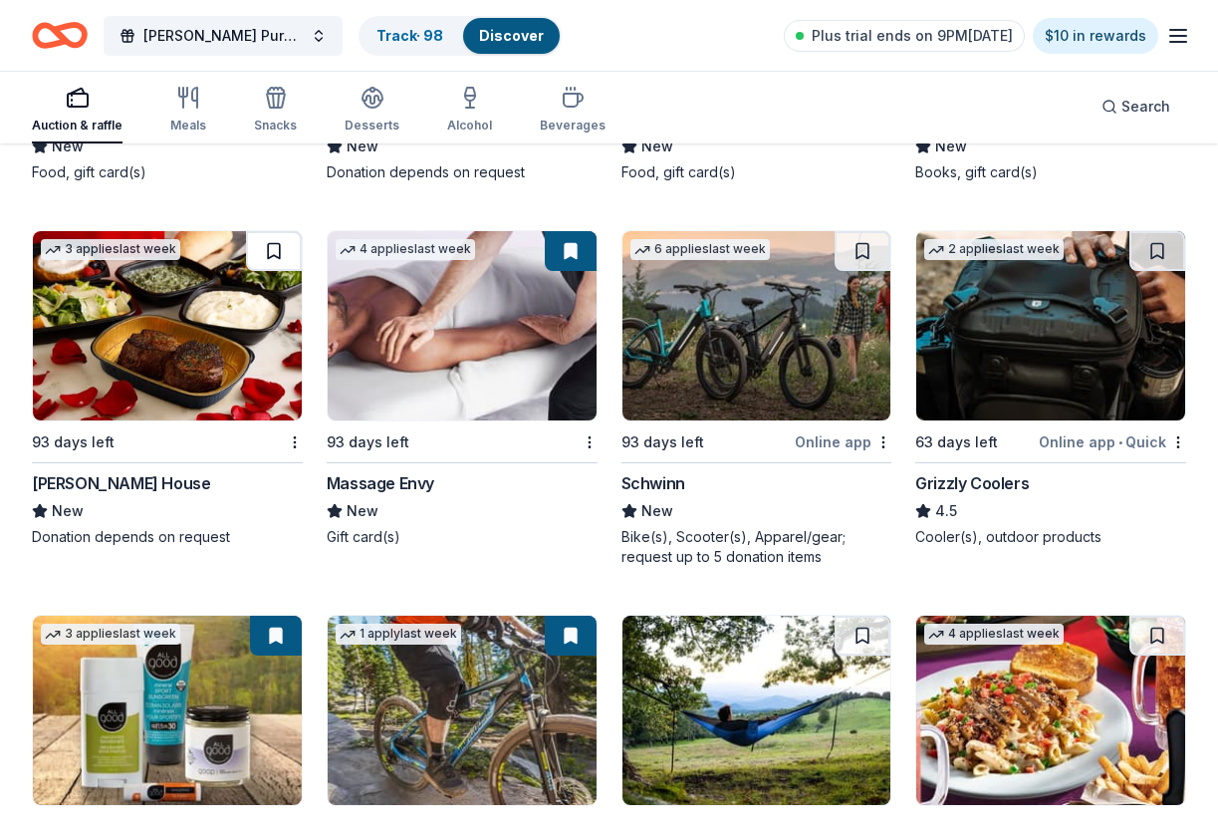
click at [275, 252] on button at bounding box center [274, 251] width 56 height 40
click at [1160, 254] on button at bounding box center [1157, 251] width 56 height 40
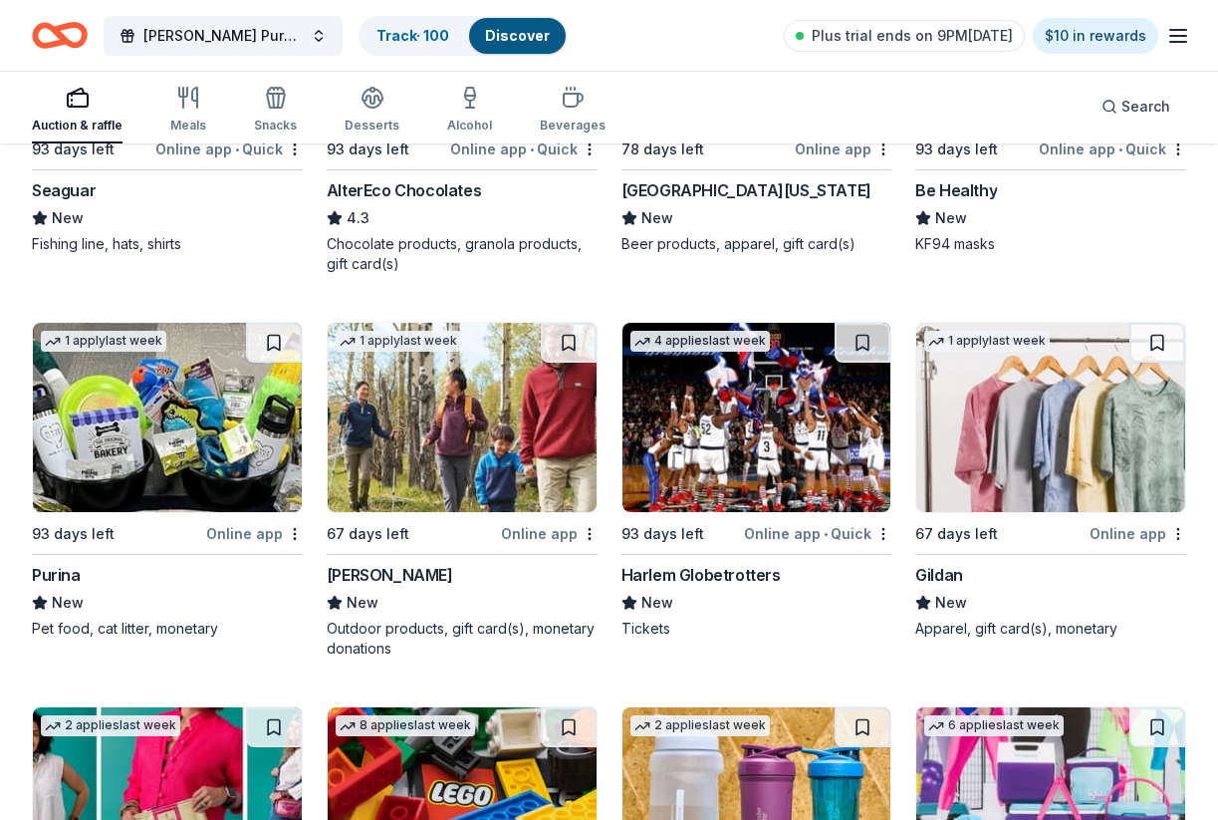
scroll to position [21617, 0]
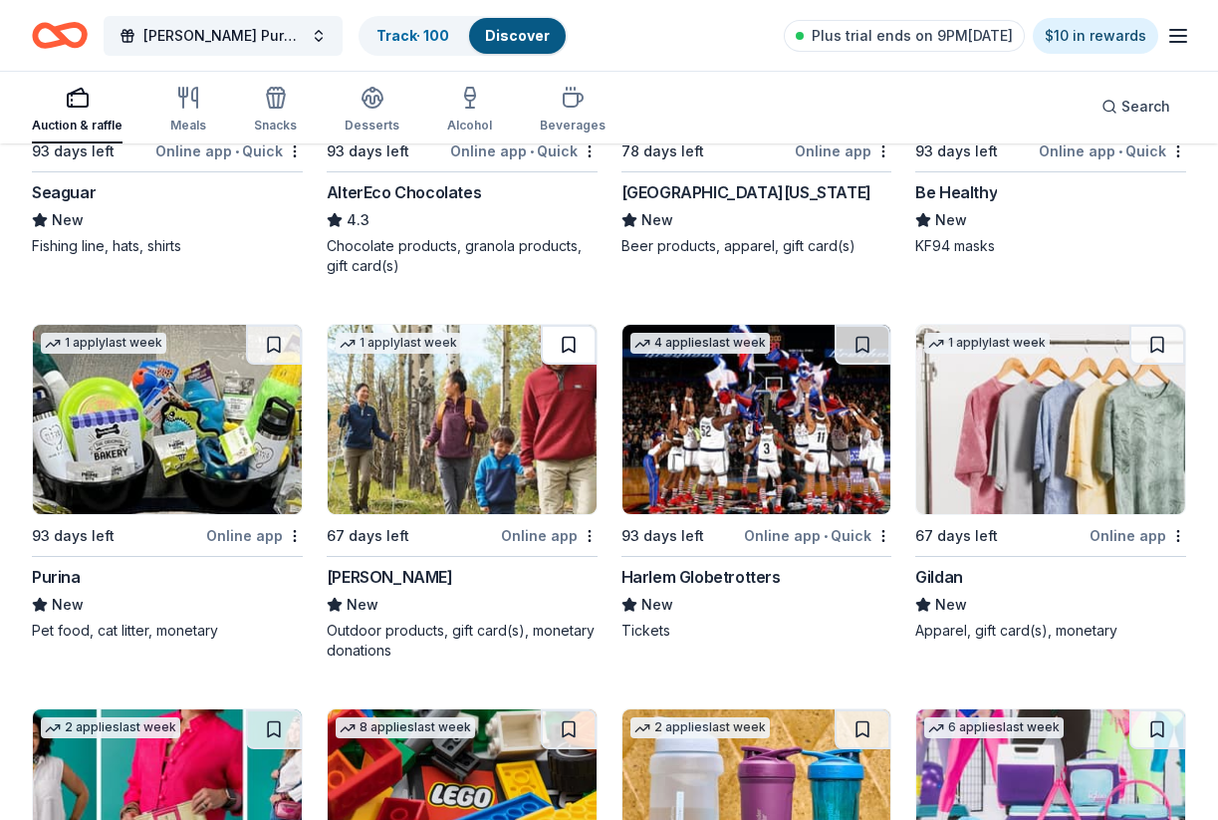
click at [569, 346] on button at bounding box center [569, 345] width 56 height 40
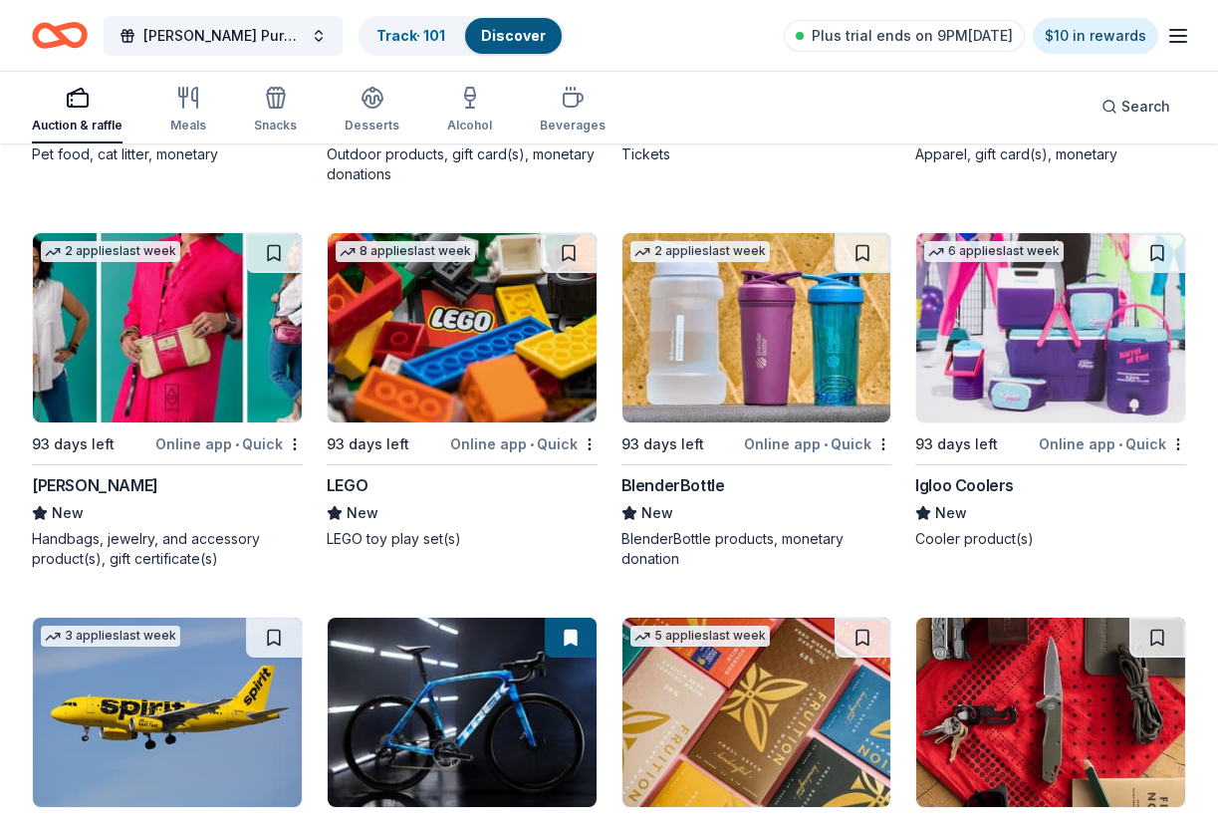
scroll to position [22101, 0]
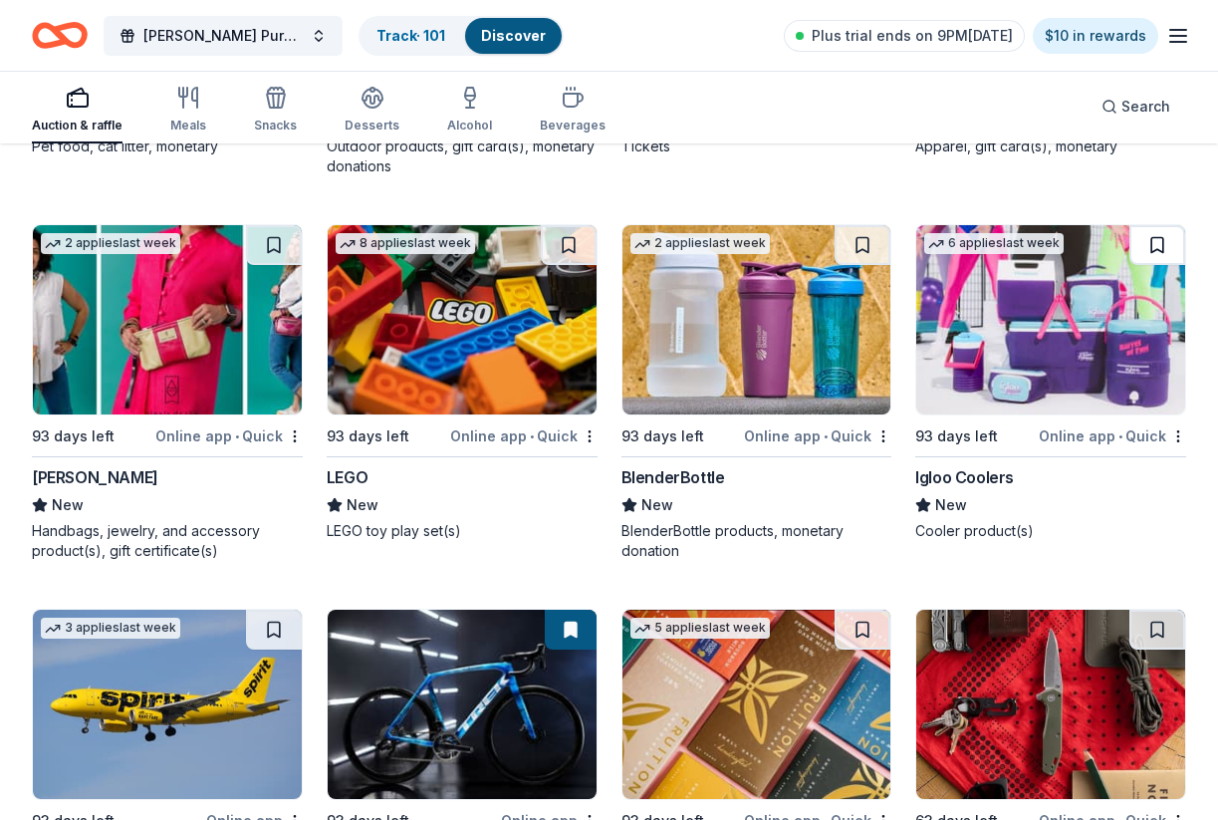
click at [1154, 250] on button at bounding box center [1157, 245] width 56 height 40
click at [272, 246] on button at bounding box center [274, 245] width 56 height 40
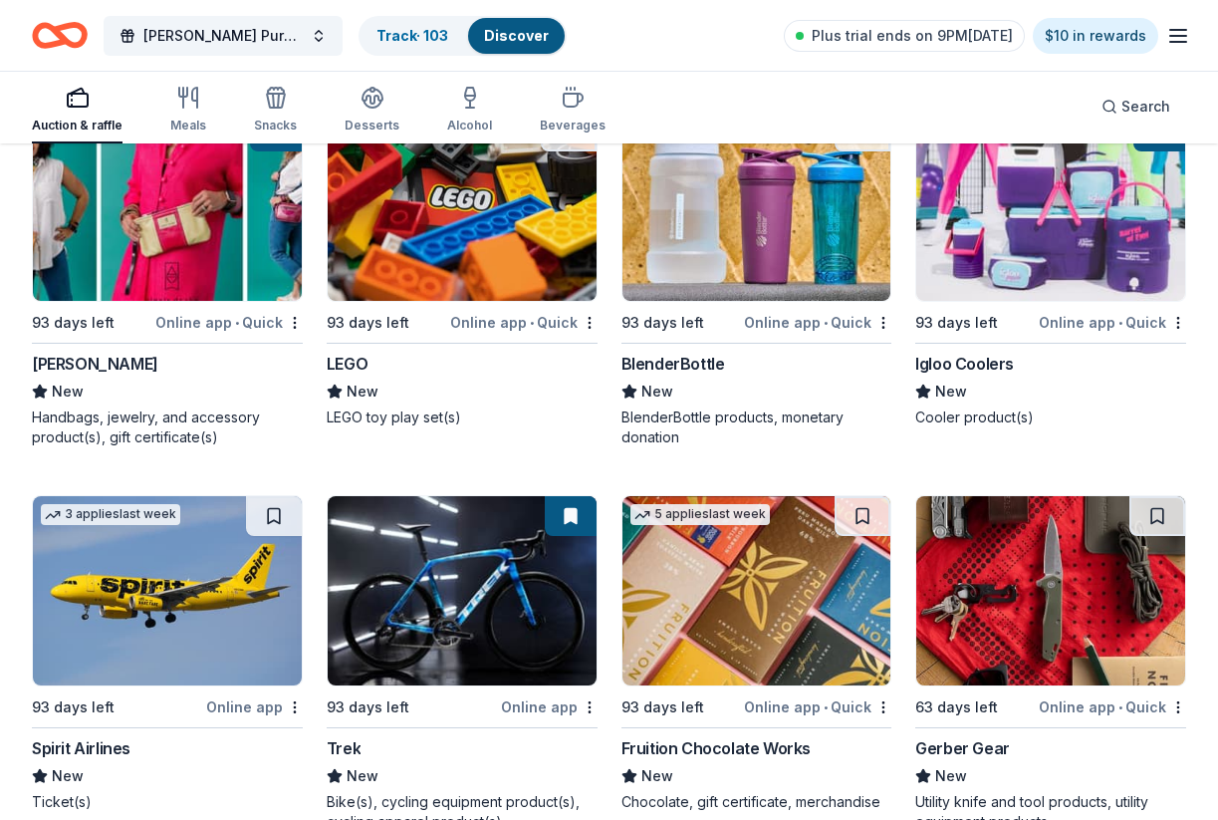
scroll to position [22356, 0]
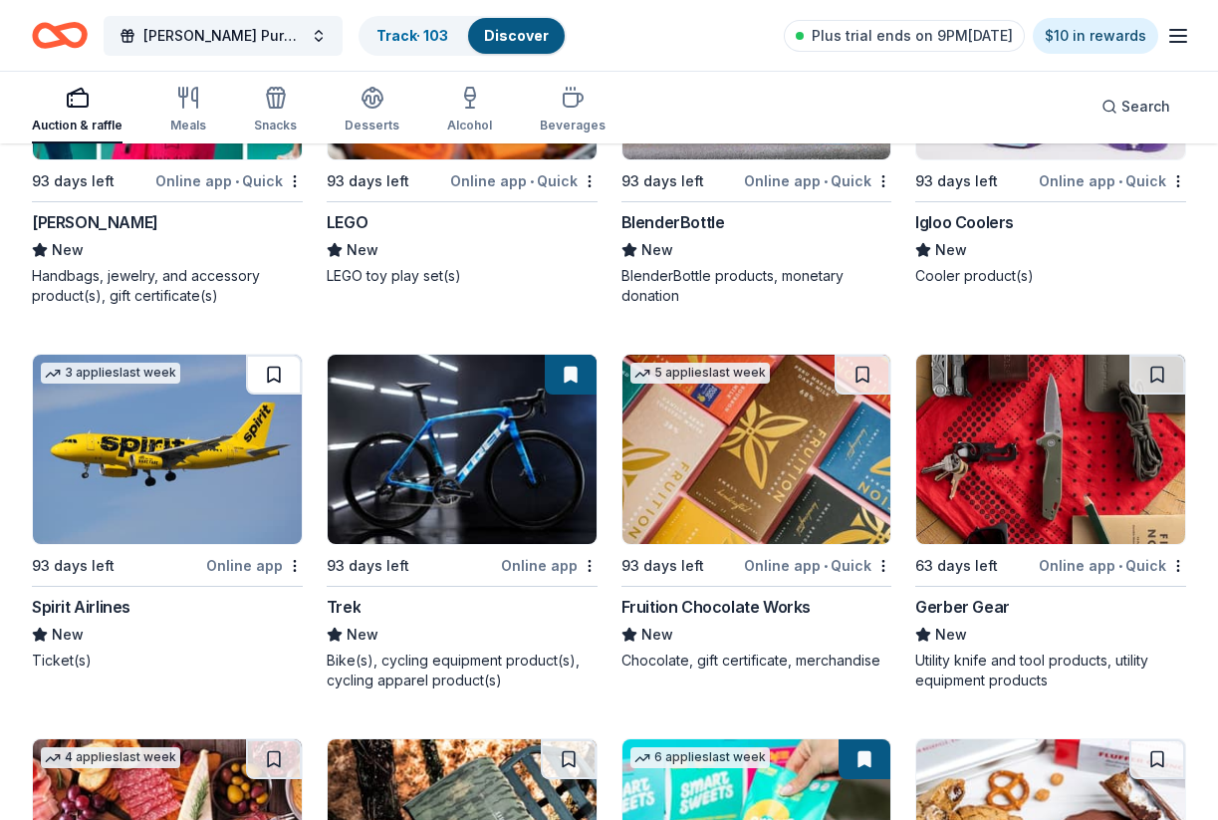
click at [278, 364] on button at bounding box center [274, 375] width 56 height 40
click at [854, 373] on button at bounding box center [863, 375] width 56 height 40
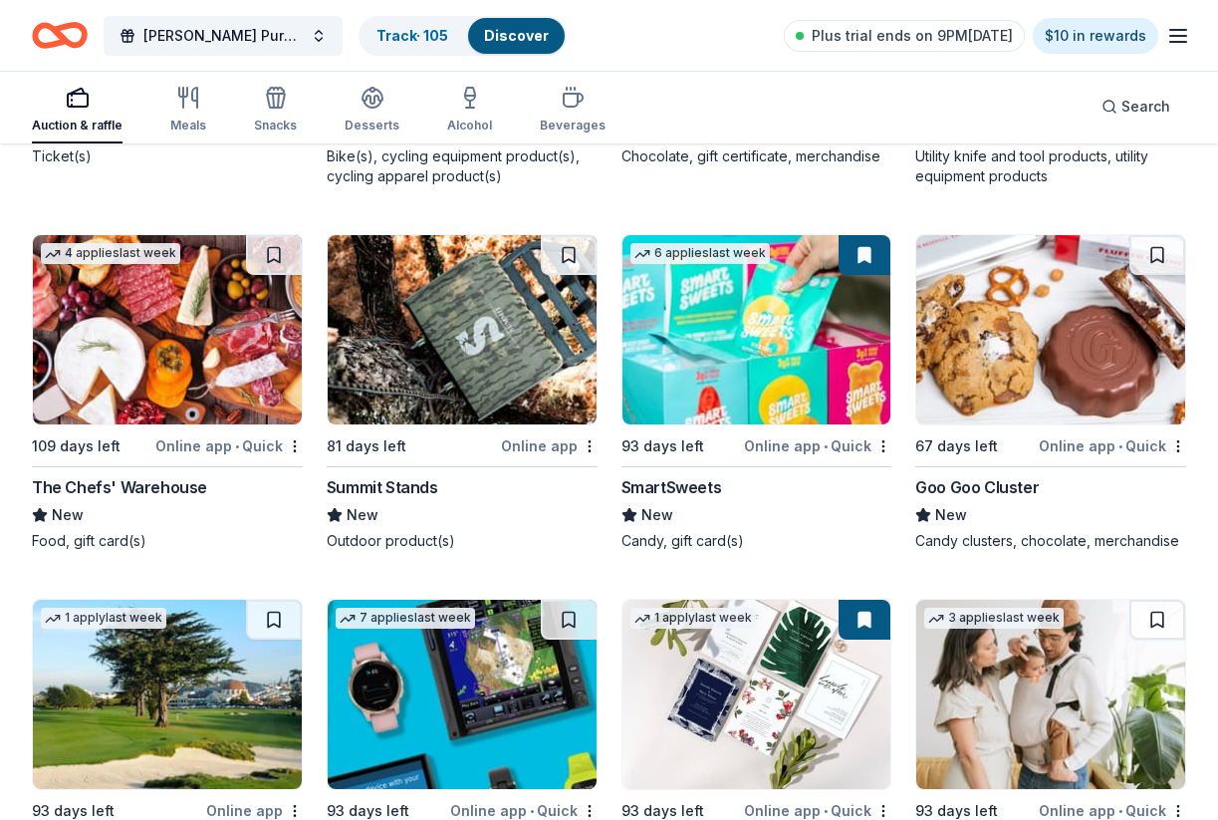
scroll to position [22876, 0]
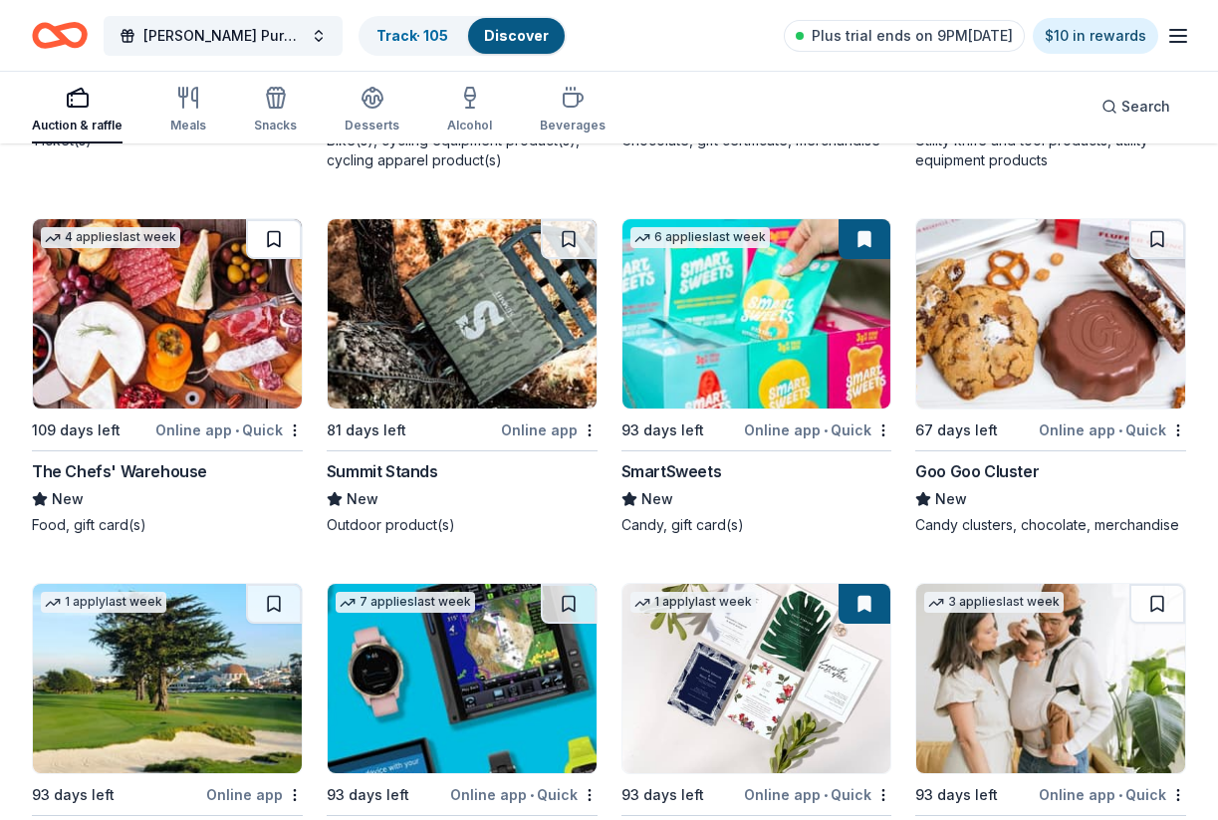
click at [272, 245] on button at bounding box center [274, 239] width 56 height 40
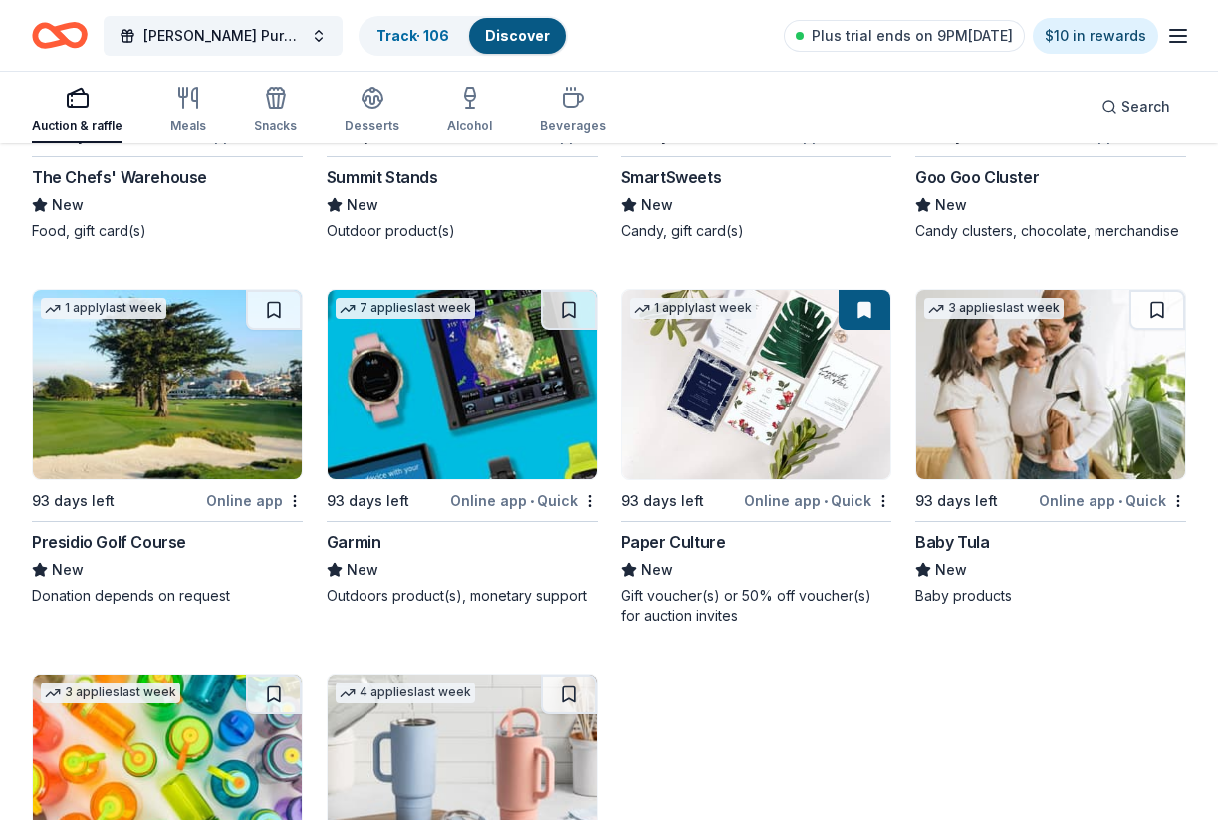
scroll to position [23181, 0]
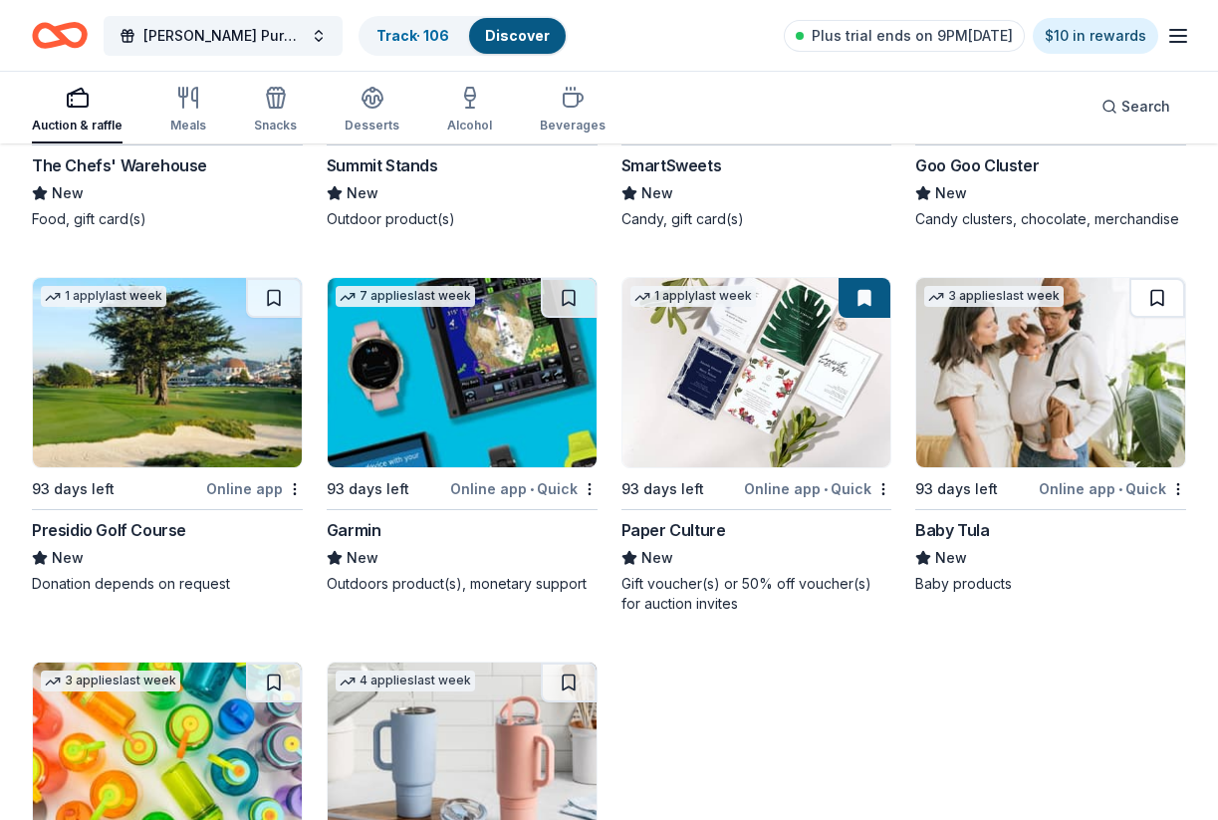
click at [1158, 300] on button at bounding box center [1157, 298] width 56 height 40
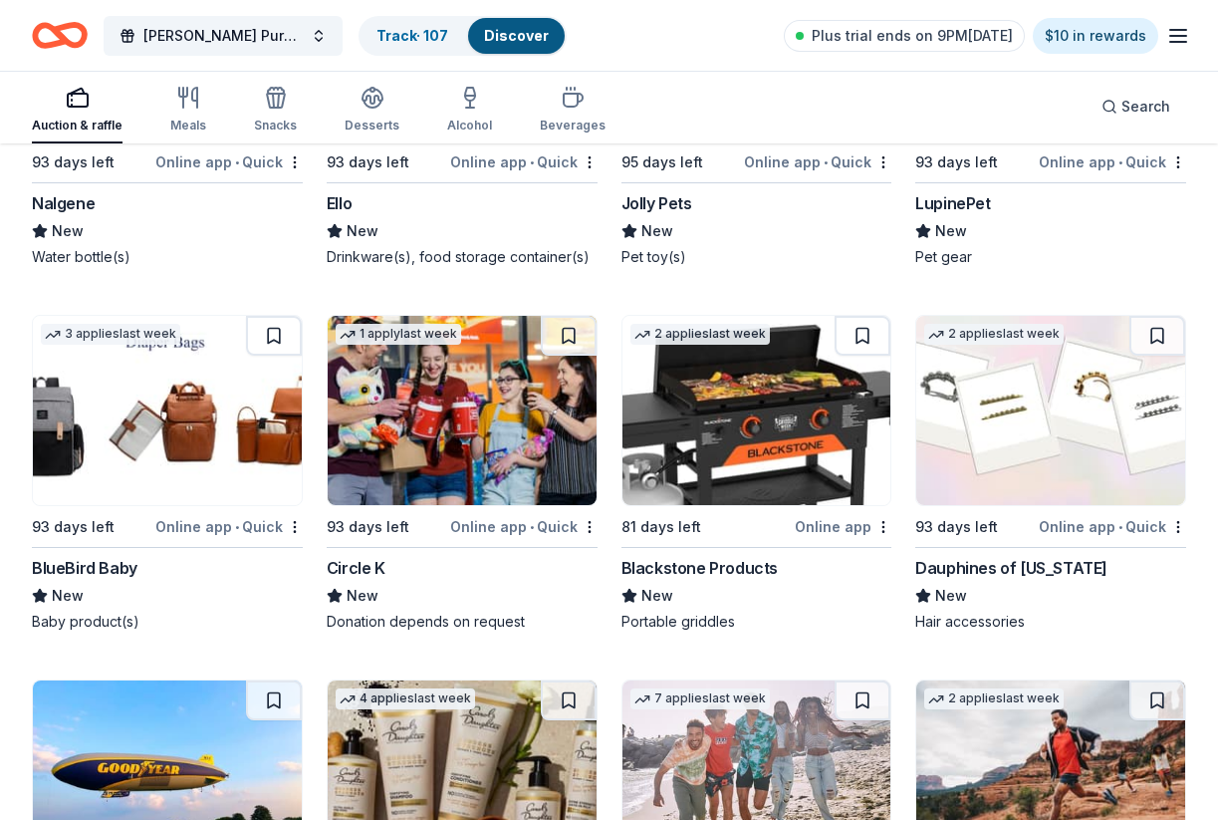
scroll to position [23966, 0]
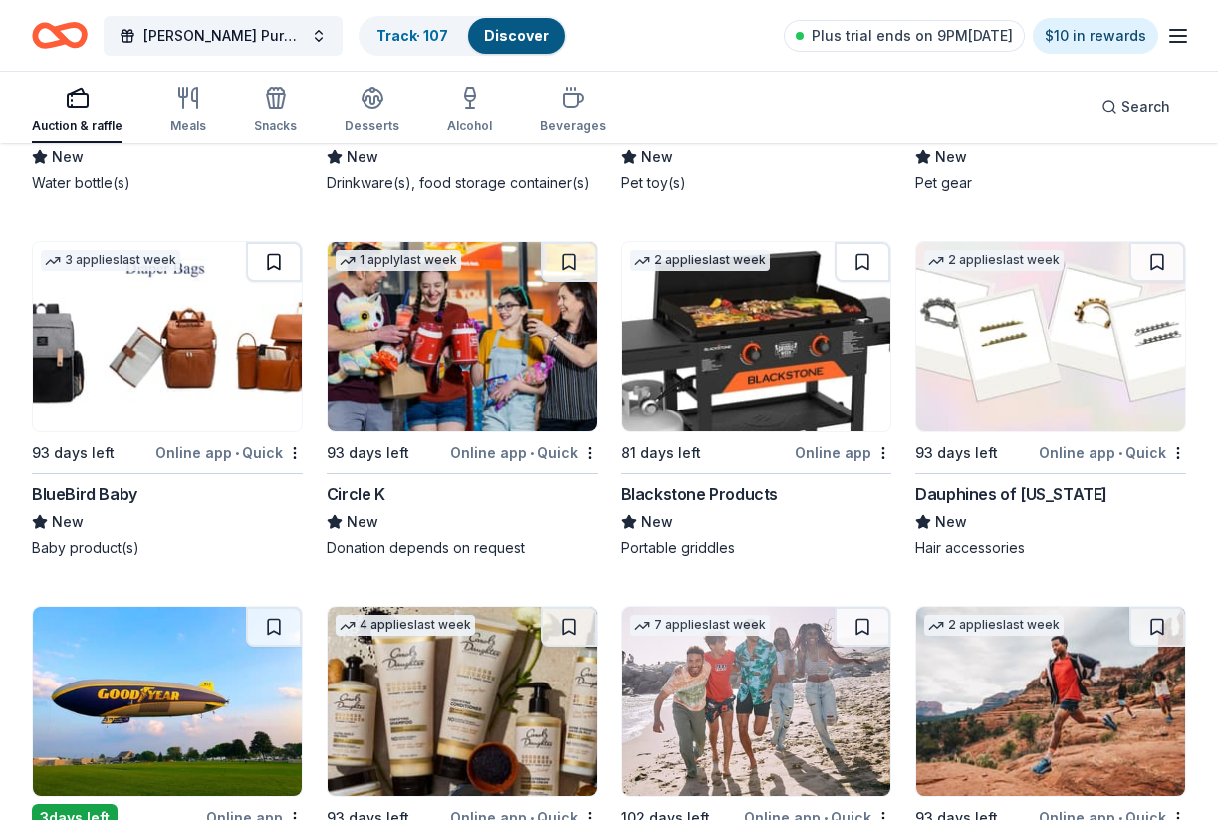
click at [273, 263] on button at bounding box center [274, 262] width 56 height 40
click at [1152, 256] on button at bounding box center [1157, 262] width 56 height 40
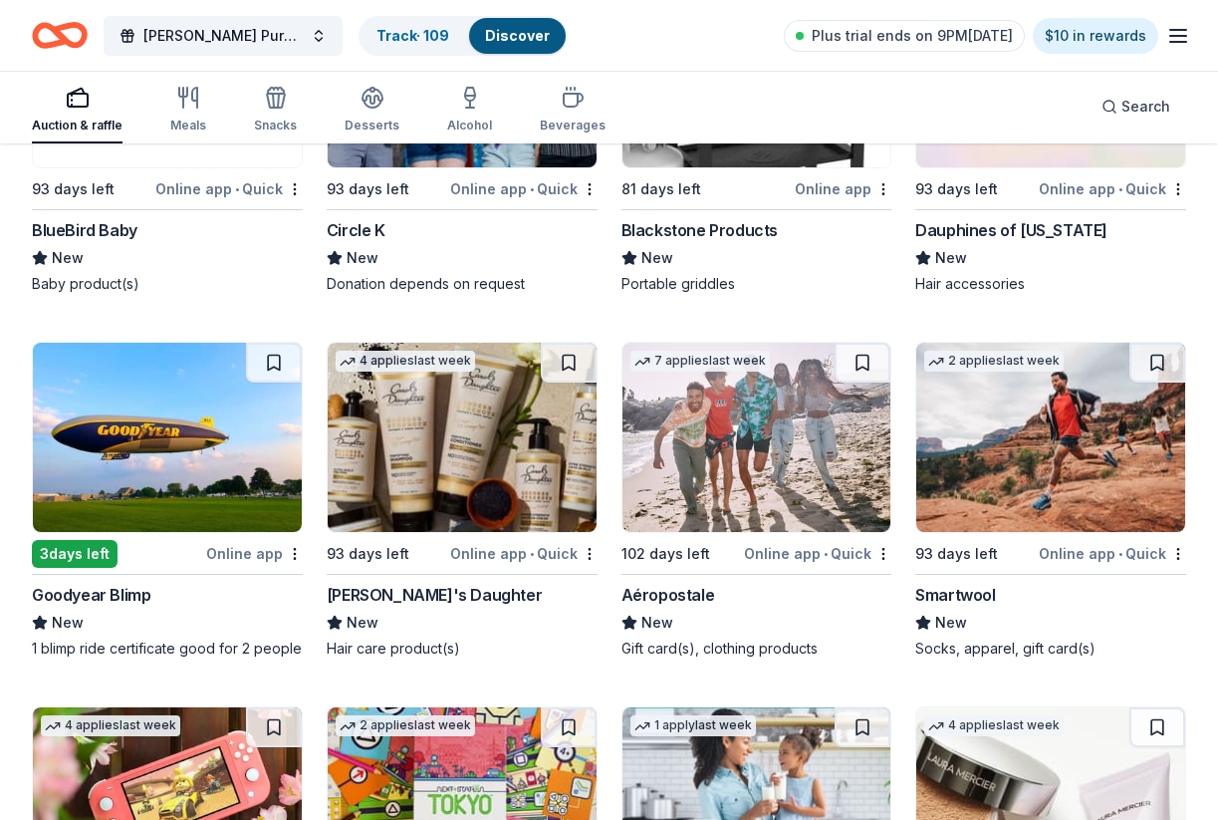
scroll to position [24228, 0]
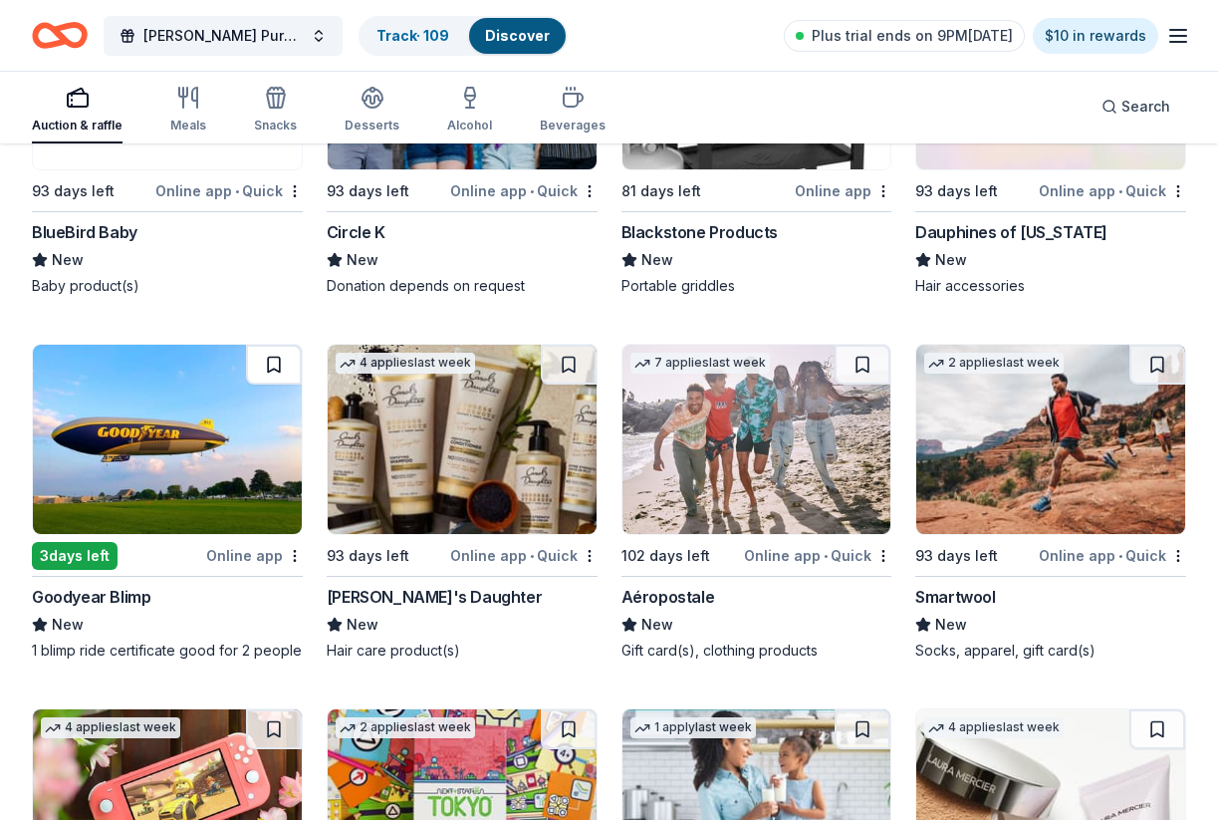
click at [272, 355] on button at bounding box center [274, 365] width 56 height 40
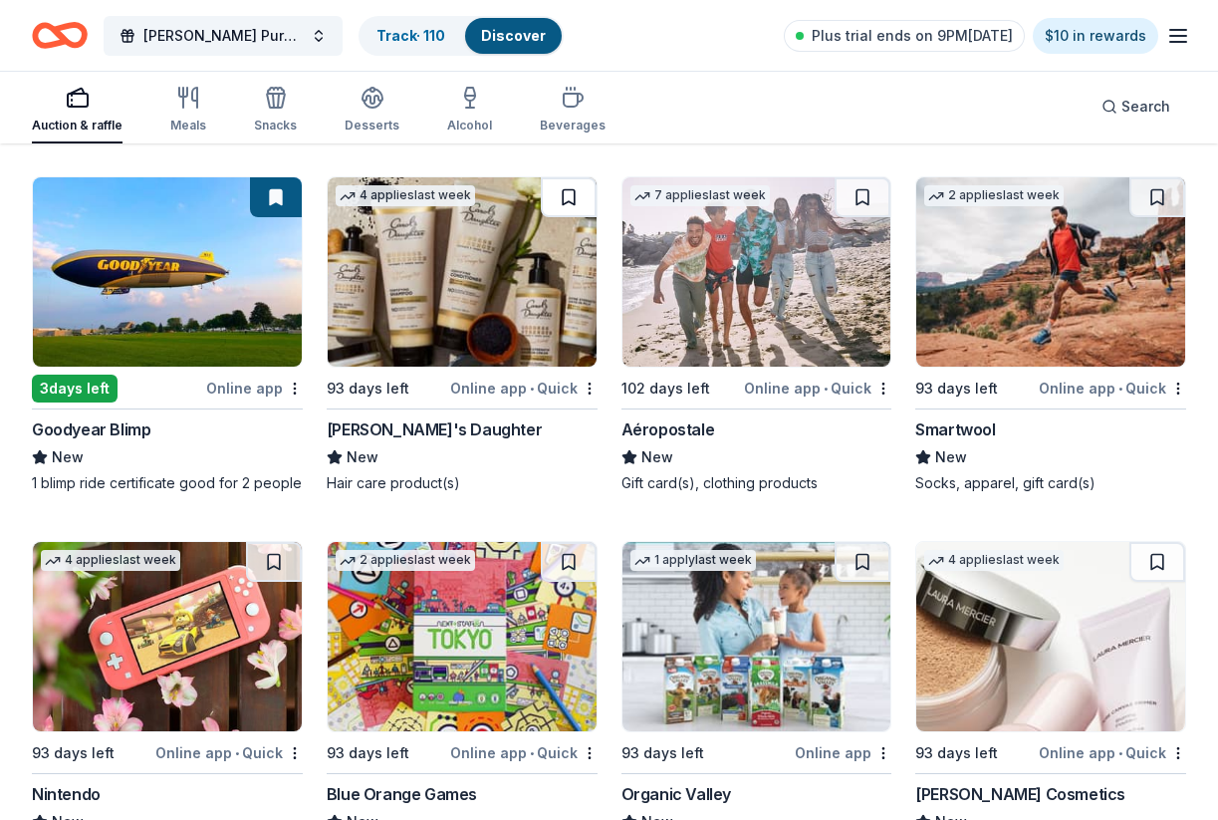
click at [564, 194] on button at bounding box center [569, 197] width 56 height 40
click at [866, 196] on button at bounding box center [863, 197] width 56 height 40
click at [1166, 200] on button at bounding box center [1157, 197] width 56 height 40
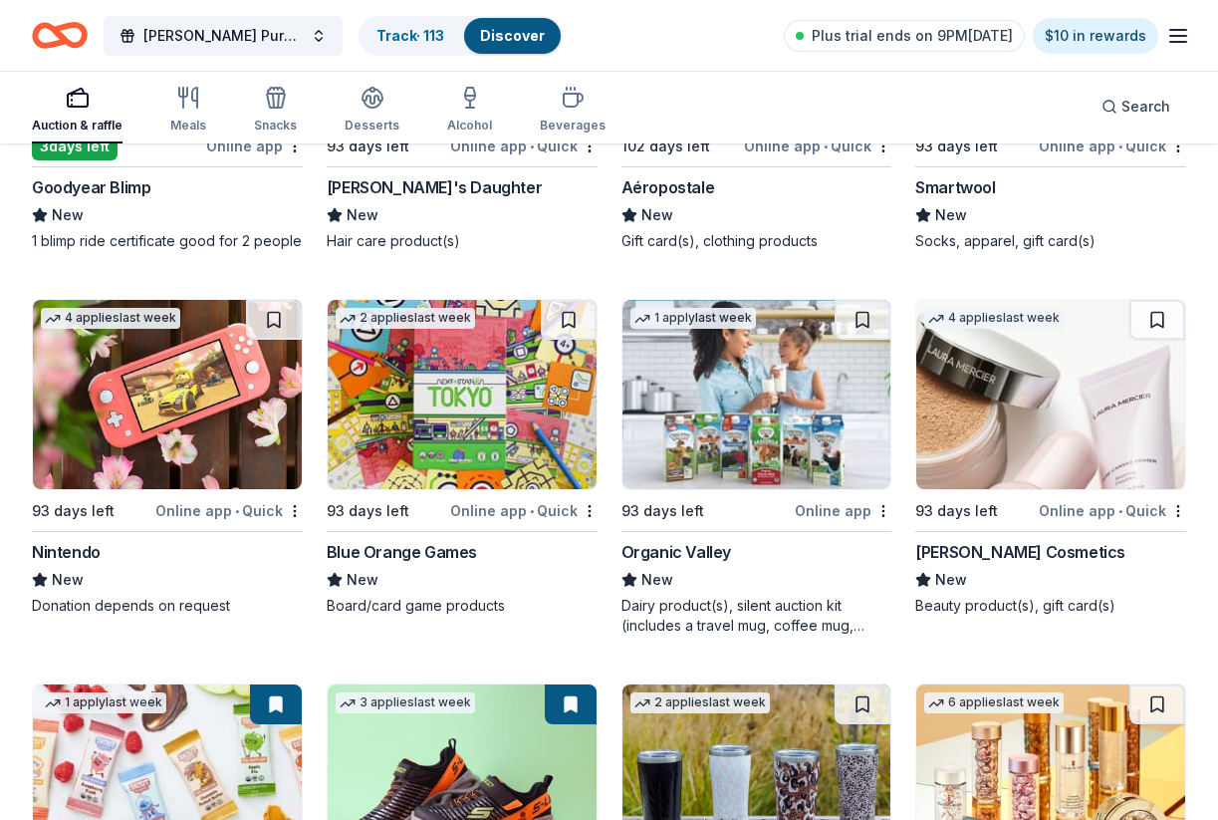
scroll to position [24709, 0]
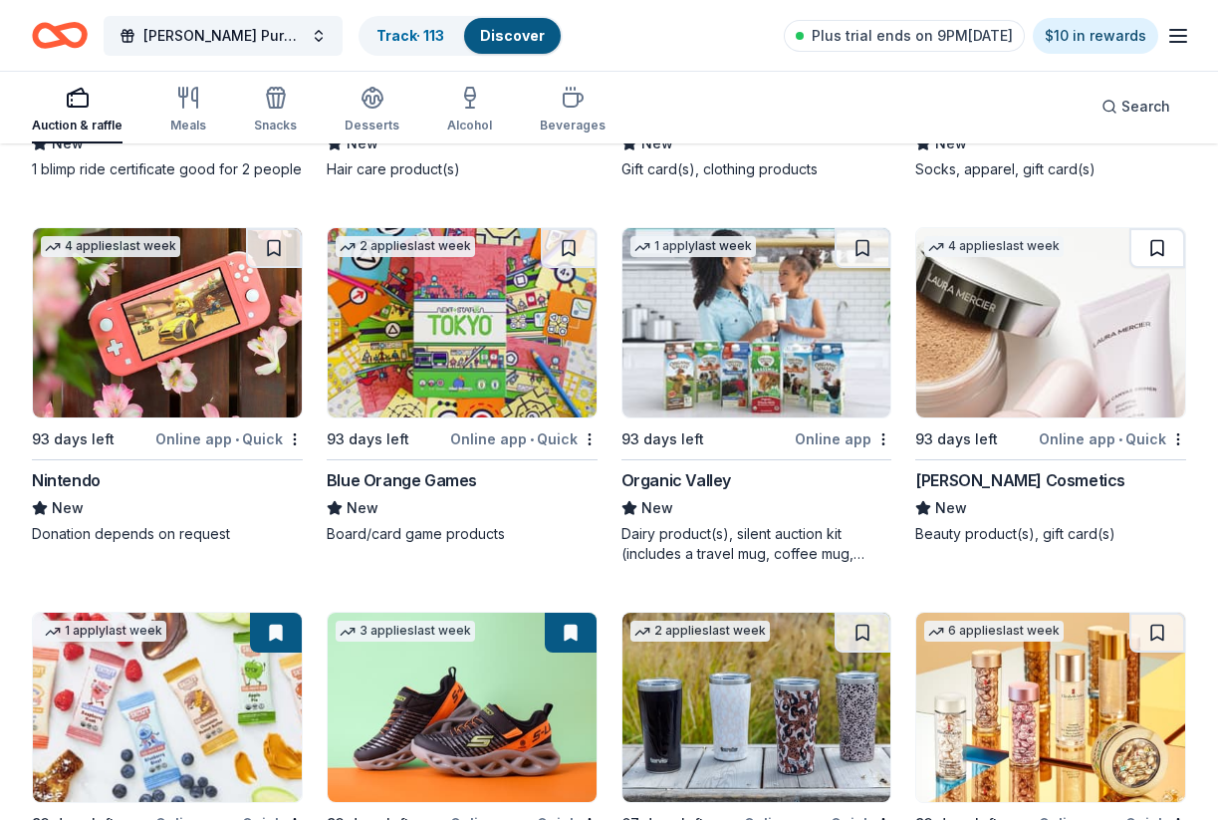
click at [1159, 247] on button at bounding box center [1157, 248] width 56 height 40
click at [273, 252] on button at bounding box center [274, 248] width 56 height 40
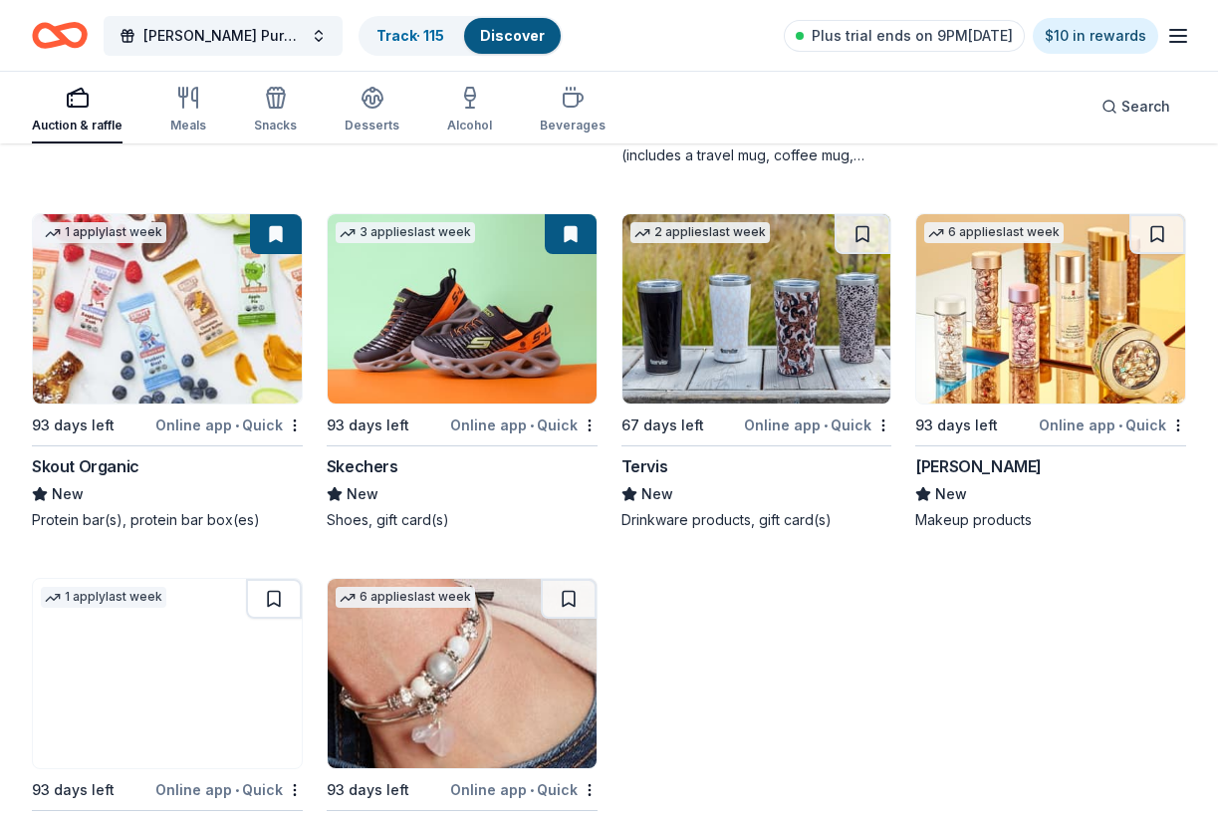
scroll to position [25116, 0]
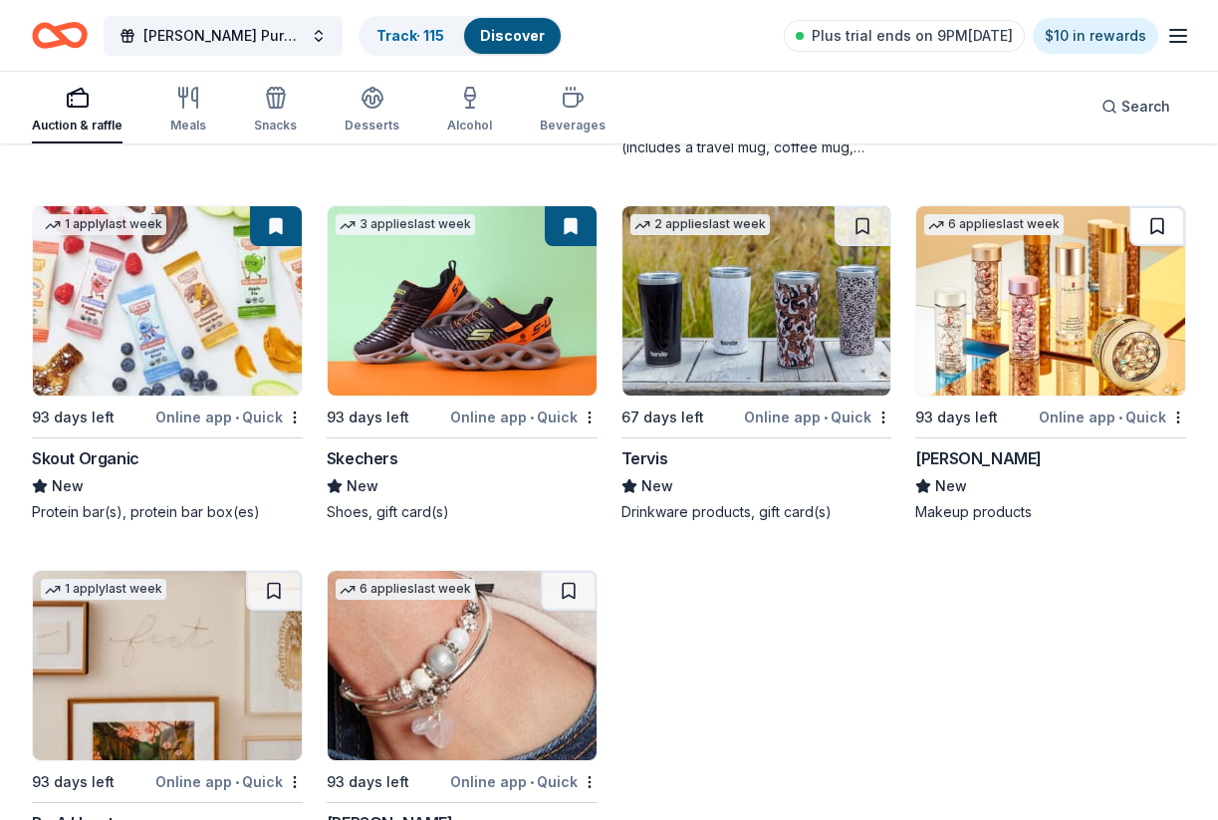
click at [1151, 222] on button at bounding box center [1157, 226] width 56 height 40
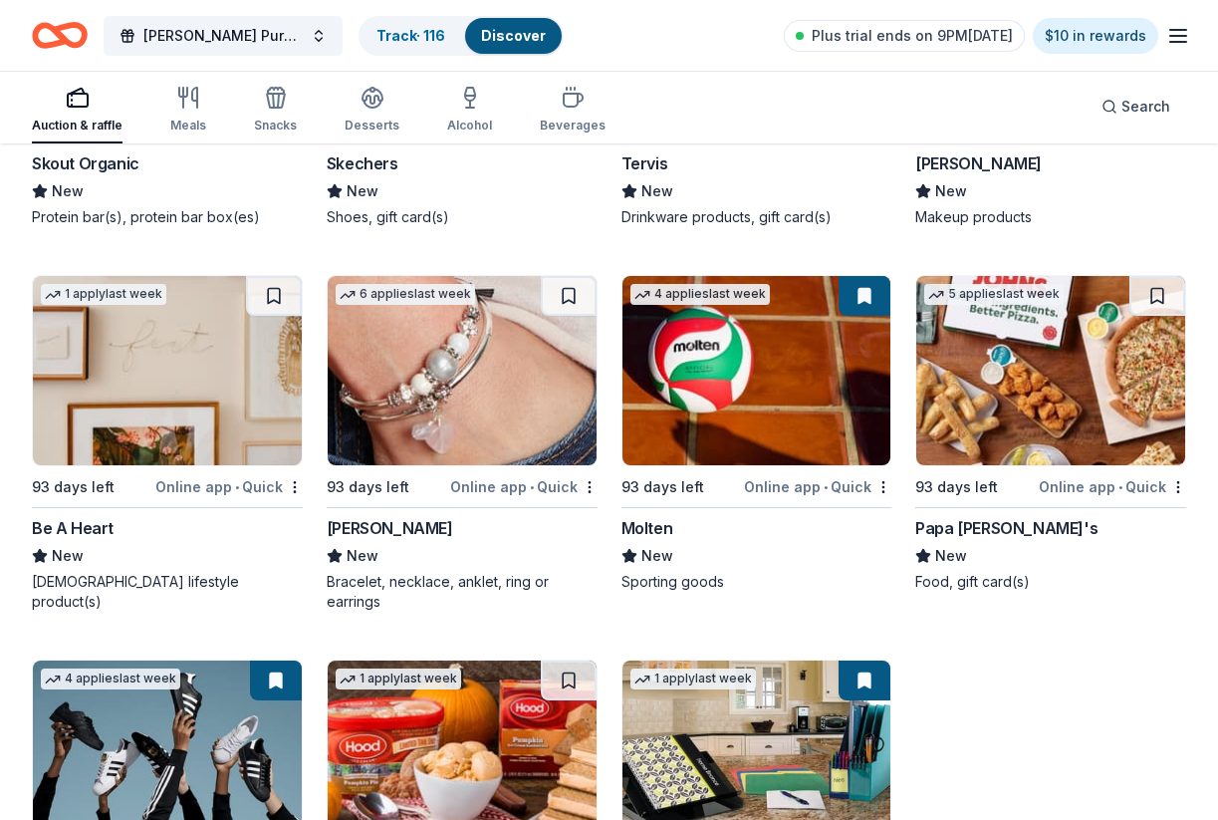
scroll to position [25408, 0]
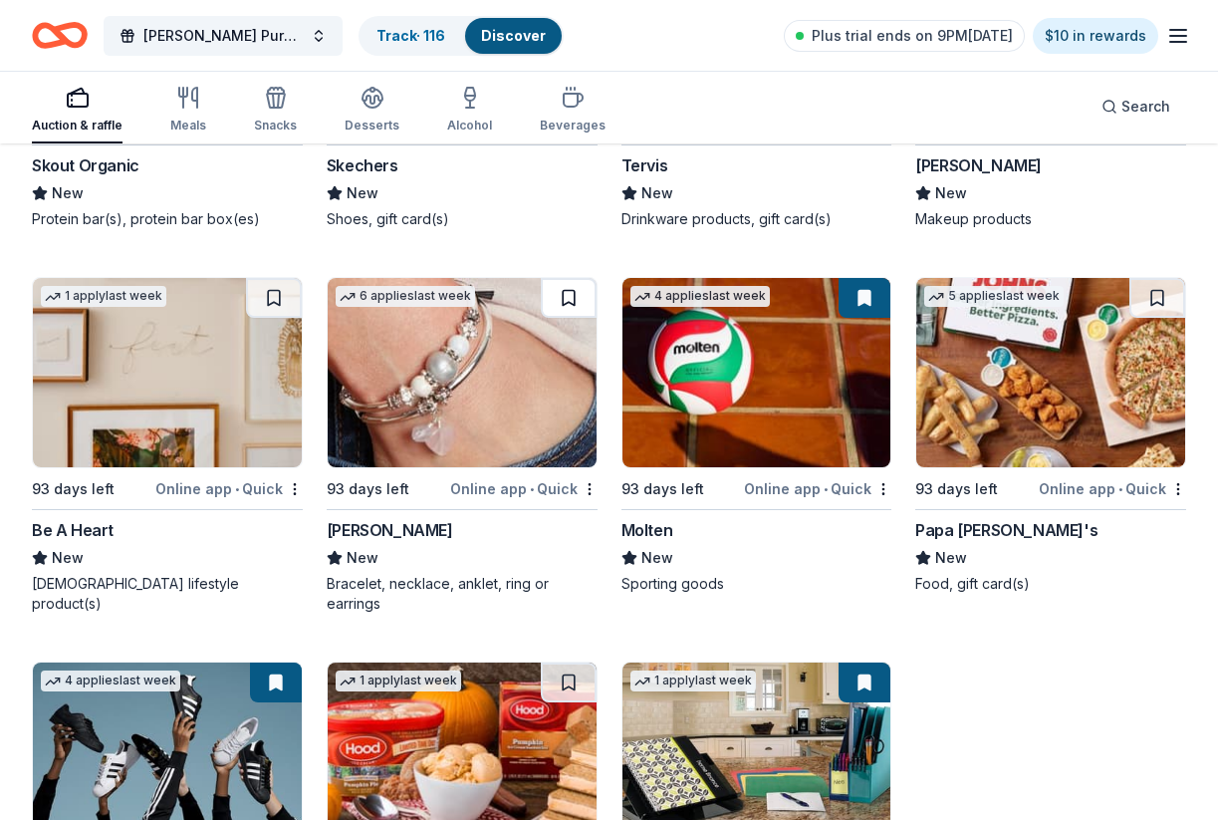
click at [565, 285] on button at bounding box center [569, 298] width 56 height 40
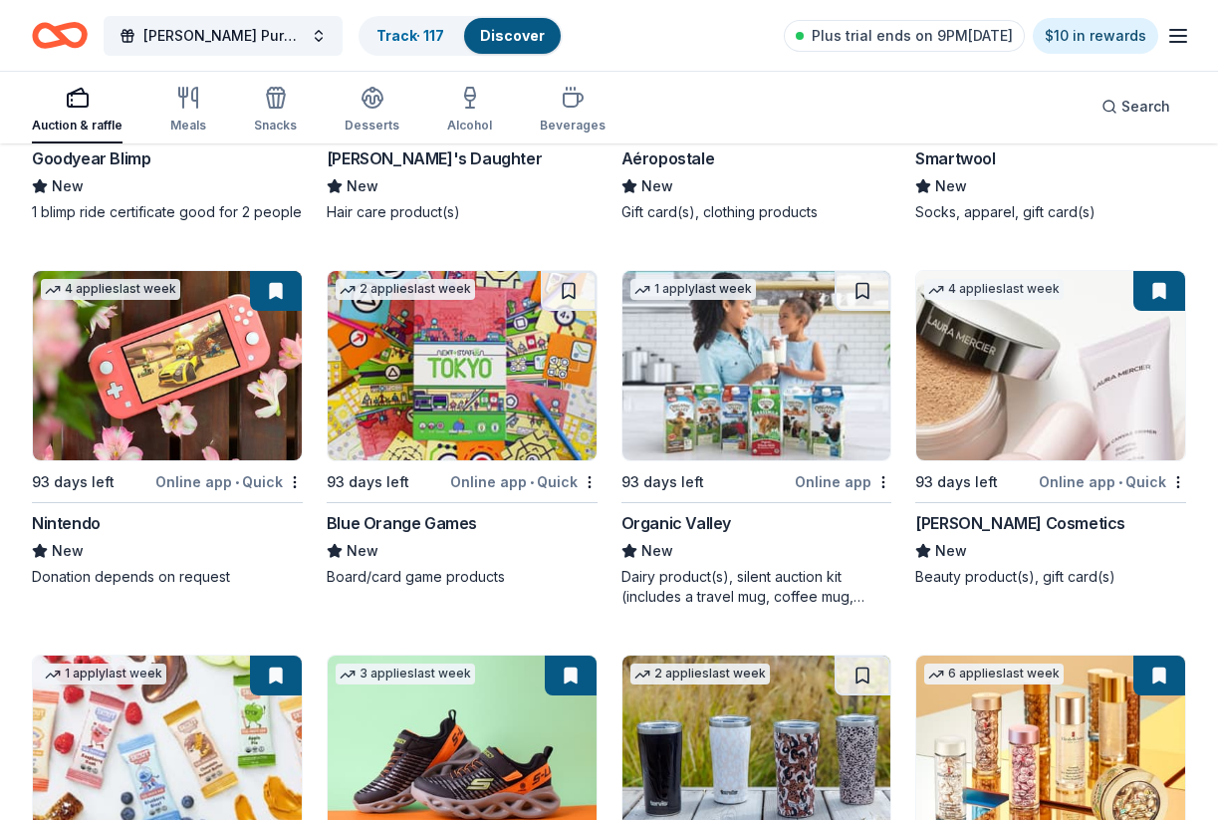
scroll to position [24664, 0]
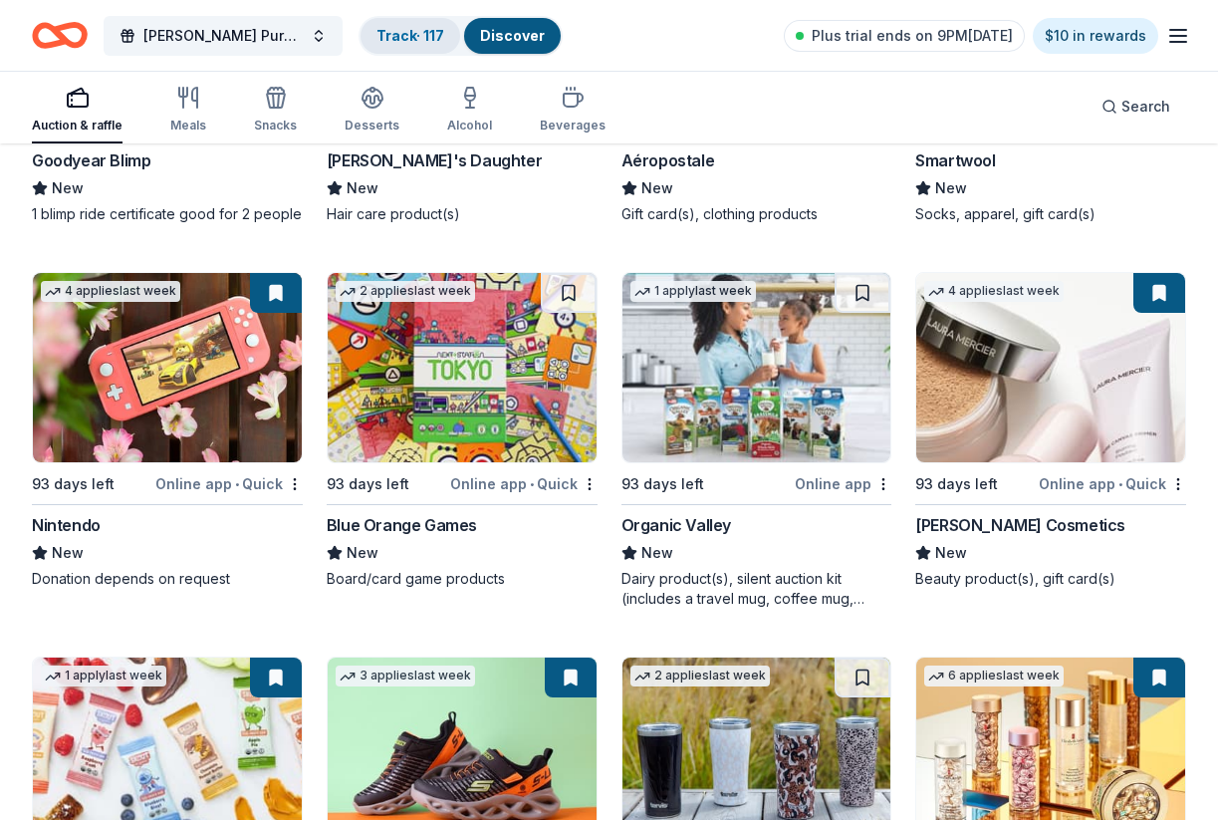
click at [423, 24] on div "Track · 117" at bounding box center [411, 36] width 100 height 36
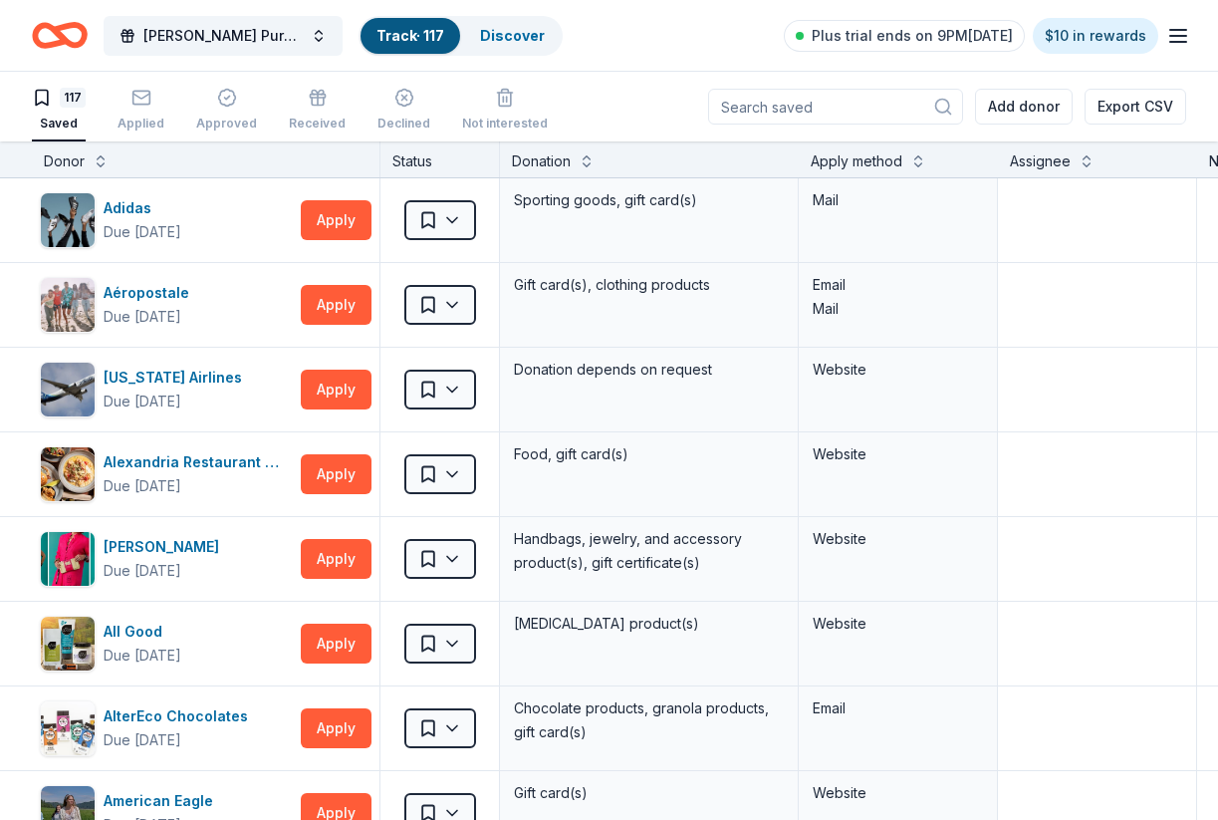
click at [559, 157] on div "Donation" at bounding box center [541, 161] width 59 height 24
click at [593, 157] on button at bounding box center [587, 159] width 16 height 20
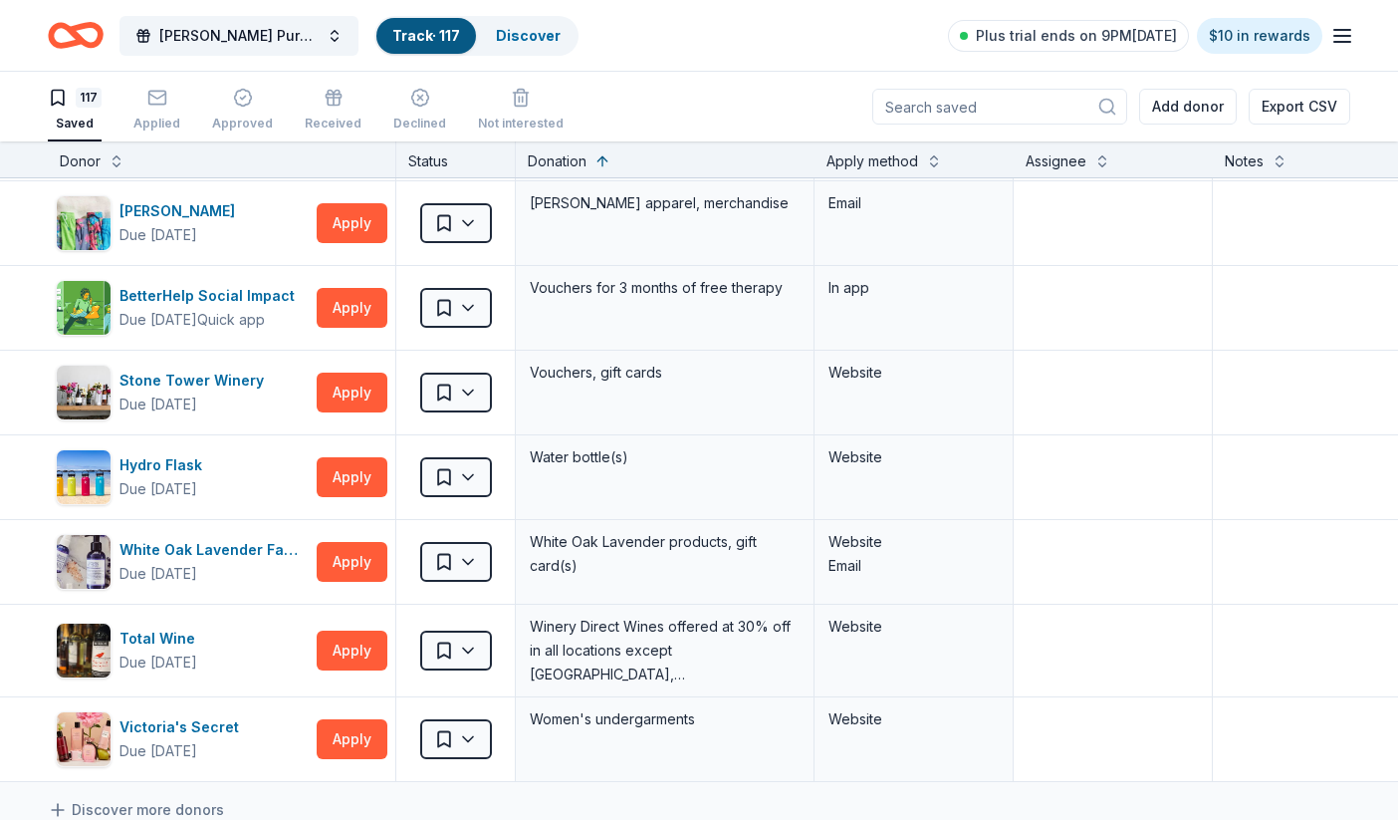
scroll to position [9346, 0]
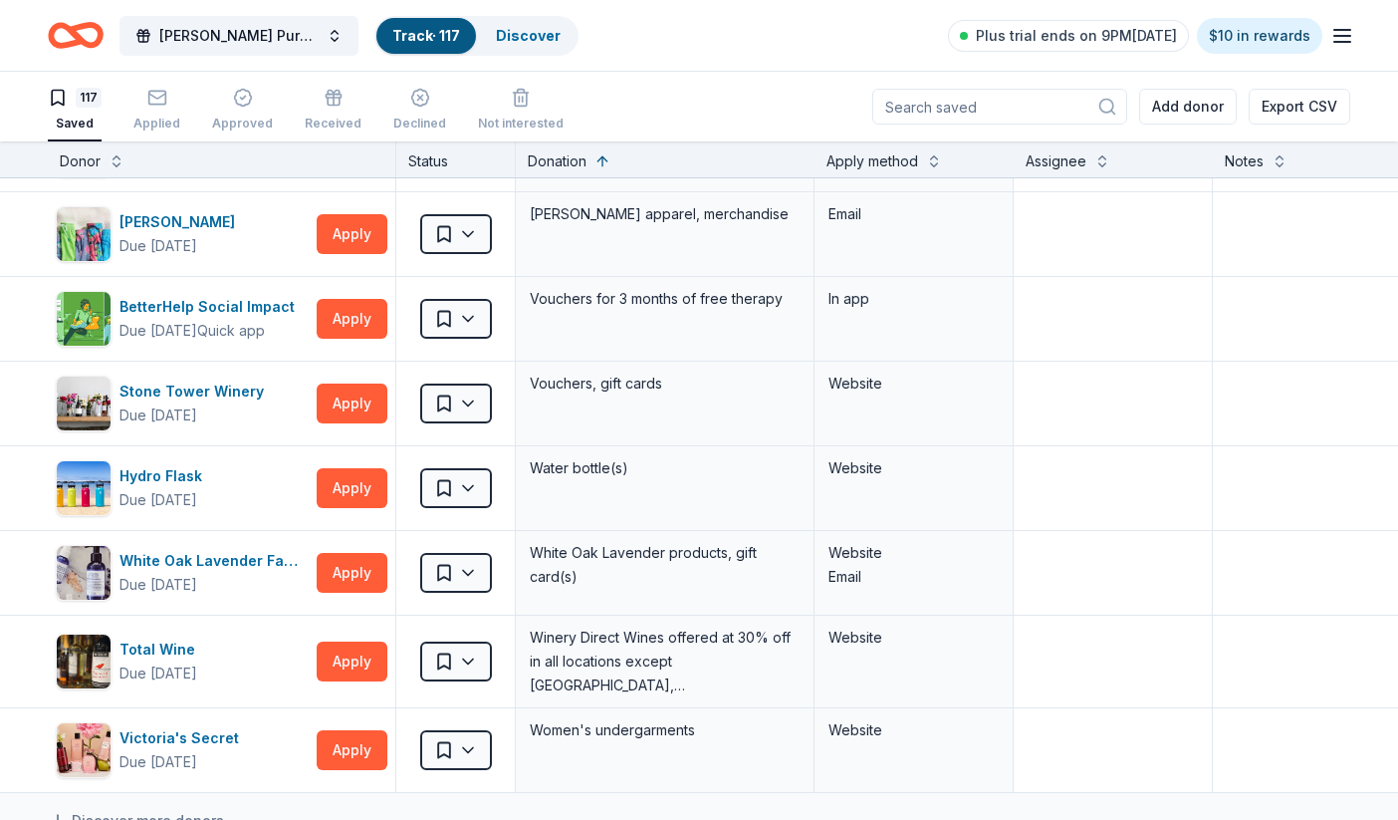
click at [923, 170] on div "Apply method" at bounding box center [914, 161] width 175 height 24
click at [938, 165] on button at bounding box center [934, 159] width 16 height 20
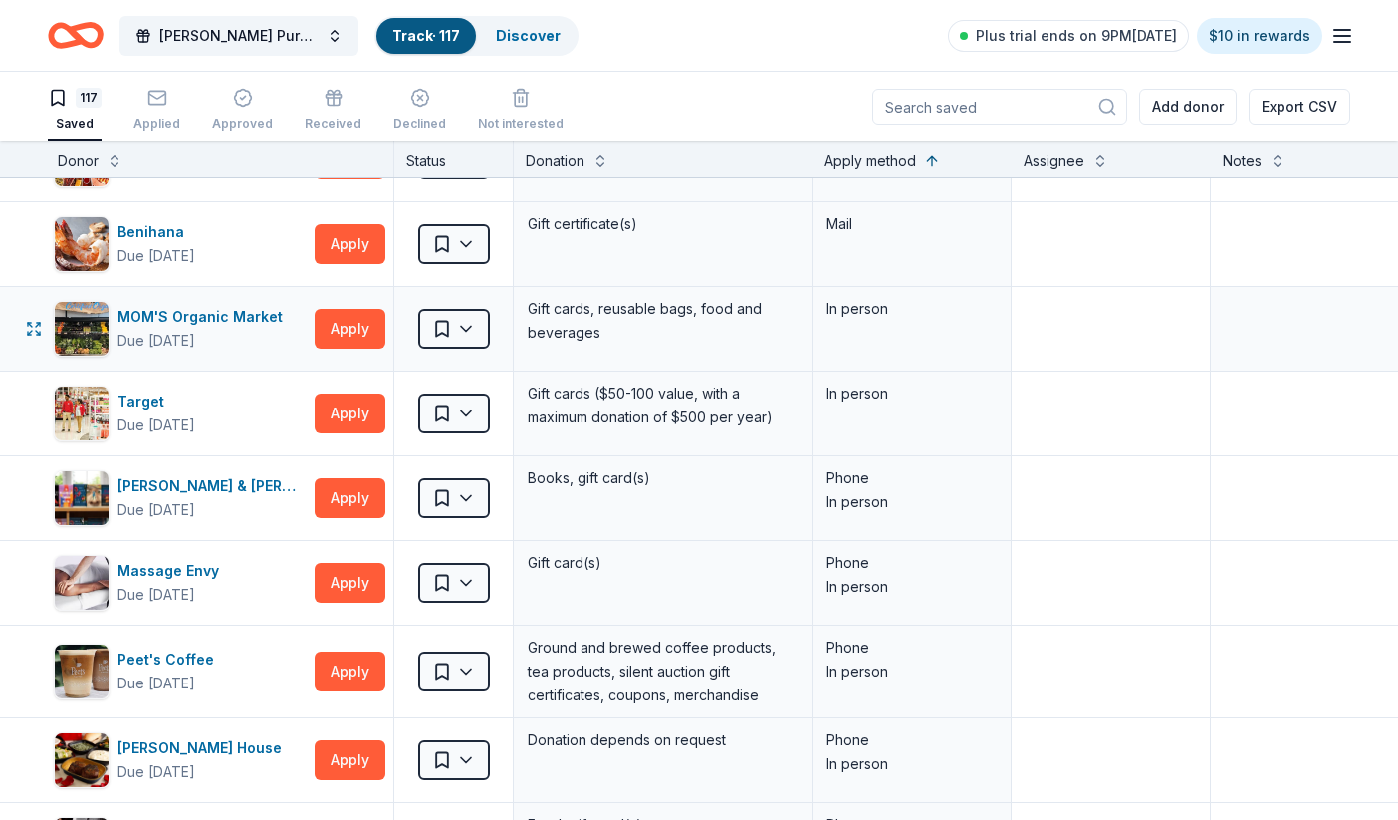
scroll to position [331, 2]
